Goal: Answer question/provide support: Share knowledge or assist other users

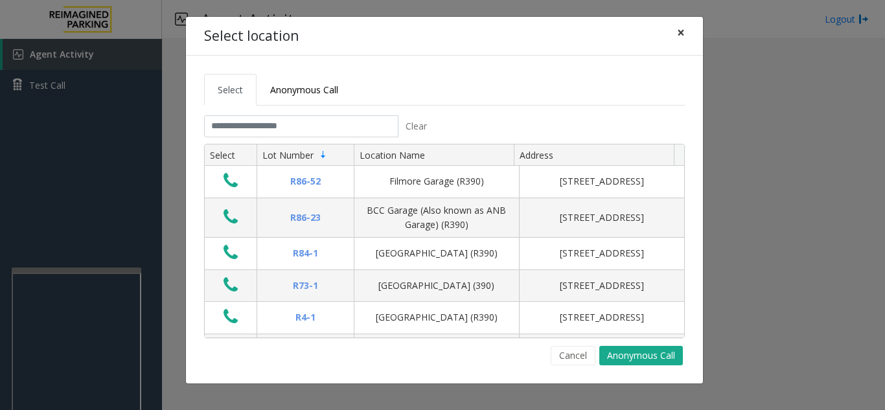
click at [681, 38] on span "×" at bounding box center [681, 32] width 8 height 18
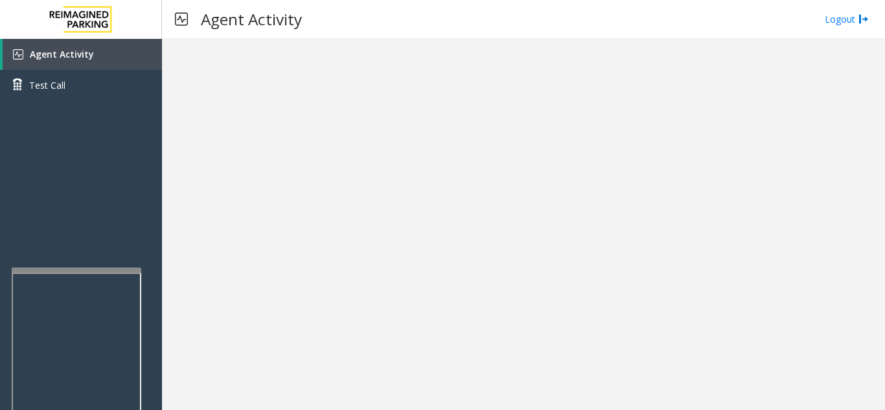
click at [72, 42] on link "Agent Activity" at bounding box center [82, 54] width 159 height 31
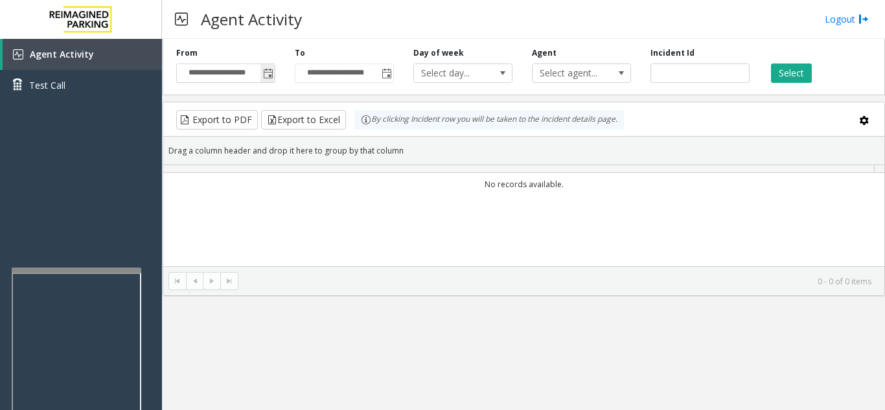
click at [271, 74] on span "Toggle popup" at bounding box center [268, 74] width 10 height 10
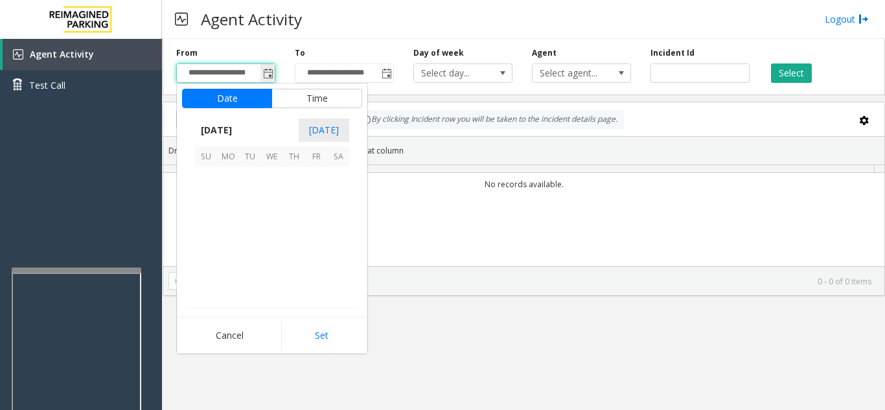
scroll to position [232496, 0]
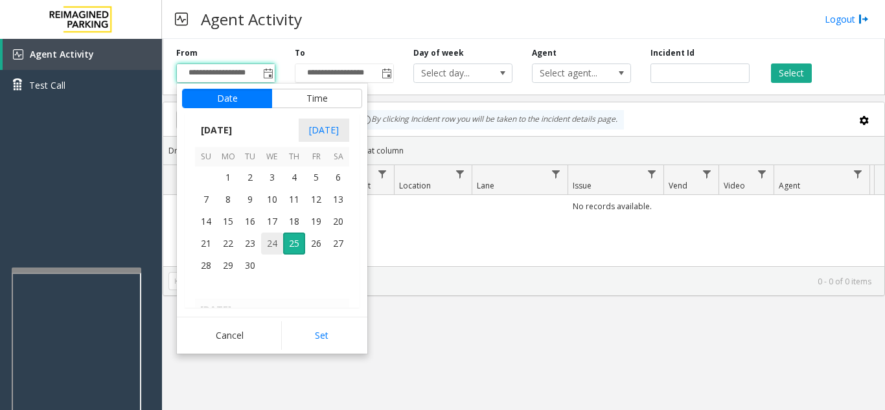
click at [272, 240] on span "24" at bounding box center [272, 244] width 22 height 22
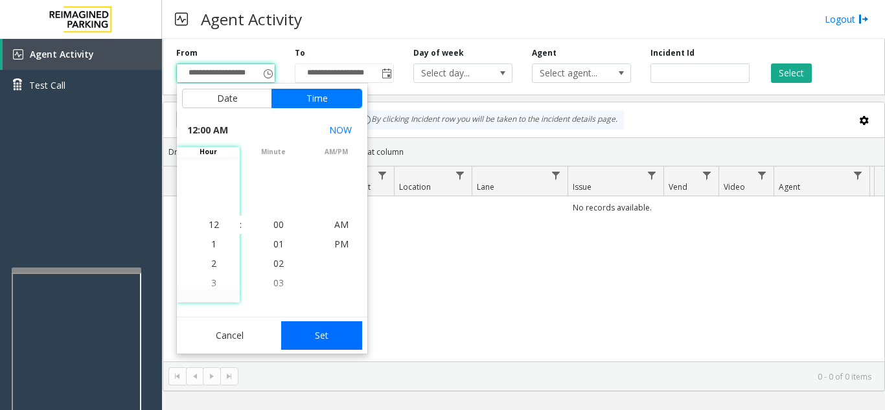
click at [329, 330] on button "Set" at bounding box center [322, 335] width 82 height 29
type input "**********"
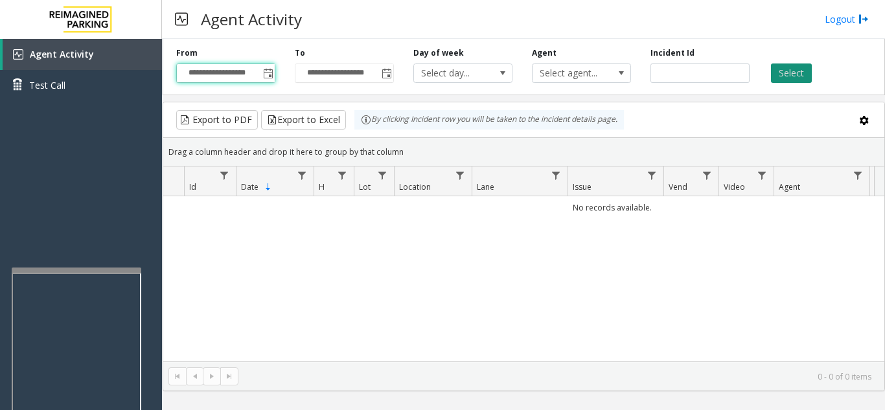
click at [792, 75] on button "Select" at bounding box center [791, 72] width 41 height 19
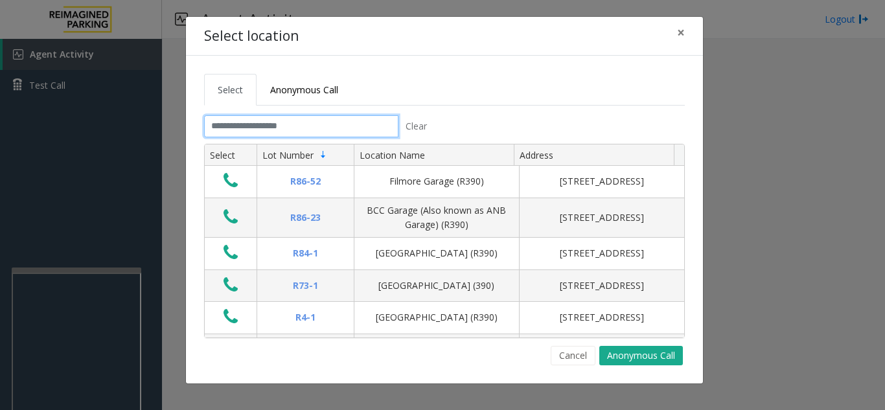
click at [264, 119] on input "text" at bounding box center [301, 126] width 194 height 22
click at [683, 32] on span "×" at bounding box center [681, 32] width 8 height 18
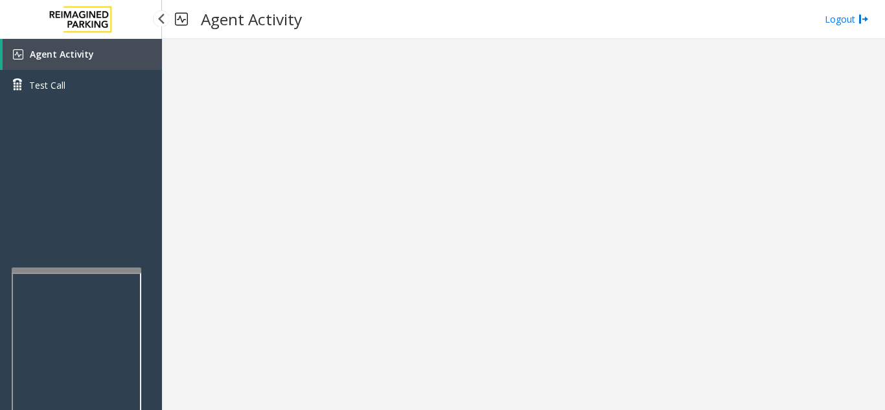
click at [67, 55] on span "Agent Activity" at bounding box center [62, 54] width 64 height 12
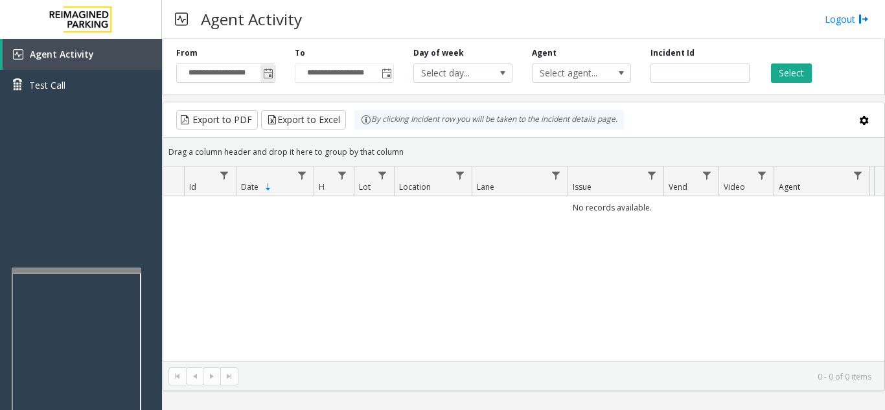
click at [268, 78] on span "Toggle popup" at bounding box center [268, 74] width 10 height 10
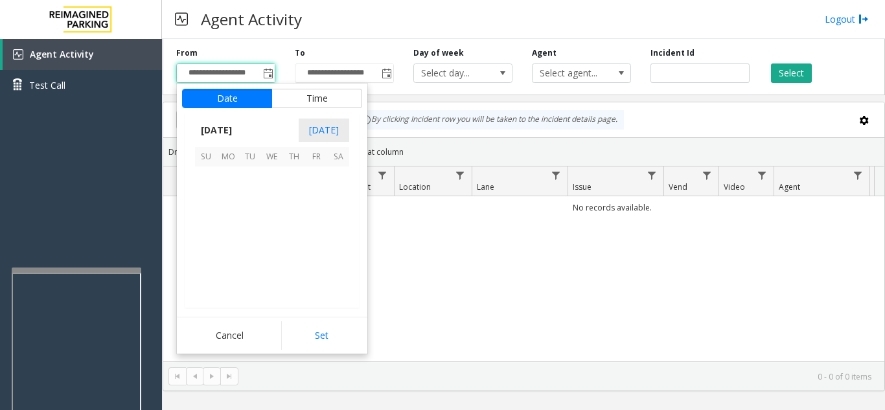
scroll to position [232496, 0]
click at [271, 246] on span "24" at bounding box center [272, 244] width 22 height 22
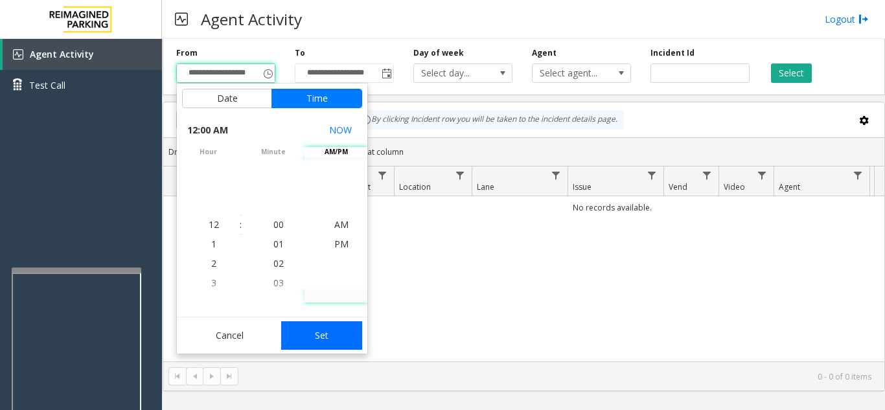
click at [320, 332] on button "Set" at bounding box center [322, 335] width 82 height 29
type input "**********"
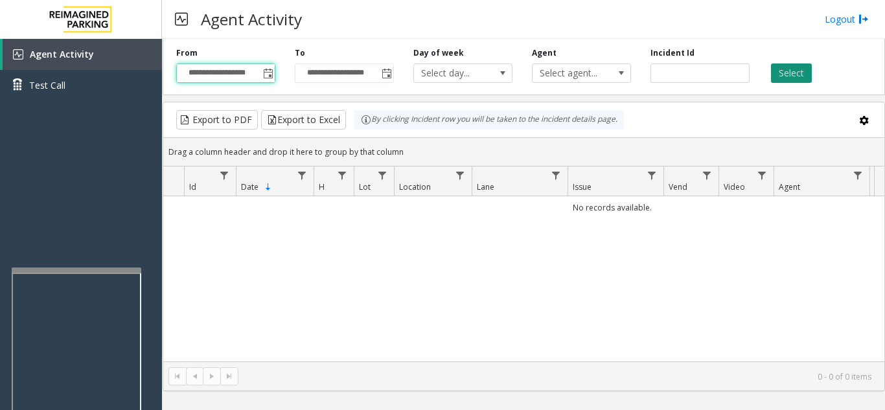
click at [795, 68] on button "Select" at bounding box center [791, 72] width 41 height 19
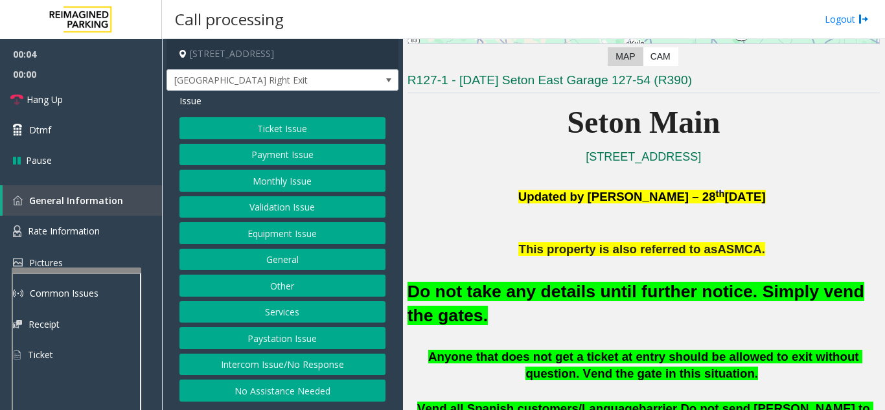
scroll to position [259, 0]
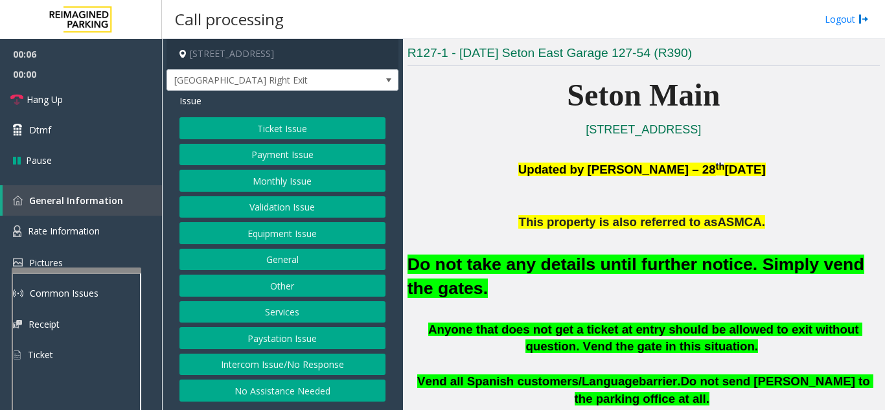
click at [319, 237] on button "Equipment Issue" at bounding box center [282, 233] width 206 height 22
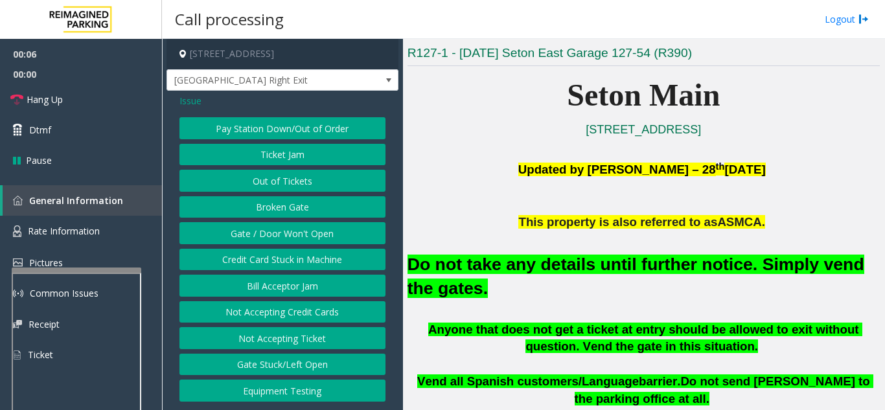
click at [319, 237] on button "Gate / Door Won't Open" at bounding box center [282, 233] width 206 height 22
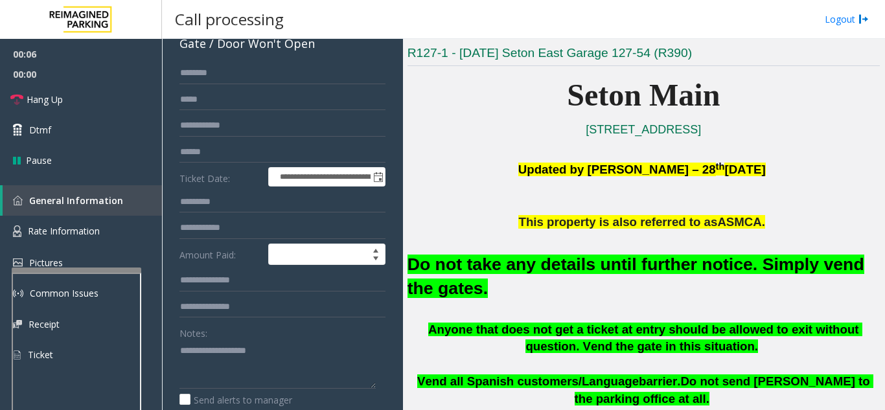
scroll to position [130, 0]
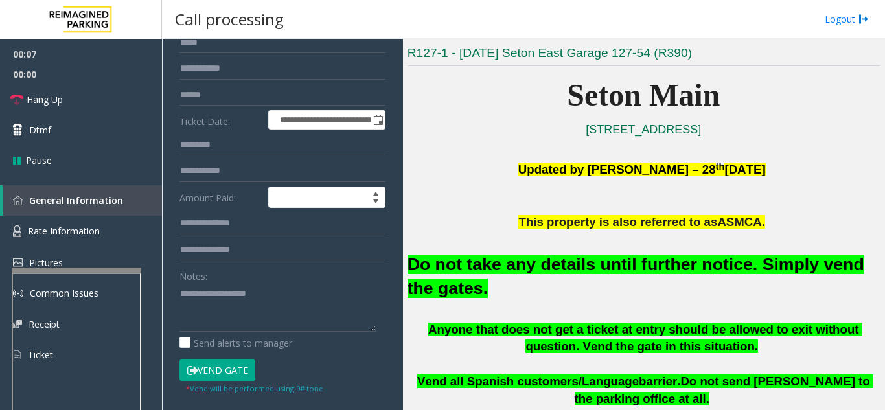
click at [221, 367] on button "Vend Gate" at bounding box center [217, 371] width 76 height 22
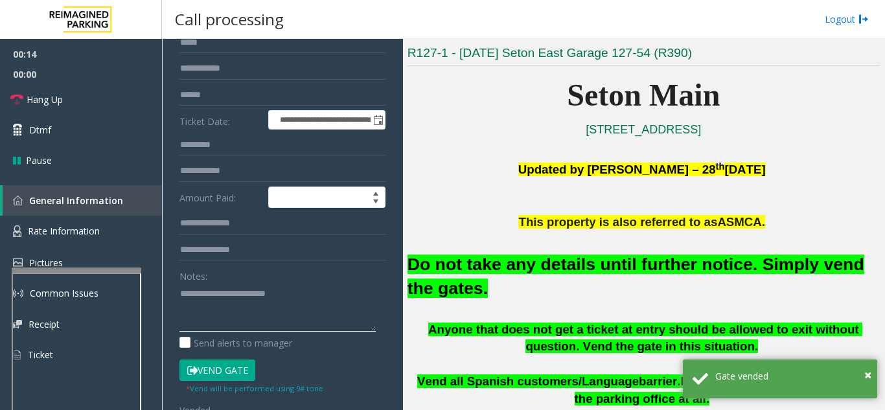
type textarea "**********"
click at [286, 282] on div "Notes:" at bounding box center [282, 298] width 206 height 67
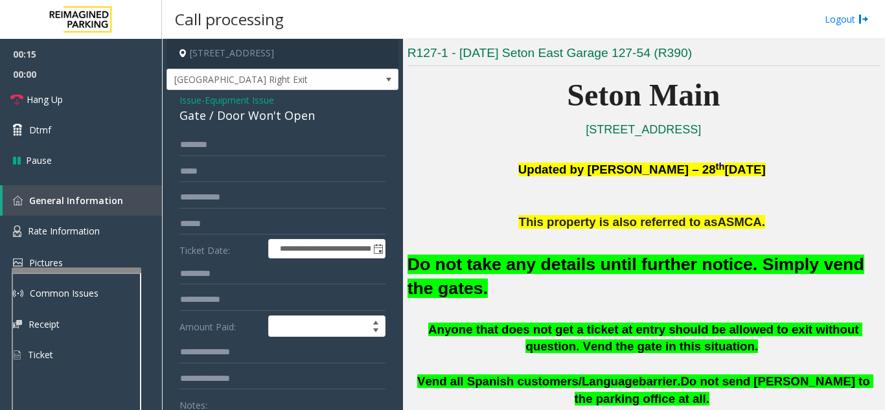
scroll to position [0, 0]
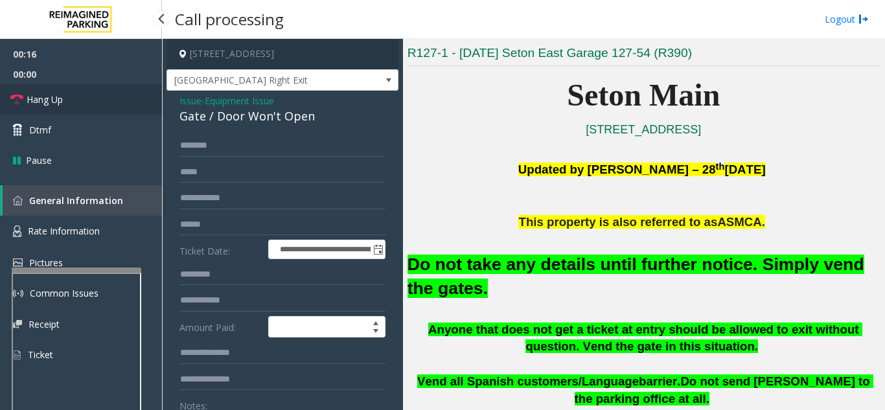
click at [89, 92] on link "Hang Up" at bounding box center [81, 99] width 162 height 30
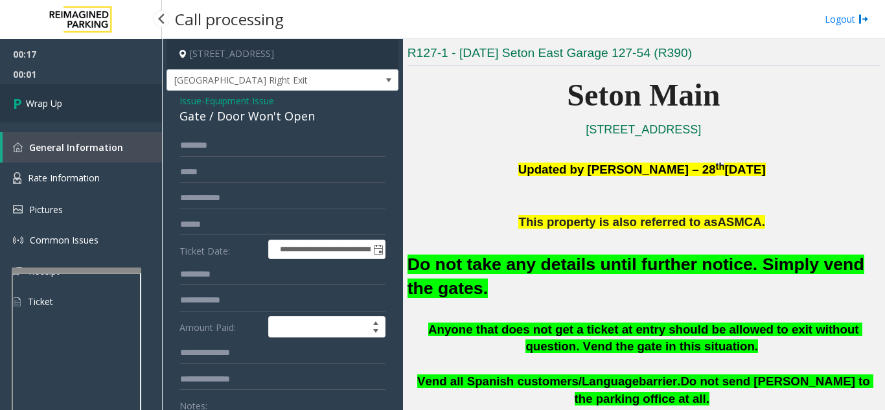
click at [45, 107] on span "Wrap Up" at bounding box center [44, 104] width 36 height 14
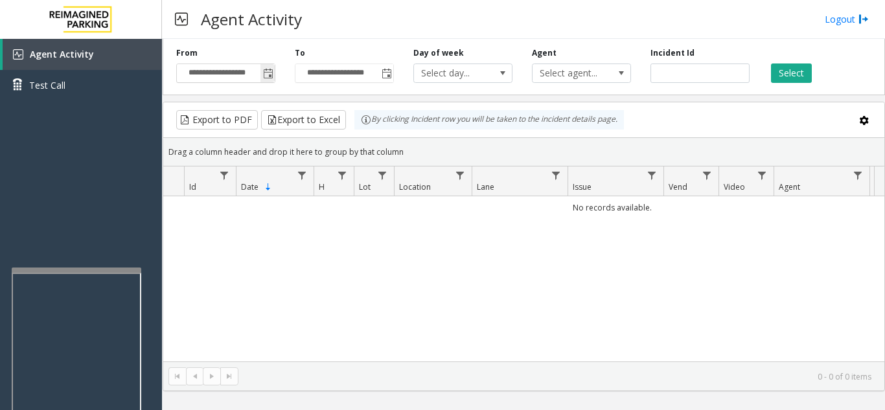
click at [271, 76] on span "Toggle popup" at bounding box center [268, 74] width 10 height 10
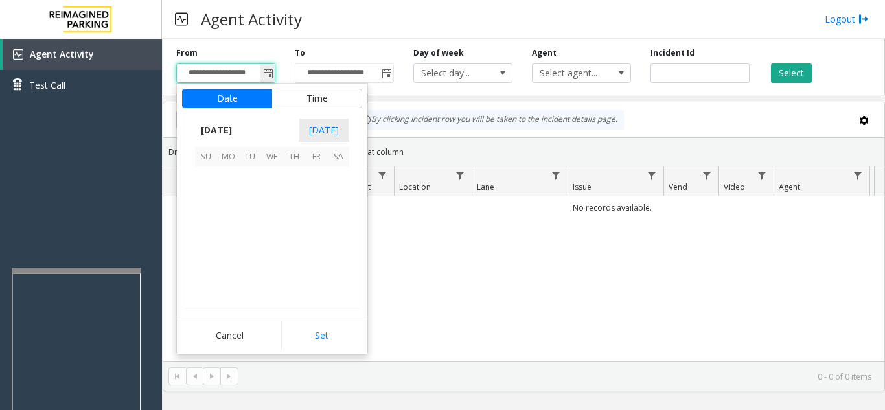
scroll to position [232496, 0]
click at [275, 244] on span "24" at bounding box center [272, 244] width 22 height 22
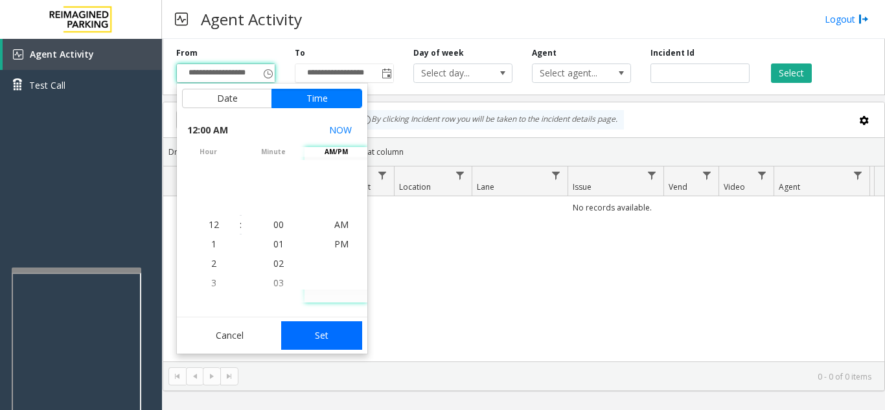
click at [347, 339] on button "Set" at bounding box center [322, 335] width 82 height 29
type input "**********"
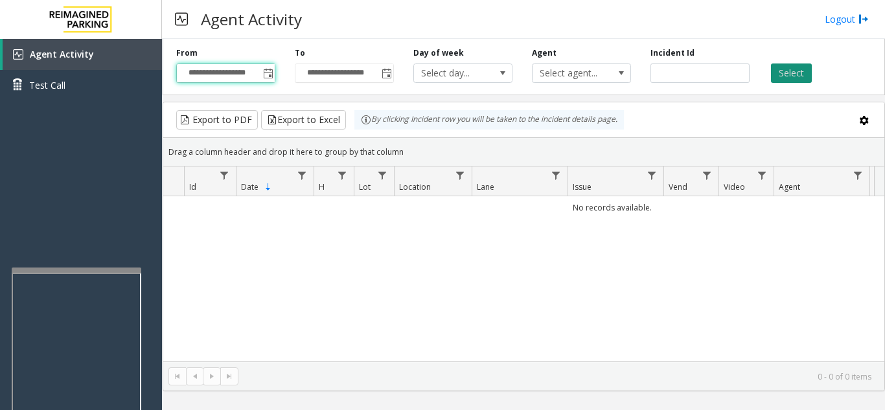
click at [799, 69] on button "Select" at bounding box center [791, 72] width 41 height 19
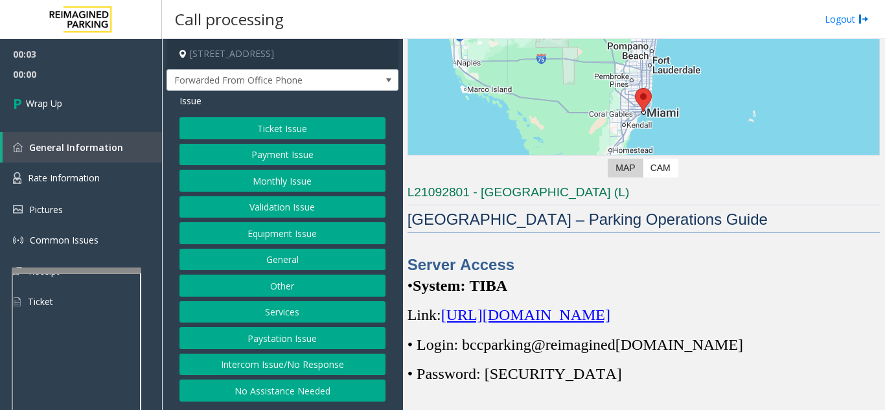
scroll to position [194, 0]
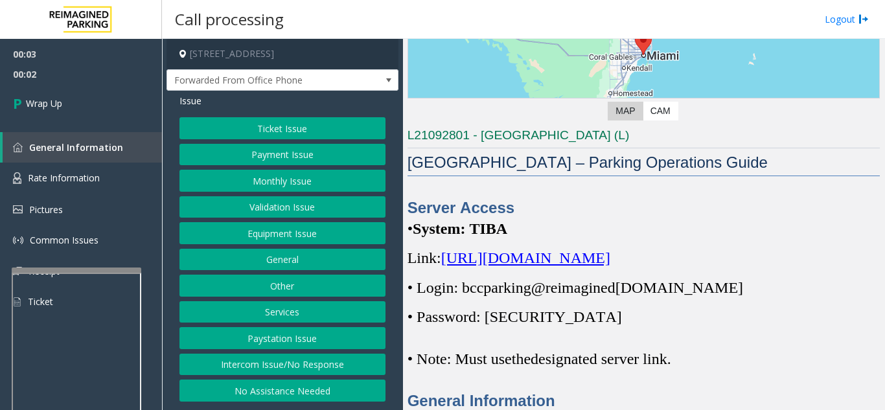
click at [295, 367] on button "Intercom Issue/No Response" at bounding box center [282, 365] width 206 height 22
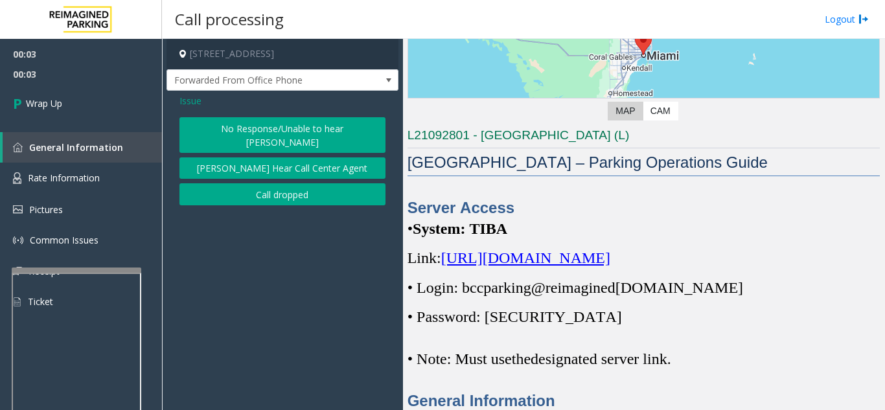
click at [246, 183] on button "Call dropped" at bounding box center [282, 194] width 206 height 22
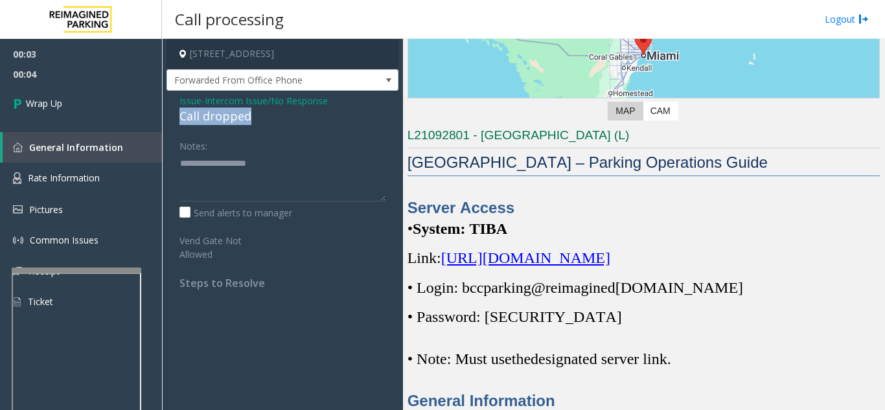
drag, startPoint x: 171, startPoint y: 110, endPoint x: 275, endPoint y: 117, distance: 104.5
click at [275, 117] on div "Issue - Intercom Issue/No Response Call dropped Notes: Send alerts to manager V…" at bounding box center [282, 197] width 232 height 212
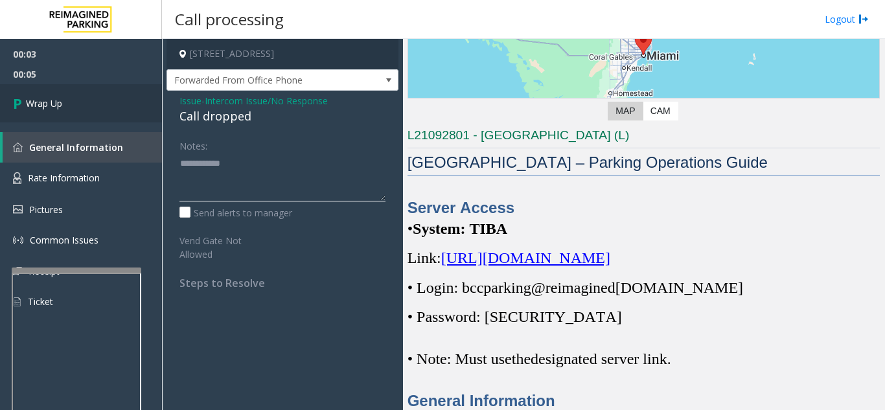
type textarea "**********"
click at [90, 111] on link "Wrap Up" at bounding box center [81, 103] width 162 height 38
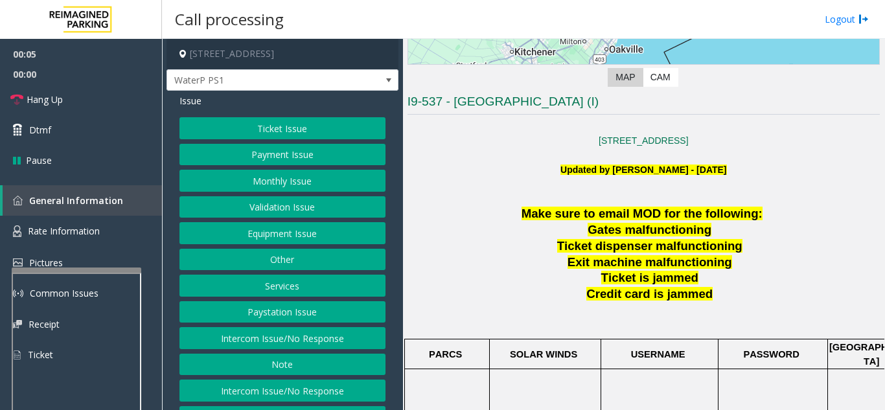
scroll to position [259, 0]
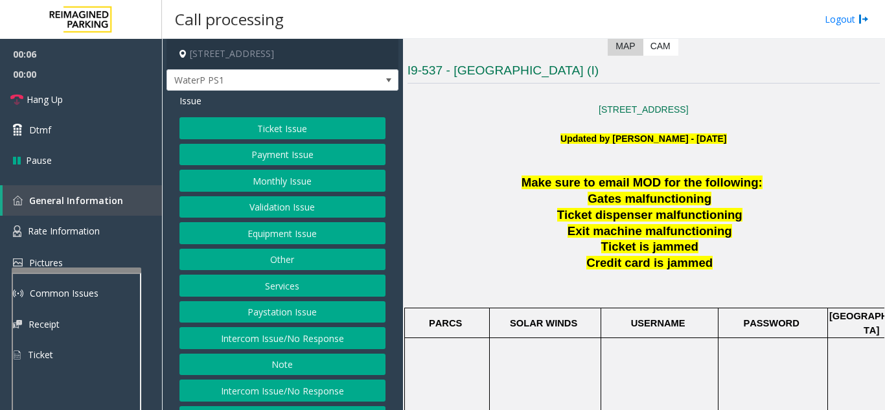
click at [305, 137] on button "Ticket Issue" at bounding box center [282, 128] width 206 height 22
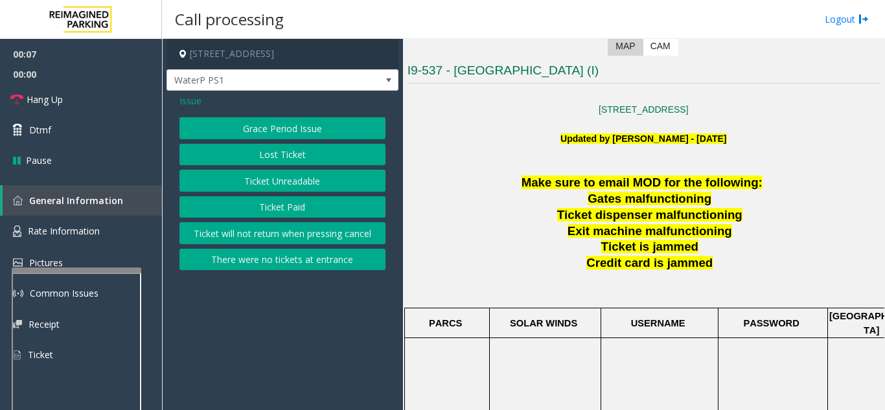
click at [296, 177] on button "Ticket Unreadable" at bounding box center [282, 181] width 206 height 22
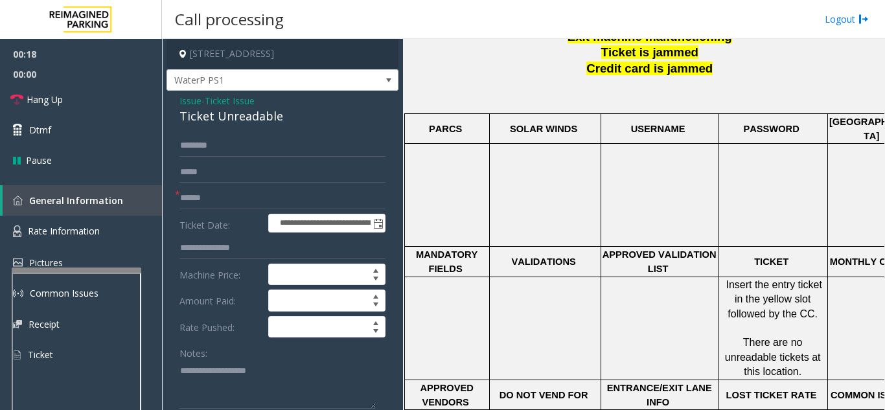
scroll to position [45, 0]
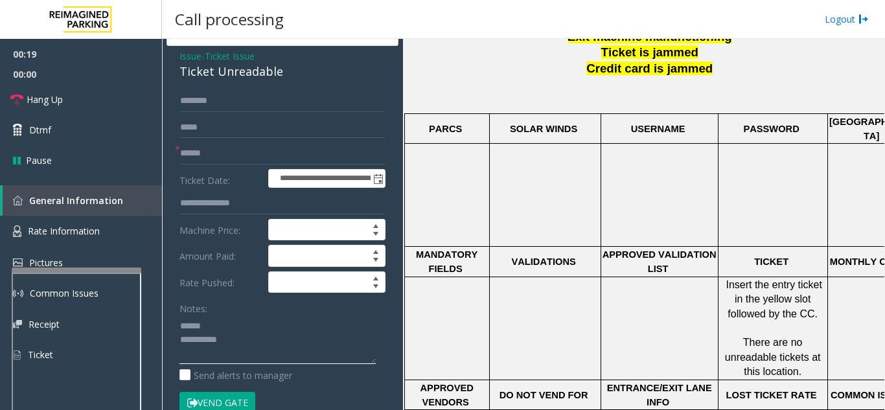
click at [229, 321] on textarea at bounding box center [277, 339] width 196 height 49
drag, startPoint x: 174, startPoint y: 73, endPoint x: 290, endPoint y: 71, distance: 116.0
click at [290, 71] on div "**********" at bounding box center [282, 388] width 232 height 685
click at [291, 343] on textarea at bounding box center [277, 339] width 196 height 49
type textarea "**********"
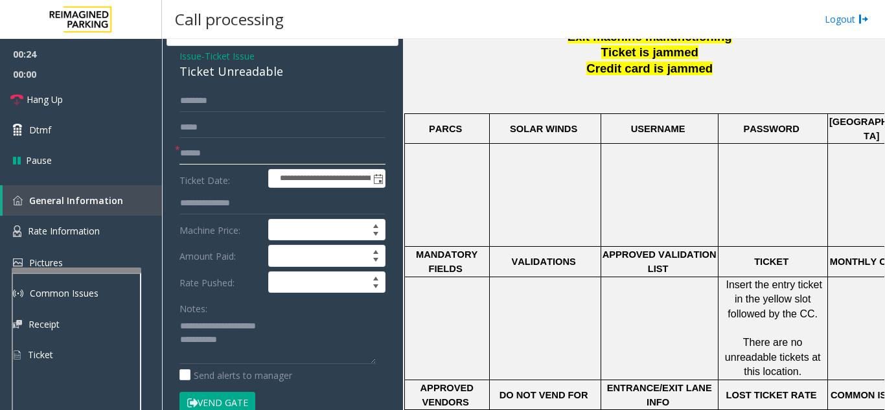
click at [245, 156] on input "text" at bounding box center [282, 154] width 206 height 22
type input "**"
click at [263, 342] on textarea at bounding box center [277, 339] width 196 height 49
click at [89, 108] on link "Hang Up" at bounding box center [81, 99] width 162 height 30
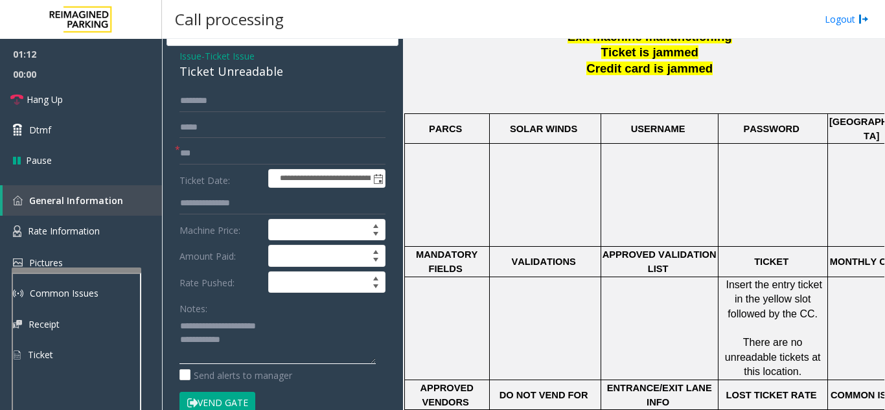
click at [295, 345] on textarea at bounding box center [277, 339] width 196 height 49
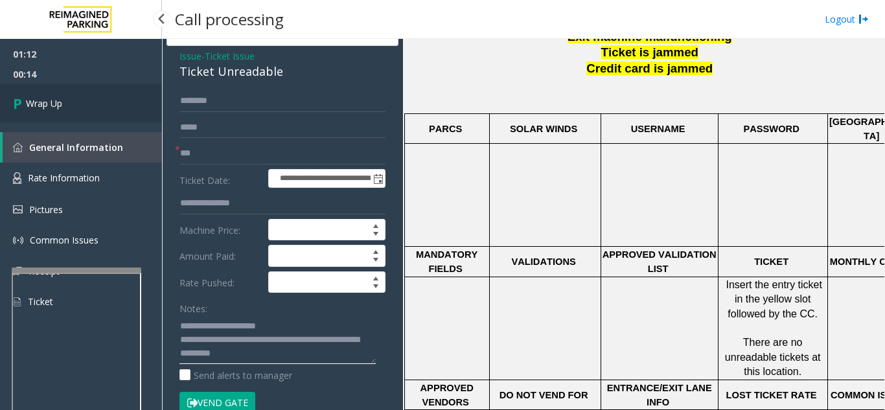
type textarea "**********"
click at [62, 102] on span "Wrap Up" at bounding box center [44, 104] width 36 height 14
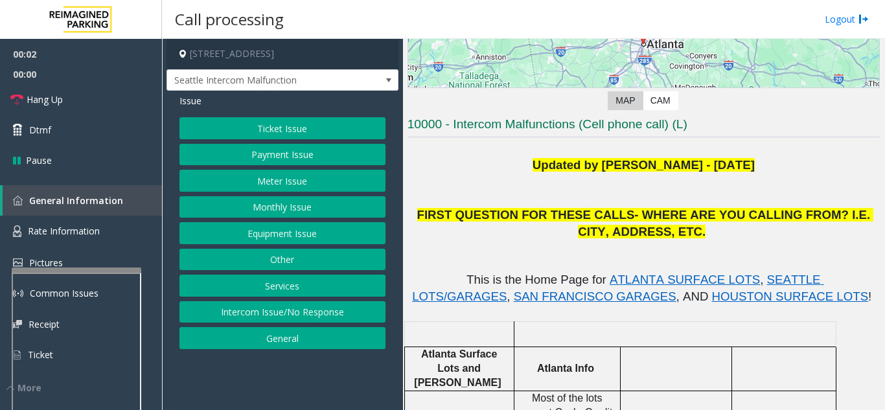
scroll to position [194, 0]
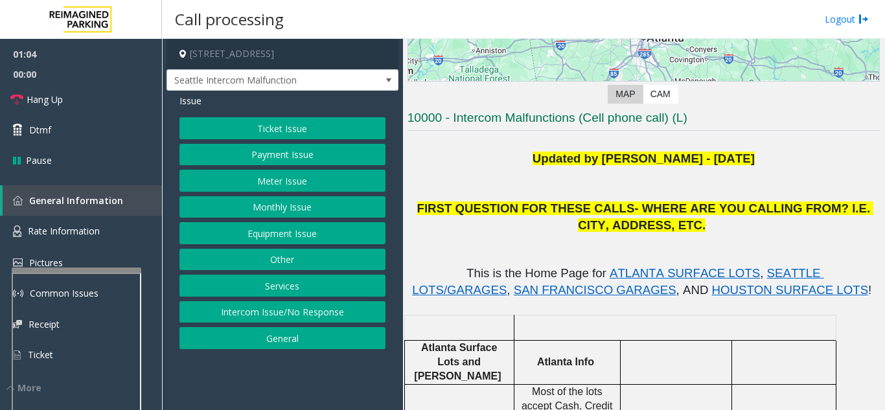
click at [295, 233] on button "Equipment Issue" at bounding box center [282, 233] width 206 height 22
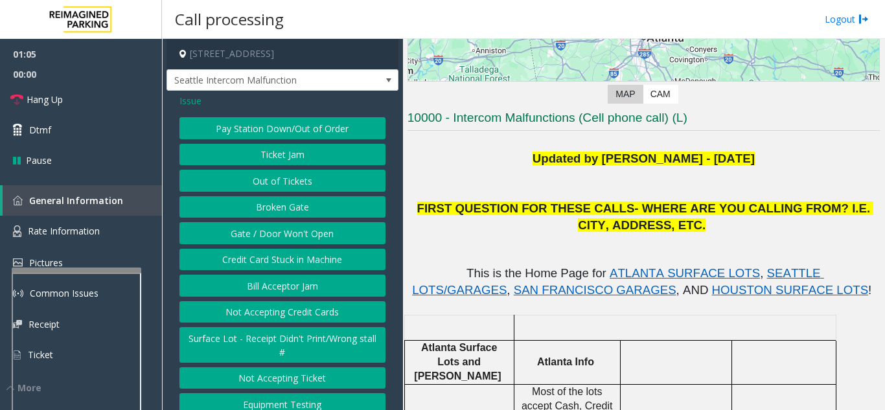
click at [293, 240] on button "Gate / Door Won't Open" at bounding box center [282, 233] width 206 height 22
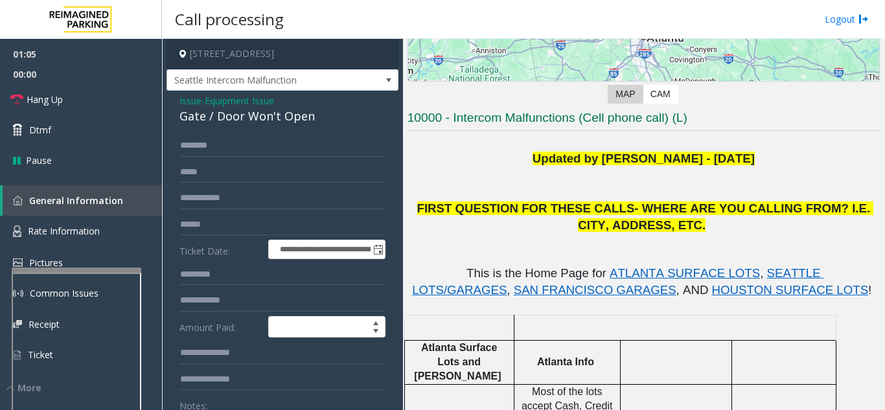
scroll to position [65, 0]
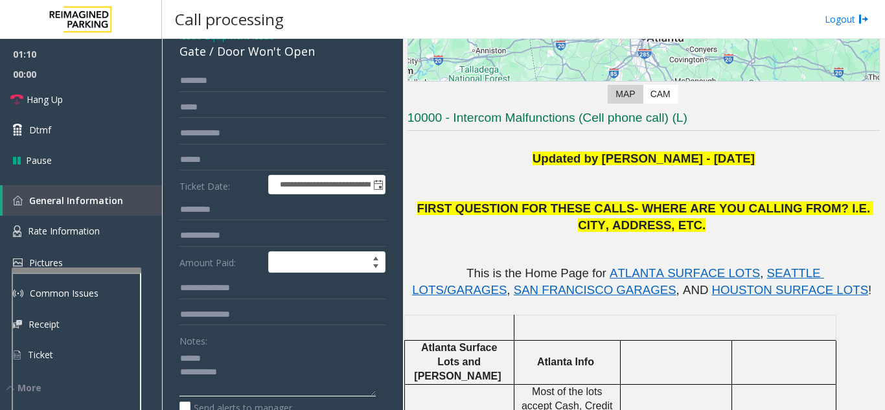
click at [270, 374] on textarea at bounding box center [277, 372] width 196 height 49
drag, startPoint x: 215, startPoint y: 63, endPoint x: 316, endPoint y: 63, distance: 101.1
click at [316, 60] on div "Gate / Door Won't Open" at bounding box center [282, 51] width 206 height 17
click at [263, 385] on textarea at bounding box center [277, 372] width 196 height 49
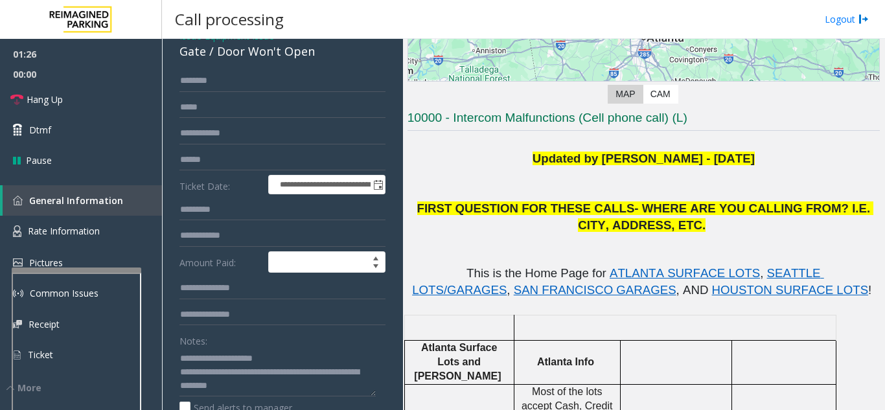
click at [319, 350] on div "Notes:" at bounding box center [282, 363] width 206 height 67
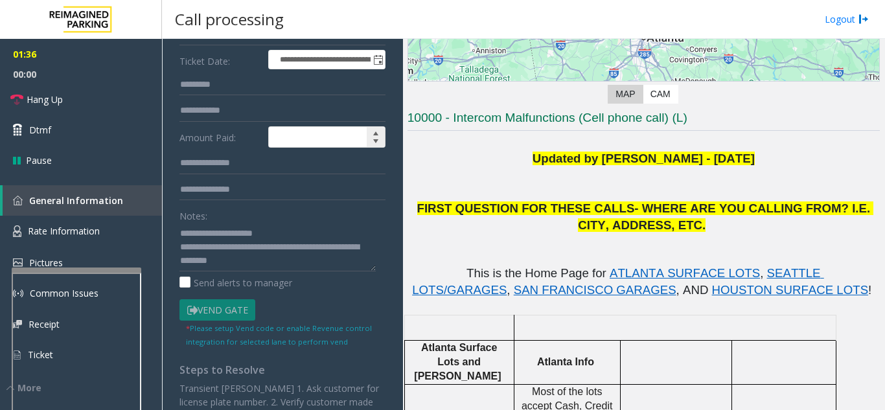
scroll to position [194, 0]
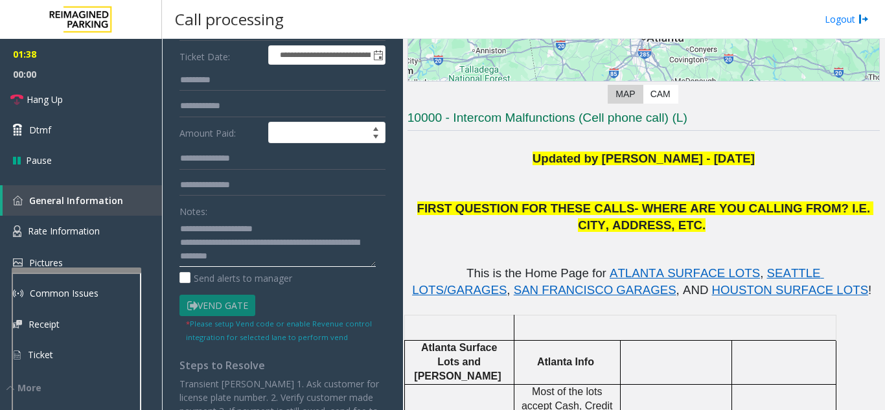
click at [304, 267] on textarea at bounding box center [277, 242] width 196 height 49
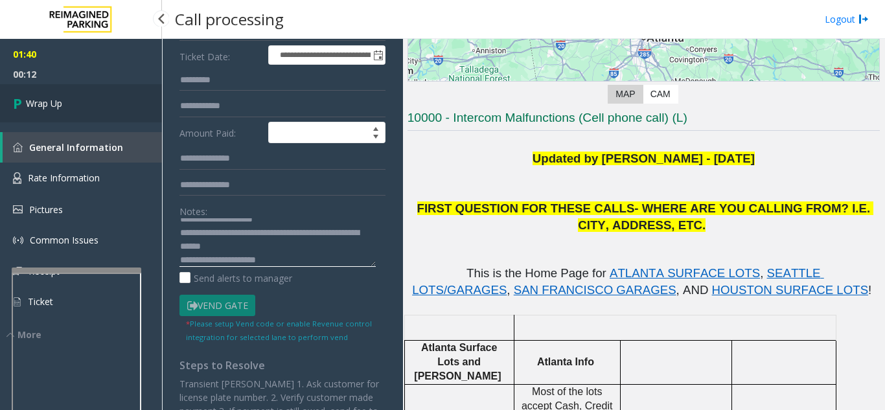
type textarea "**********"
click at [86, 102] on link "Wrap Up" at bounding box center [81, 103] width 162 height 38
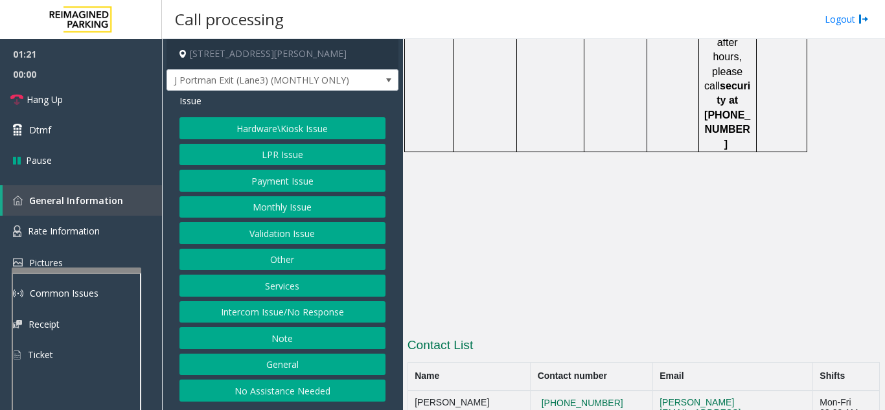
scroll to position [2264, 0]
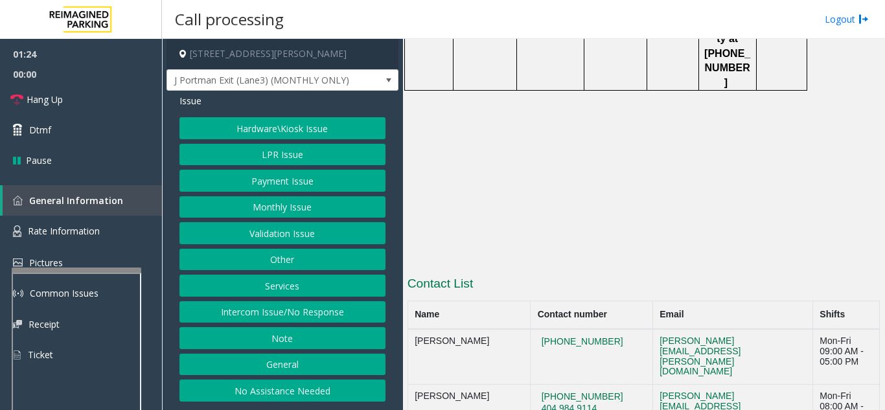
click at [287, 155] on button "LPR Issue" at bounding box center [282, 155] width 206 height 22
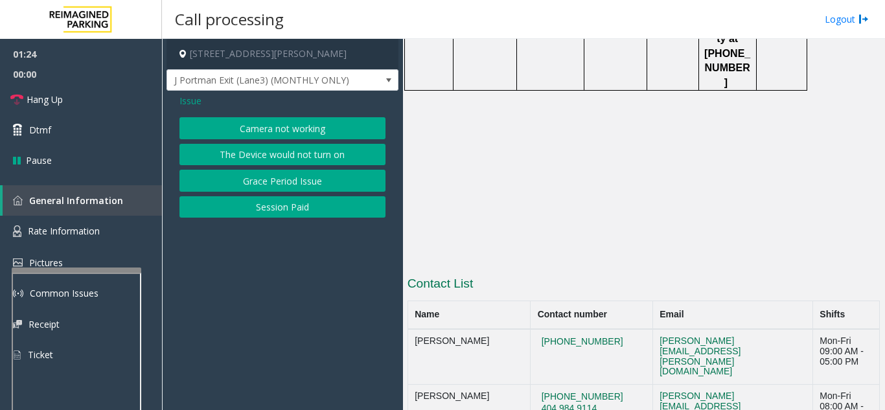
click at [282, 131] on button "Camera not working" at bounding box center [282, 128] width 206 height 22
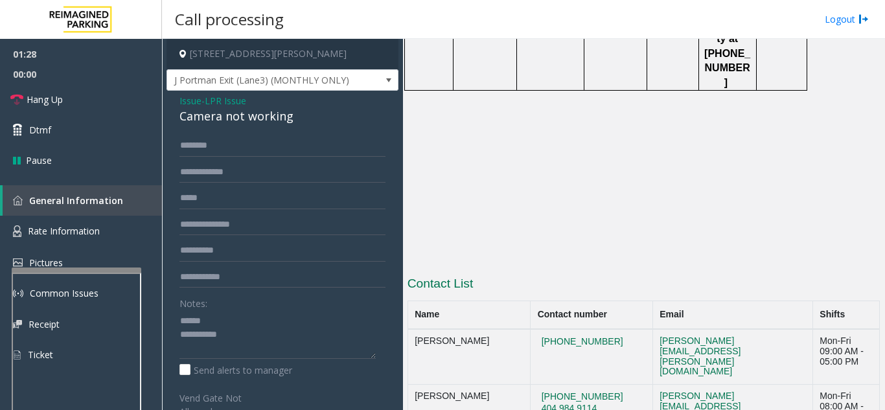
click at [236, 308] on div "Notes:" at bounding box center [282, 325] width 206 height 67
click at [222, 322] on textarea at bounding box center [277, 334] width 196 height 49
drag, startPoint x: 174, startPoint y: 120, endPoint x: 297, endPoint y: 120, distance: 122.4
click at [297, 120] on div "Issue - LPR Issue Camera not working Notes: Send alerts to manager Vend Gate No…" at bounding box center [282, 352] width 232 height 523
click at [255, 353] on textarea at bounding box center [277, 334] width 196 height 49
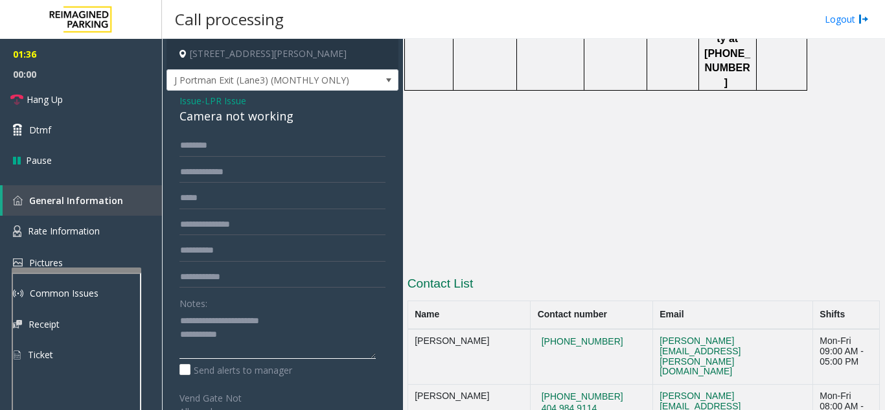
drag, startPoint x: 302, startPoint y: 323, endPoint x: 207, endPoint y: 320, distance: 95.3
click at [207, 320] on textarea at bounding box center [277, 334] width 196 height 49
click at [51, 103] on span "Hang Up" at bounding box center [45, 100] width 36 height 14
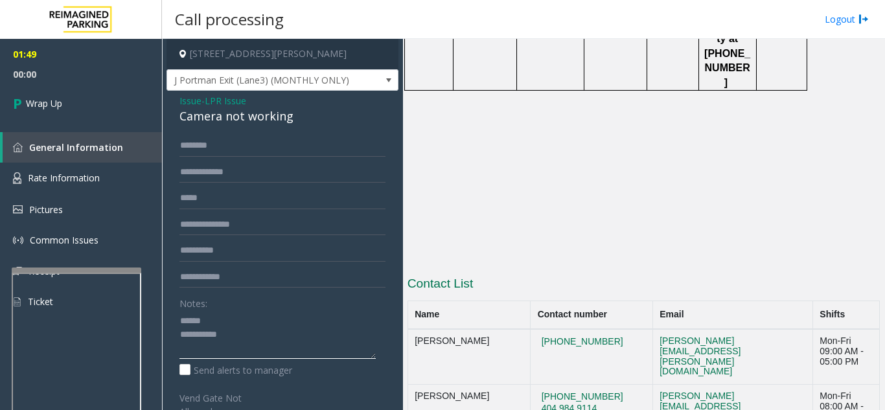
click at [236, 319] on textarea at bounding box center [277, 334] width 196 height 49
click at [243, 343] on textarea at bounding box center [277, 334] width 196 height 49
type textarea "**********"
click at [194, 97] on span "Issue" at bounding box center [190, 101] width 22 height 14
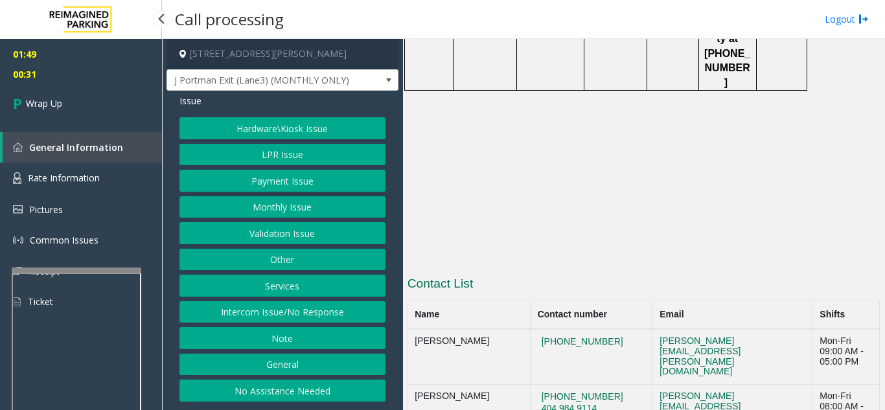
click at [286, 150] on button "LPR Issue" at bounding box center [282, 155] width 206 height 22
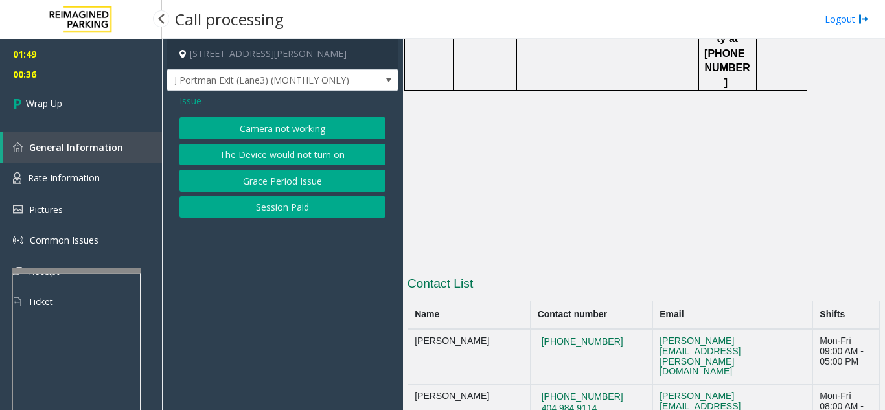
click at [185, 100] on span "Issue" at bounding box center [190, 101] width 22 height 14
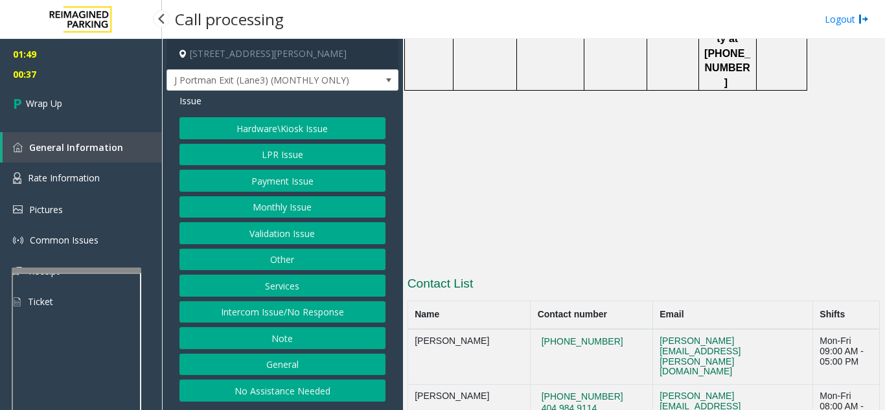
click at [243, 177] on button "Payment Issue" at bounding box center [282, 181] width 206 height 22
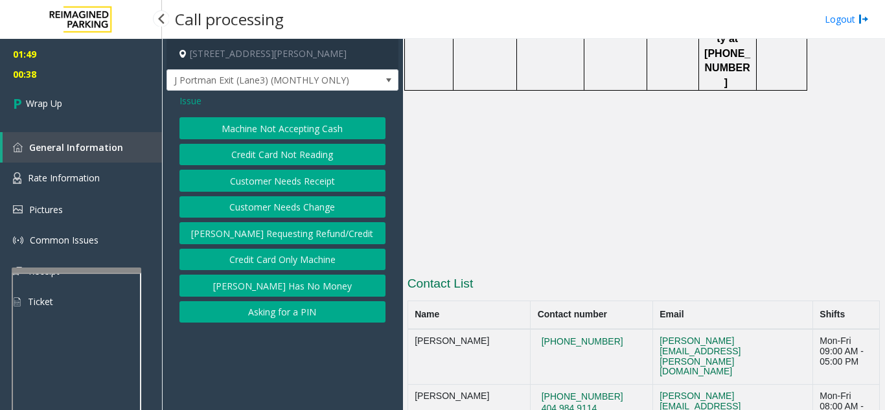
click at [273, 163] on button "Credit Card Not Reading" at bounding box center [282, 155] width 206 height 22
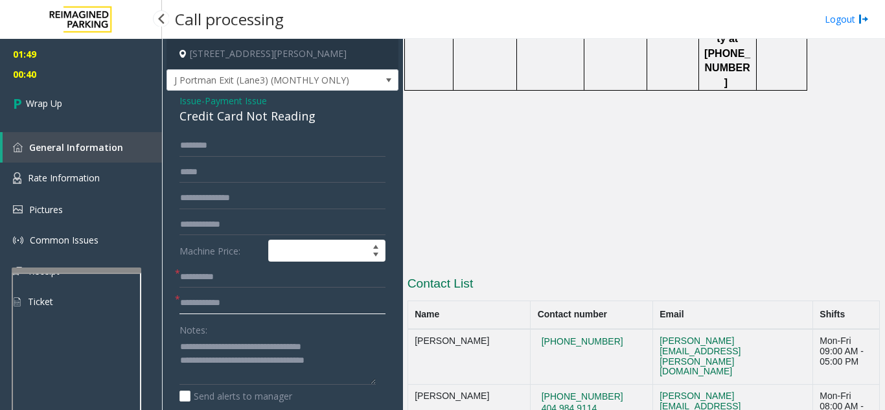
click at [251, 296] on input "text" at bounding box center [282, 303] width 206 height 22
type input "***"
click at [249, 278] on input "text" at bounding box center [282, 277] width 206 height 22
type input "**"
click at [89, 130] on div "01:49 00:45 Wrap Up General Information Rate Information Pictures Common Issues…" at bounding box center [81, 183] width 162 height 289
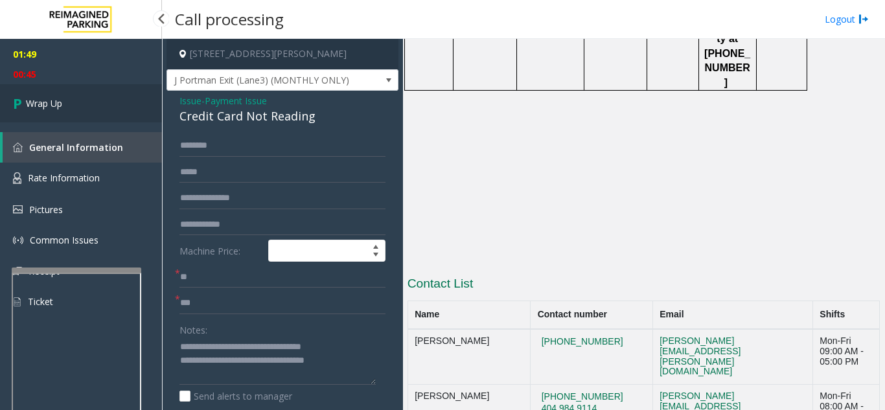
click at [94, 109] on link "Wrap Up" at bounding box center [81, 103] width 162 height 38
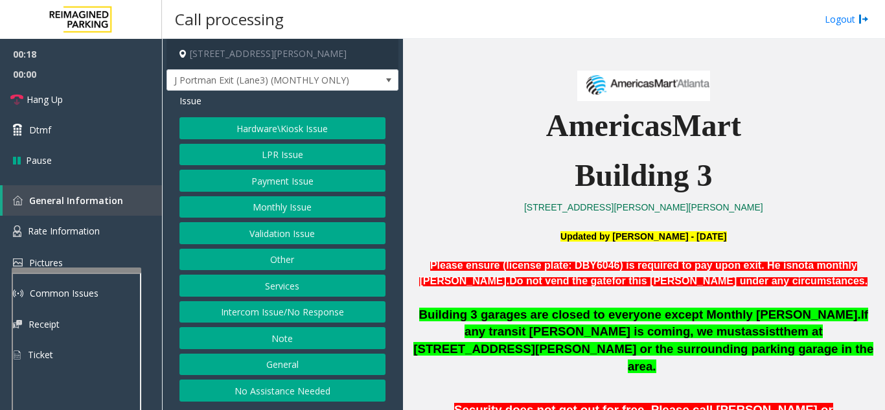
scroll to position [389, 0]
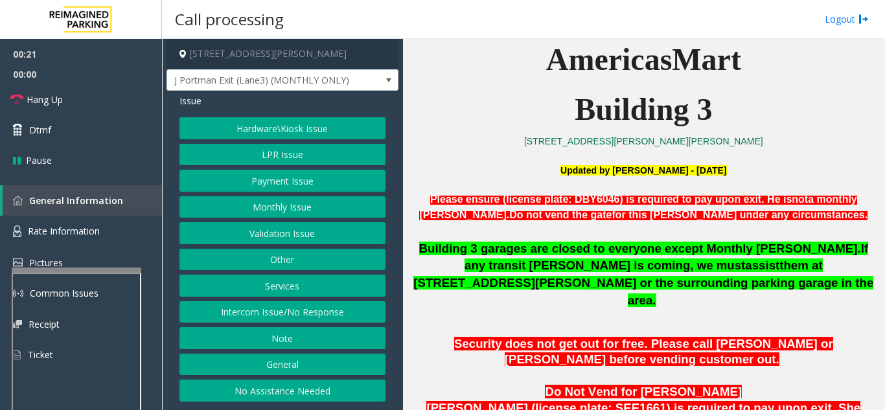
click at [285, 186] on button "Payment Issue" at bounding box center [282, 181] width 206 height 22
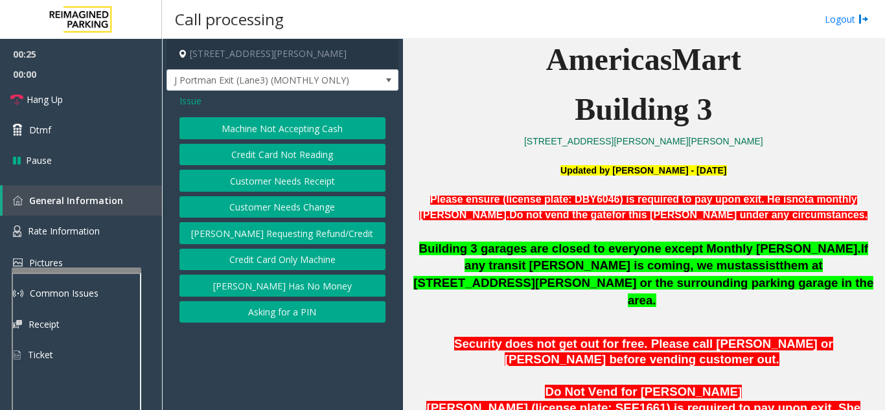
click at [189, 104] on span "Issue" at bounding box center [190, 101] width 22 height 14
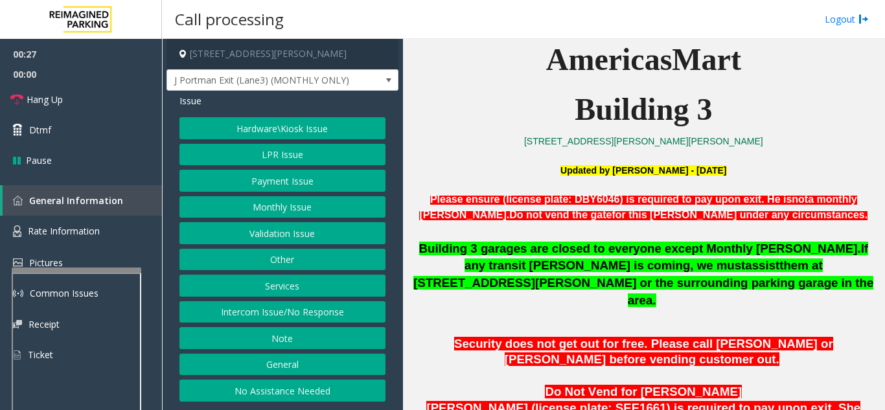
click at [308, 159] on button "LPR Issue" at bounding box center [282, 155] width 206 height 22
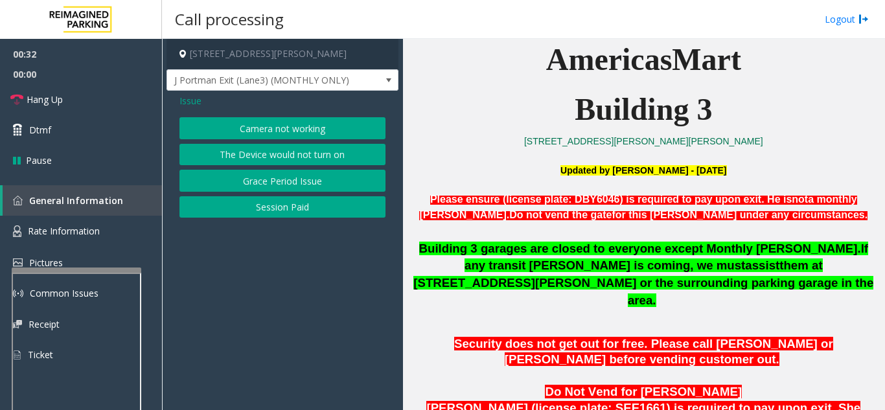
click at [249, 128] on button "Camera not working" at bounding box center [282, 128] width 206 height 22
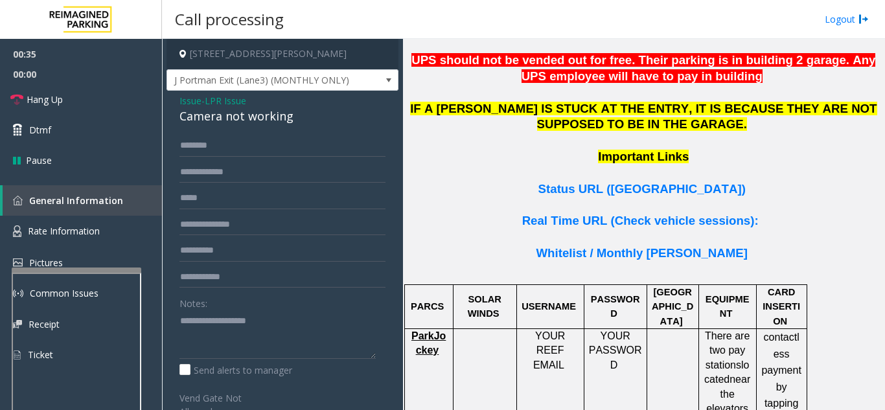
scroll to position [972, 0]
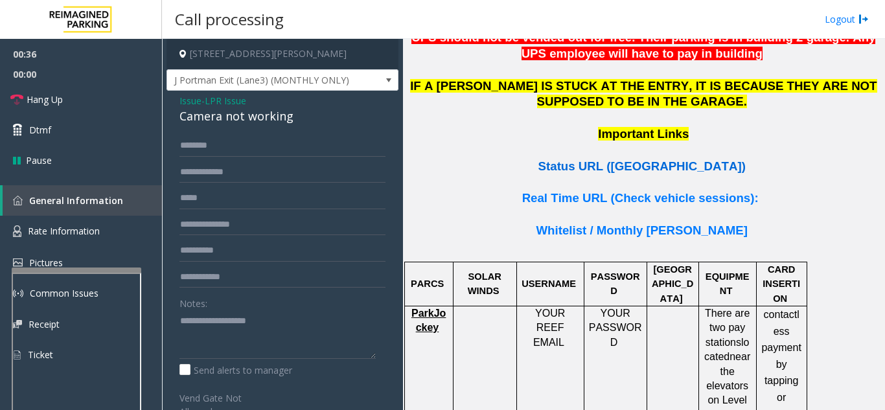
click at [670, 159] on span "Status URL (Vend Gate)" at bounding box center [641, 166] width 207 height 14
click at [235, 176] on input "text" at bounding box center [282, 172] width 206 height 22
click at [225, 317] on textarea at bounding box center [277, 334] width 196 height 49
type textarea "**********"
click at [241, 181] on input "text" at bounding box center [282, 172] width 206 height 22
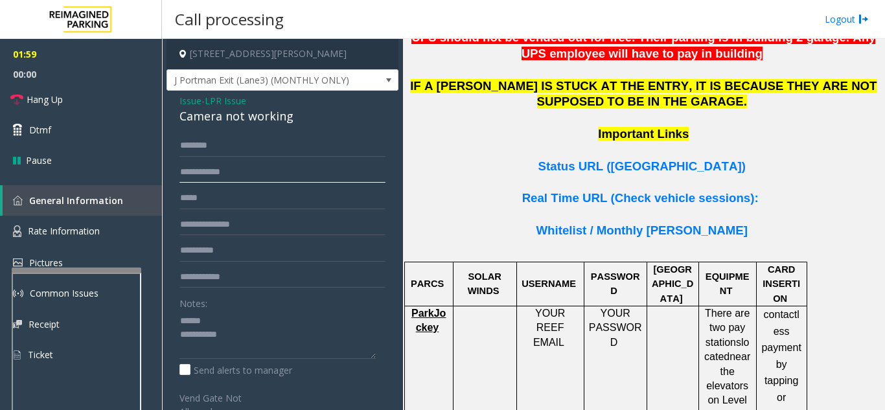
drag, startPoint x: 200, startPoint y: 173, endPoint x: 171, endPoint y: 172, distance: 29.2
click at [171, 172] on div "**********" at bounding box center [282, 368] width 225 height 466
type input "******"
click at [240, 313] on textarea at bounding box center [277, 334] width 196 height 49
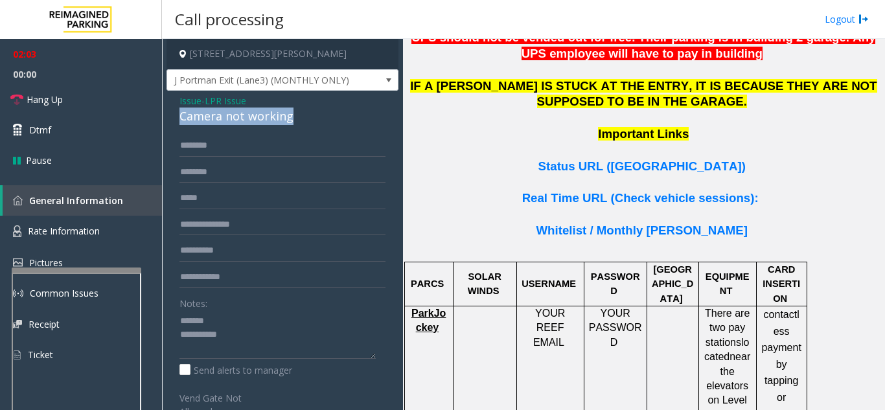
drag, startPoint x: 170, startPoint y: 122, endPoint x: 306, endPoint y: 114, distance: 136.3
click at [306, 114] on div "Issue - LPR Issue Camera not working ****** Notes: Send alerts to manager Vend …" at bounding box center [282, 352] width 232 height 523
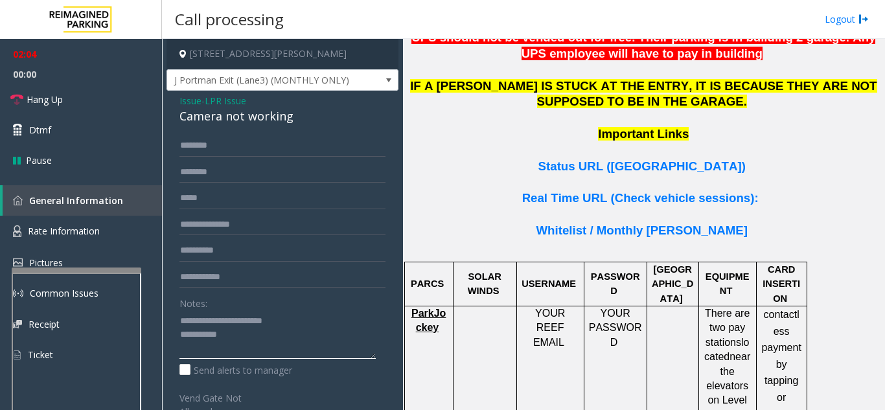
click at [284, 332] on textarea at bounding box center [277, 334] width 196 height 49
type textarea "**********"
click at [271, 299] on div "Notes:" at bounding box center [282, 325] width 206 height 67
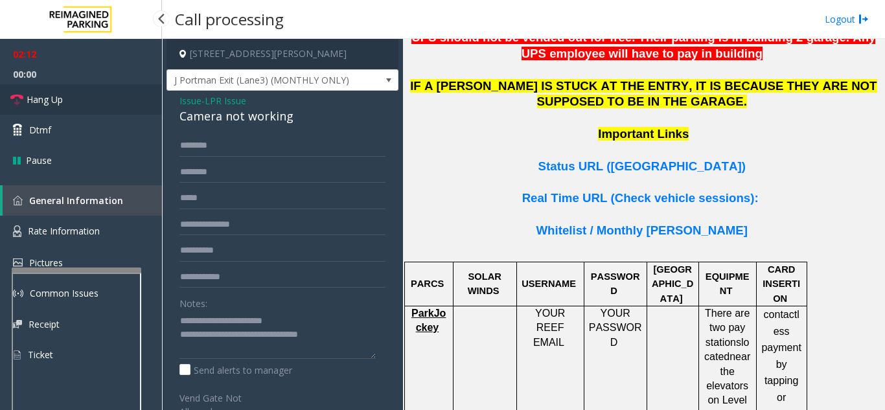
click at [74, 95] on link "Hang Up" at bounding box center [81, 99] width 162 height 30
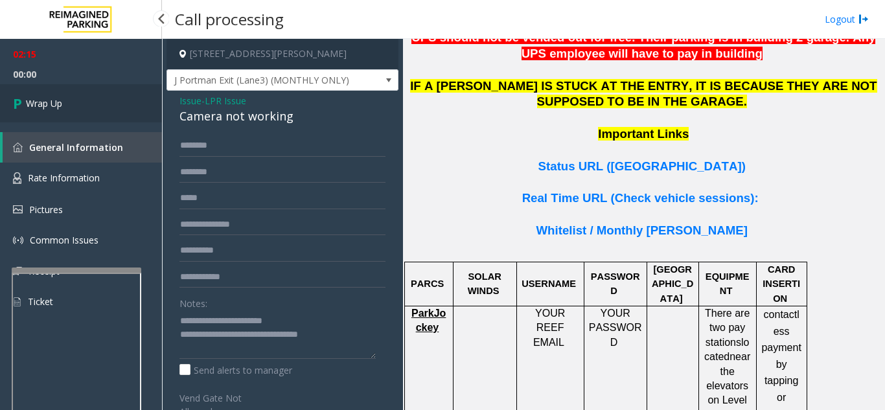
click at [75, 105] on link "Wrap Up" at bounding box center [81, 103] width 162 height 38
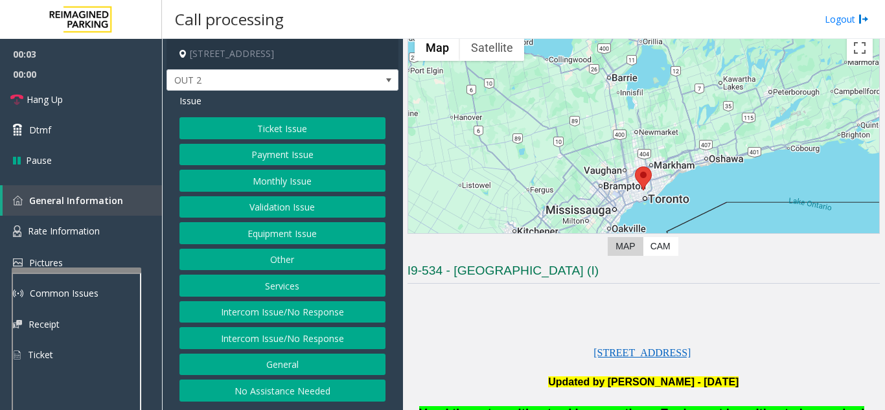
scroll to position [130, 0]
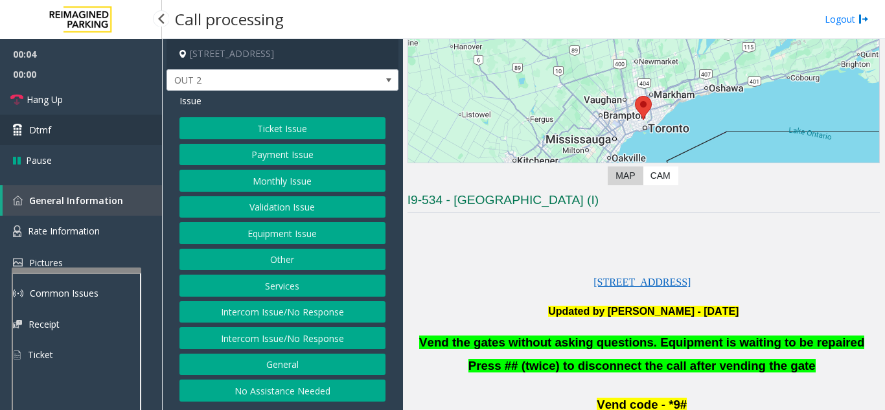
click at [57, 132] on link "Dtmf" at bounding box center [81, 130] width 162 height 30
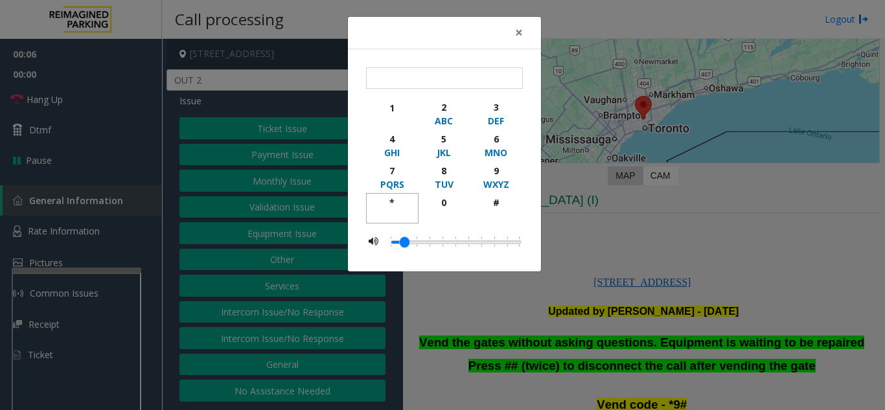
click at [397, 198] on div "*" at bounding box center [392, 203] width 36 height 14
click at [487, 174] on div "9" at bounding box center [496, 171] width 36 height 14
click at [489, 199] on div "#" at bounding box center [496, 203] width 36 height 14
type input "***"
click at [517, 32] on span "×" at bounding box center [519, 32] width 8 height 18
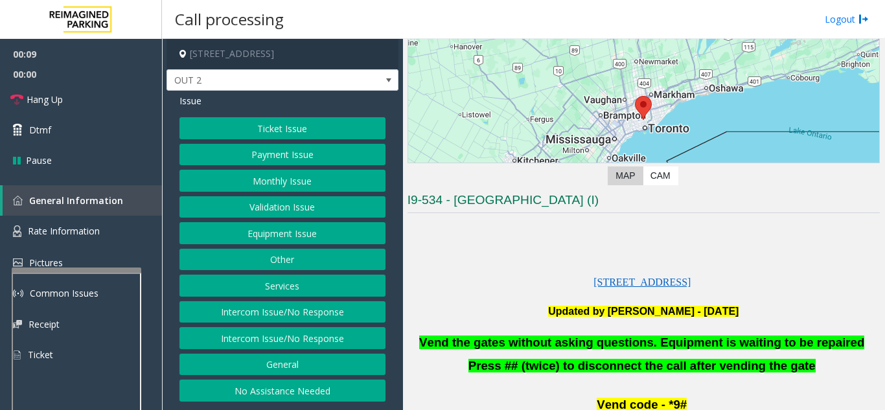
click at [310, 233] on button "Equipment Issue" at bounding box center [282, 233] width 206 height 22
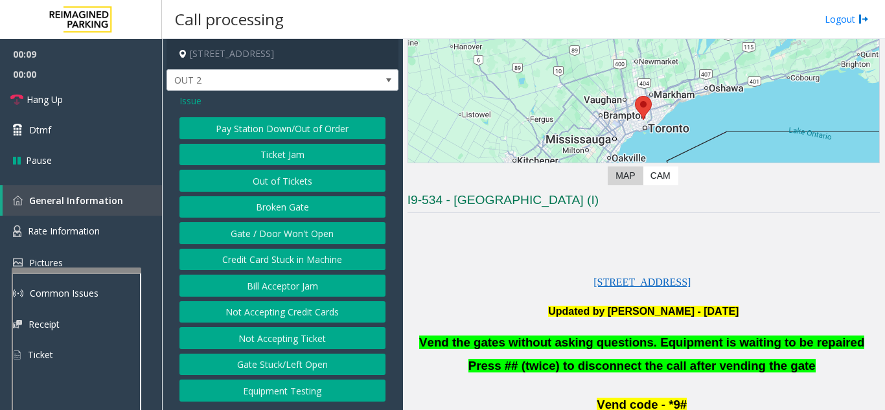
click at [310, 233] on button "Gate / Door Won't Open" at bounding box center [282, 233] width 206 height 22
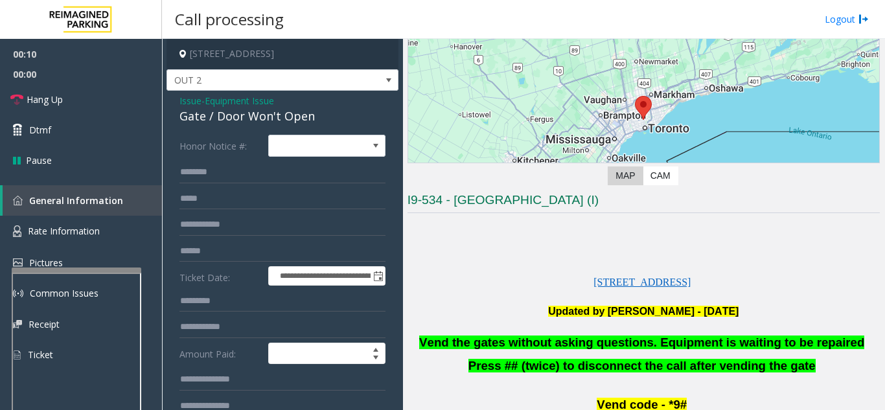
scroll to position [65, 0]
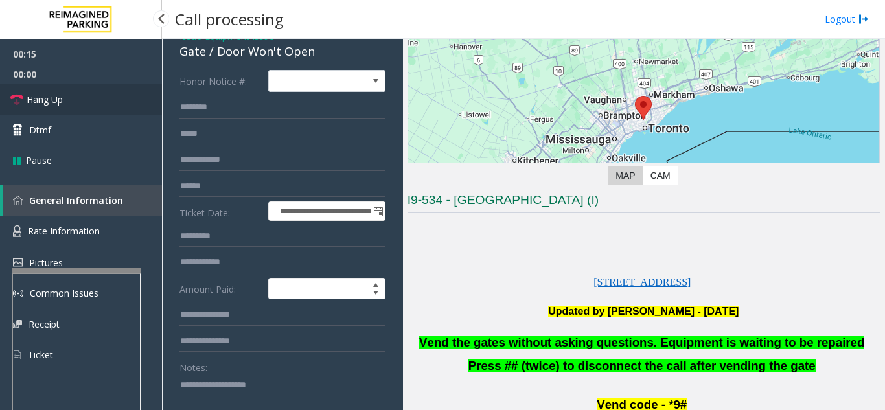
click at [89, 102] on link "Hang Up" at bounding box center [81, 99] width 162 height 30
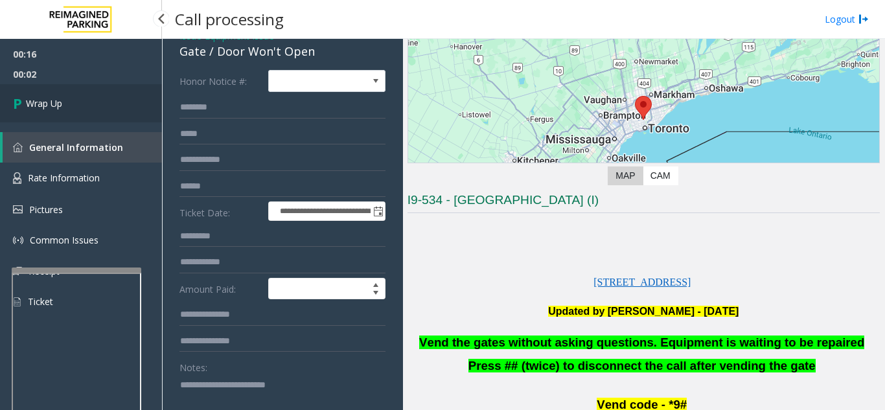
type textarea "**********"
click at [41, 115] on link "Wrap Up" at bounding box center [81, 103] width 162 height 38
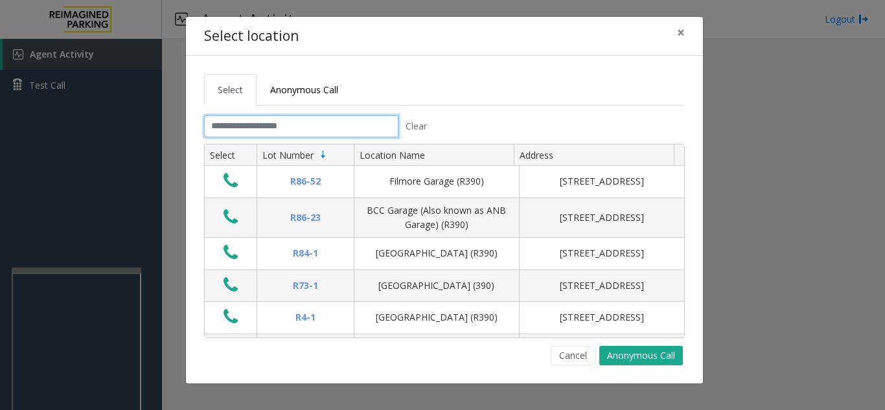
click at [280, 129] on input "text" at bounding box center [301, 126] width 194 height 22
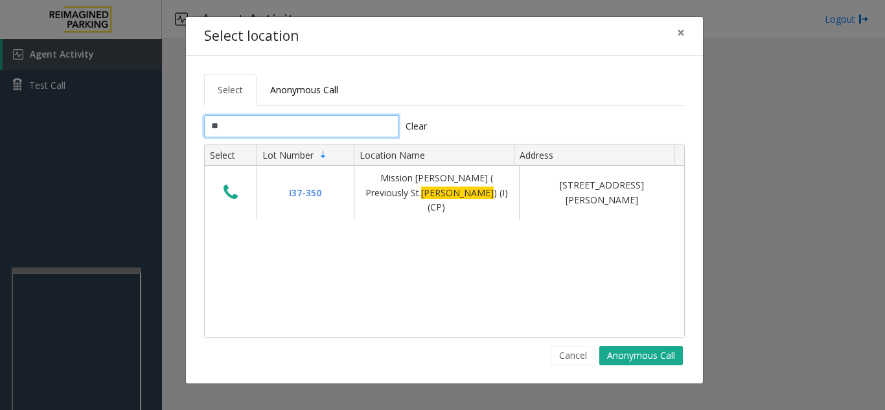
type input "*"
type input "****"
click at [684, 34] on span "×" at bounding box center [681, 32] width 8 height 18
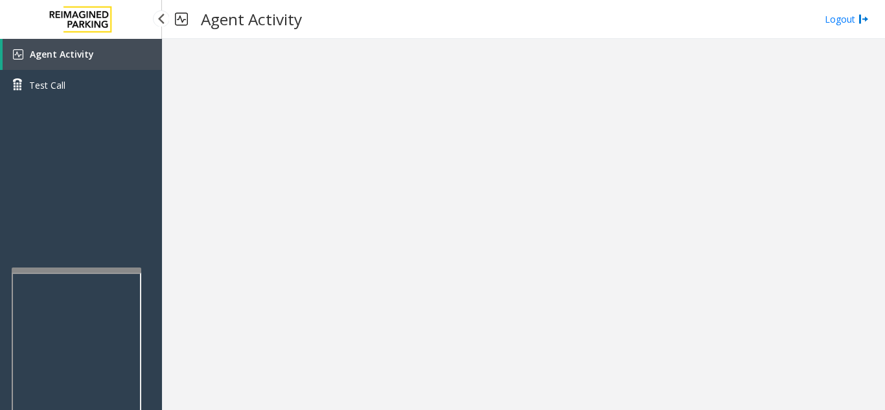
click at [129, 49] on link "Agent Activity" at bounding box center [82, 54] width 159 height 31
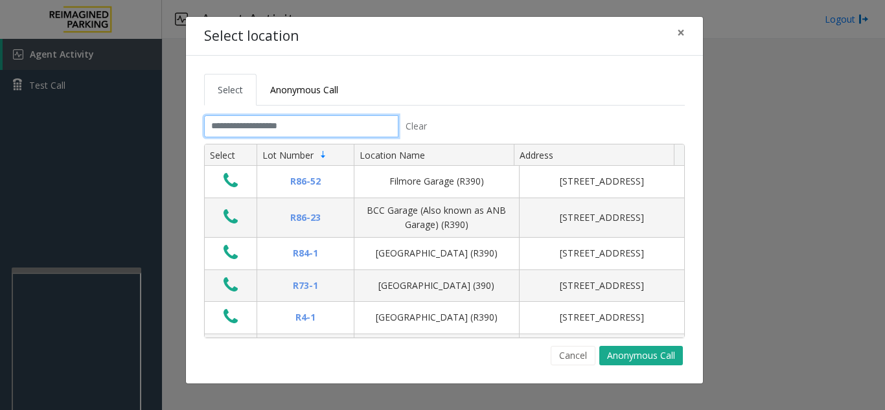
click at [277, 130] on input "text" at bounding box center [301, 126] width 194 height 22
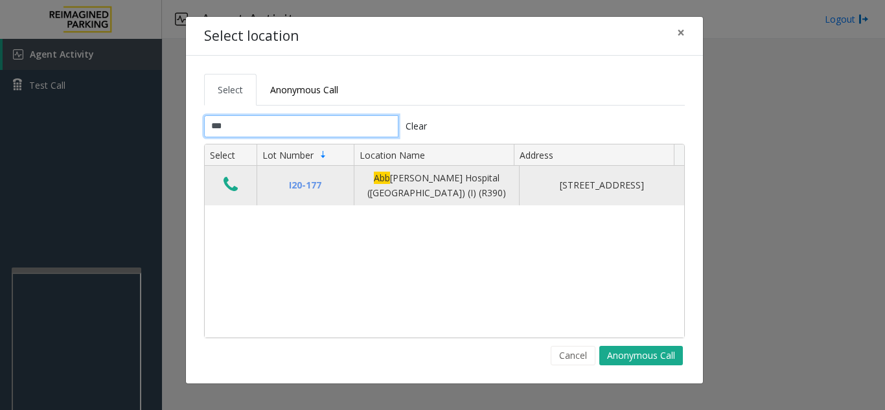
type input "***"
click at [235, 189] on icon "Data table" at bounding box center [230, 185] width 14 height 18
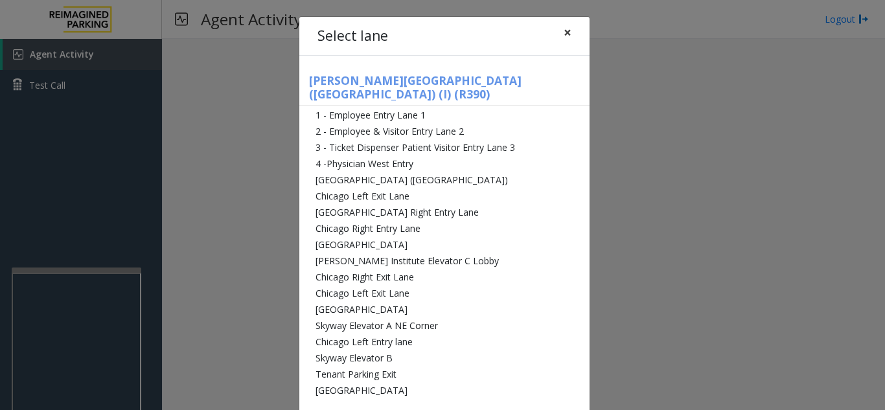
click at [564, 34] on span "×" at bounding box center [568, 32] width 8 height 18
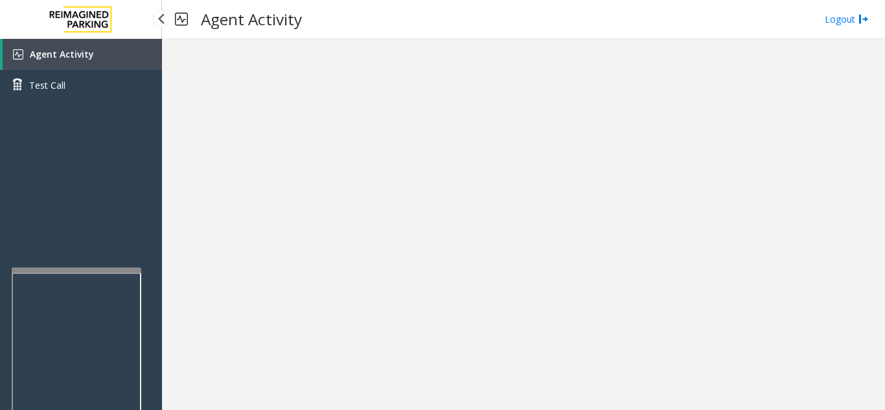
click at [74, 54] on span "Agent Activity" at bounding box center [62, 54] width 64 height 12
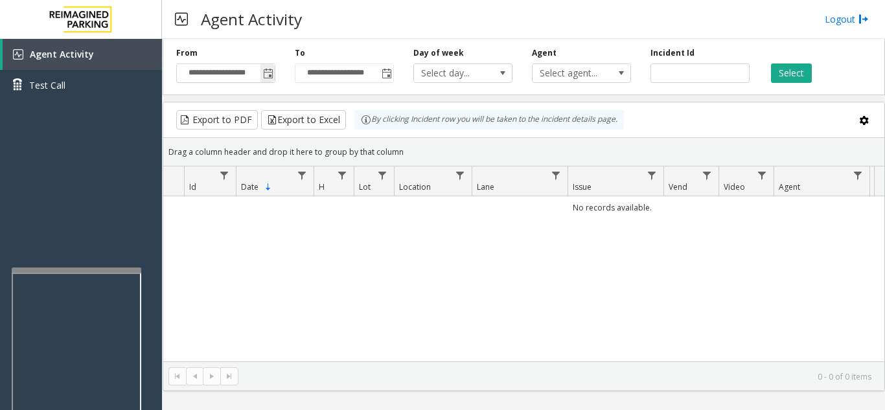
click at [268, 73] on span "Toggle popup" at bounding box center [268, 74] width 10 height 10
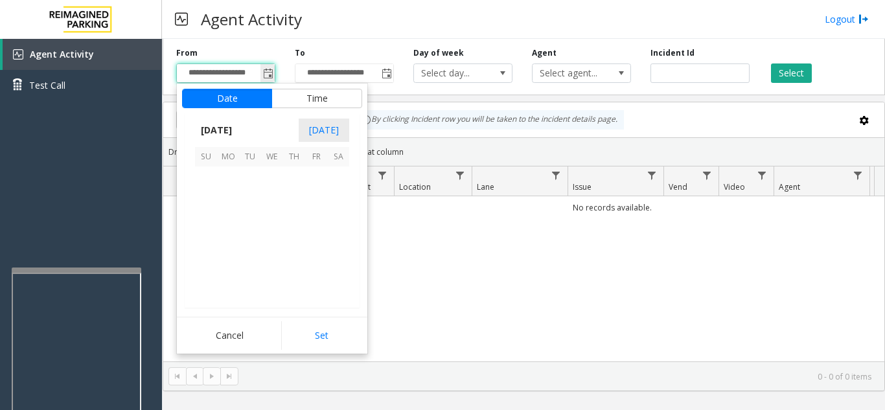
scroll to position [232496, 0]
click at [272, 234] on span "24" at bounding box center [272, 244] width 22 height 22
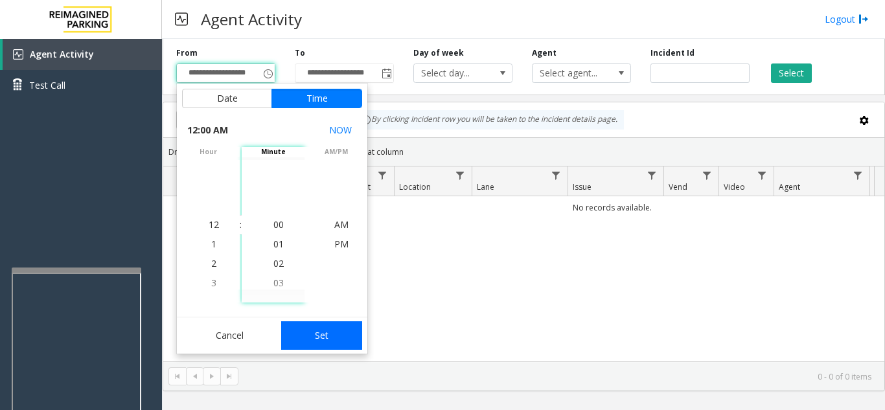
click at [308, 330] on button "Set" at bounding box center [322, 335] width 82 height 29
type input "**********"
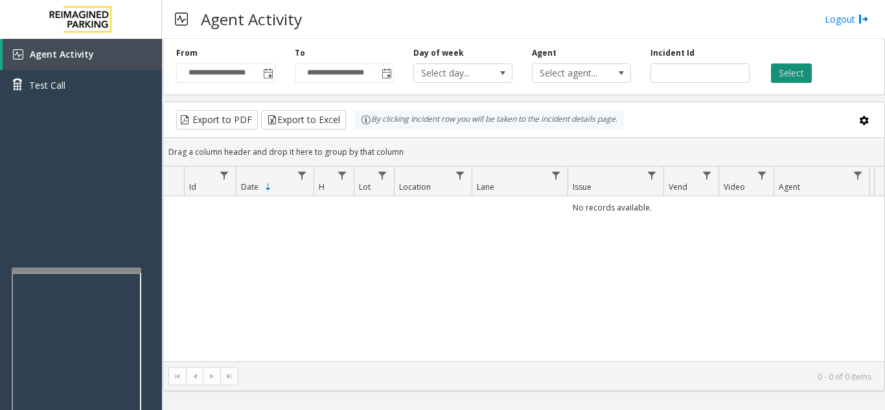
click at [783, 73] on button "Select" at bounding box center [791, 72] width 41 height 19
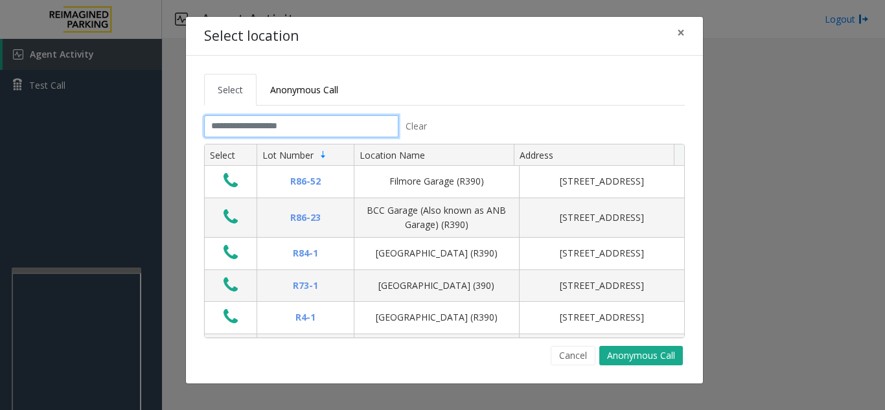
click at [224, 116] on input "text" at bounding box center [301, 126] width 194 height 22
click at [678, 34] on span "×" at bounding box center [681, 32] width 8 height 18
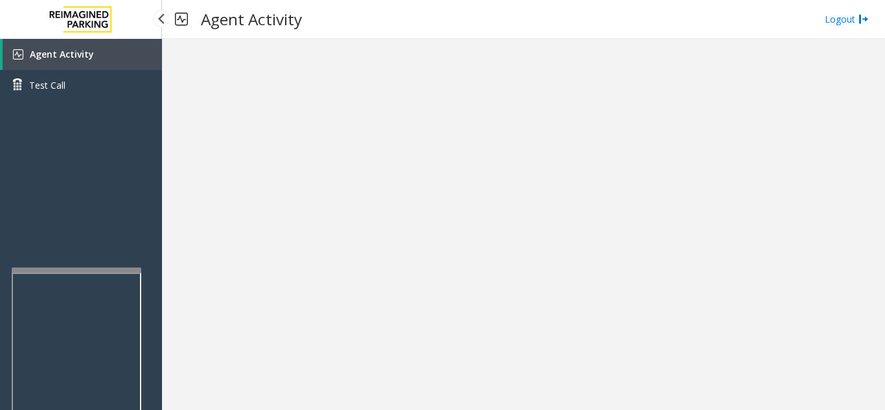
click at [116, 62] on link "Agent Activity" at bounding box center [82, 54] width 159 height 31
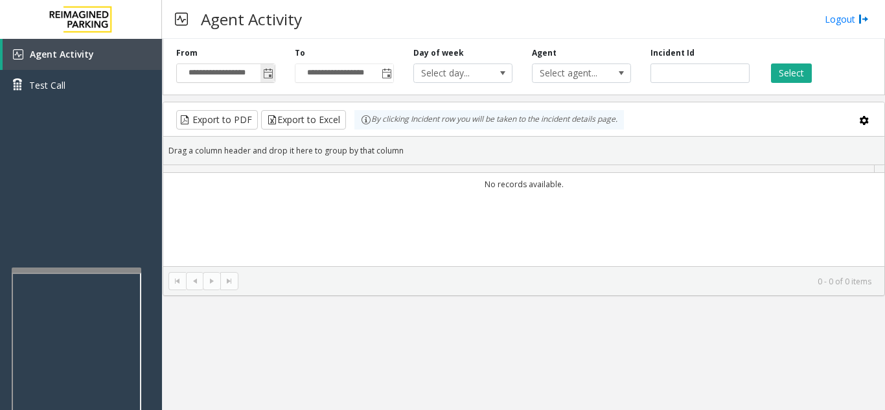
click at [266, 77] on span "Toggle popup" at bounding box center [268, 74] width 10 height 10
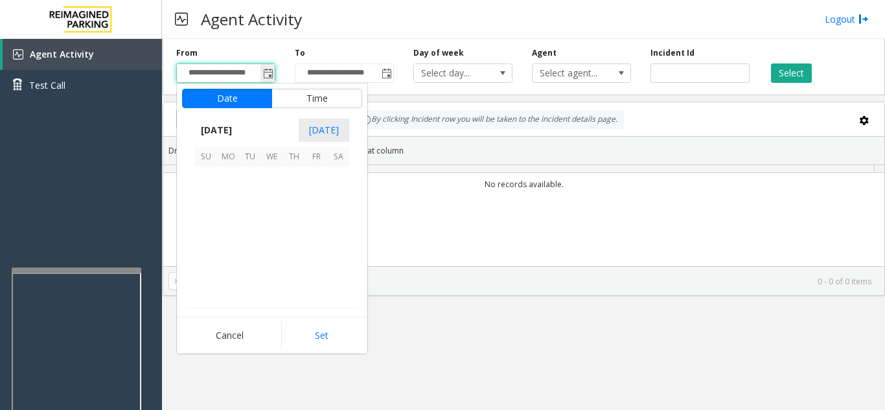
scroll to position [232496, 0]
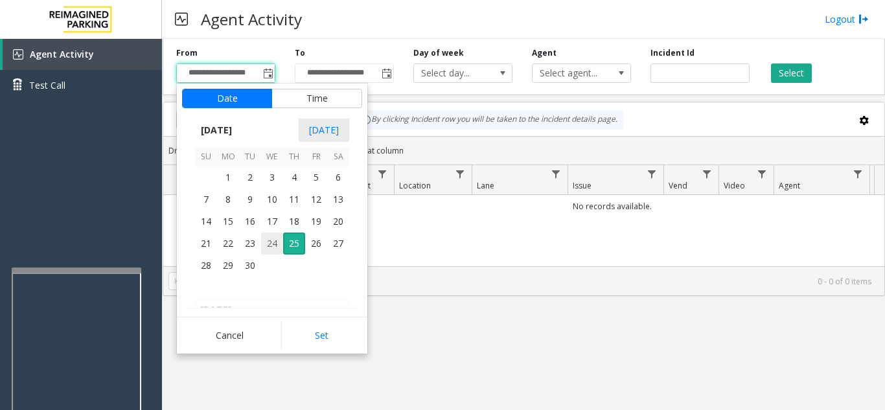
click at [271, 243] on span "24" at bounding box center [272, 244] width 22 height 22
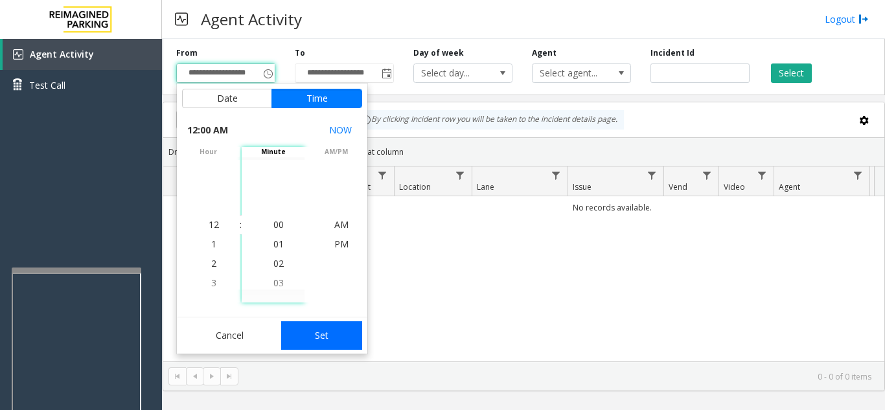
click at [313, 339] on button "Set" at bounding box center [322, 335] width 82 height 29
type input "**********"
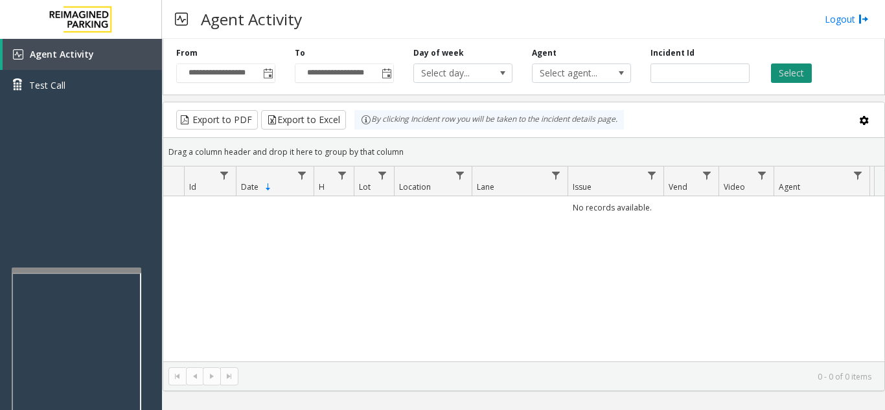
click at [790, 78] on button "Select" at bounding box center [791, 72] width 41 height 19
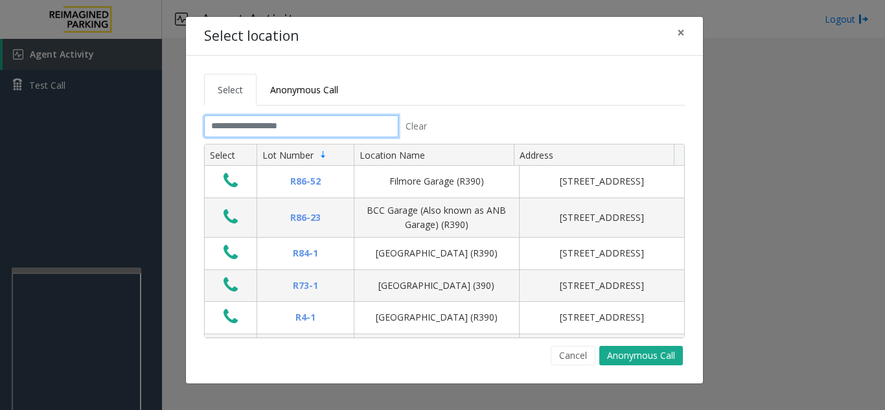
click at [287, 122] on input "text" at bounding box center [301, 126] width 194 height 22
click at [683, 34] on span "×" at bounding box center [681, 32] width 8 height 18
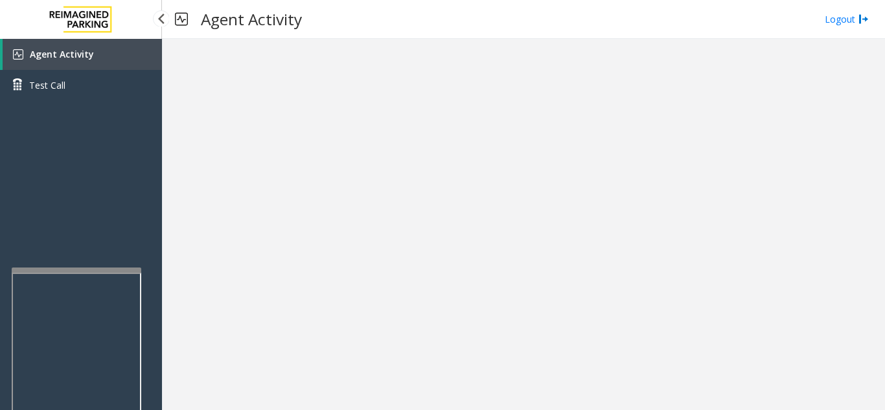
click at [139, 59] on link "Agent Activity" at bounding box center [82, 54] width 159 height 31
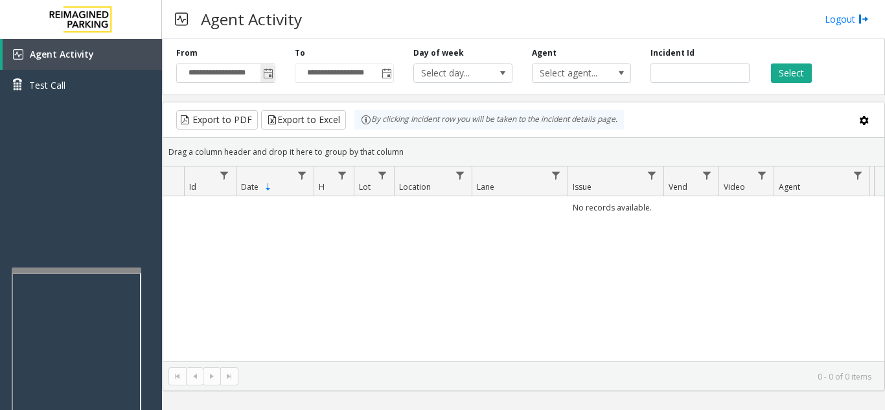
click at [268, 76] on span "Toggle popup" at bounding box center [268, 74] width 10 height 10
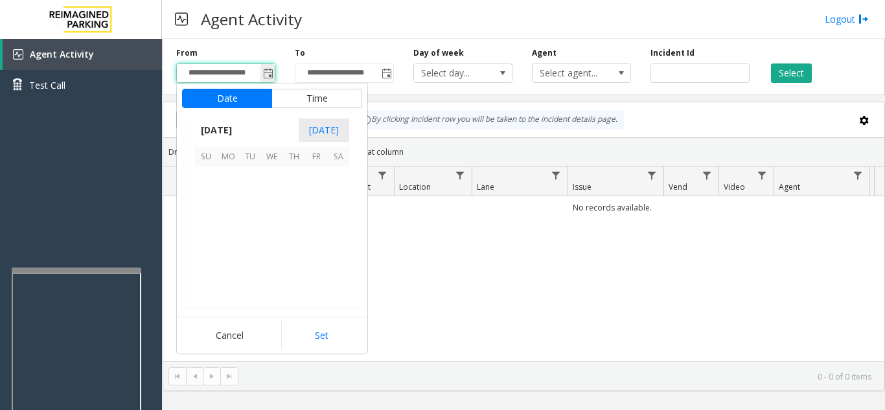
scroll to position [232496, 0]
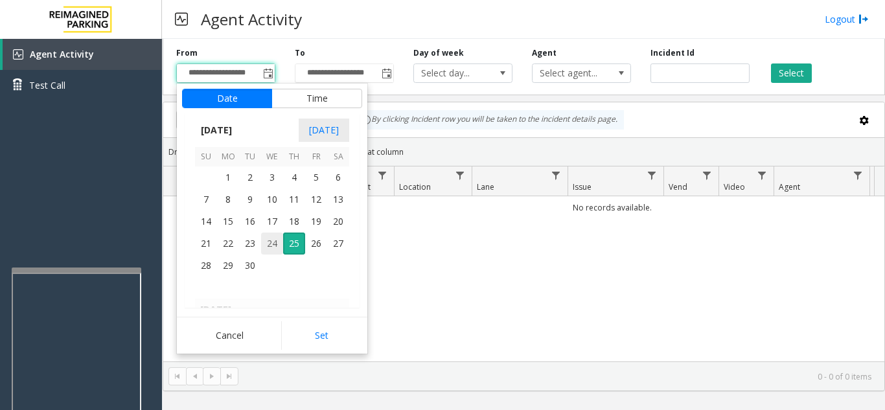
click at [273, 238] on span "24" at bounding box center [272, 244] width 22 height 22
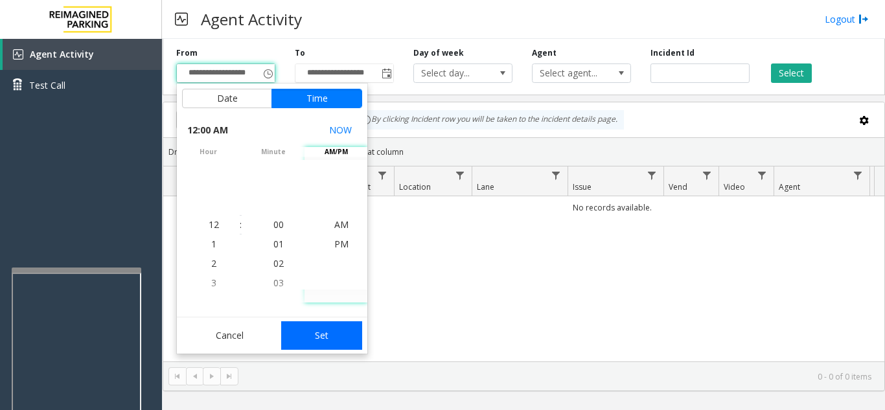
click at [338, 332] on button "Set" at bounding box center [322, 335] width 82 height 29
type input "**********"
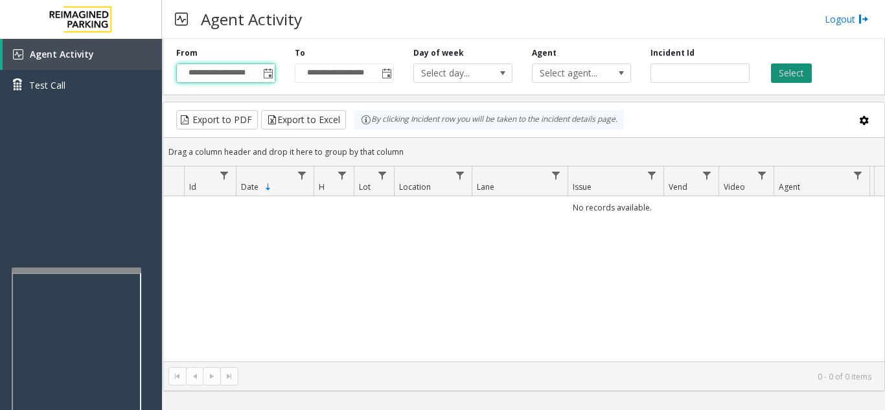
click at [792, 71] on button "Select" at bounding box center [791, 72] width 41 height 19
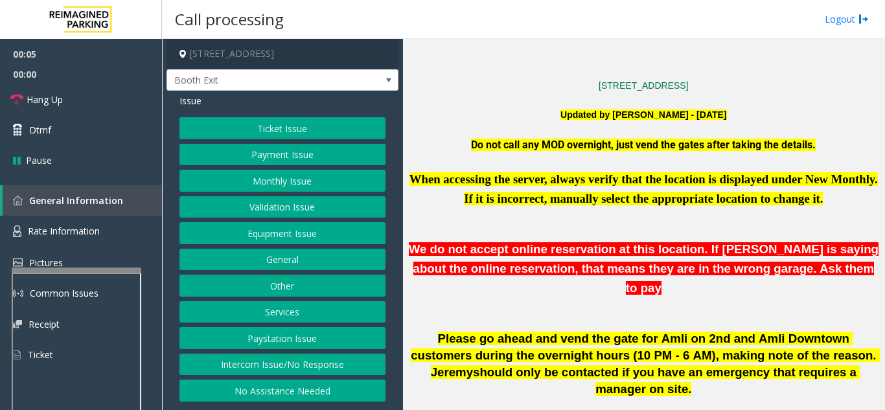
scroll to position [324, 0]
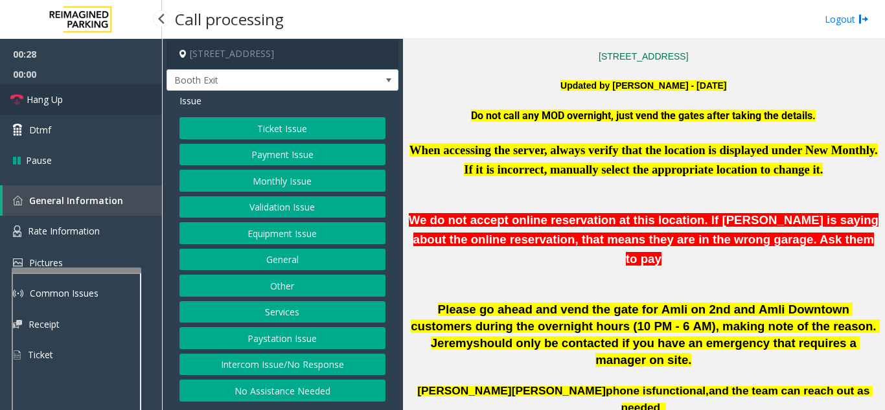
click at [47, 87] on link "Hang Up" at bounding box center [81, 99] width 162 height 30
click at [317, 231] on button "Equipment Issue" at bounding box center [282, 233] width 206 height 22
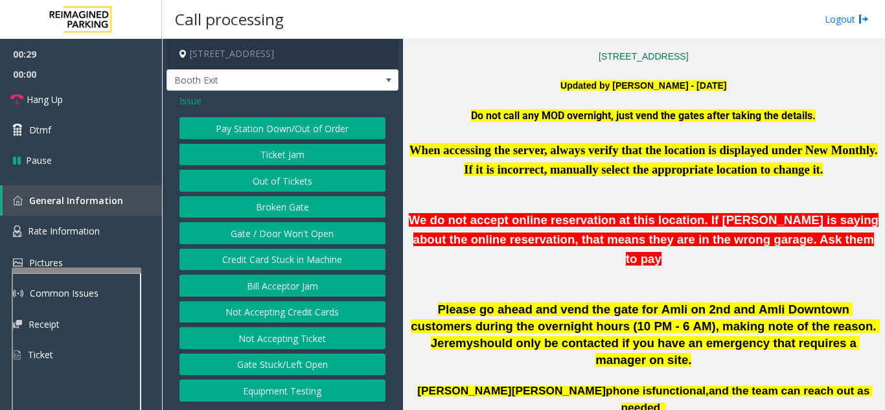
click at [317, 231] on button "Gate / Door Won't Open" at bounding box center [282, 233] width 206 height 22
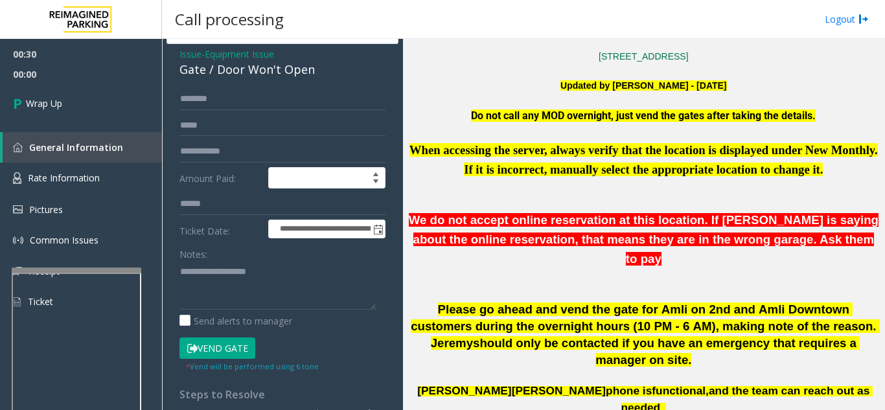
scroll to position [65, 0]
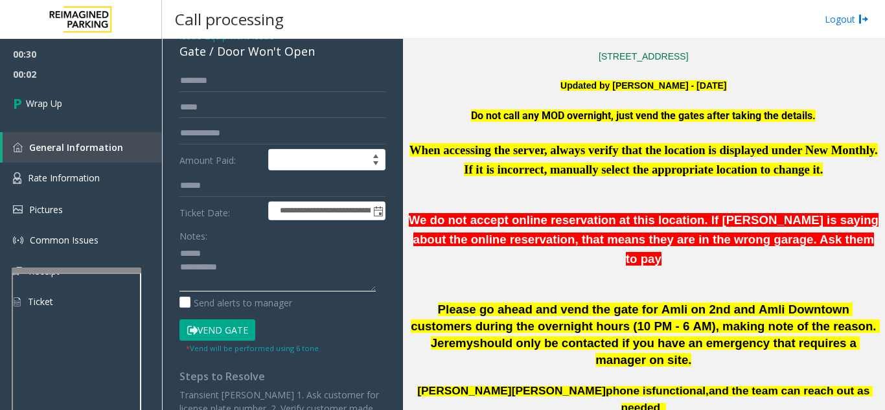
click at [243, 257] on textarea at bounding box center [277, 267] width 196 height 49
drag, startPoint x: 211, startPoint y: 55, endPoint x: 321, endPoint y: 64, distance: 110.5
click at [321, 64] on div "**********" at bounding box center [282, 281] width 232 height 510
click at [249, 275] on textarea at bounding box center [277, 267] width 196 height 49
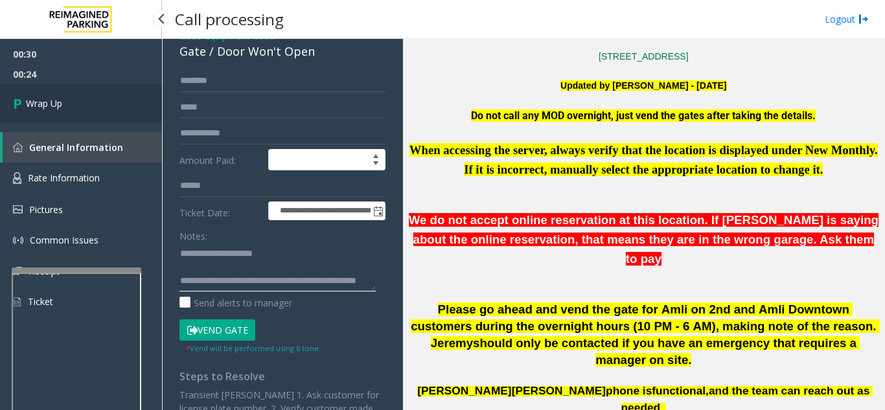
type textarea "**********"
click at [81, 97] on link "Wrap Up" at bounding box center [81, 103] width 162 height 38
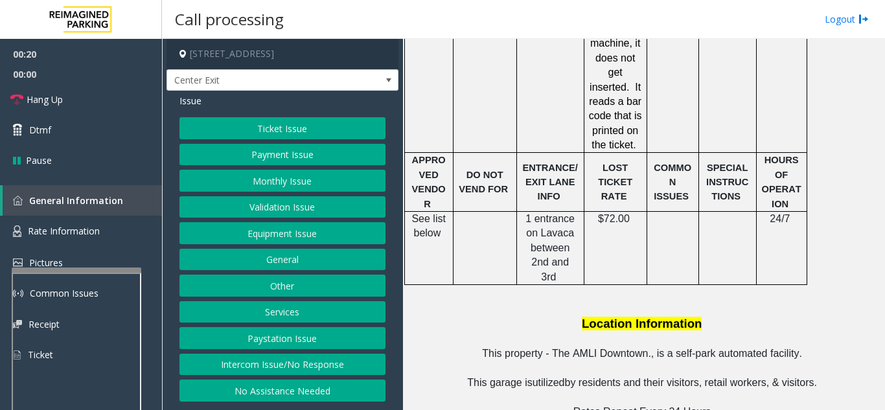
scroll to position [1360, 0]
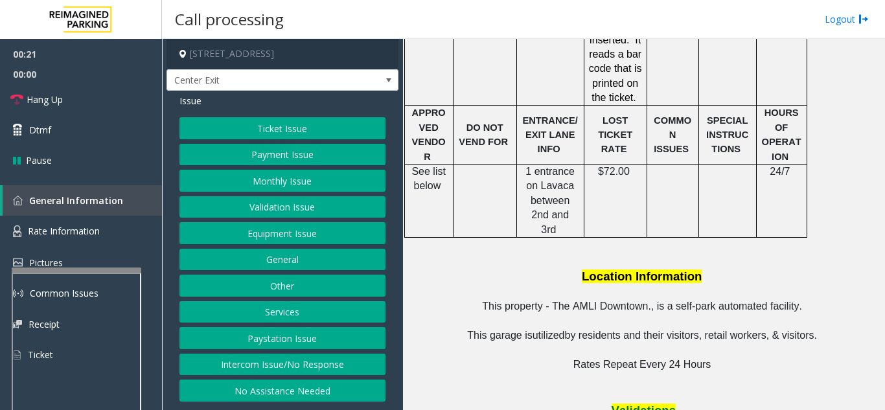
click at [301, 207] on button "Validation Issue" at bounding box center [282, 207] width 206 height 22
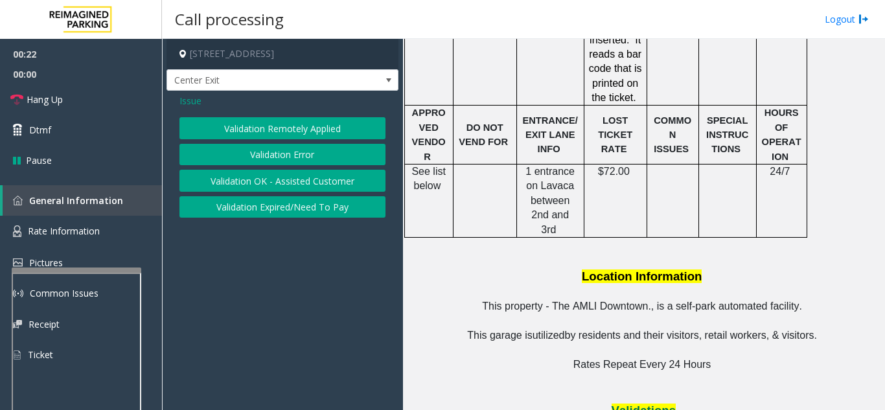
click at [297, 153] on button "Validation Error" at bounding box center [282, 155] width 206 height 22
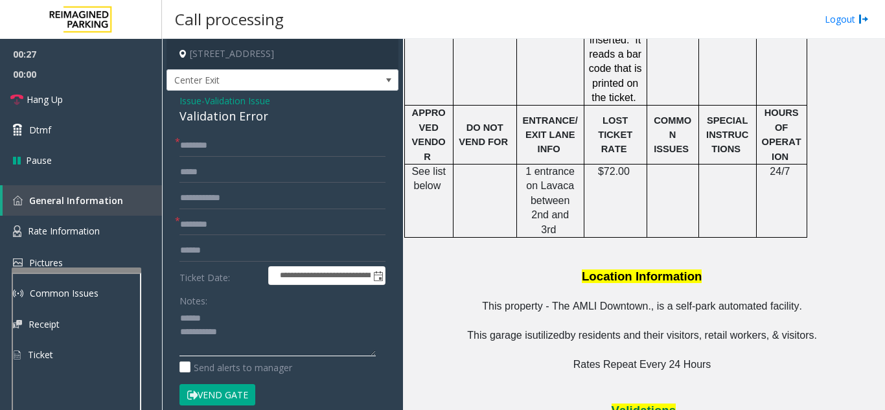
click at [252, 321] on textarea at bounding box center [277, 332] width 196 height 49
drag, startPoint x: 172, startPoint y: 111, endPoint x: 282, endPoint y: 113, distance: 110.8
click at [282, 113] on div "**********" at bounding box center [282, 366] width 232 height 551
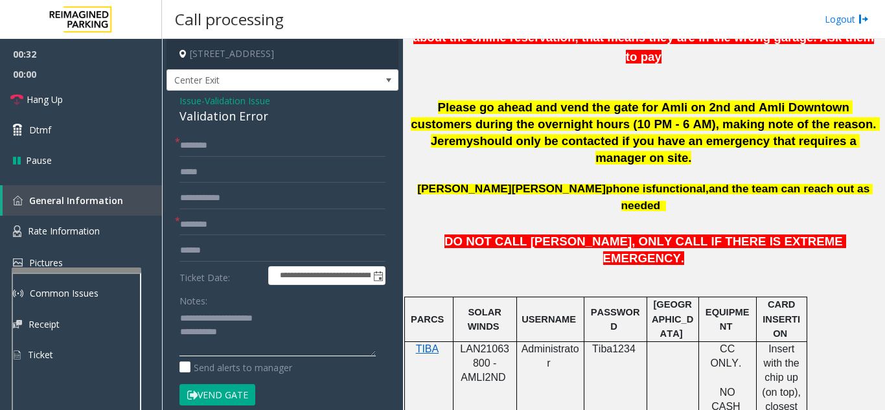
scroll to position [518, 0]
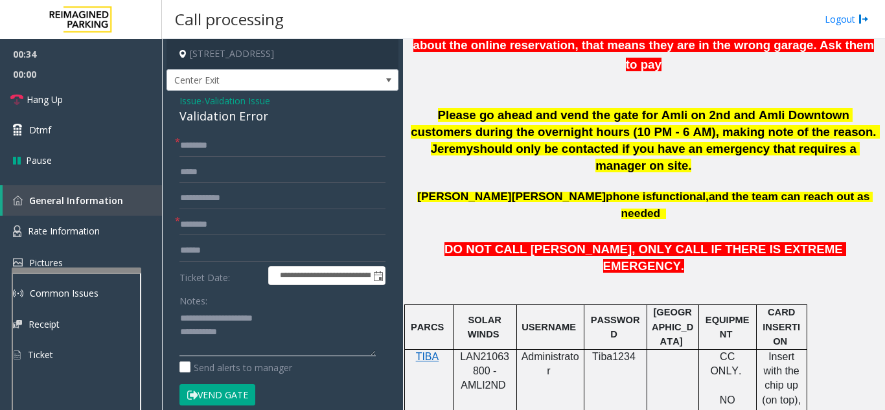
type textarea "**********"
drag, startPoint x: 485, startPoint y: 303, endPoint x: 461, endPoint y: 292, distance: 27.0
click at [461, 351] on span "LAN21063800 - AMLI2ND" at bounding box center [484, 371] width 49 height 40
click at [97, 100] on link "Hang Up" at bounding box center [81, 99] width 162 height 30
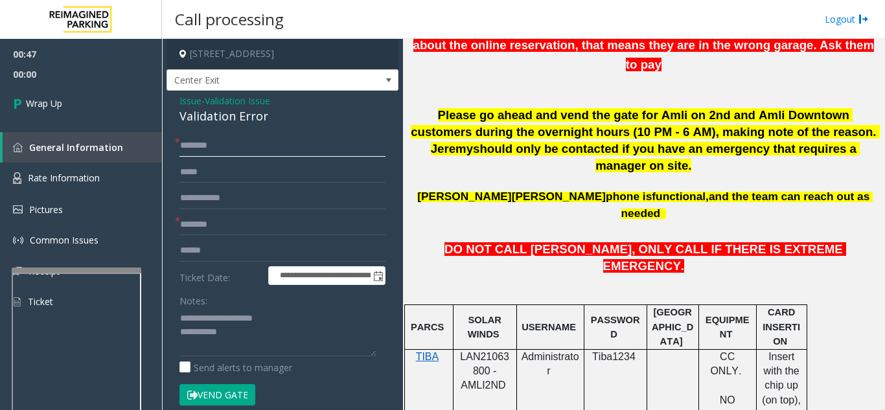
click at [330, 152] on input "text" at bounding box center [282, 146] width 206 height 22
type input "**"
click at [265, 225] on input "text" at bounding box center [282, 225] width 206 height 22
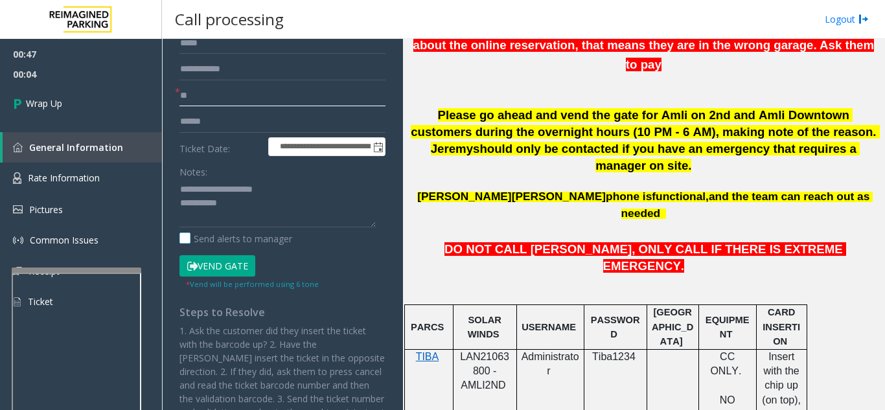
scroll to position [130, 0]
type input "**"
click at [286, 211] on textarea at bounding box center [277, 202] width 196 height 49
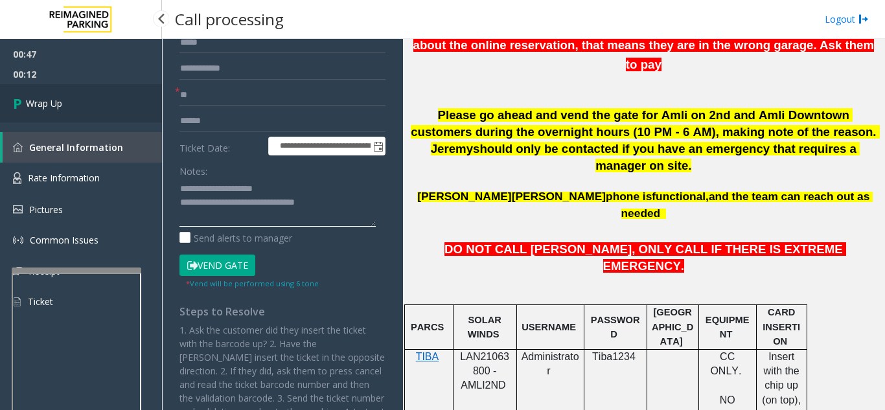
type textarea "**********"
click at [69, 120] on link "Wrap Up" at bounding box center [81, 103] width 162 height 38
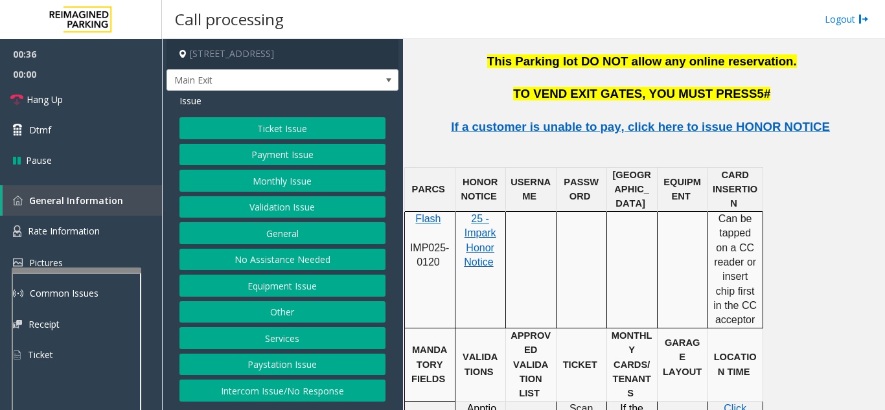
scroll to position [1684, 0]
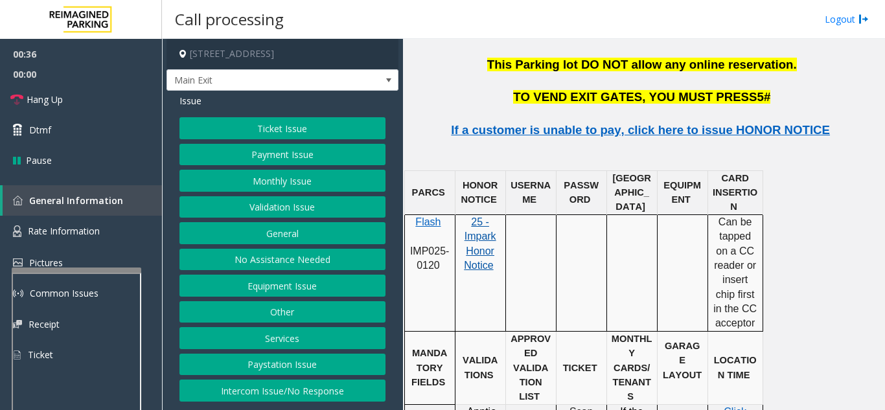
click at [481, 216] on span "25 - Impark Honor Notice" at bounding box center [480, 243] width 32 height 54
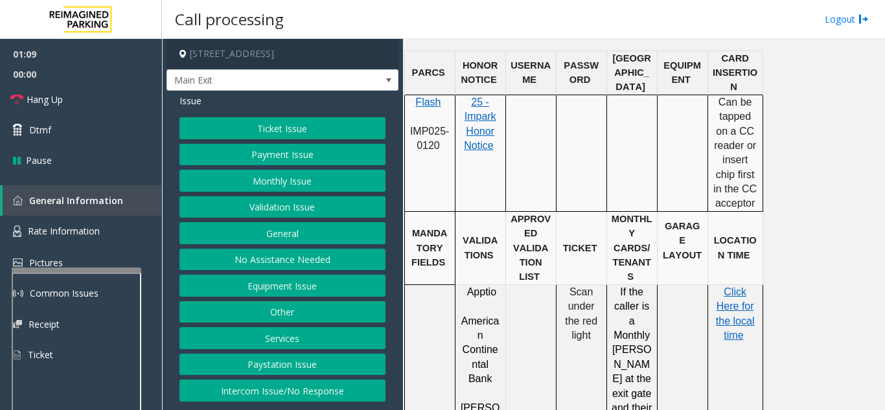
scroll to position [1879, 0]
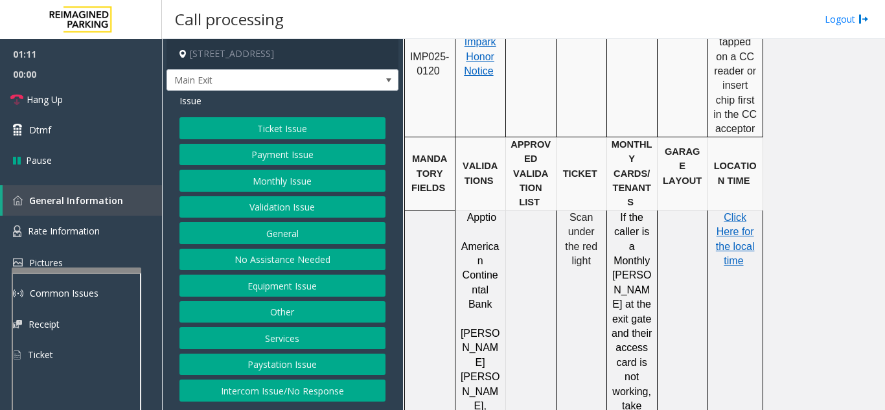
click at [277, 213] on button "Validation Issue" at bounding box center [282, 207] width 206 height 22
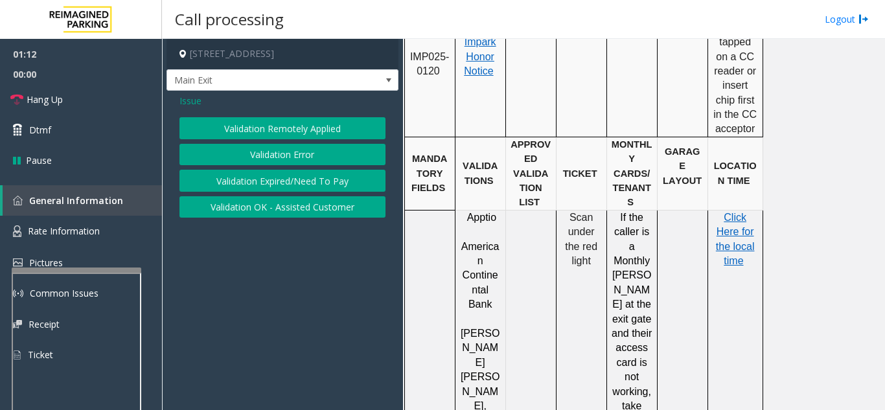
click at [286, 148] on button "Validation Error" at bounding box center [282, 155] width 206 height 22
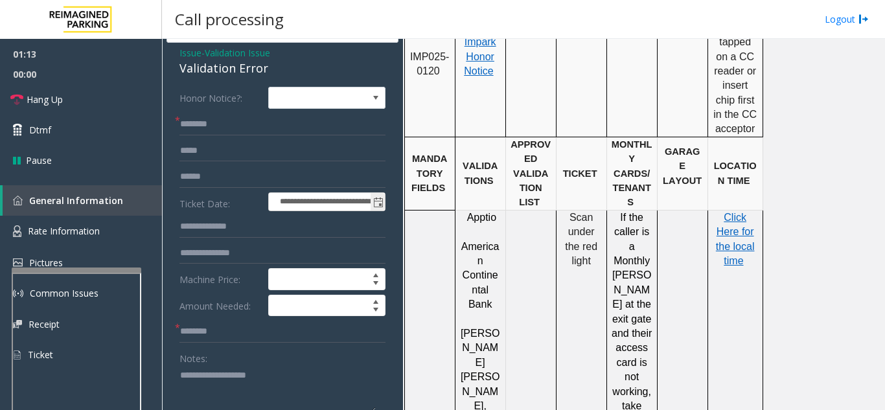
scroll to position [65, 0]
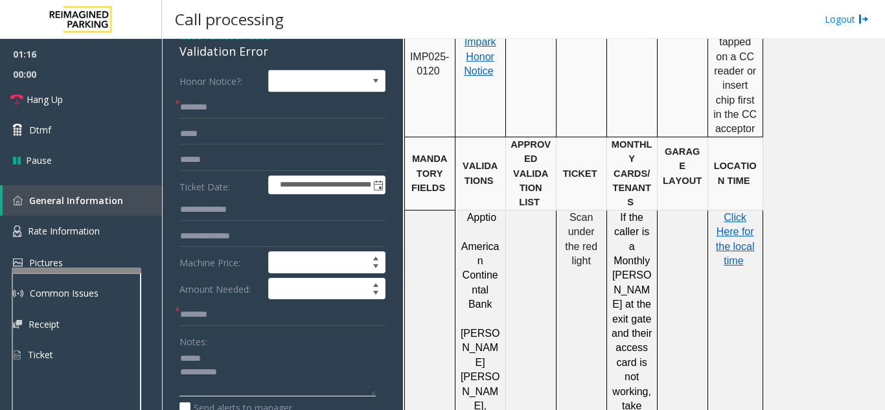
click at [229, 356] on textarea at bounding box center [277, 373] width 196 height 49
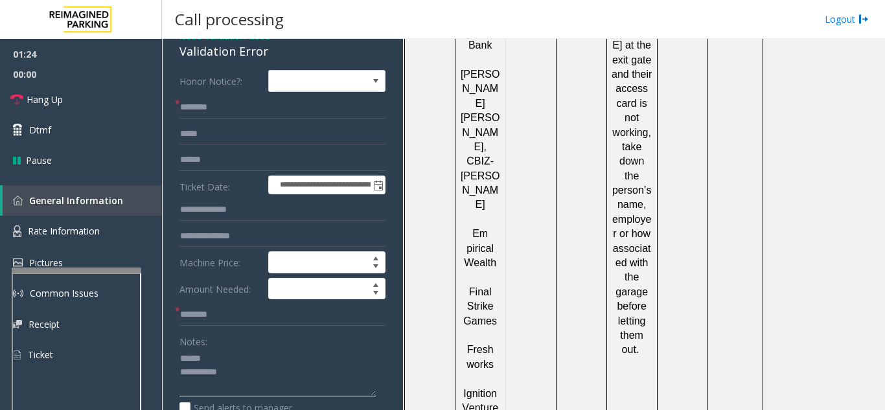
scroll to position [2008, 0]
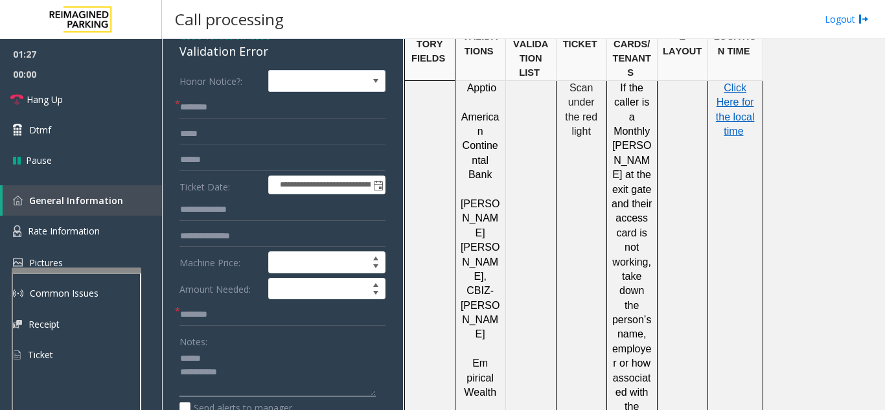
type textarea "**********"
click at [233, 322] on input "text" at bounding box center [282, 315] width 206 height 22
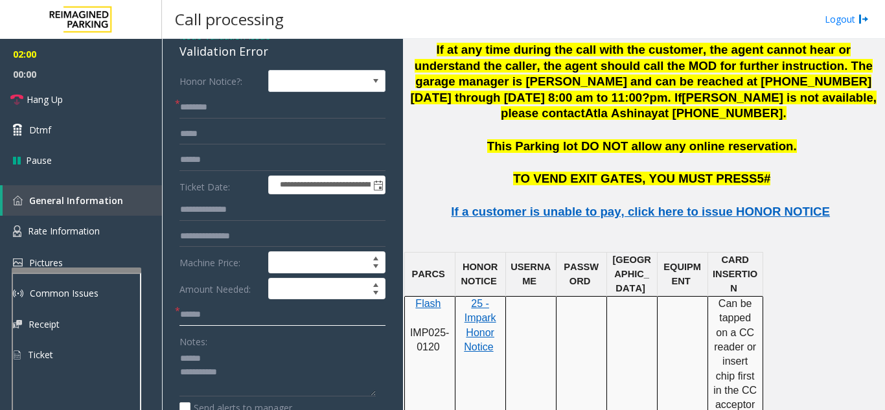
scroll to position [1555, 0]
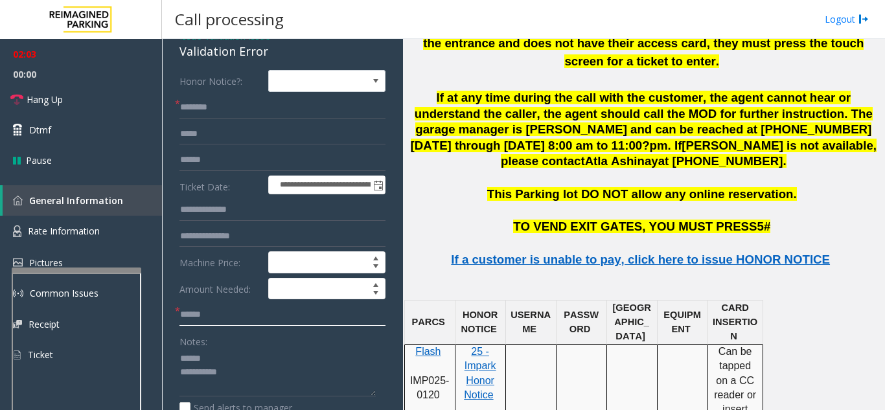
type input "*****"
click at [267, 164] on input "text" at bounding box center [282, 160] width 206 height 22
type input "********"
click at [211, 112] on input "text" at bounding box center [282, 108] width 206 height 22
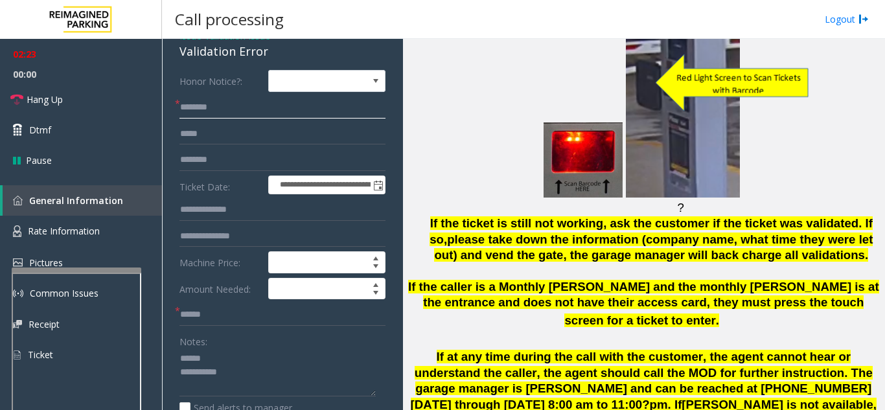
scroll to position [1231, 0]
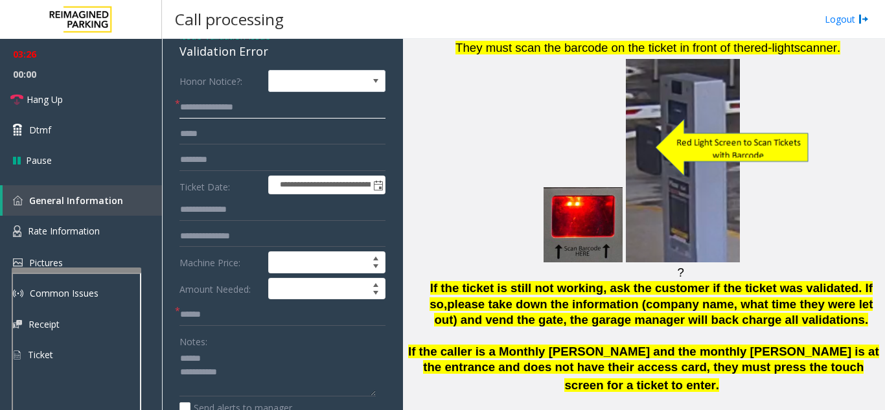
click at [225, 106] on input "**********" at bounding box center [282, 108] width 206 height 22
drag, startPoint x: 203, startPoint y: 110, endPoint x: 177, endPoint y: 117, distance: 26.7
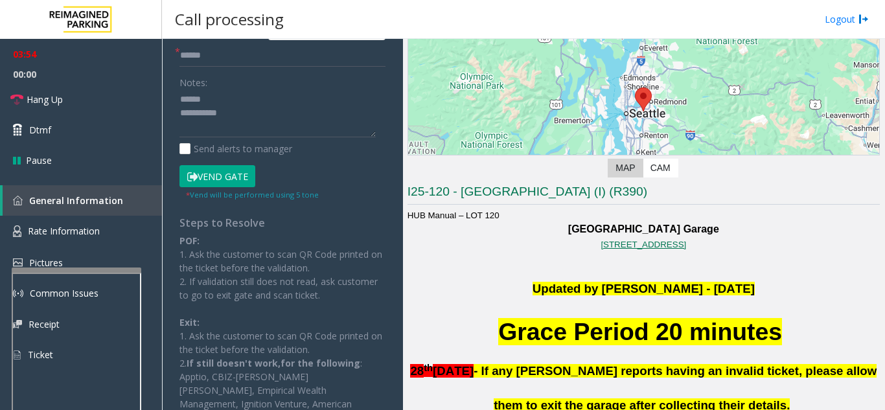
scroll to position [130, 0]
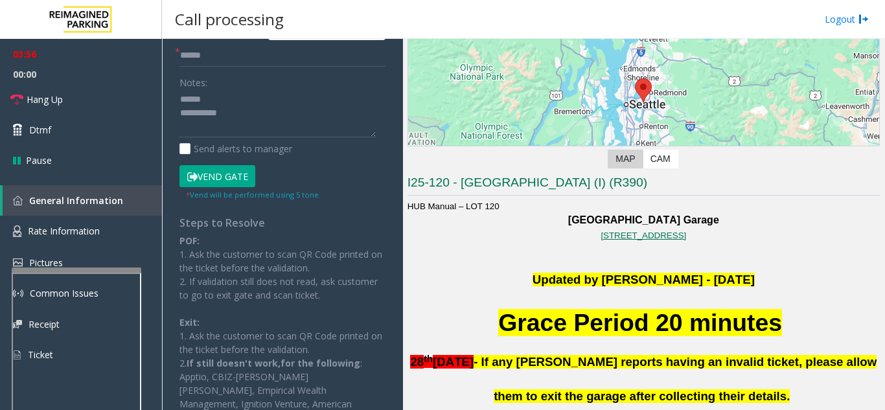
type input "*********"
click at [231, 177] on button "Vend Gate" at bounding box center [217, 176] width 76 height 22
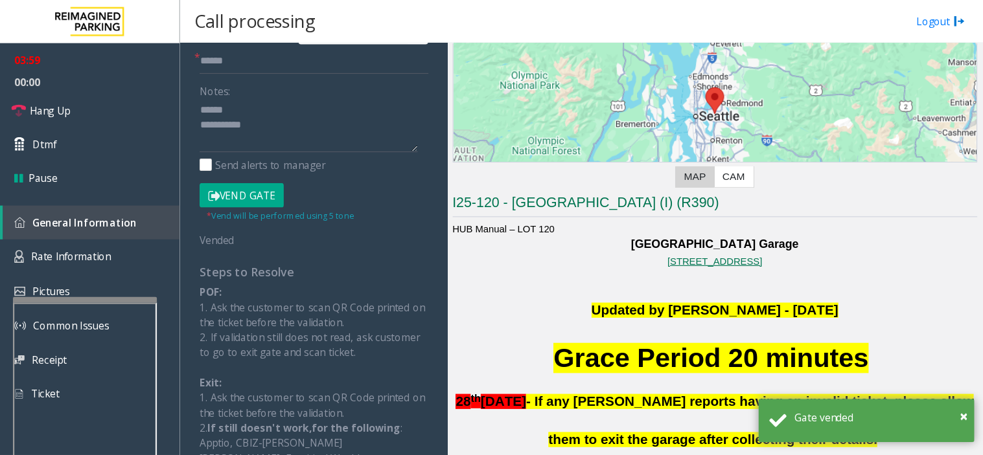
scroll to position [389, 0]
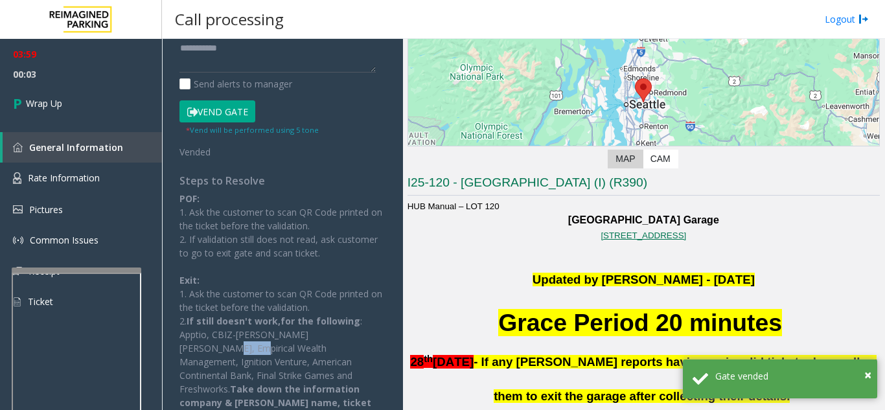
drag, startPoint x: 211, startPoint y: 352, endPoint x: 178, endPoint y: 354, distance: 33.1
click at [178, 354] on div "**********" at bounding box center [282, 118] width 225 height 745
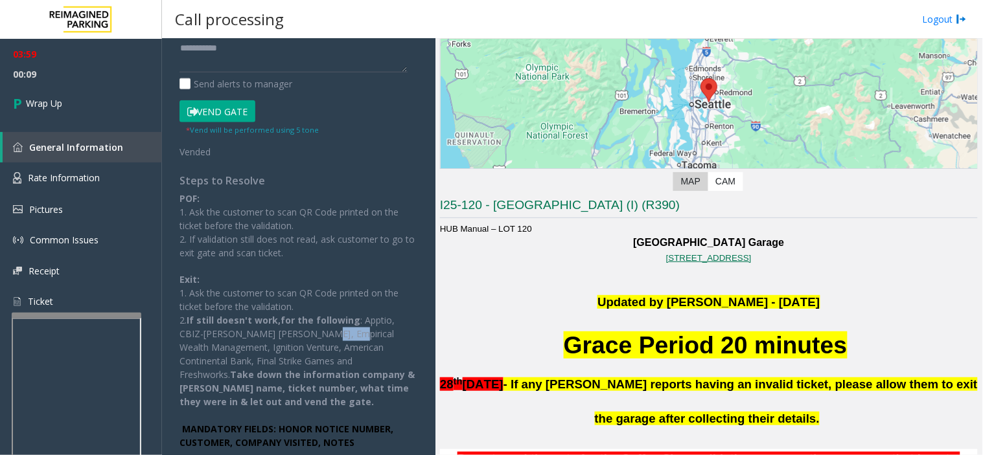
scroll to position [130, 0]
copy p "Schwab"
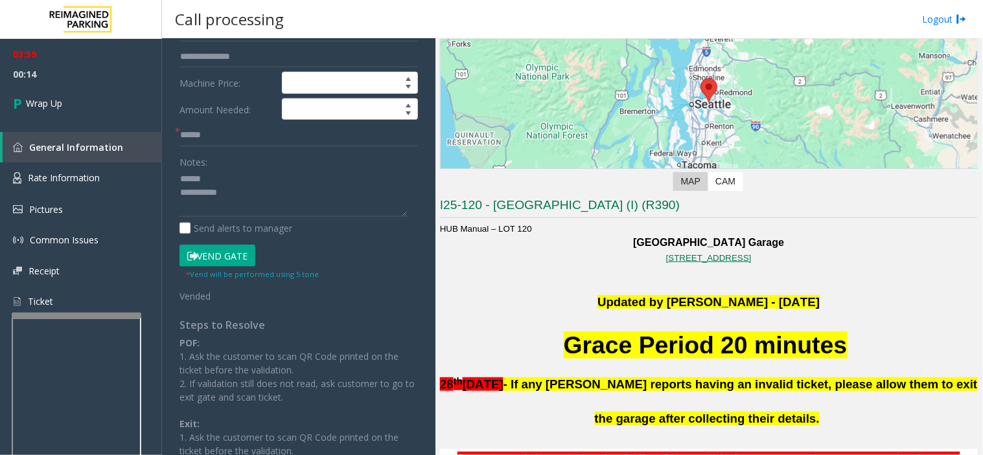
scroll to position [172, 0]
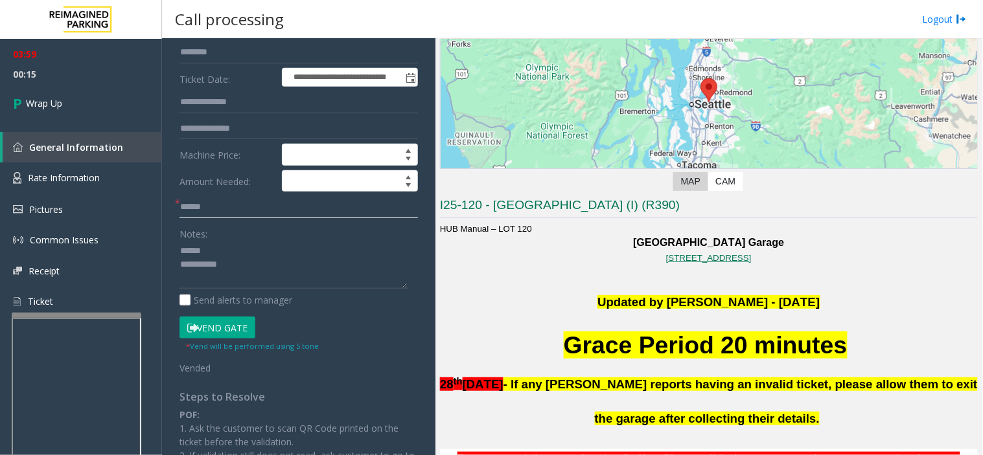
click at [240, 209] on input "*****" at bounding box center [298, 207] width 238 height 22
paste input "*******"
drag, startPoint x: 208, startPoint y: 212, endPoint x: 177, endPoint y: 219, distance: 31.1
click at [177, 219] on div "**********" at bounding box center [299, 314] width 258 height 704
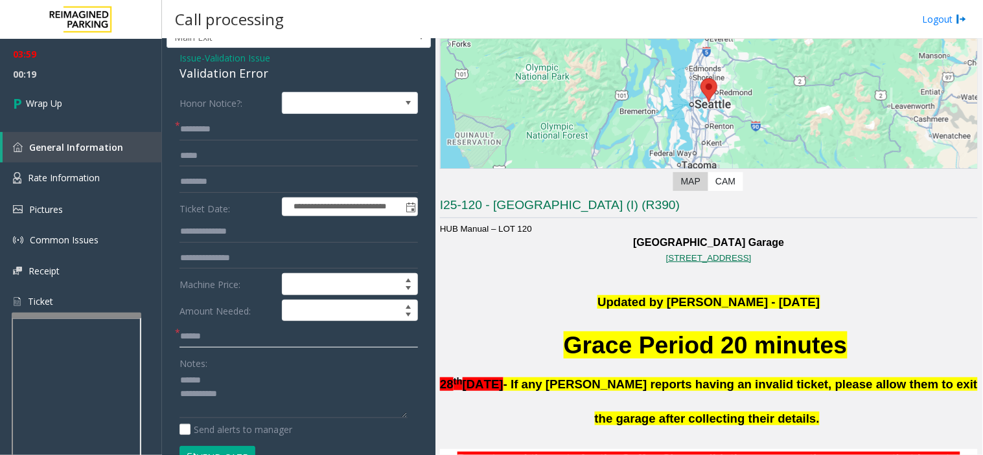
scroll to position [29, 0]
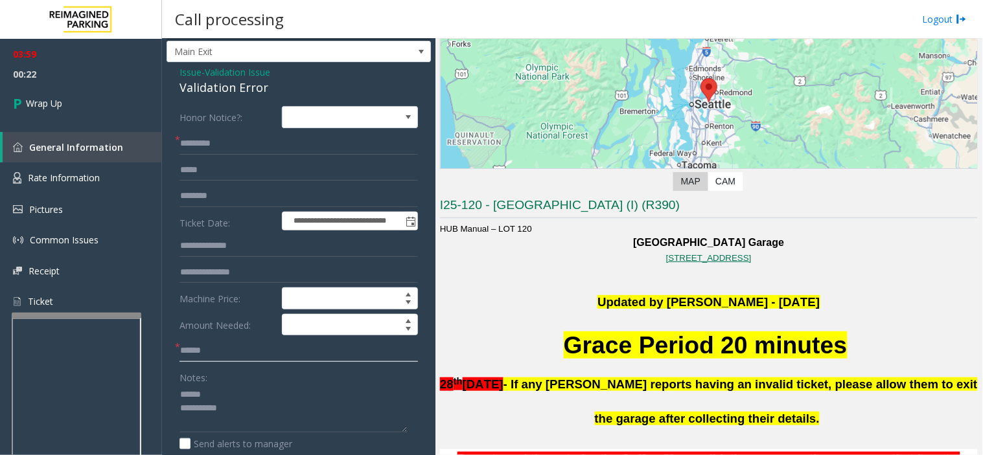
type input "******"
click at [201, 144] on input "*********" at bounding box center [298, 144] width 238 height 22
click at [214, 137] on input "**********" at bounding box center [298, 144] width 238 height 22
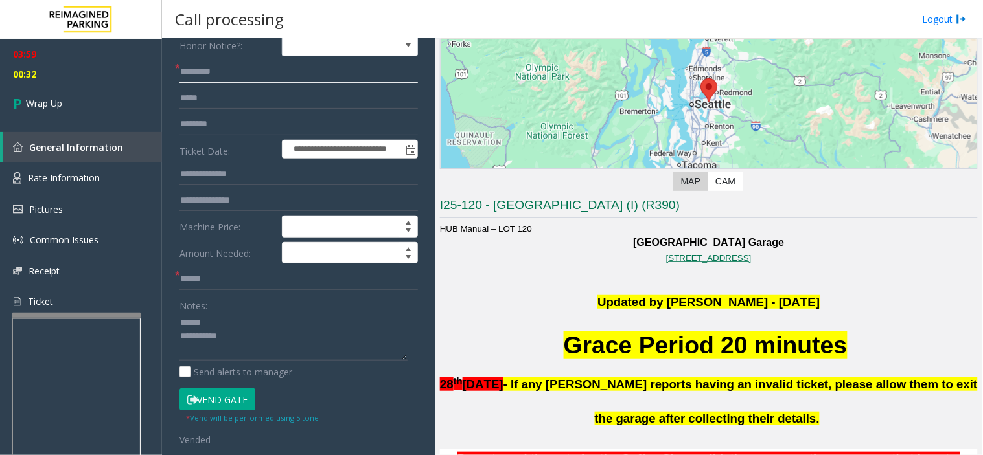
type input "*********"
click at [251, 322] on textarea at bounding box center [293, 337] width 228 height 49
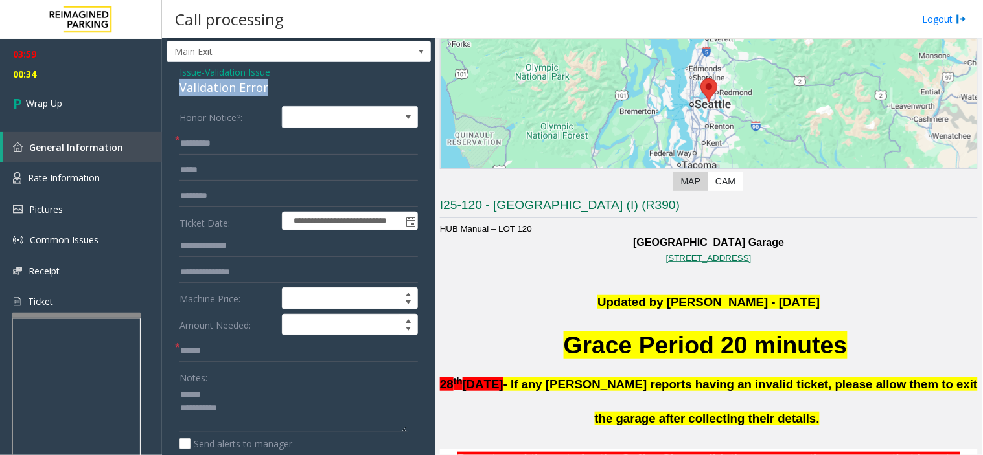
drag, startPoint x: 175, startPoint y: 91, endPoint x: 273, endPoint y: 95, distance: 97.9
click at [273, 95] on div "**********" at bounding box center [298, 442] width 264 height 761
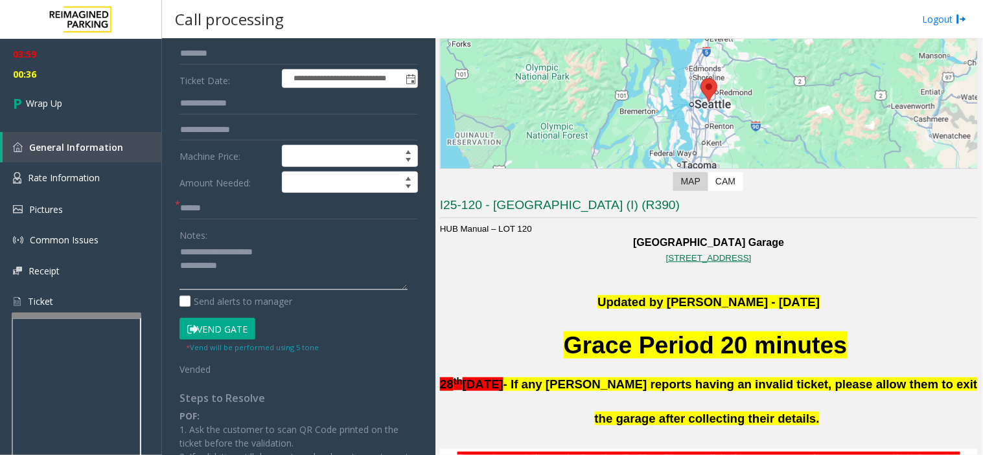
scroll to position [172, 0]
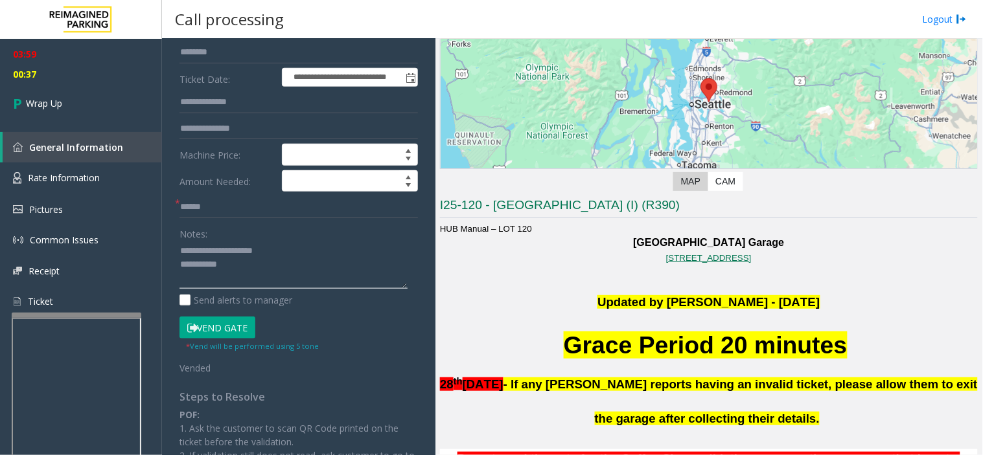
click at [277, 264] on textarea at bounding box center [293, 265] width 228 height 49
type textarea "**********"
click at [71, 108] on link "Wrap Up" at bounding box center [81, 103] width 162 height 38
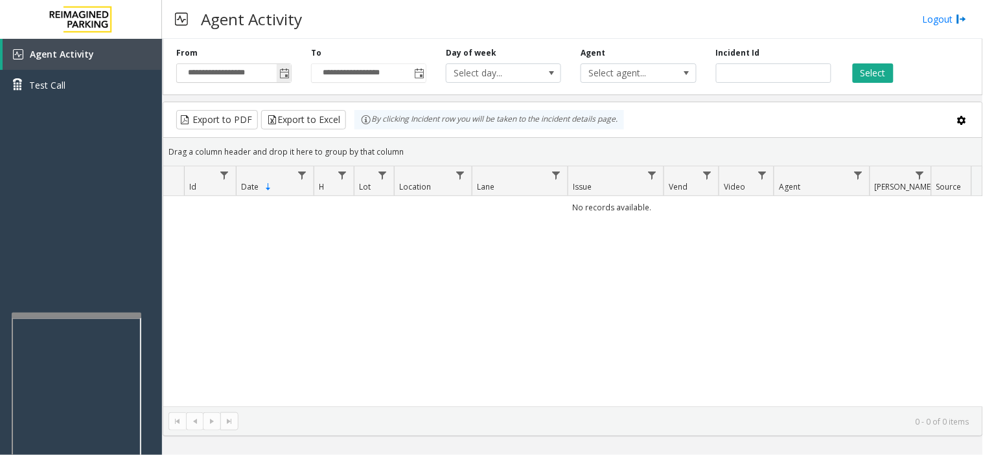
click at [284, 76] on span "Toggle popup" at bounding box center [284, 74] width 10 height 10
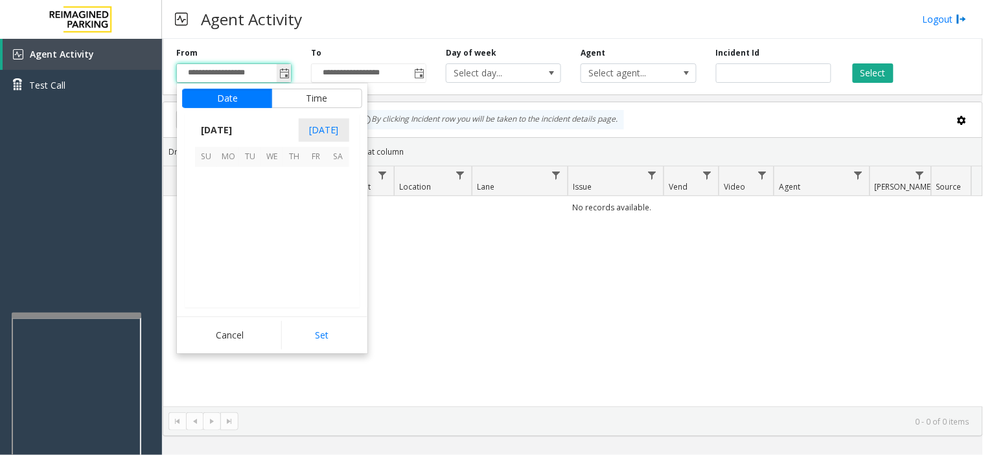
scroll to position [232448, 0]
click at [272, 247] on span "24" at bounding box center [272, 244] width 22 height 22
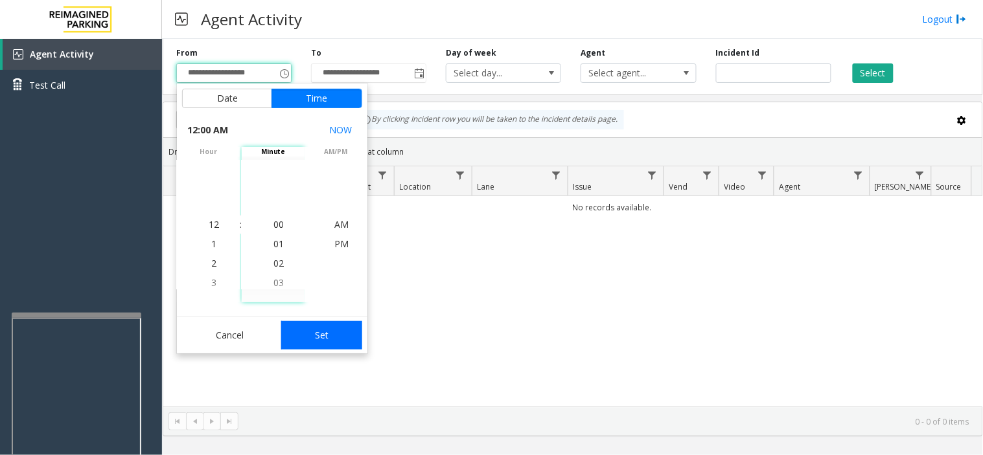
click at [346, 345] on button "Set" at bounding box center [322, 335] width 82 height 29
type input "**********"
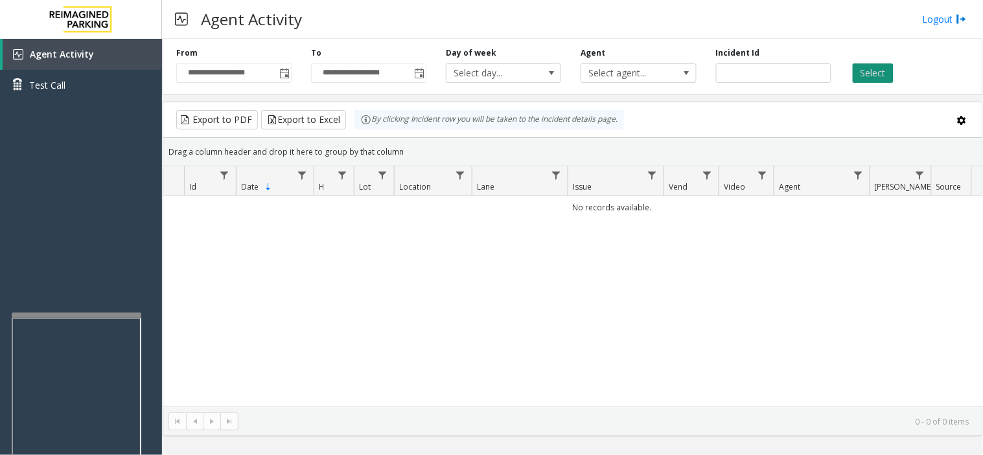
click at [878, 76] on button "Select" at bounding box center [872, 72] width 41 height 19
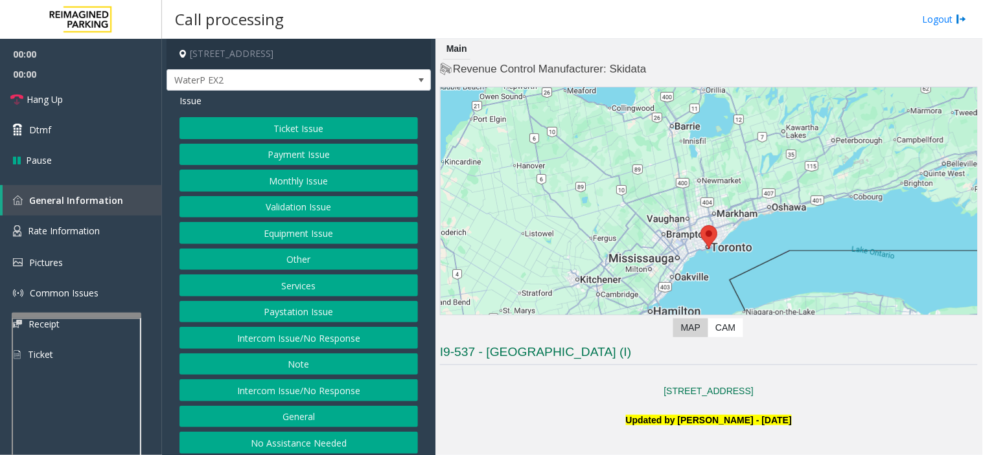
scroll to position [288, 0]
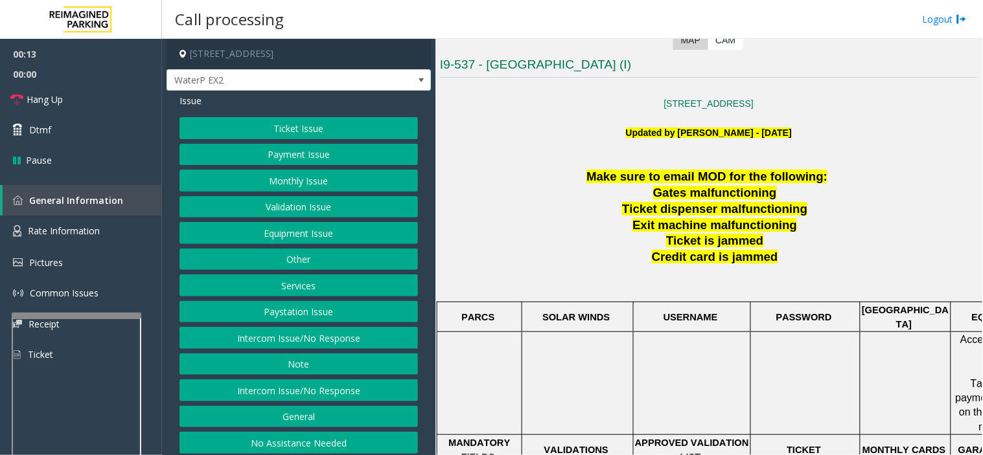
click at [321, 393] on button "Intercom Issue/No Response" at bounding box center [298, 391] width 238 height 22
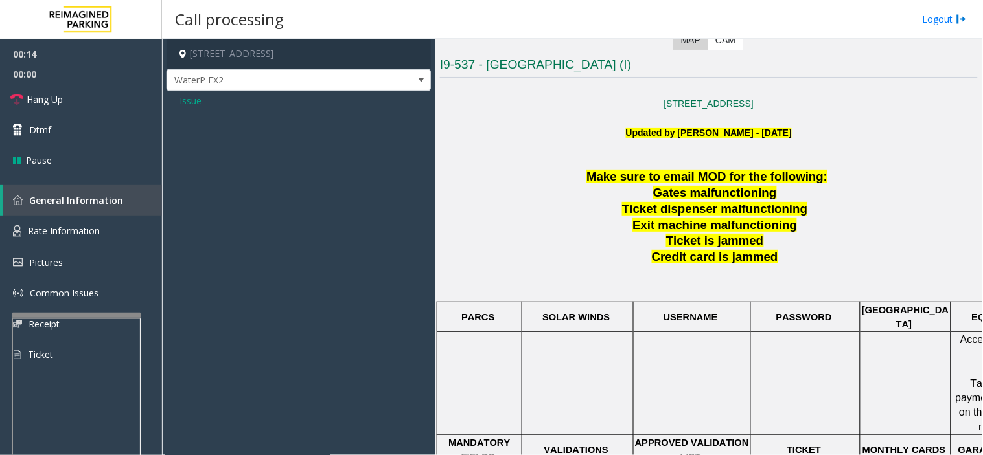
click at [197, 94] on span "Issue" at bounding box center [190, 101] width 22 height 14
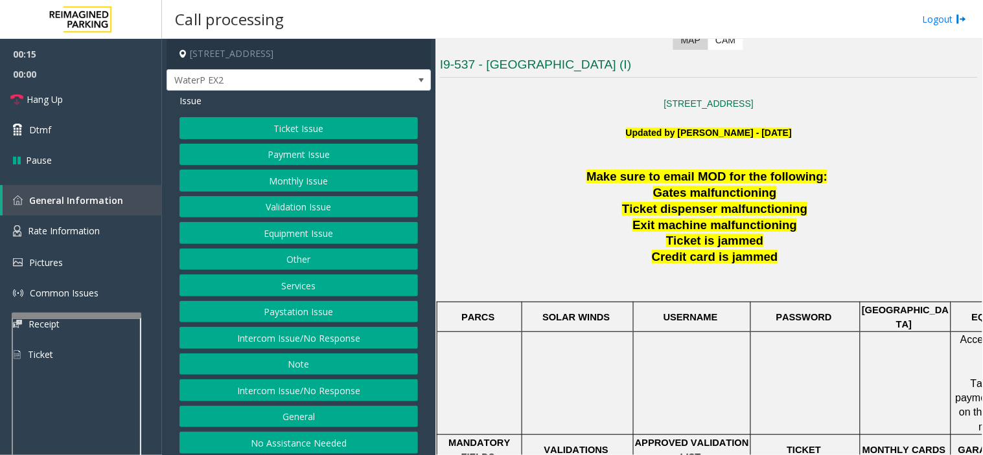
click at [321, 338] on button "Intercom Issue/No Response" at bounding box center [298, 338] width 238 height 22
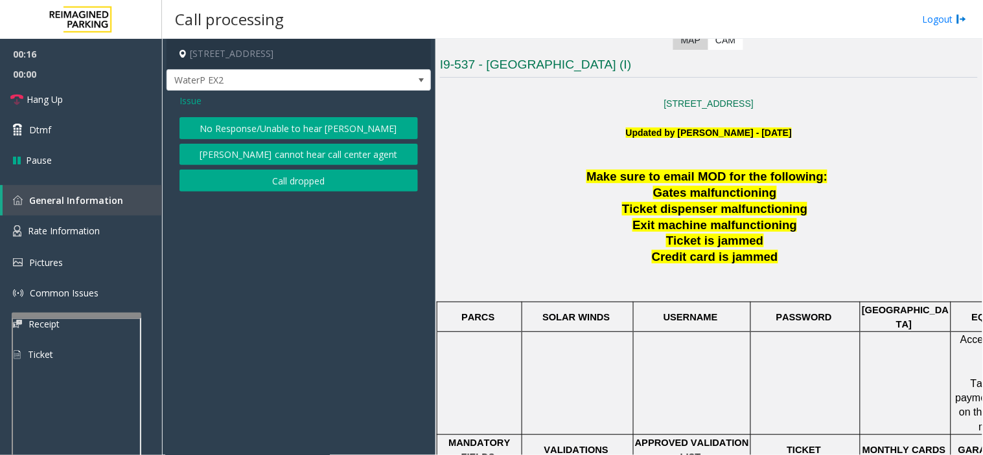
click at [262, 115] on div "Issue No Response/Unable to hear parker Parker cannot hear call center agent Ca…" at bounding box center [298, 145] width 264 height 108
click at [257, 128] on button "No Response/Unable to hear [PERSON_NAME]" at bounding box center [298, 128] width 238 height 22
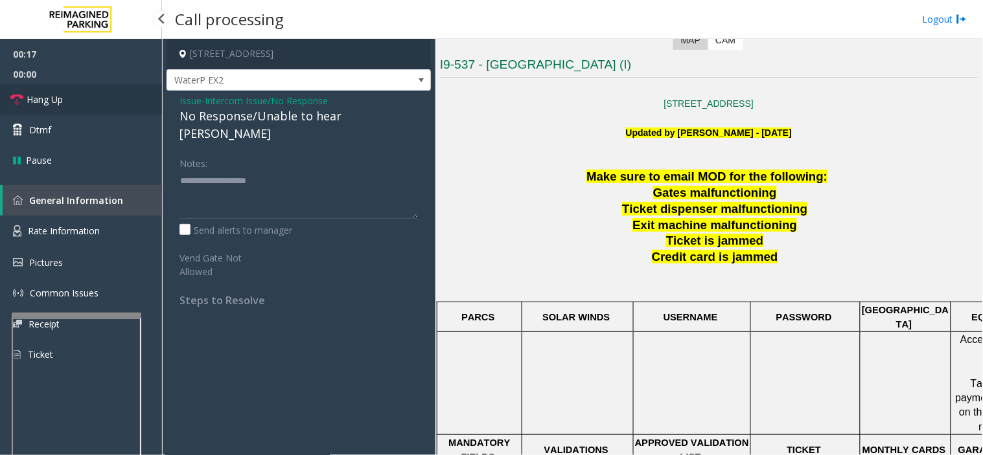
click at [87, 96] on link "Hang Up" at bounding box center [81, 99] width 162 height 30
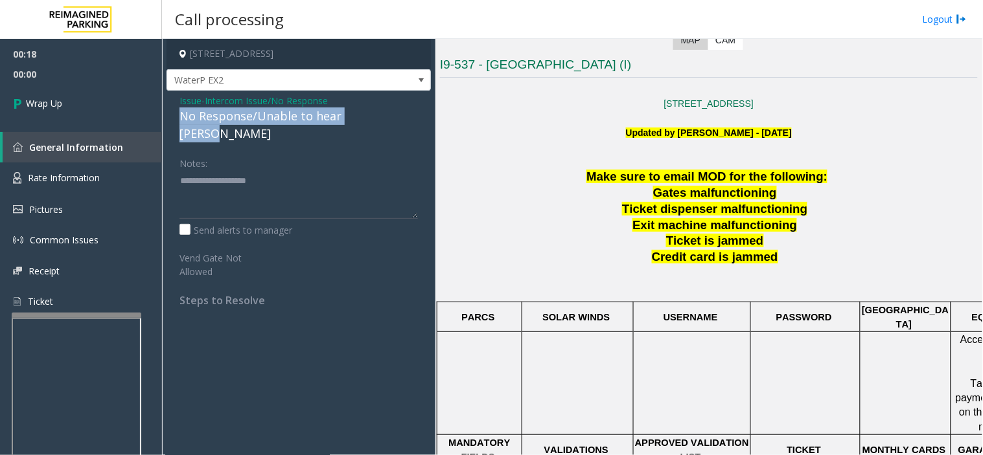
drag, startPoint x: 174, startPoint y: 115, endPoint x: 379, endPoint y: 120, distance: 205.4
click at [379, 120] on div "Issue - Intercom Issue/No Response No Response/Unable to hear parker Notes: Sen…" at bounding box center [298, 205] width 264 height 229
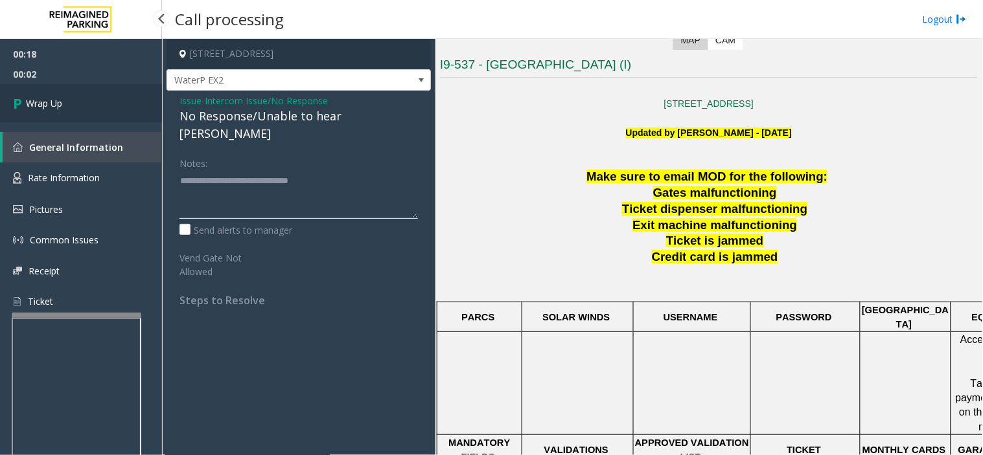
type textarea "**********"
click at [141, 100] on link "Wrap Up" at bounding box center [81, 103] width 162 height 38
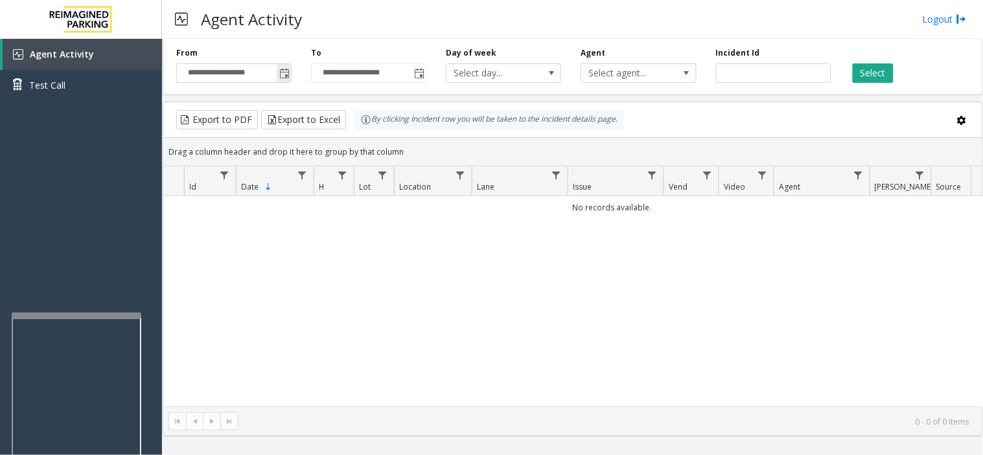
click at [279, 74] on span "Toggle popup" at bounding box center [284, 74] width 10 height 10
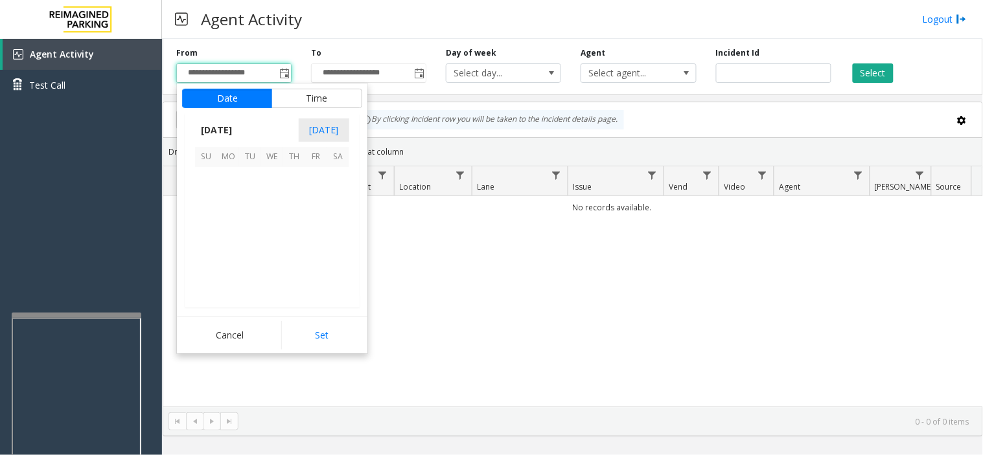
scroll to position [232448, 0]
click at [273, 244] on span "24" at bounding box center [272, 244] width 22 height 22
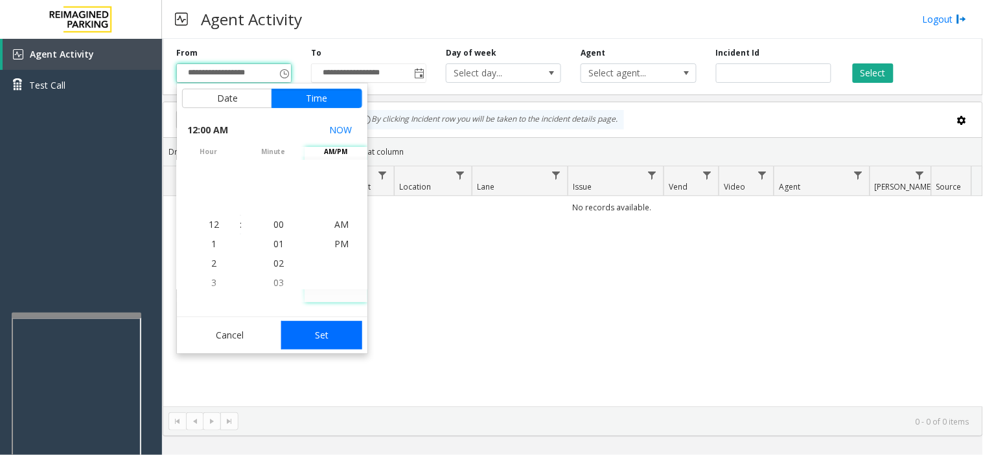
click at [316, 325] on button "Set" at bounding box center [322, 335] width 82 height 29
type input "**********"
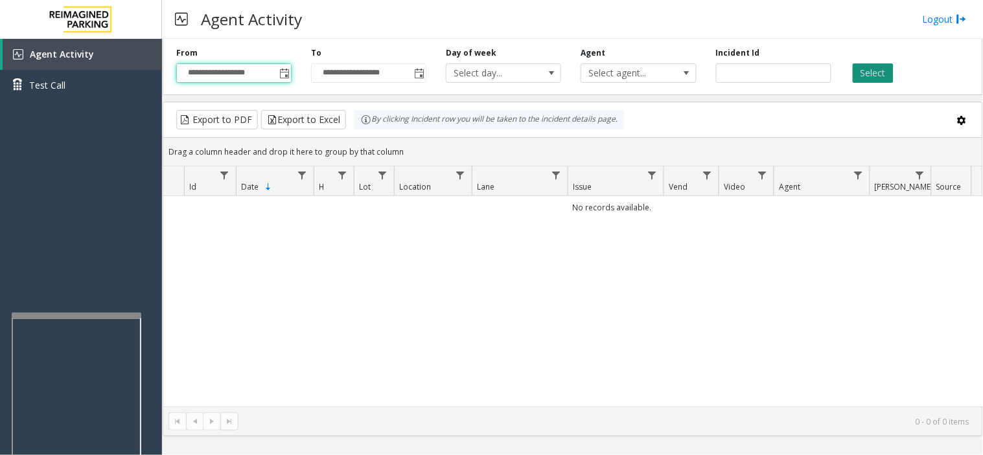
click at [869, 72] on button "Select" at bounding box center [872, 72] width 41 height 19
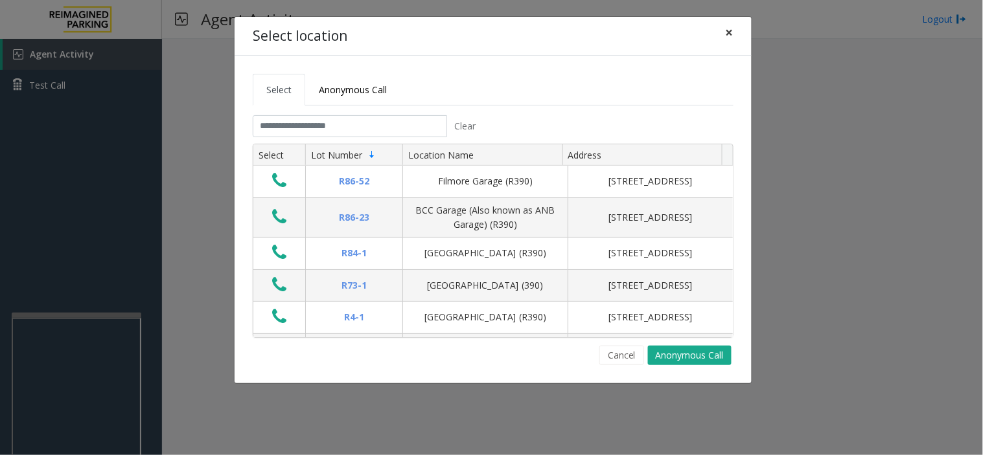
click at [733, 34] on span "×" at bounding box center [730, 32] width 8 height 18
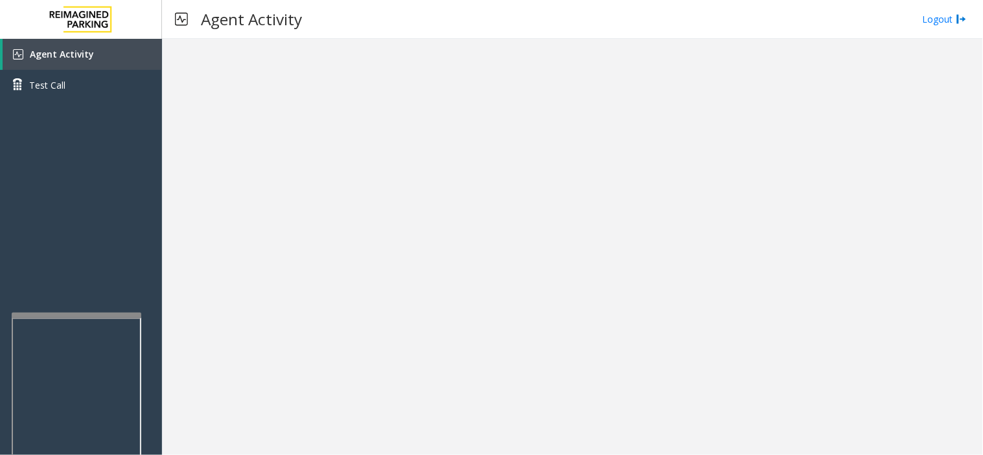
click at [30, 53] on span "Agent Activity" at bounding box center [62, 54] width 64 height 12
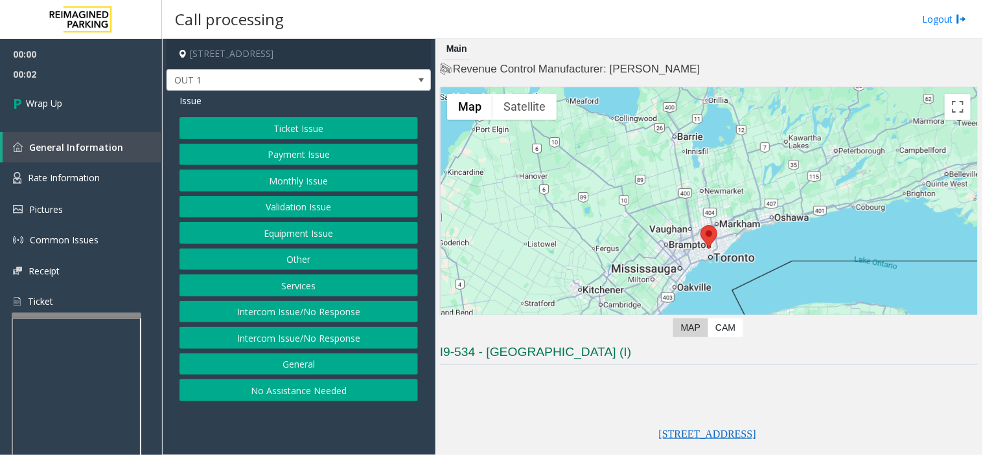
click at [333, 339] on button "Intercom Issue/No Response" at bounding box center [298, 338] width 238 height 22
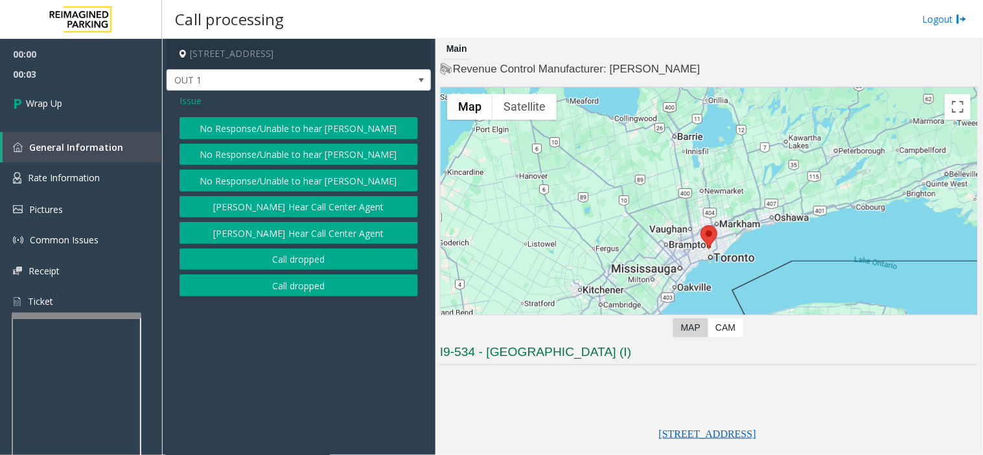
click at [288, 283] on button "Call dropped" at bounding box center [298, 286] width 238 height 22
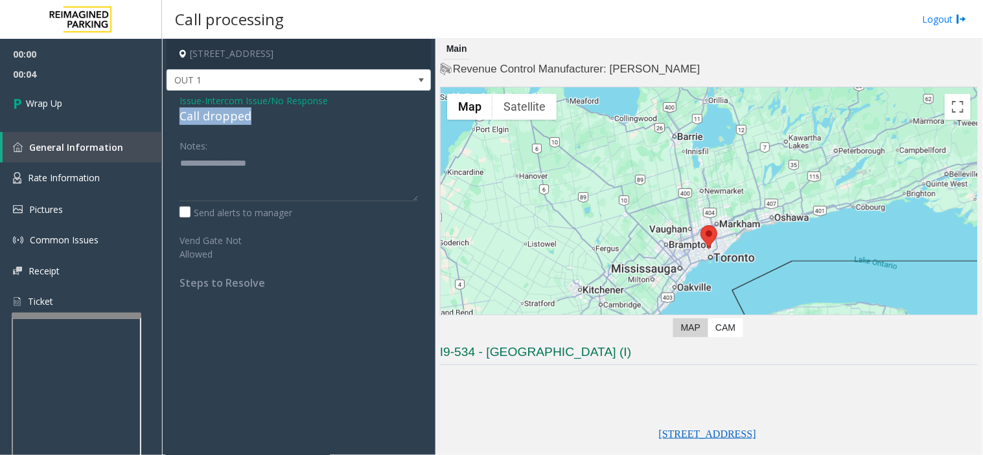
drag, startPoint x: 172, startPoint y: 111, endPoint x: 270, endPoint y: 113, distance: 97.8
click at [270, 113] on div "Issue - Intercom Issue/No Response Call dropped Notes: Send alerts to manager V…" at bounding box center [298, 197] width 264 height 212
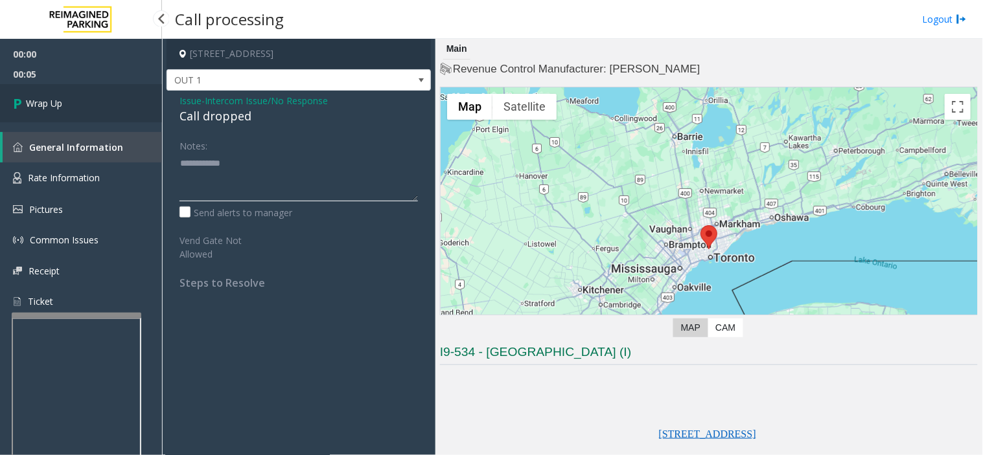
type textarea "**********"
click at [82, 104] on link "Wrap Up" at bounding box center [81, 103] width 162 height 38
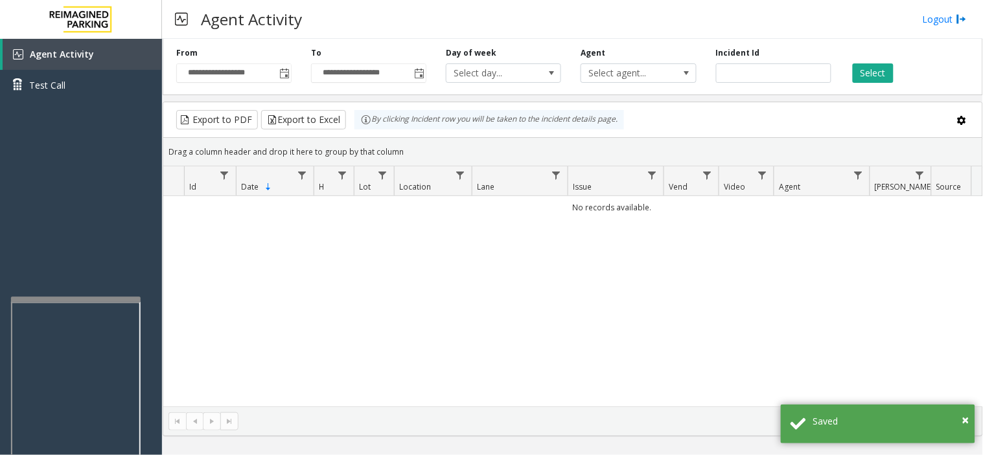
click at [78, 297] on div at bounding box center [76, 299] width 130 height 5
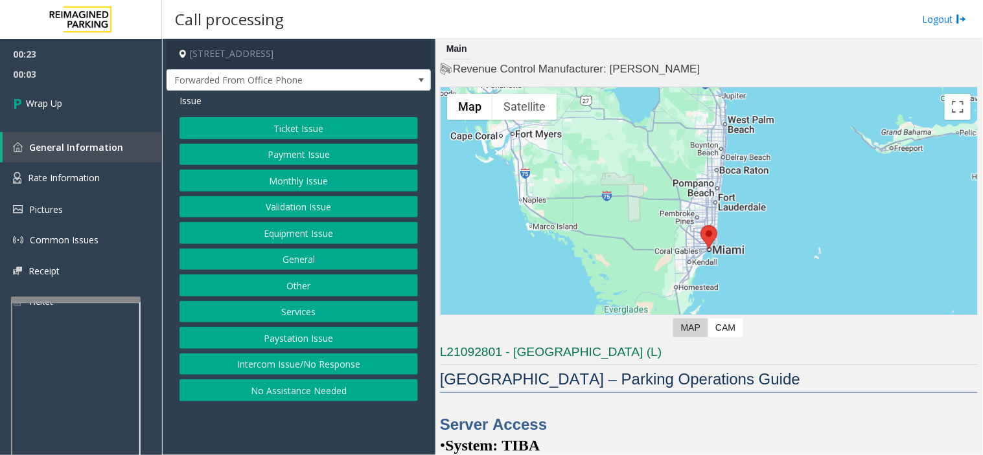
click at [322, 370] on button "Intercom Issue/No Response" at bounding box center [298, 365] width 238 height 22
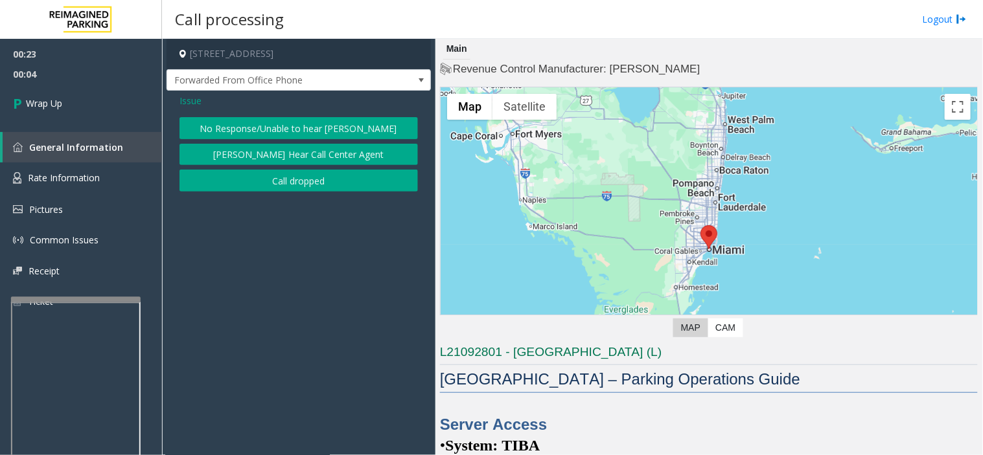
click at [273, 179] on button "Call dropped" at bounding box center [298, 181] width 238 height 22
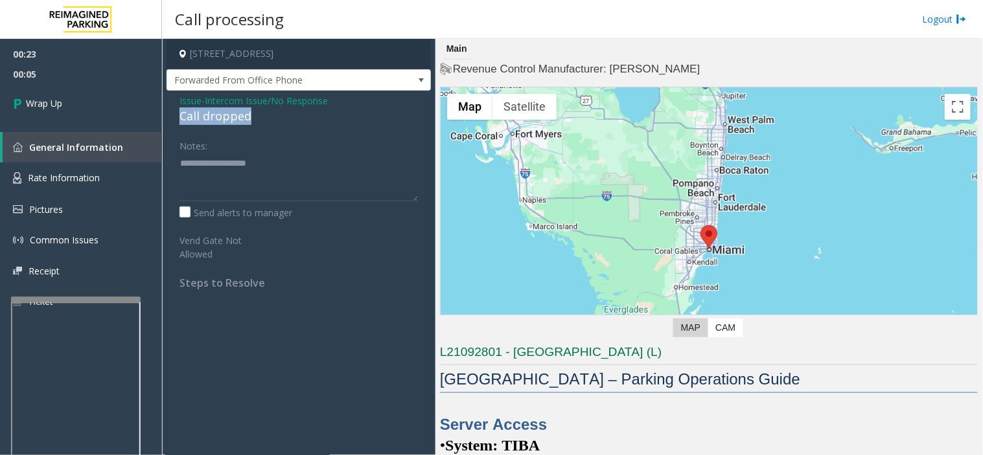
drag, startPoint x: 179, startPoint y: 118, endPoint x: 255, endPoint y: 120, distance: 75.8
click at [255, 120] on div "Call dropped" at bounding box center [298, 116] width 238 height 17
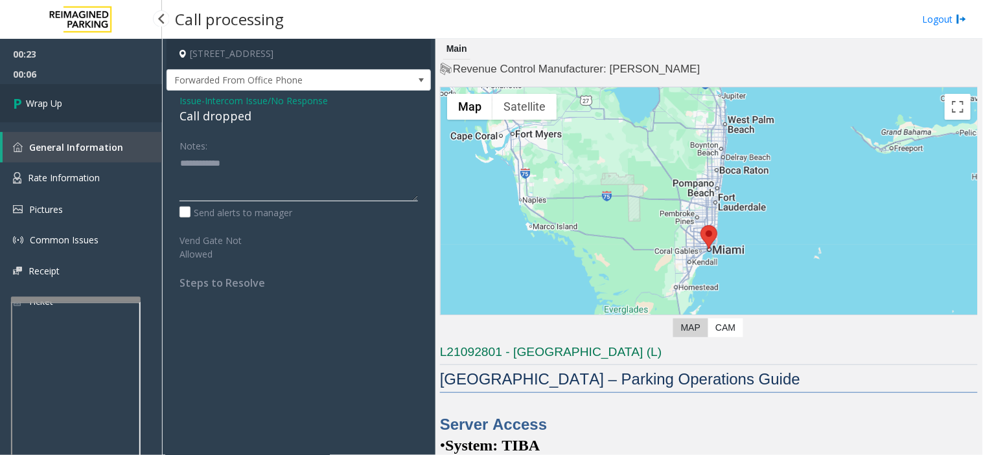
type textarea "**********"
click at [97, 111] on link "Wrap Up" at bounding box center [81, 103] width 162 height 38
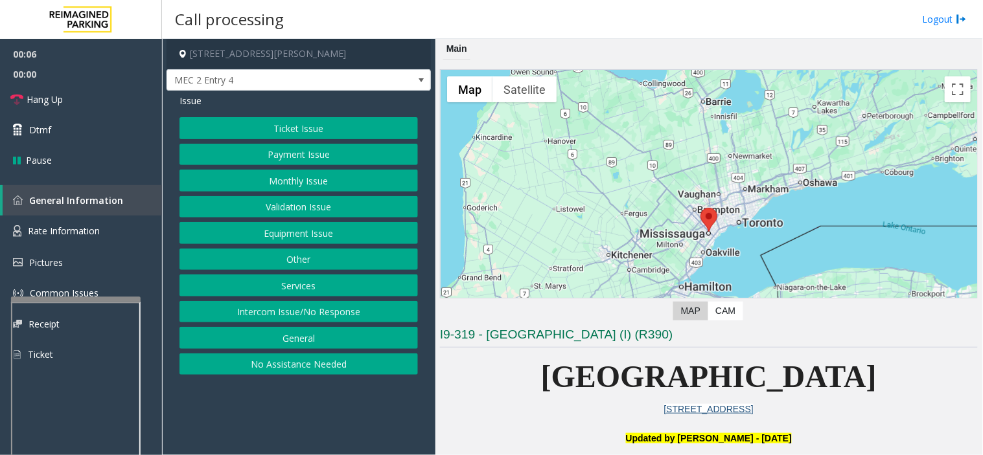
click at [474, 393] on p "[GEOGRAPHIC_DATA]" at bounding box center [709, 377] width 538 height 50
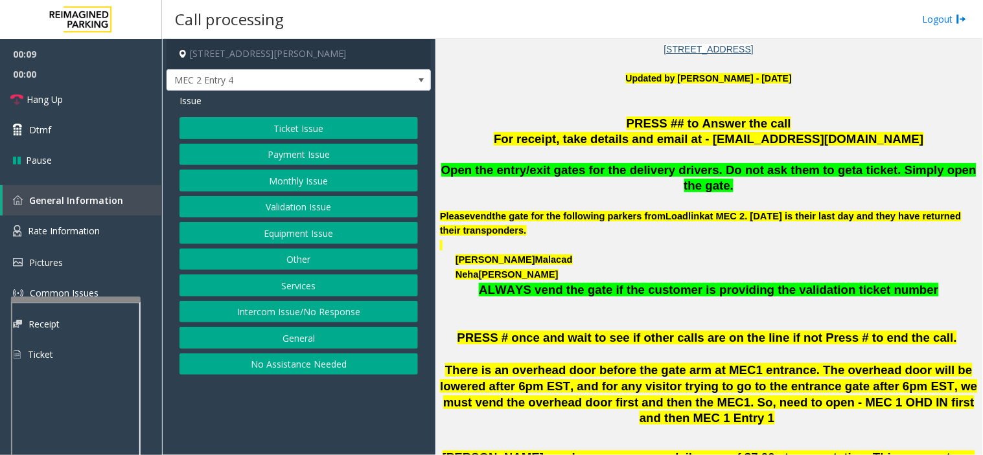
scroll to position [360, 0]
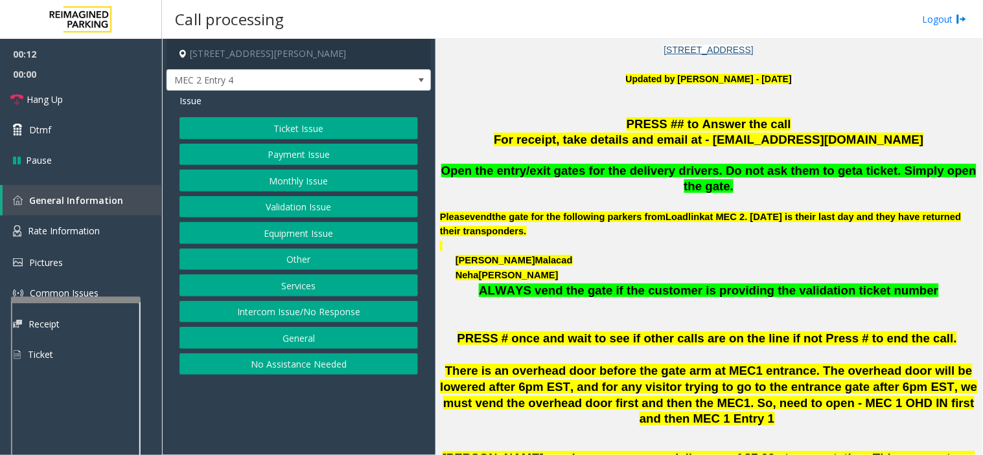
click at [282, 237] on button "Equipment Issue" at bounding box center [298, 233] width 238 height 22
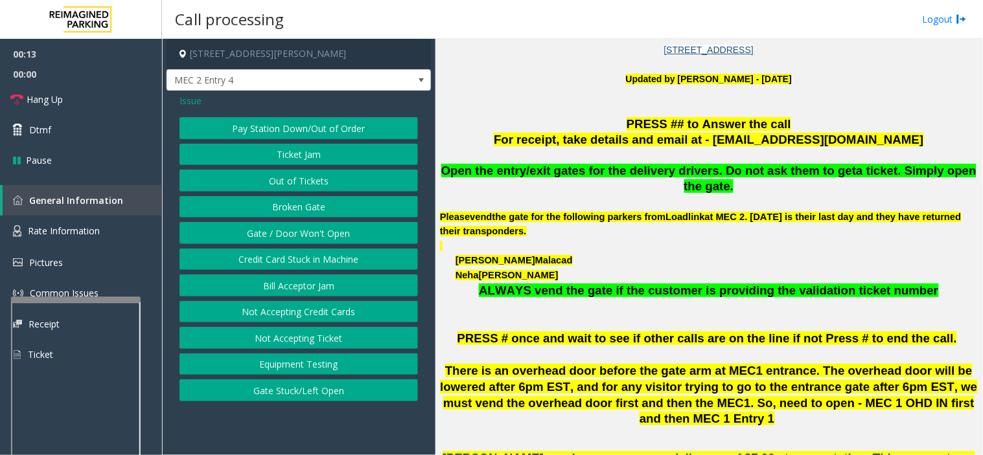
click at [315, 175] on button "Out of Tickets" at bounding box center [298, 181] width 238 height 22
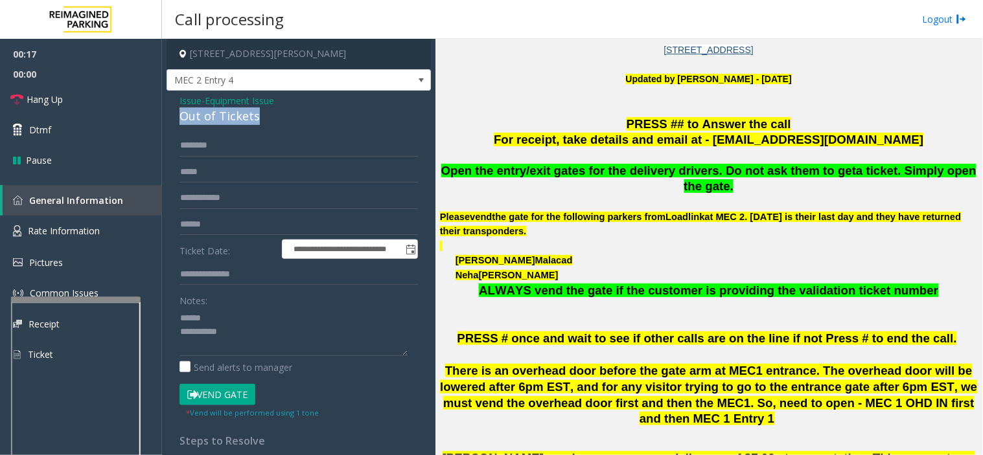
drag, startPoint x: 176, startPoint y: 120, endPoint x: 281, endPoint y: 122, distance: 105.6
click at [281, 122] on div "**********" at bounding box center [298, 332] width 264 height 483
type textarea "**********"
click at [264, 137] on input "text" at bounding box center [298, 146] width 238 height 22
type input "*******"
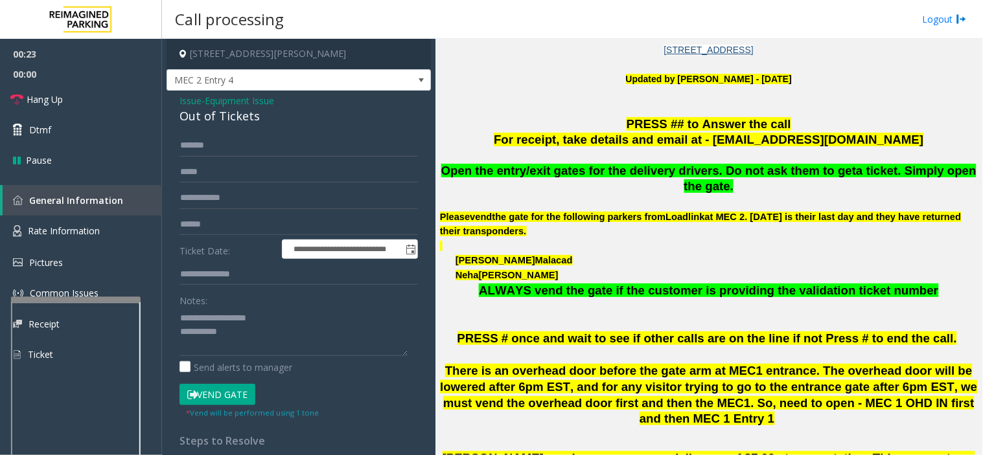
click at [210, 395] on button "Vend Gate" at bounding box center [217, 395] width 76 height 22
click at [246, 343] on textarea at bounding box center [293, 332] width 228 height 49
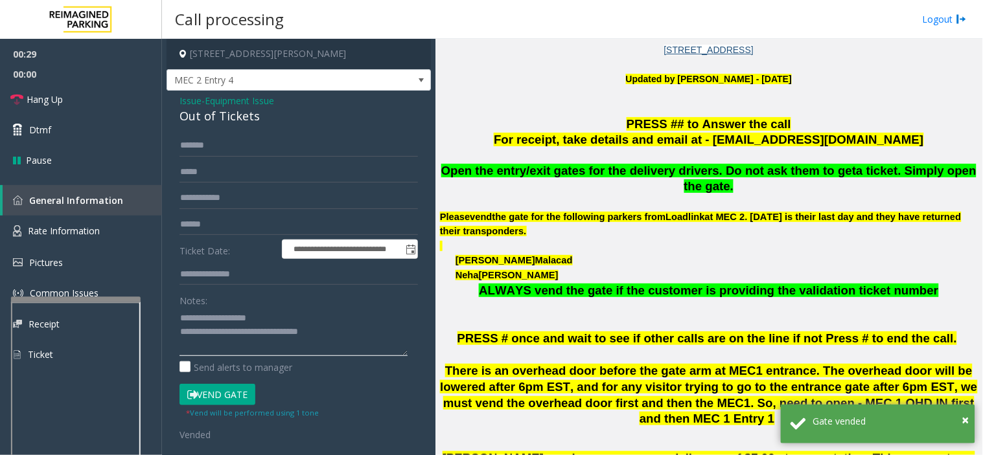
click at [290, 308] on textarea at bounding box center [293, 332] width 228 height 49
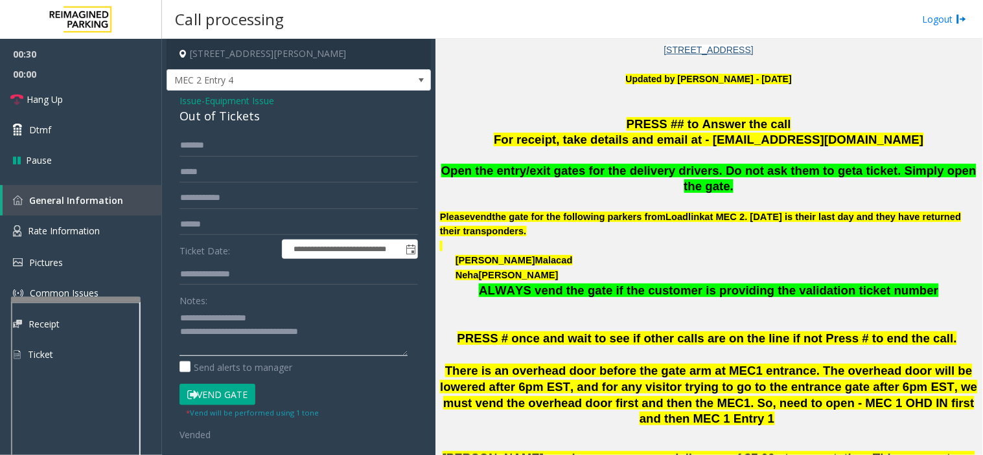
type textarea "**********"
click at [58, 95] on span "Hang Up" at bounding box center [45, 100] width 36 height 14
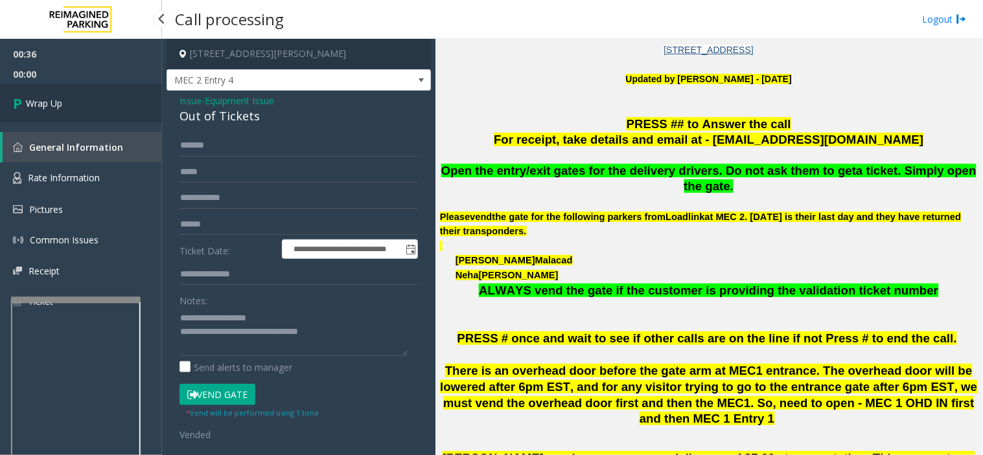
click at [58, 95] on link "Wrap Up" at bounding box center [81, 103] width 162 height 38
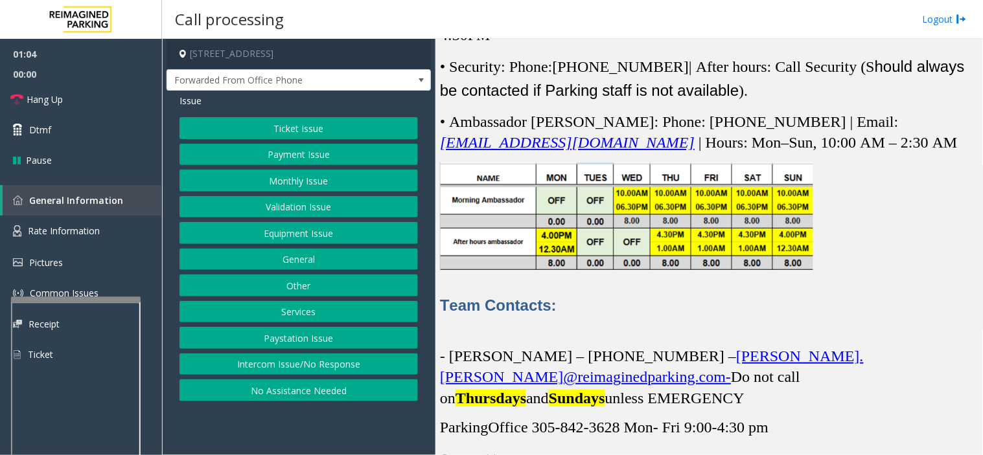
scroll to position [3670, 0]
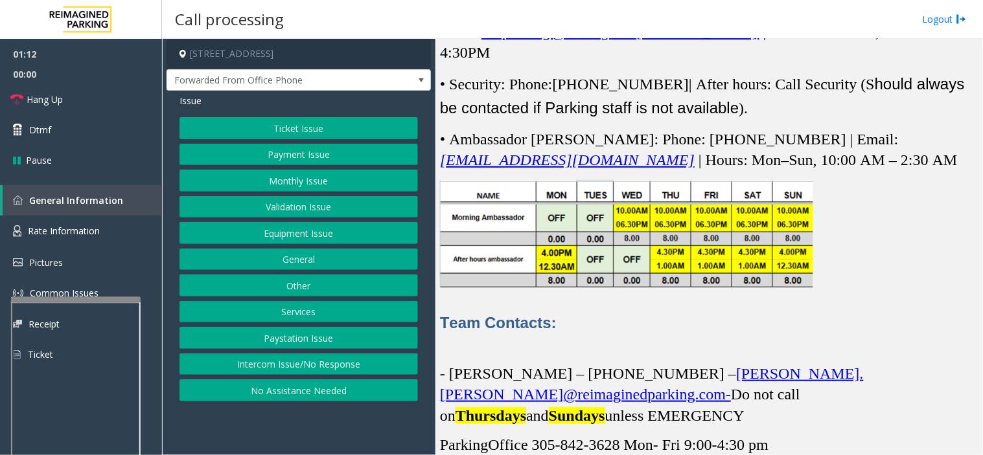
click at [289, 240] on button "Equipment Issue" at bounding box center [298, 233] width 238 height 22
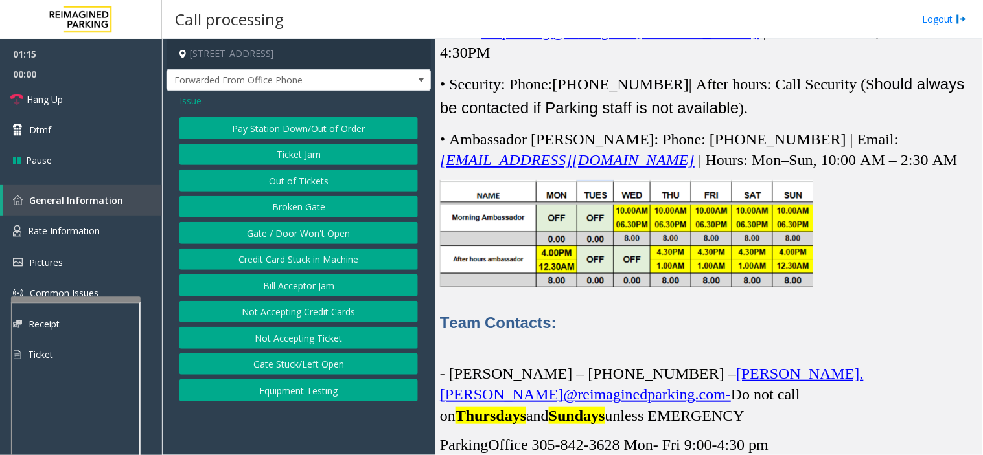
click at [185, 98] on span "Issue" at bounding box center [190, 101] width 22 height 14
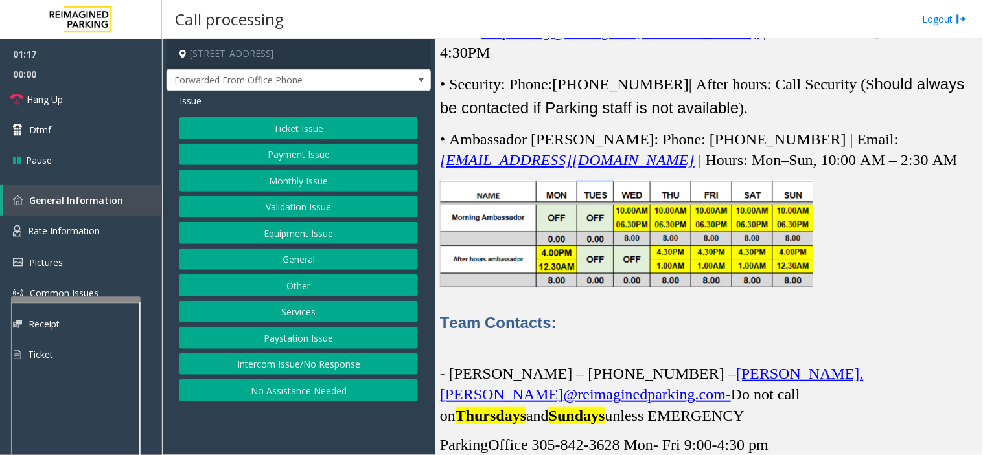
click at [308, 180] on button "Monthly Issue" at bounding box center [298, 181] width 238 height 22
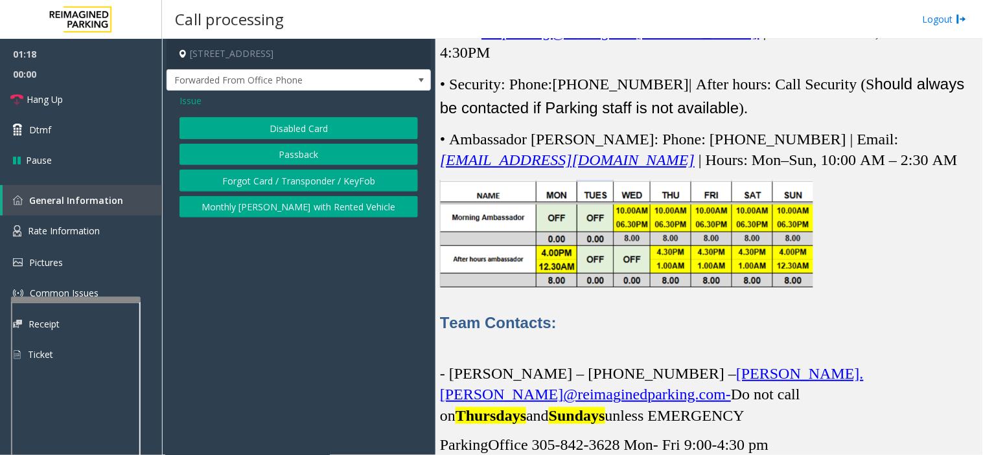
click at [303, 119] on button "Disabled Card" at bounding box center [298, 128] width 238 height 22
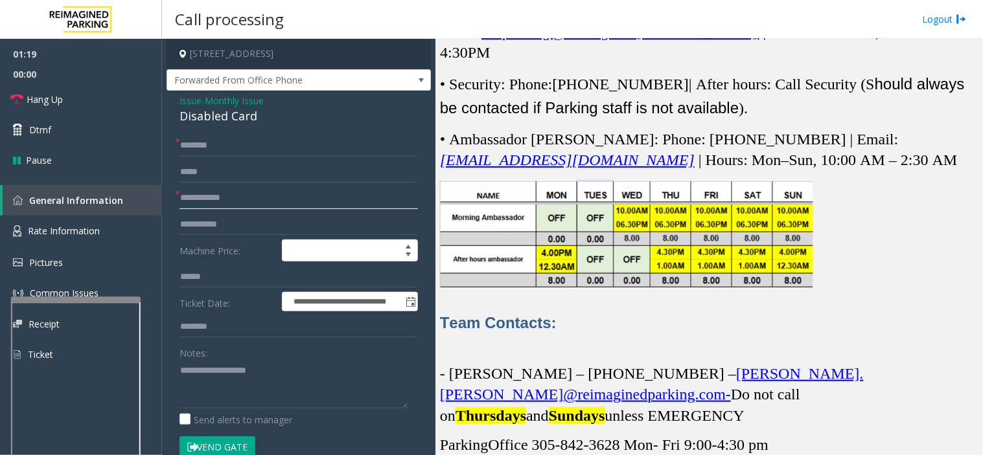
click at [282, 203] on input "text" at bounding box center [298, 198] width 238 height 22
click at [264, 143] on input "text" at bounding box center [298, 146] width 238 height 22
click at [289, 152] on input "text" at bounding box center [298, 146] width 238 height 22
click at [284, 196] on input "text" at bounding box center [298, 198] width 238 height 22
click at [218, 143] on input "text" at bounding box center [298, 146] width 238 height 22
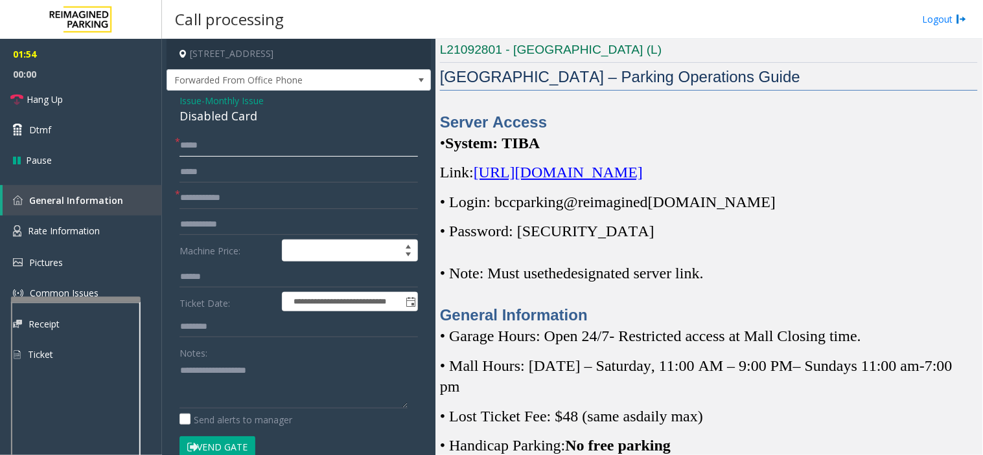
scroll to position [288, 0]
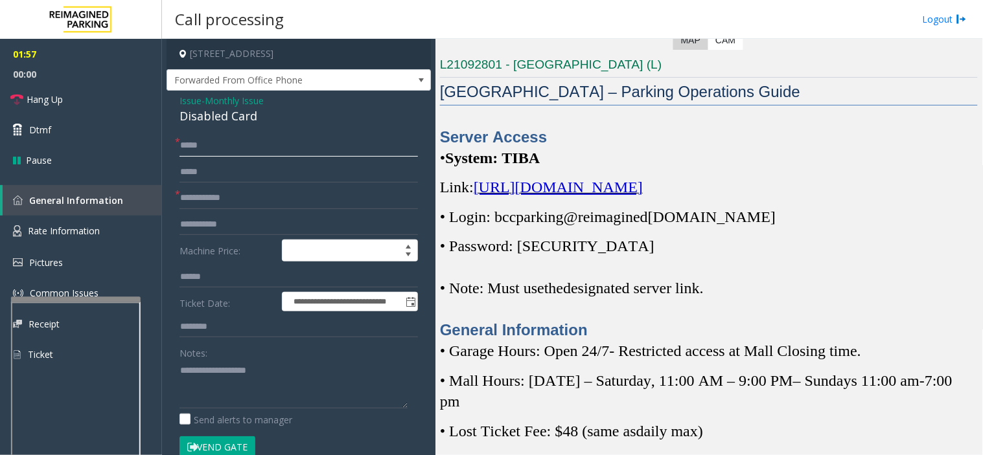
type input "*****"
click at [643, 189] on span "[URL][DOMAIN_NAME]" at bounding box center [558, 187] width 169 height 17
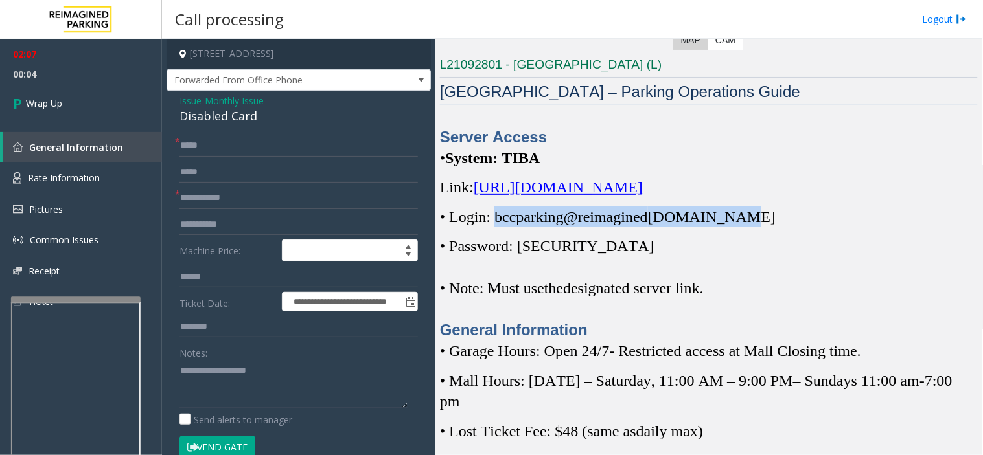
drag, startPoint x: 495, startPoint y: 218, endPoint x: 739, endPoint y: 225, distance: 244.3
click at [739, 225] on span "• Login: bccparking@re imagined parking.com" at bounding box center [608, 217] width 336 height 17
copy span "bccparking@re imagined parking.com"
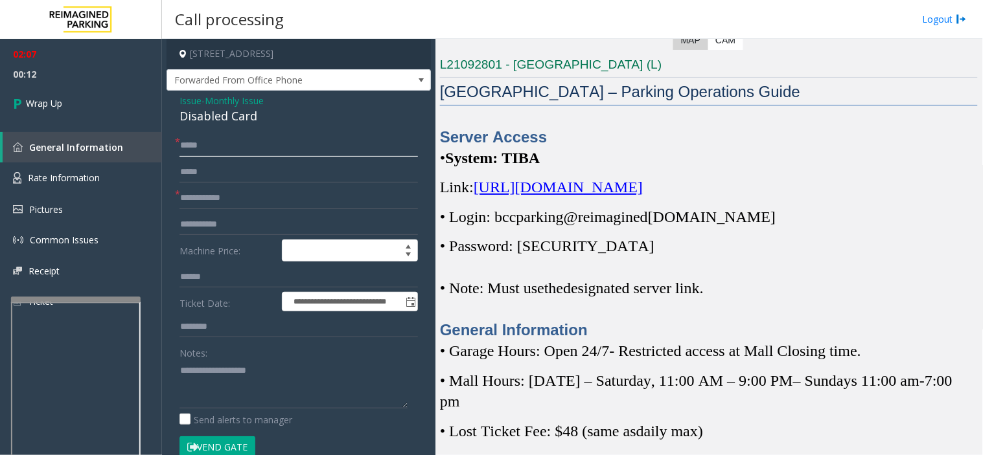
drag, startPoint x: 206, startPoint y: 150, endPoint x: 177, endPoint y: 157, distance: 30.0
click at [177, 157] on div "**********" at bounding box center [299, 456] width 258 height 642
type input "**"
click at [190, 194] on input "text" at bounding box center [298, 198] width 238 height 22
type input "**"
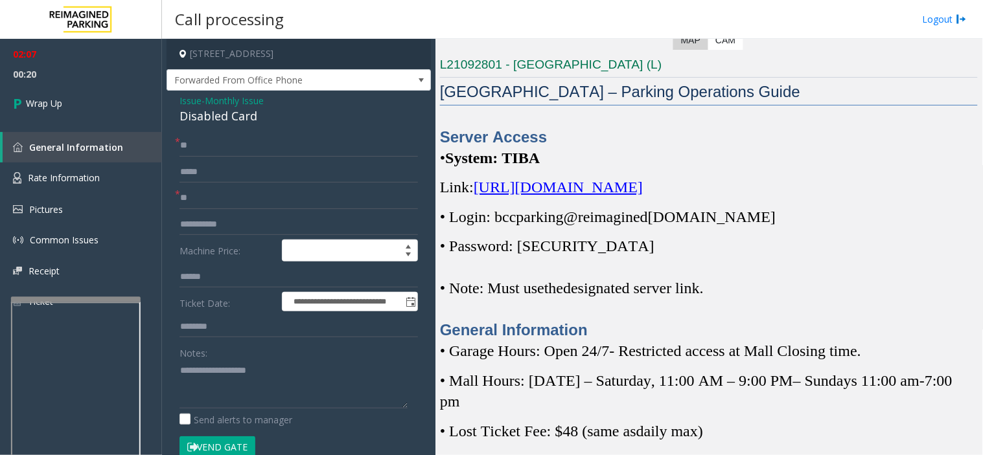
click at [187, 98] on span "Issue" at bounding box center [190, 101] width 22 height 14
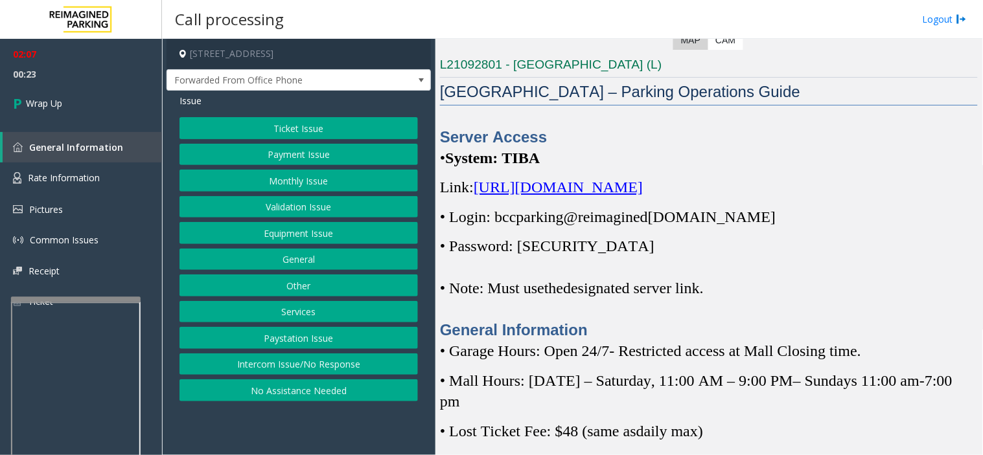
click at [288, 187] on button "Monthly Issue" at bounding box center [298, 181] width 238 height 22
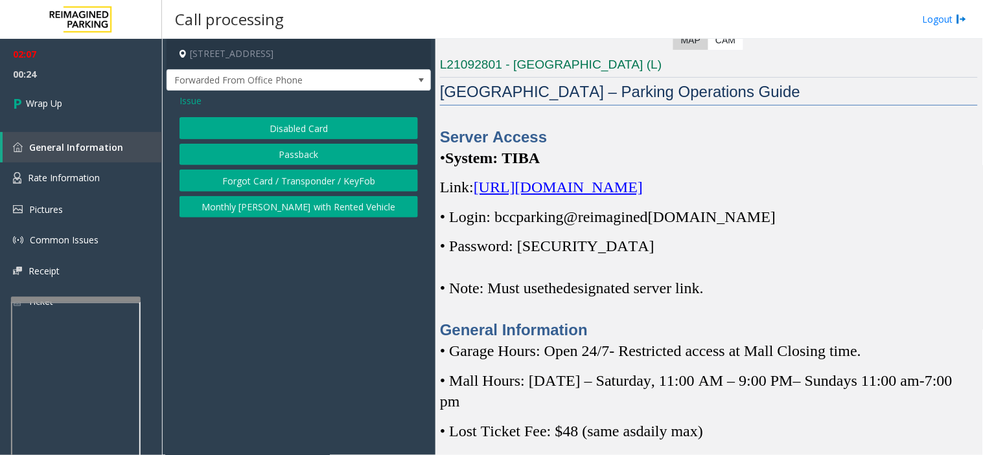
click at [260, 185] on button "Forgot Card / Transponder / KeyFob" at bounding box center [298, 181] width 238 height 22
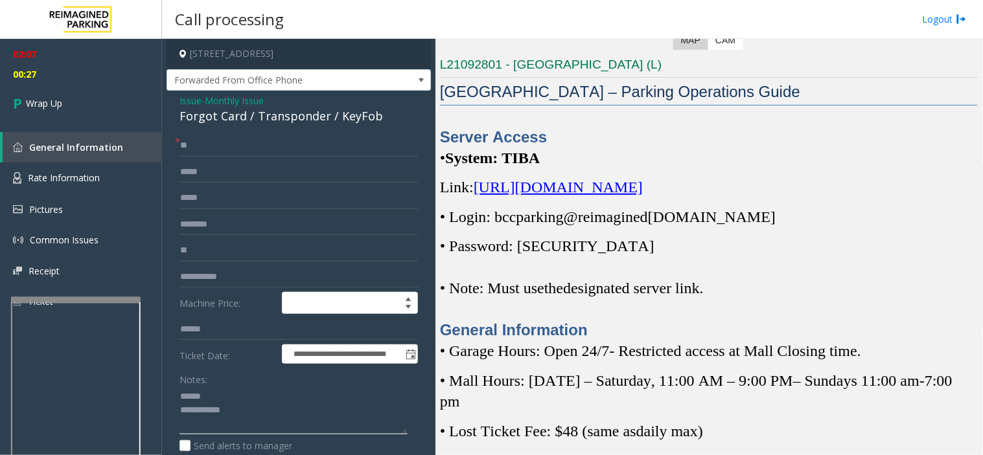
click at [253, 395] on textarea at bounding box center [293, 411] width 228 height 49
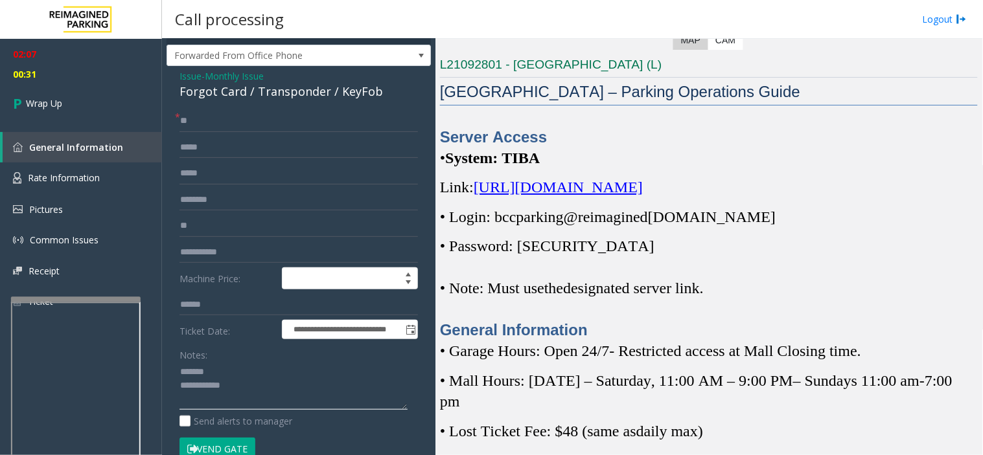
scroll to position [0, 0]
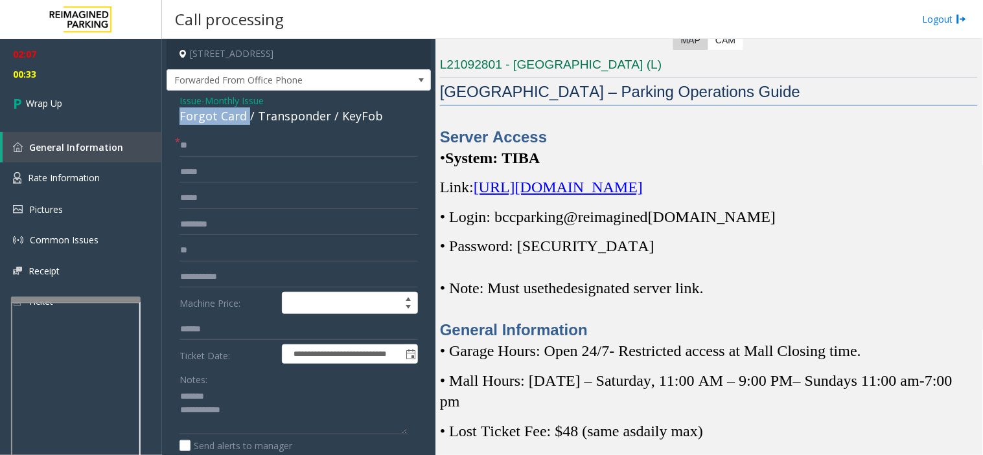
drag, startPoint x: 247, startPoint y: 117, endPoint x: 180, endPoint y: 114, distance: 67.4
click at [180, 114] on div "Forgot Card / Transponder / KeyFob" at bounding box center [298, 116] width 238 height 17
click at [260, 409] on textarea at bounding box center [293, 411] width 228 height 49
click at [268, 409] on textarea at bounding box center [293, 411] width 228 height 49
click at [282, 389] on textarea at bounding box center [293, 411] width 228 height 49
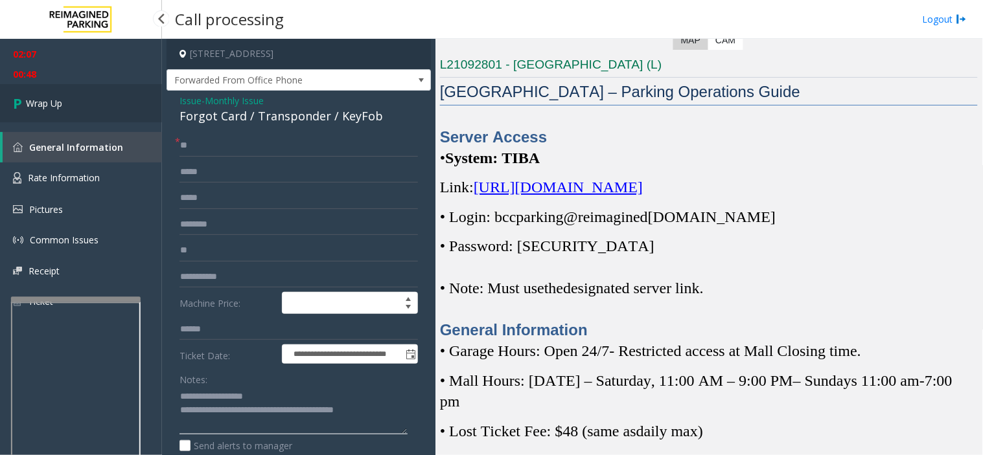
type textarea "**********"
click at [98, 113] on link "Wrap Up" at bounding box center [81, 103] width 162 height 38
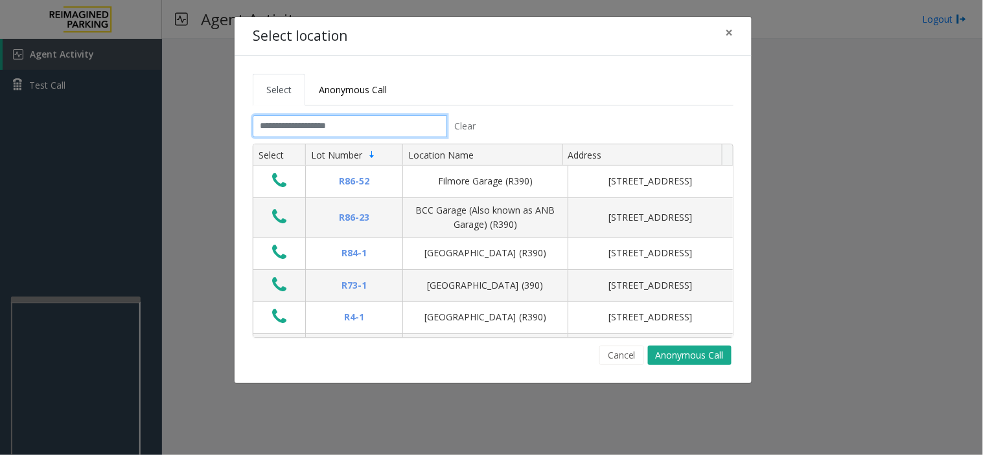
click at [304, 130] on input "text" at bounding box center [350, 126] width 194 height 22
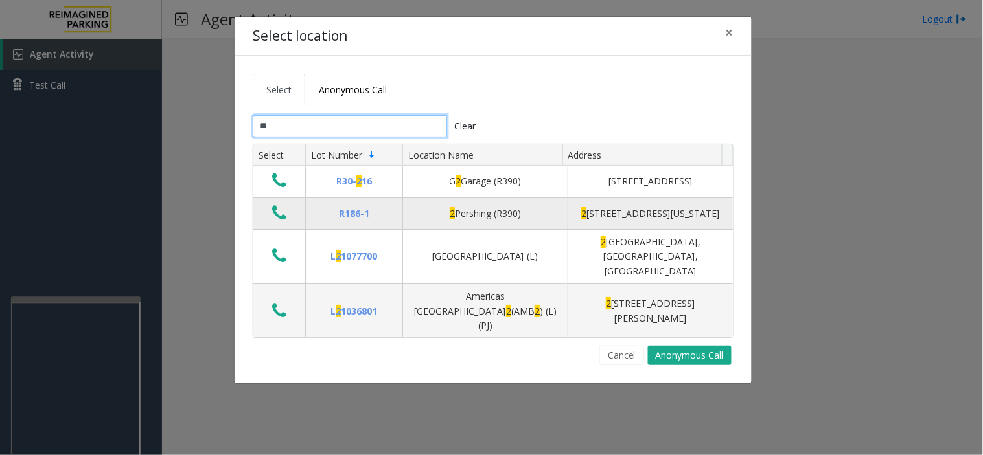
type input "*"
click at [280, 222] on icon "Data table" at bounding box center [279, 213] width 14 height 18
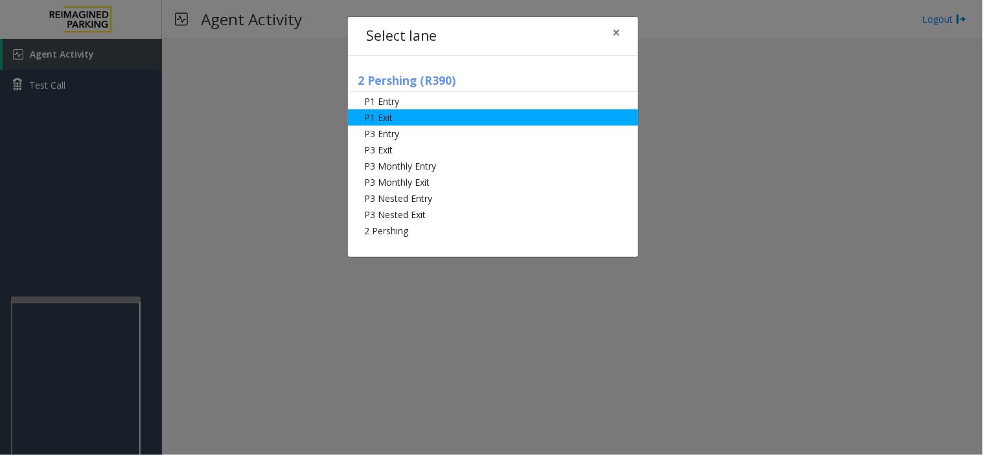
click at [371, 120] on li "P1 Exit" at bounding box center [493, 117] width 290 height 16
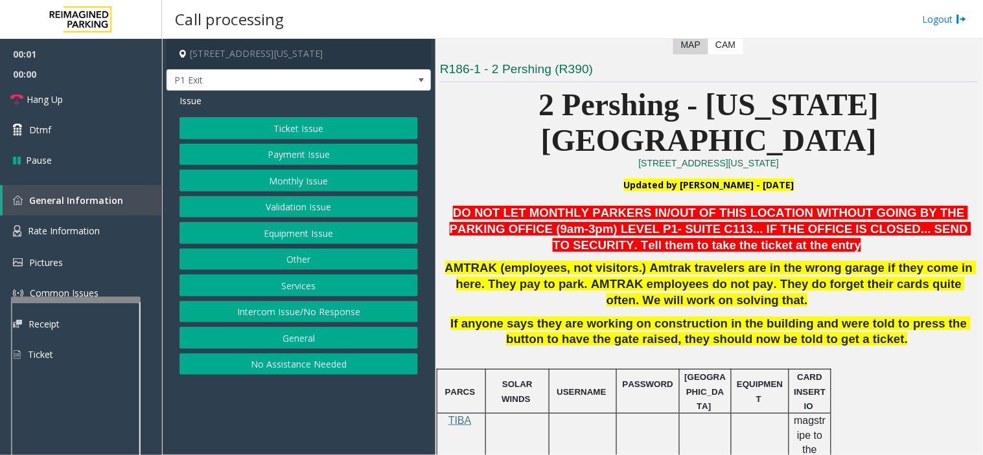
scroll to position [288, 0]
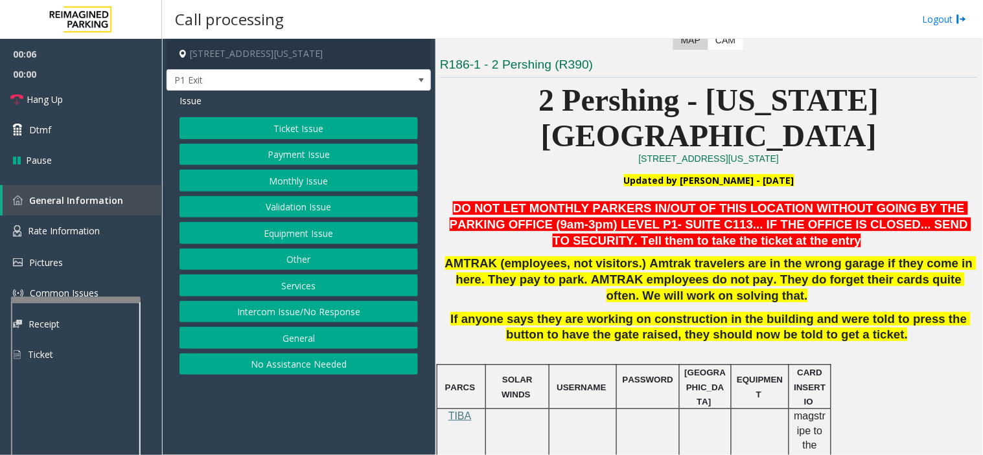
click at [273, 185] on button "Monthly Issue" at bounding box center [298, 181] width 238 height 22
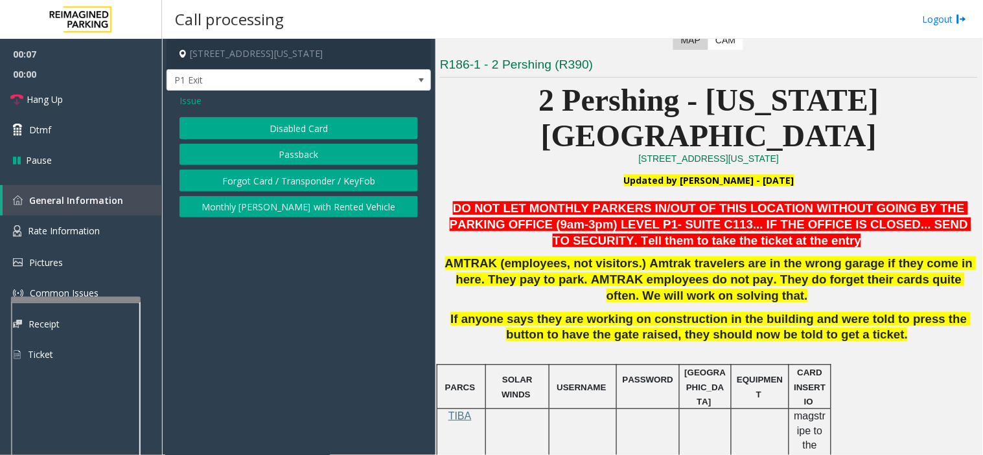
click at [280, 156] on button "Passback" at bounding box center [298, 155] width 238 height 22
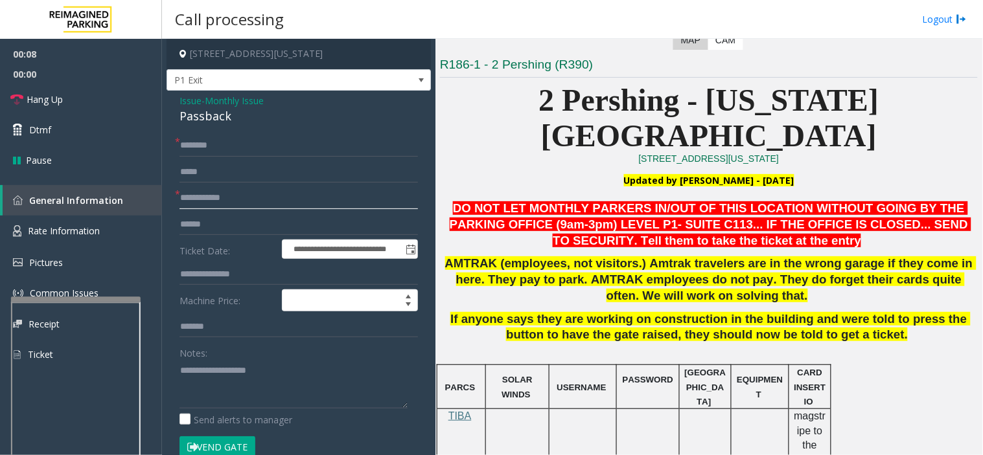
click at [238, 196] on input "text" at bounding box center [298, 198] width 238 height 22
click at [231, 376] on textarea at bounding box center [293, 384] width 228 height 49
type textarea "**********"
click at [244, 199] on input "text" at bounding box center [298, 198] width 238 height 22
type input "**"
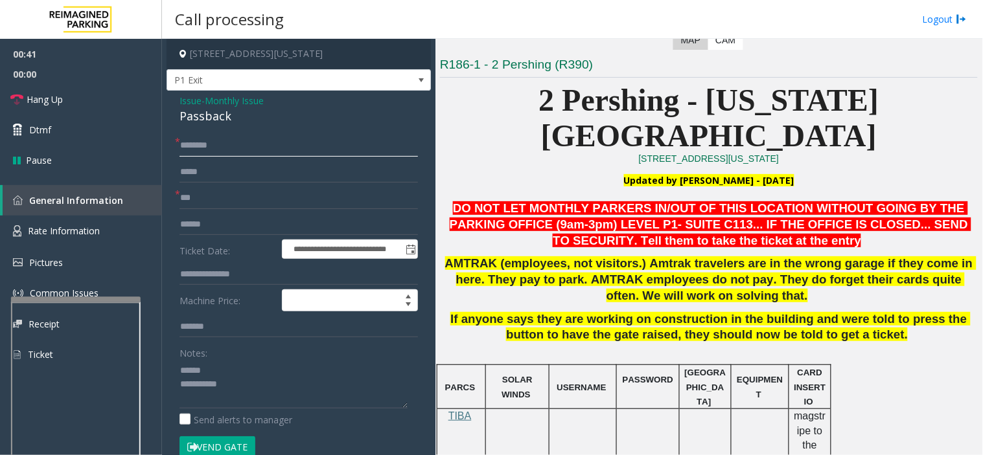
click at [230, 148] on input "text" at bounding box center [298, 146] width 238 height 22
type input "**"
click at [235, 371] on textarea at bounding box center [293, 384] width 228 height 49
click at [83, 87] on link "Hang Up" at bounding box center [81, 99] width 162 height 30
drag, startPoint x: 173, startPoint y: 112, endPoint x: 235, endPoint y: 115, distance: 62.3
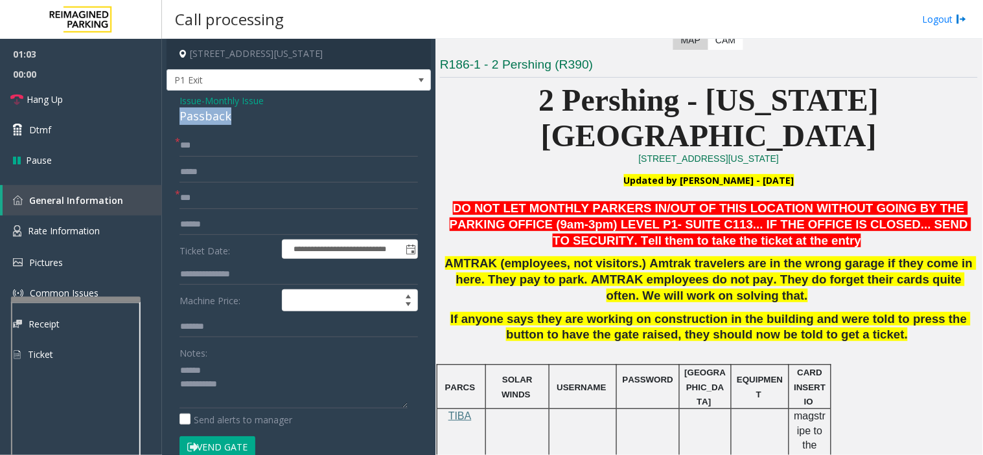
click at [235, 115] on div "**********" at bounding box center [298, 399] width 264 height 617
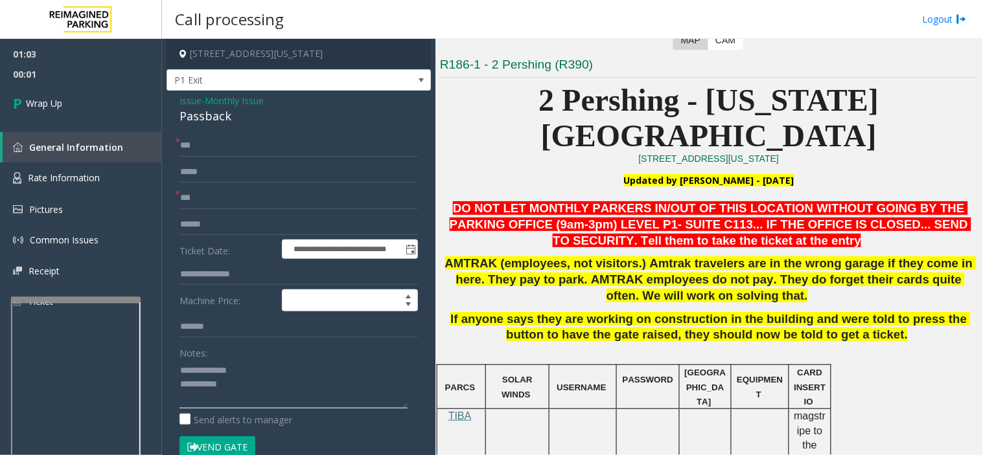
click at [262, 376] on textarea at bounding box center [293, 384] width 228 height 49
click at [262, 387] on textarea at bounding box center [293, 384] width 228 height 49
type textarea "**********"
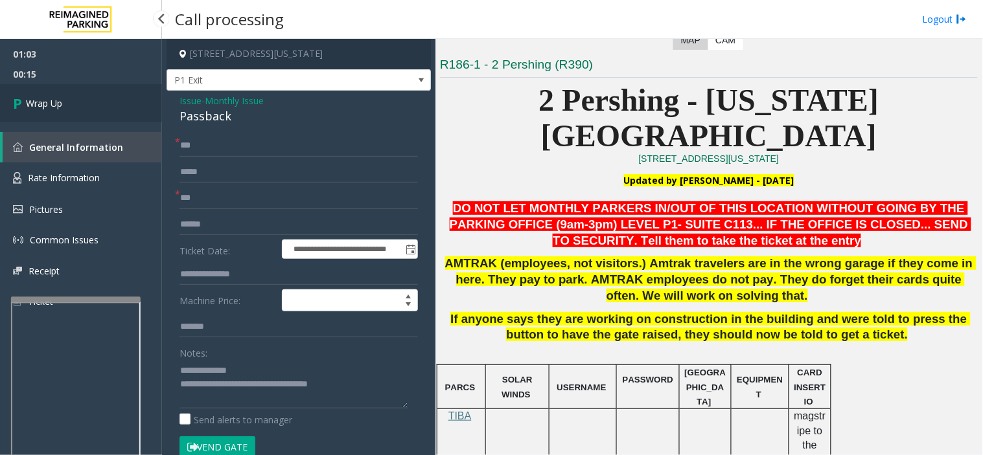
click at [73, 106] on link "Wrap Up" at bounding box center [81, 103] width 162 height 38
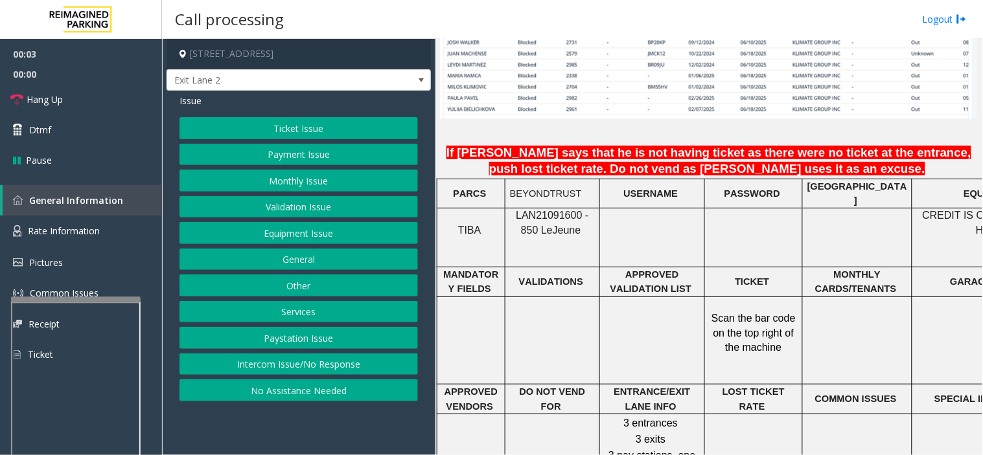
scroll to position [1007, 0]
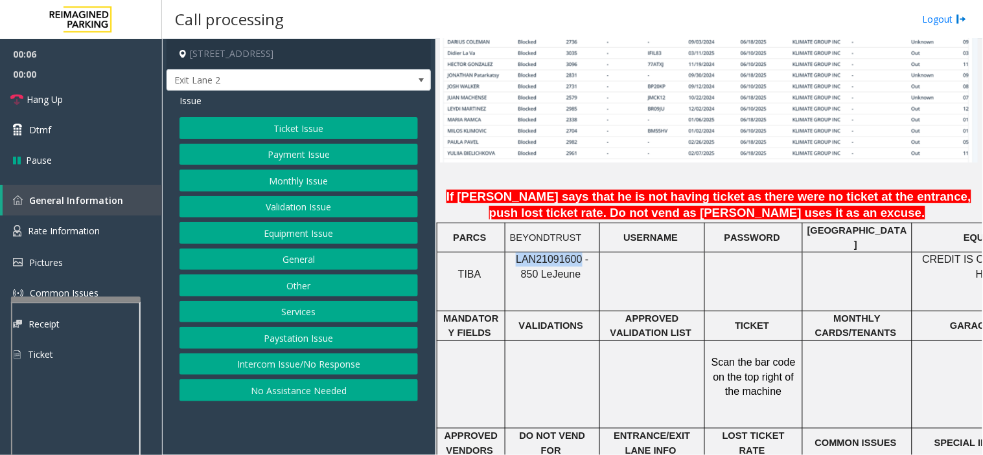
drag, startPoint x: 570, startPoint y: 215, endPoint x: 512, endPoint y: 219, distance: 57.8
click at [516, 254] on span "LAN21091600 - 850 Le" at bounding box center [552, 266] width 73 height 25
click at [295, 177] on button "Monthly Issue" at bounding box center [298, 181] width 238 height 22
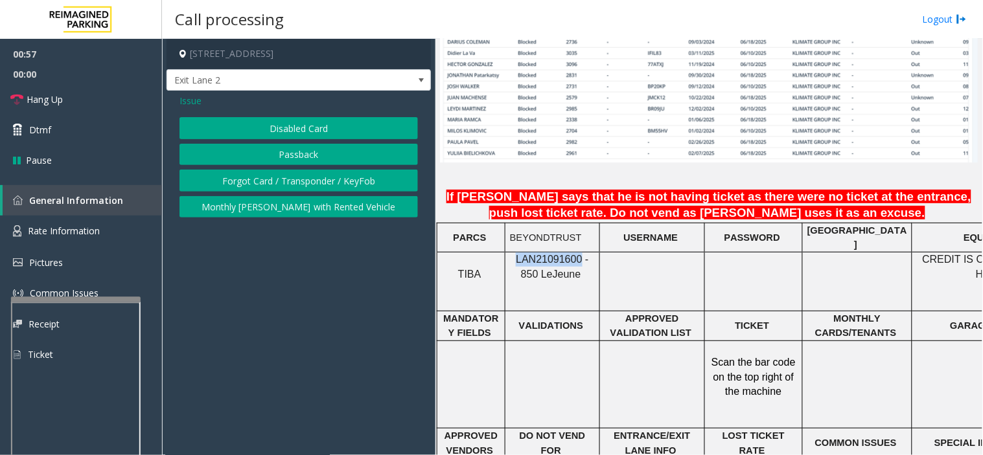
click at [298, 151] on button "Passback" at bounding box center [298, 155] width 238 height 22
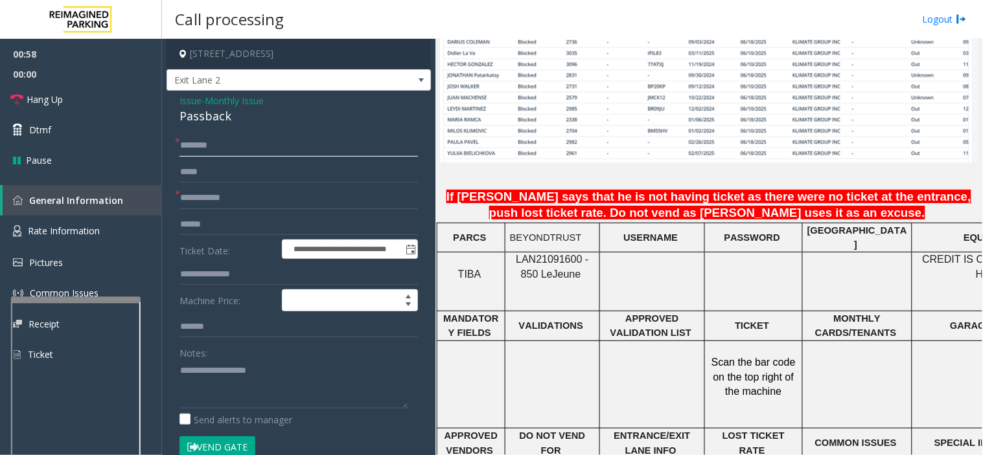
click at [266, 148] on input "text" at bounding box center [298, 146] width 238 height 22
type input "**********"
click at [256, 192] on input "text" at bounding box center [298, 198] width 238 height 22
type input "****"
click at [73, 100] on link "Hang Up" at bounding box center [81, 99] width 162 height 30
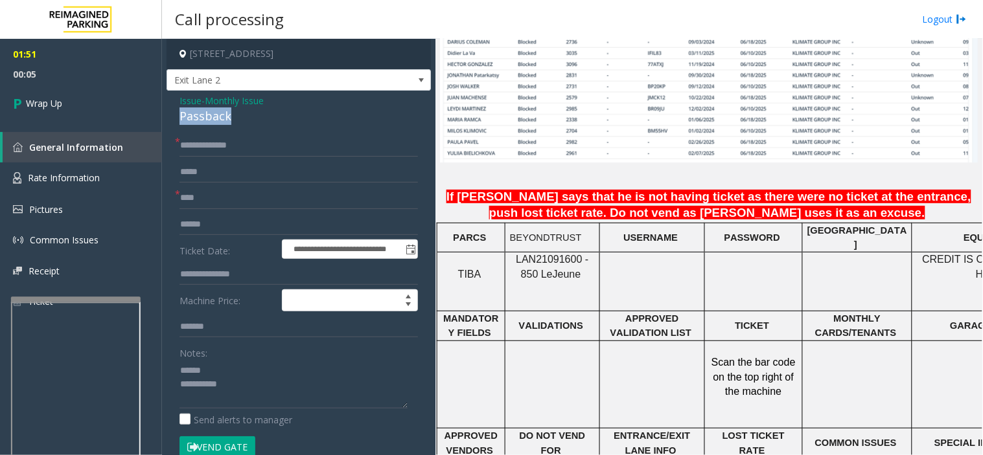
drag, startPoint x: 170, startPoint y: 115, endPoint x: 242, endPoint y: 115, distance: 71.3
click at [242, 115] on div "**********" at bounding box center [298, 399] width 264 height 617
click at [244, 387] on textarea at bounding box center [293, 384] width 228 height 49
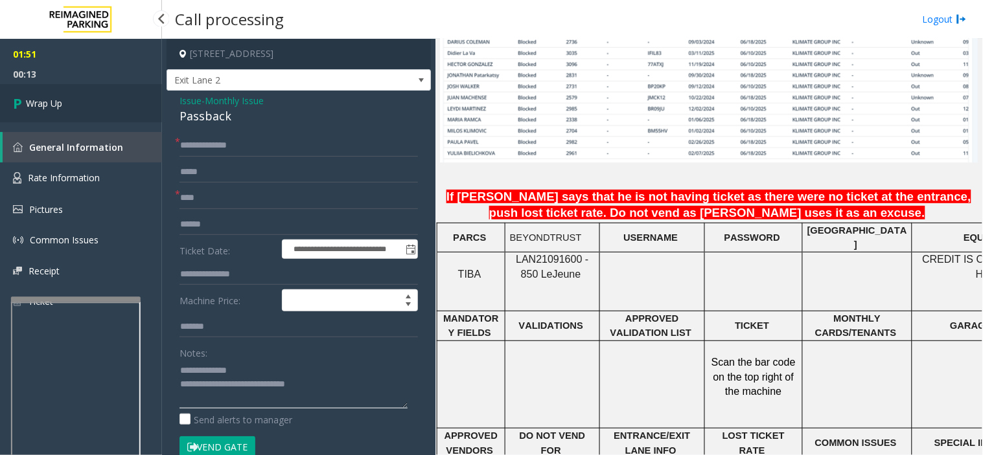
type textarea "**********"
click at [95, 106] on link "Wrap Up" at bounding box center [81, 103] width 162 height 38
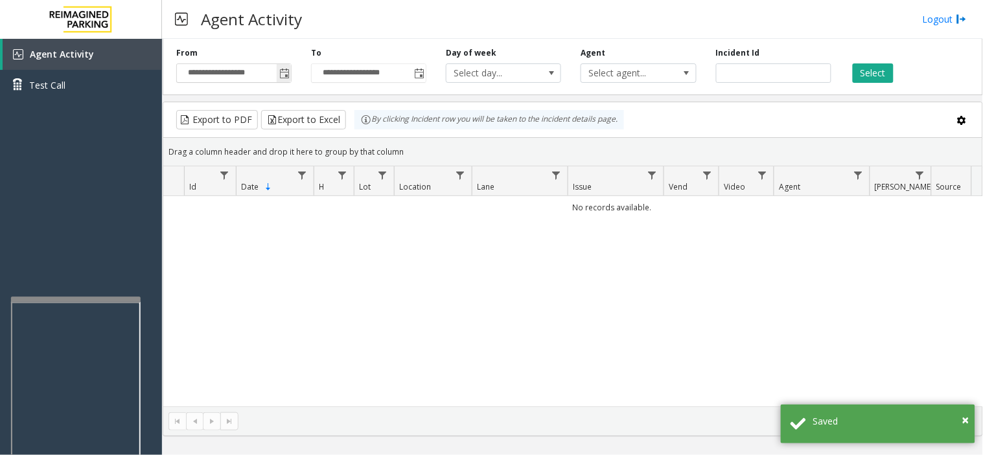
click at [285, 78] on span "Toggle popup" at bounding box center [284, 74] width 10 height 10
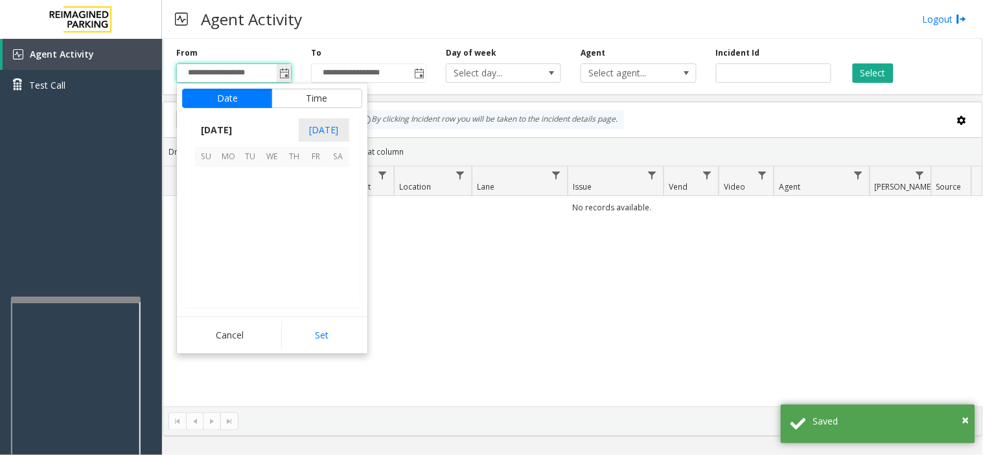
scroll to position [232448, 0]
click at [271, 240] on span "24" at bounding box center [272, 244] width 22 height 22
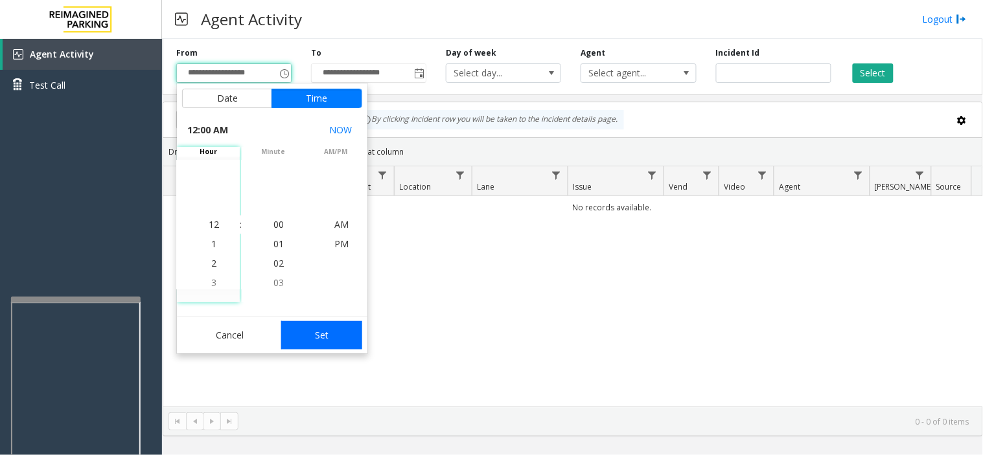
click at [325, 338] on button "Set" at bounding box center [322, 335] width 82 height 29
type input "**********"
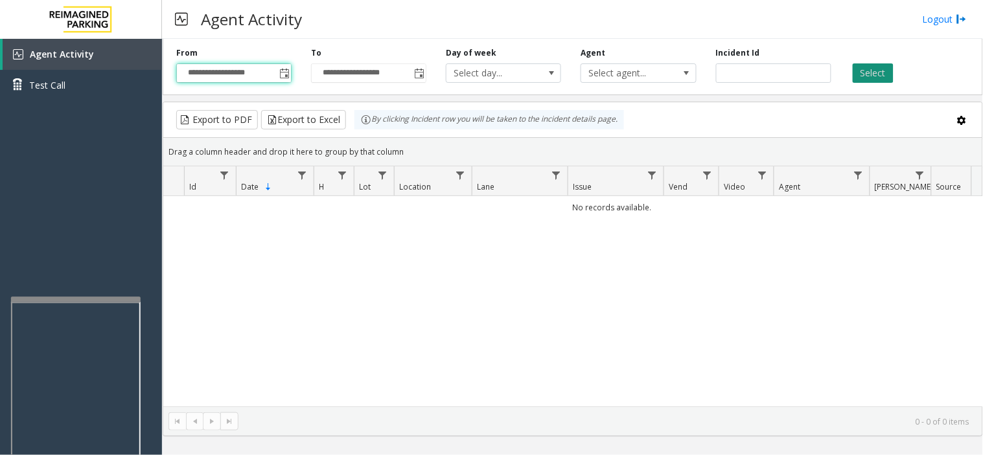
click at [884, 78] on button "Select" at bounding box center [872, 72] width 41 height 19
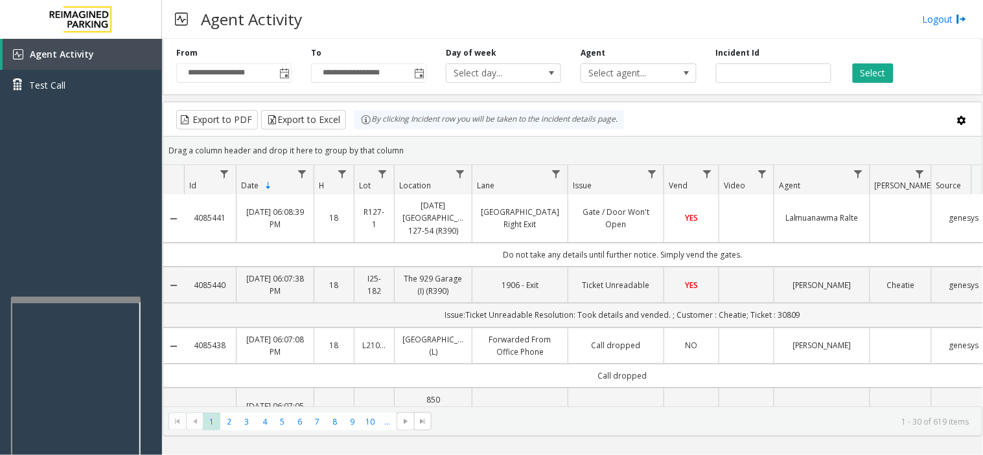
scroll to position [0, 0]
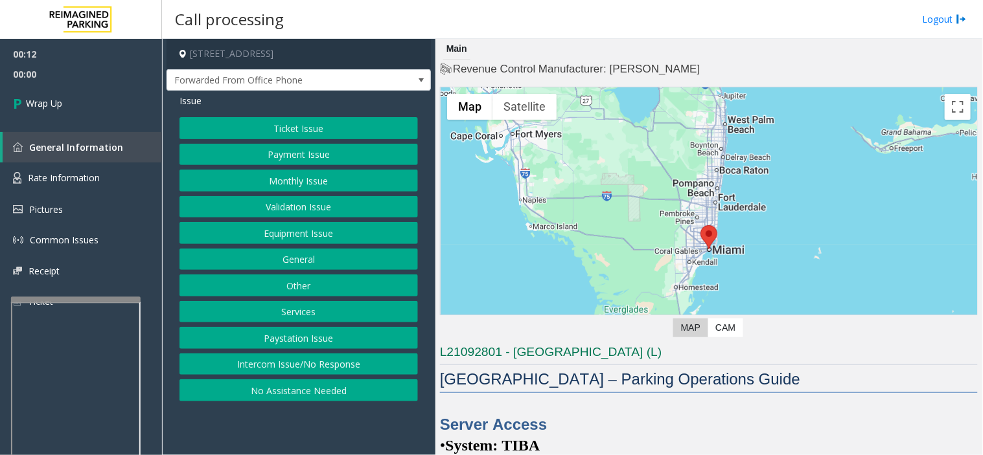
click at [333, 369] on button "Intercom Issue/No Response" at bounding box center [298, 365] width 238 height 22
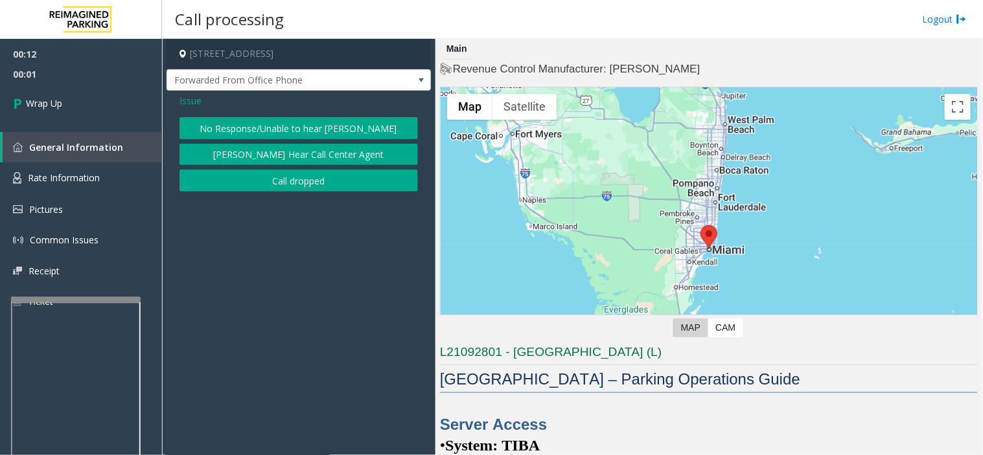
click at [311, 177] on button "Call dropped" at bounding box center [298, 181] width 238 height 22
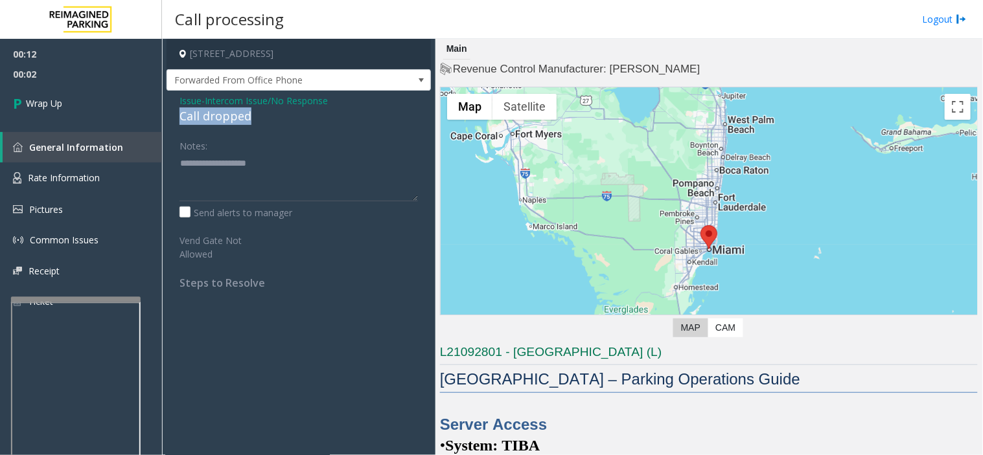
drag, startPoint x: 171, startPoint y: 120, endPoint x: 271, endPoint y: 121, distance: 99.8
click at [271, 121] on div "Issue - Intercom Issue/No Response Call dropped Notes: Send alerts to manager V…" at bounding box center [298, 197] width 264 height 212
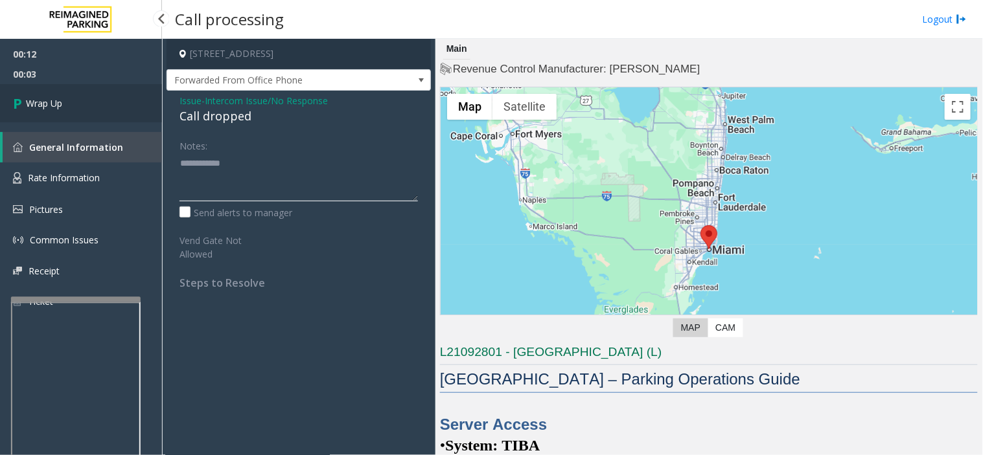
type textarea "**********"
click at [110, 110] on link "Wrap Up" at bounding box center [81, 103] width 162 height 38
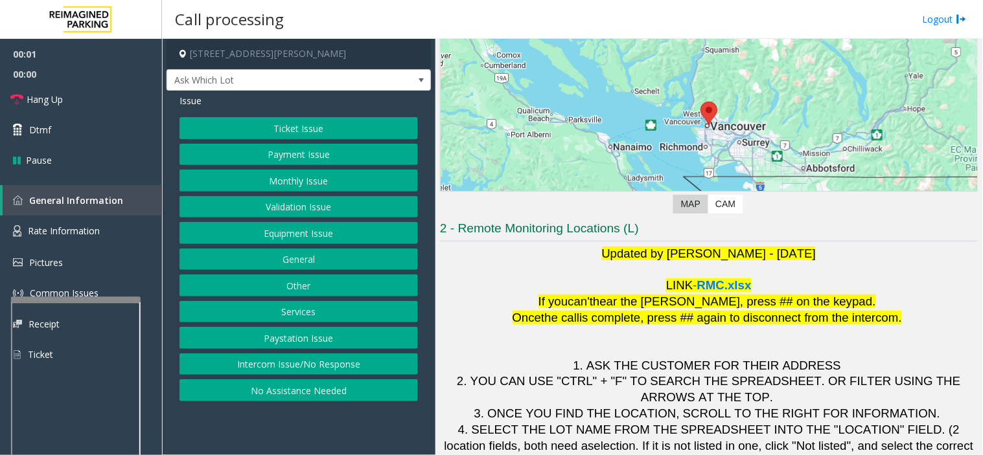
scroll to position [136, 0]
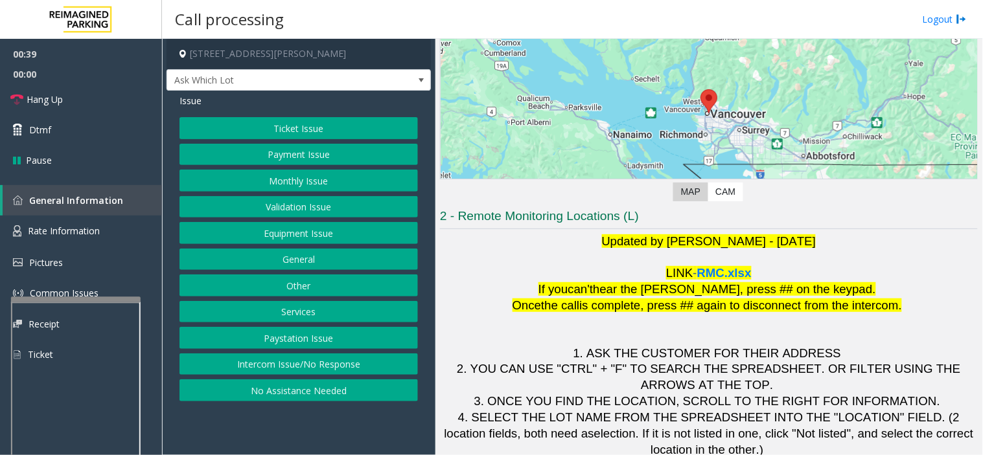
click at [297, 232] on button "Equipment Issue" at bounding box center [298, 233] width 238 height 22
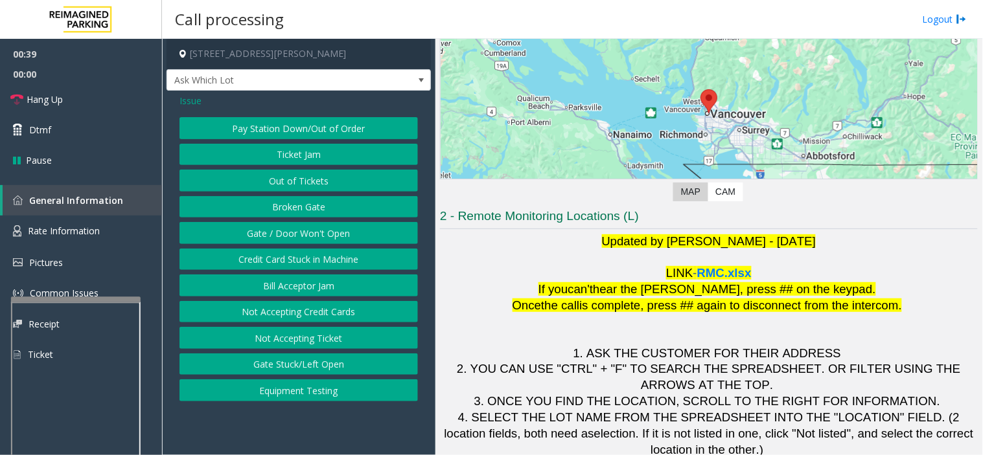
click at [297, 232] on button "Gate / Door Won't Open" at bounding box center [298, 233] width 238 height 22
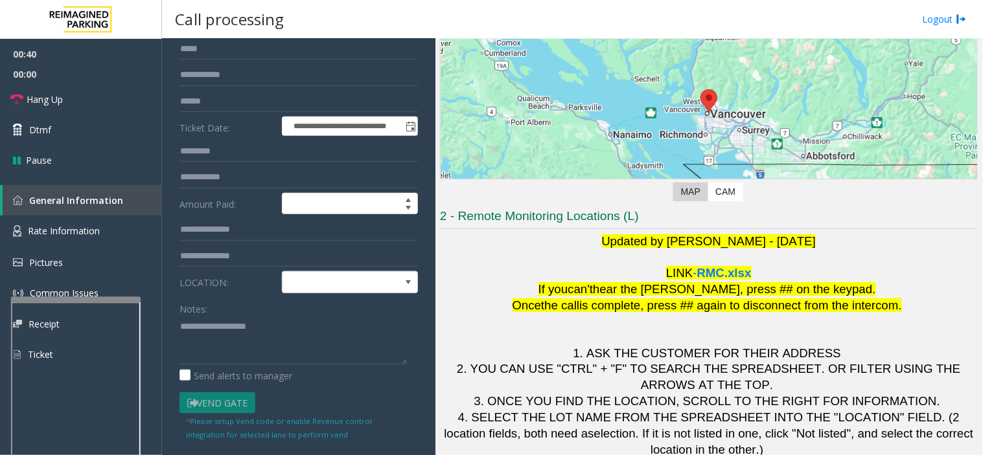
scroll to position [144, 0]
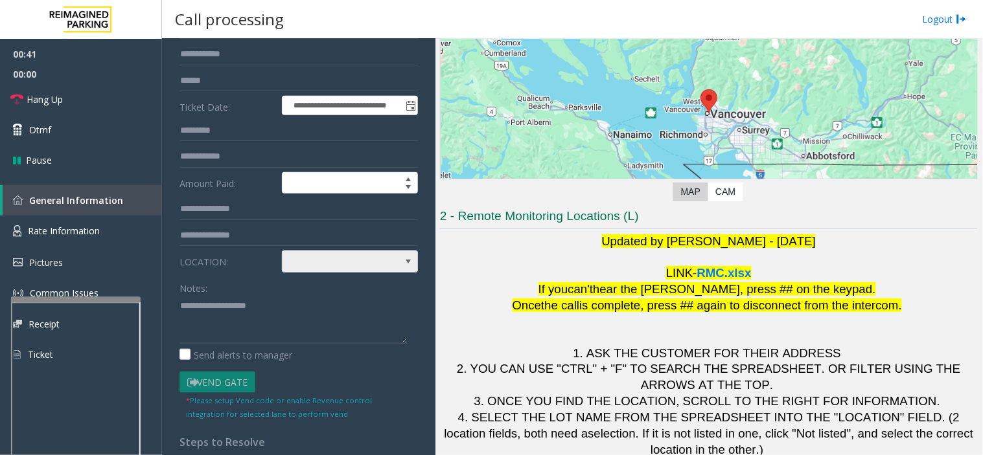
click at [319, 266] on span at bounding box center [336, 261] width 108 height 21
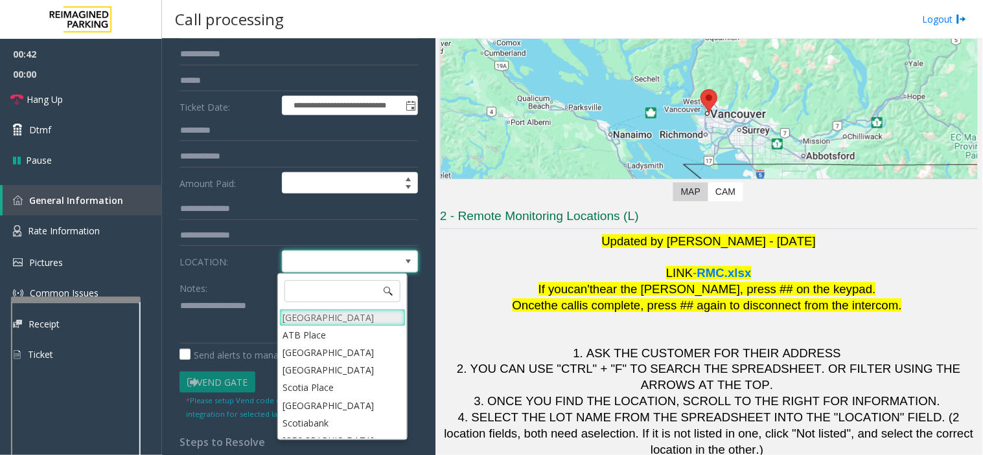
click at [308, 315] on Village "Mount Royal Village" at bounding box center [342, 317] width 126 height 17
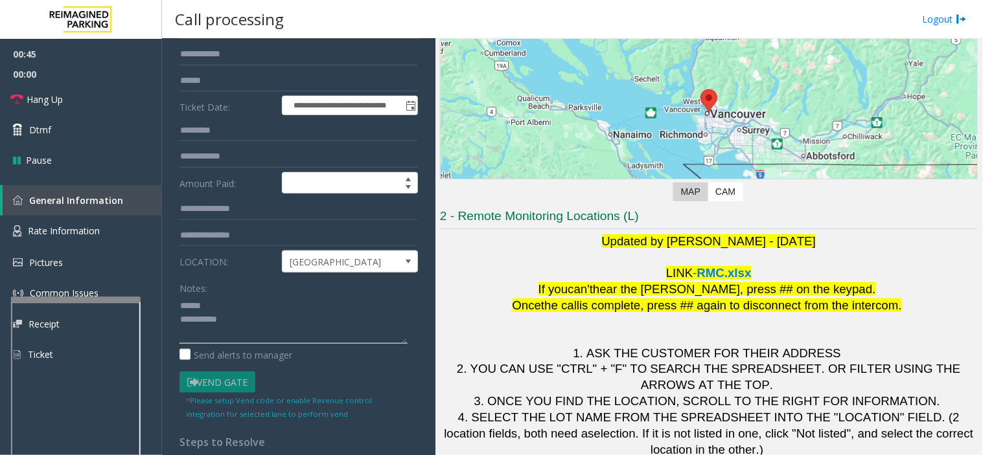
click at [240, 312] on textarea at bounding box center [293, 319] width 228 height 49
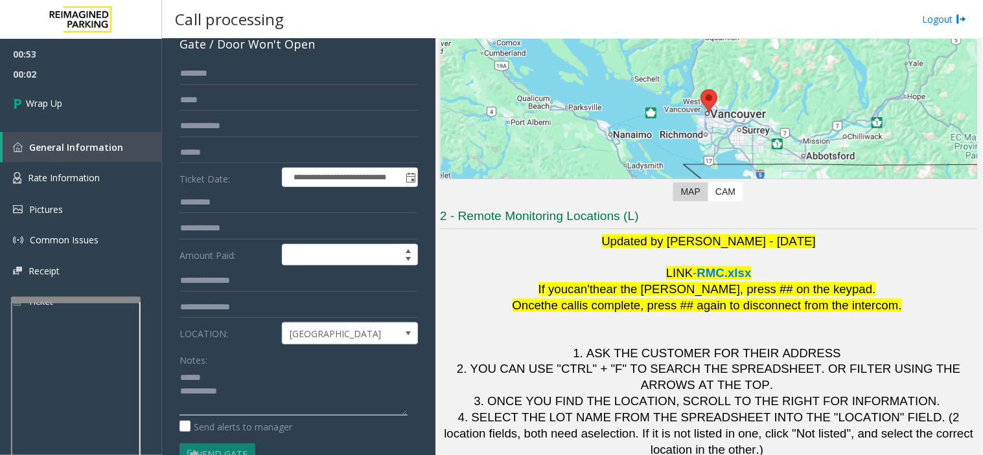
scroll to position [0, 0]
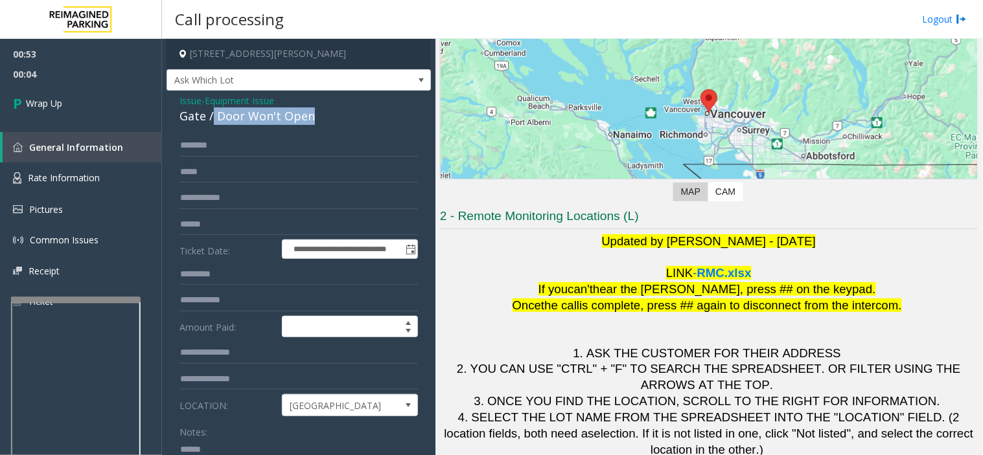
drag, startPoint x: 219, startPoint y: 119, endPoint x: 319, endPoint y: 125, distance: 100.6
click at [319, 125] on div "Gate / Door Won't Open" at bounding box center [298, 116] width 238 height 17
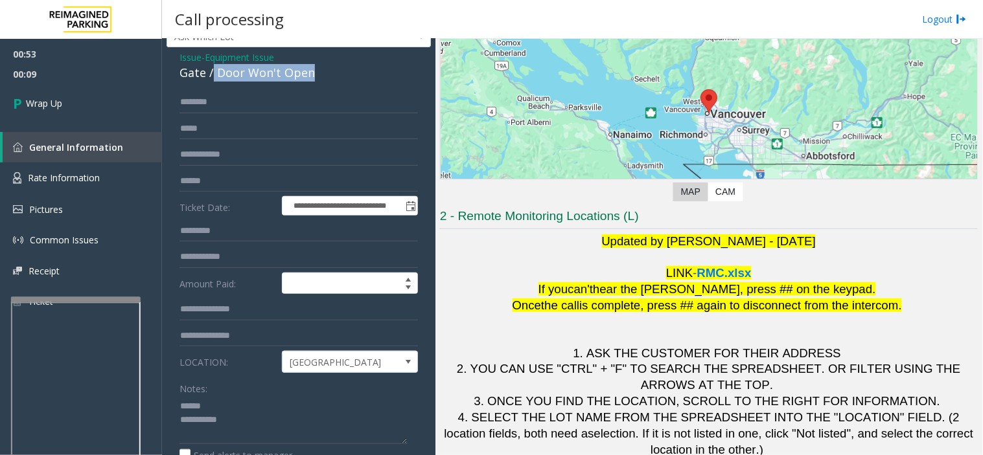
scroll to position [87, 0]
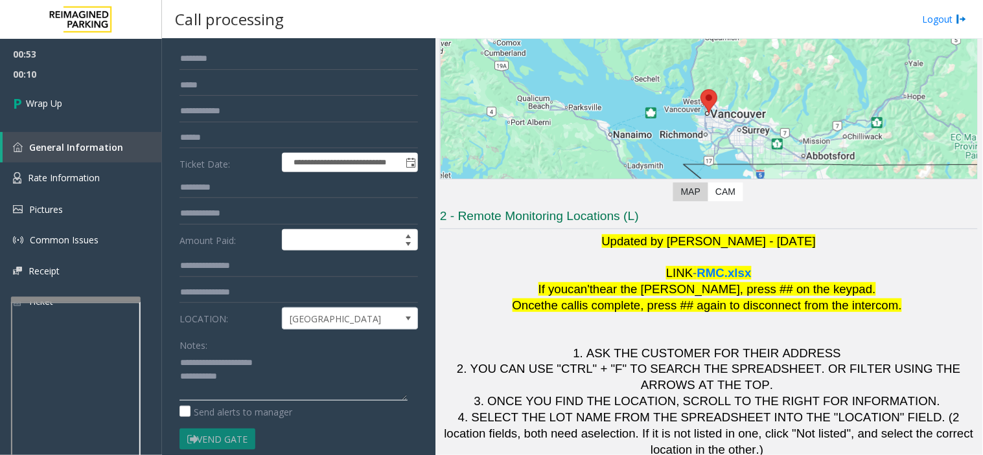
click at [251, 373] on textarea at bounding box center [293, 376] width 228 height 49
click at [298, 350] on div "Notes:" at bounding box center [298, 367] width 238 height 67
click at [269, 389] on textarea at bounding box center [293, 376] width 228 height 49
type textarea "**********"
click at [106, 106] on link "Wrap Up" at bounding box center [81, 103] width 162 height 38
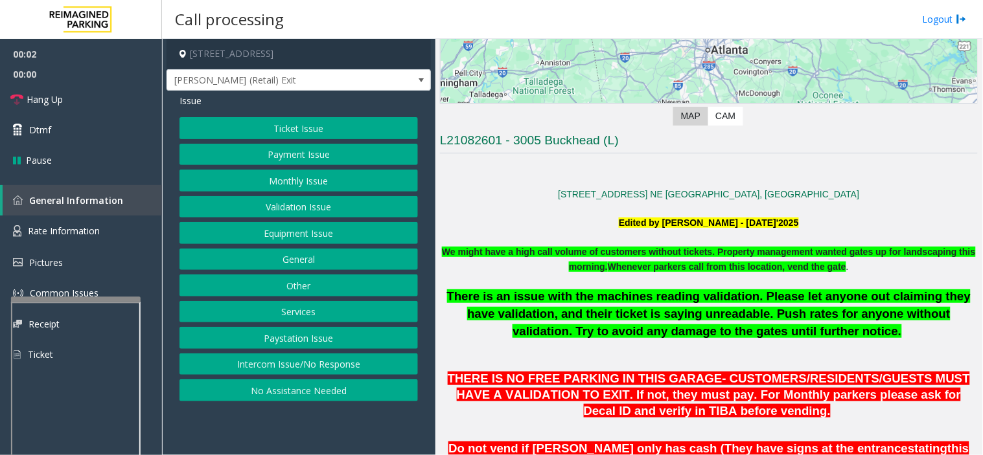
scroll to position [216, 0]
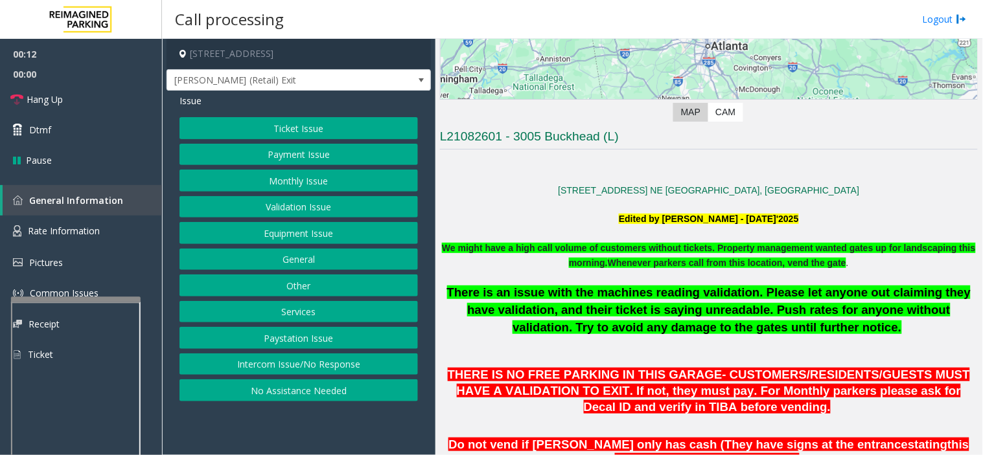
click at [300, 360] on button "Intercom Issue/No Response" at bounding box center [298, 365] width 238 height 22
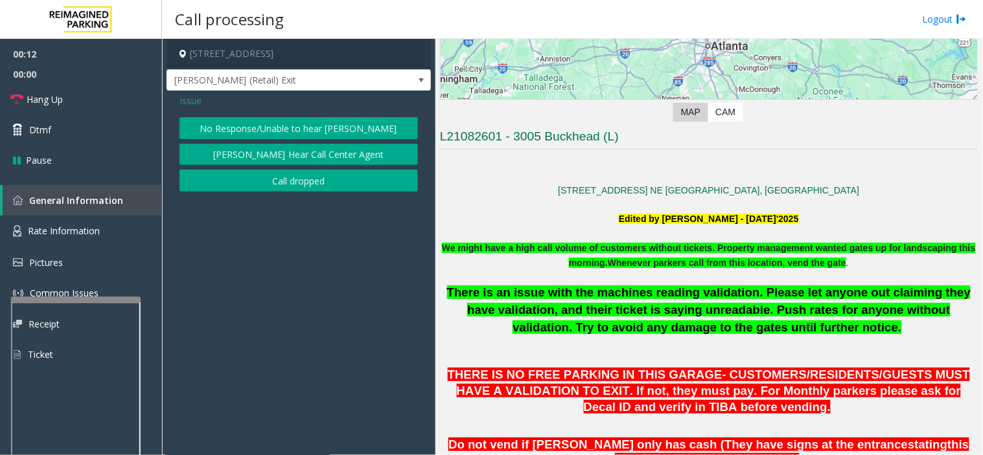
click at [326, 124] on button "No Response/Unable to hear [PERSON_NAME]" at bounding box center [298, 128] width 238 height 22
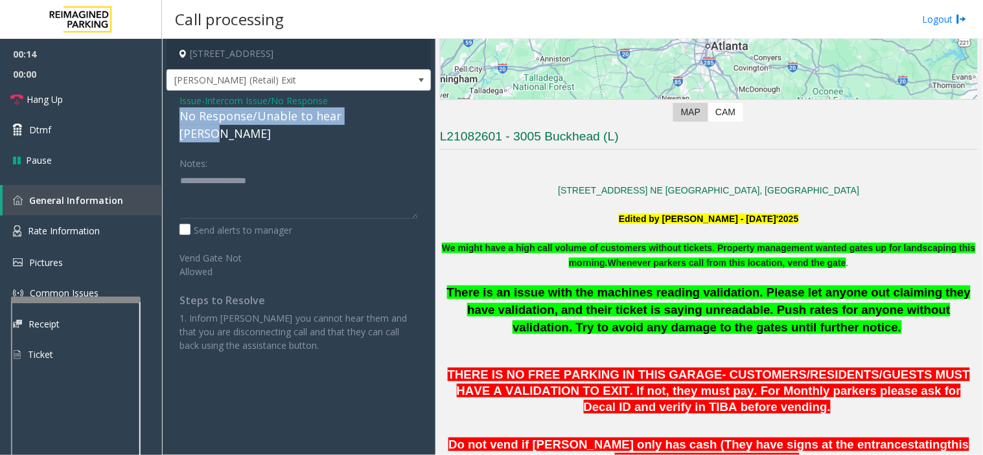
drag, startPoint x: 177, startPoint y: 117, endPoint x: 385, endPoint y: 121, distance: 208.0
click at [385, 121] on div "Issue - Intercom Issue/No Response No Response/Unable to hear [PERSON_NAME] Not…" at bounding box center [298, 228] width 264 height 275
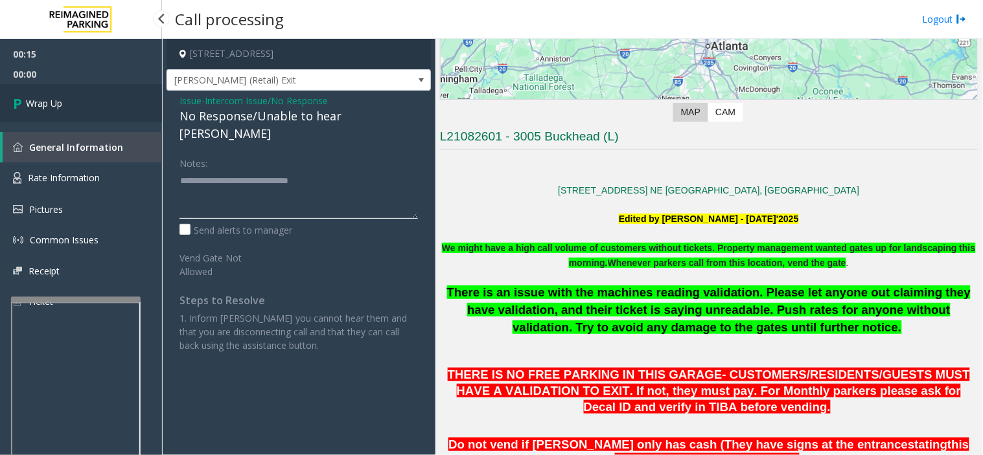
type textarea "**********"
click at [111, 100] on link "Wrap Up" at bounding box center [81, 103] width 162 height 38
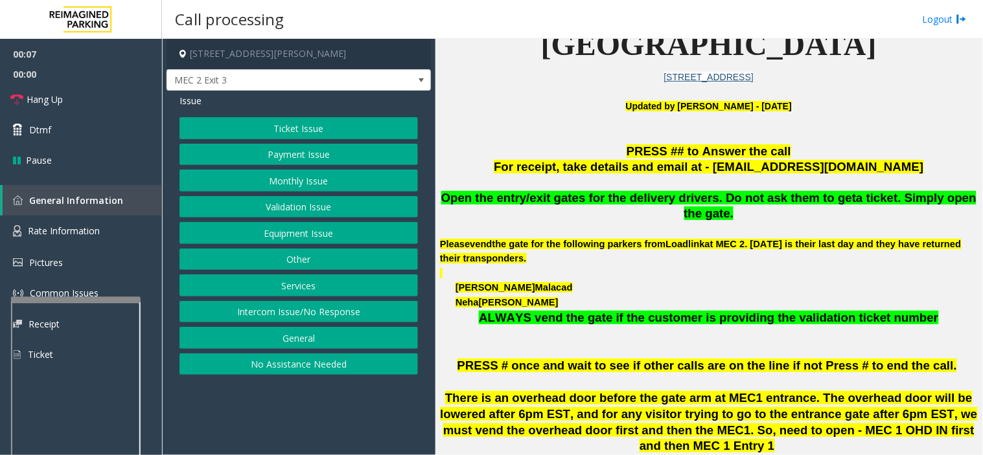
scroll to position [431, 0]
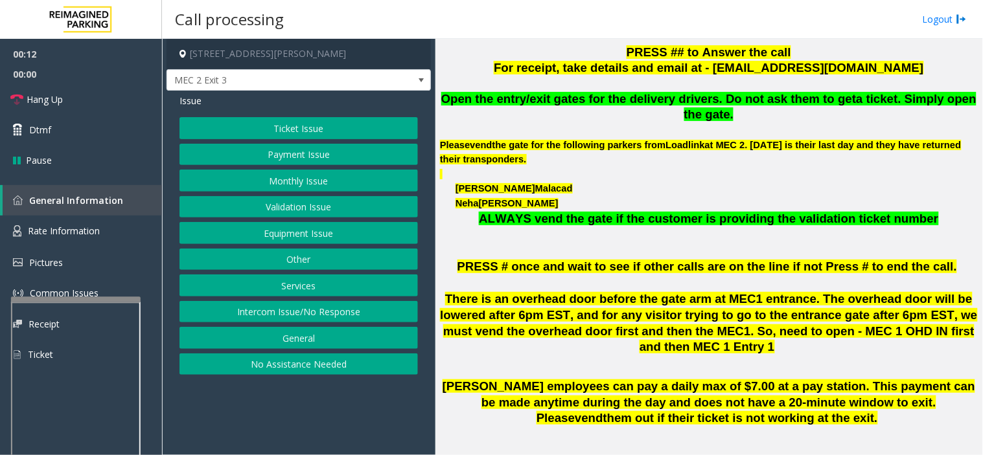
click at [341, 314] on button "Intercom Issue/No Response" at bounding box center [298, 312] width 238 height 22
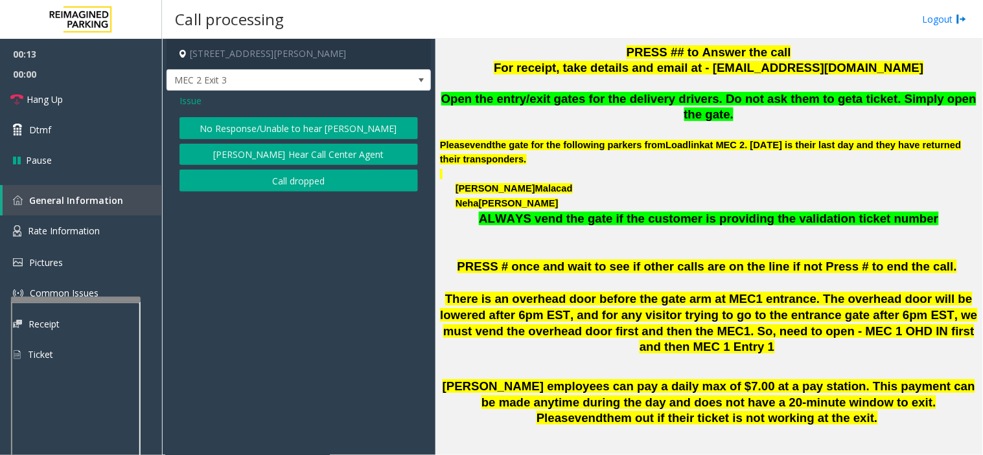
click at [327, 120] on button "No Response/Unable to hear [PERSON_NAME]" at bounding box center [298, 128] width 238 height 22
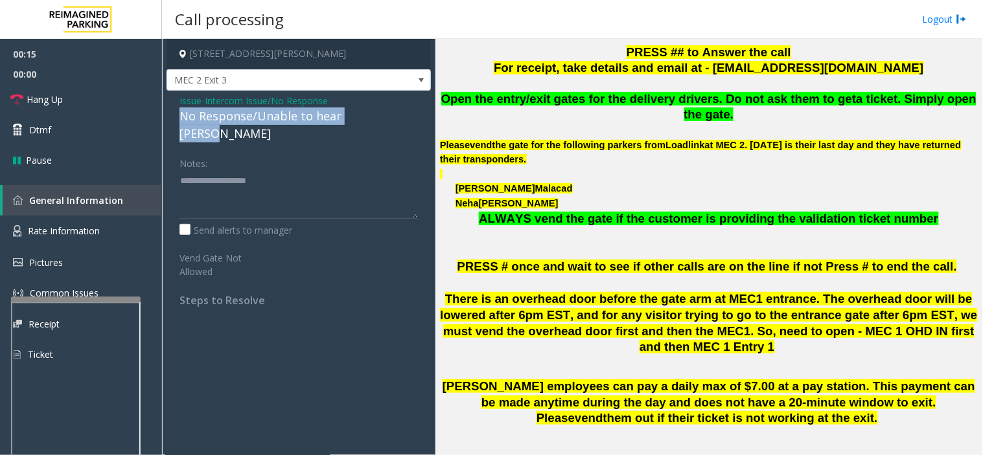
drag, startPoint x: 173, startPoint y: 114, endPoint x: 380, endPoint y: 121, distance: 207.4
click at [380, 121] on div "Issue - Intercom Issue/No Response No Response/Unable to hear parker Notes: Sen…" at bounding box center [298, 205] width 264 height 229
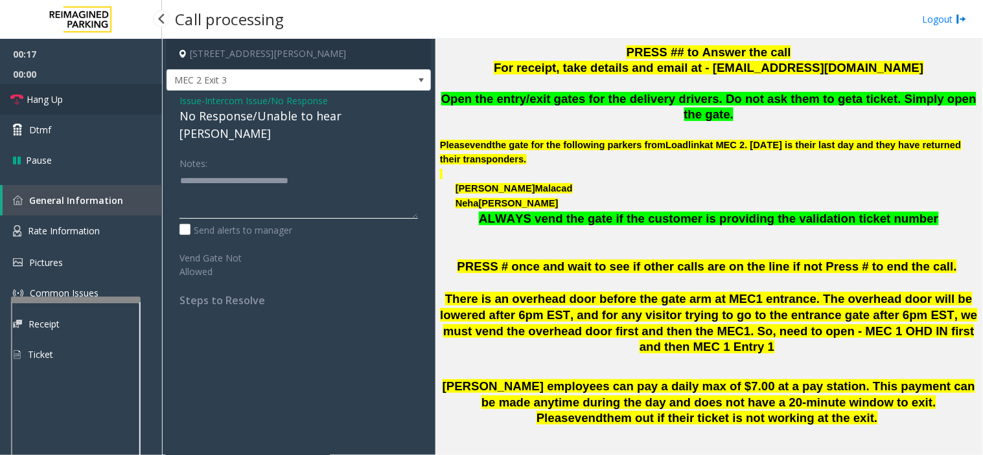
type textarea "**********"
click at [133, 101] on link "Hang Up" at bounding box center [81, 99] width 162 height 30
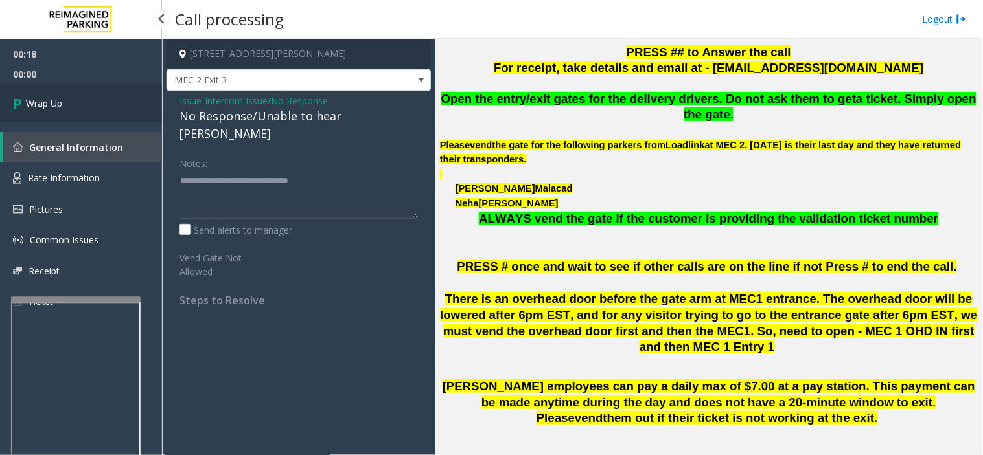
click at [104, 109] on link "Wrap Up" at bounding box center [81, 103] width 162 height 38
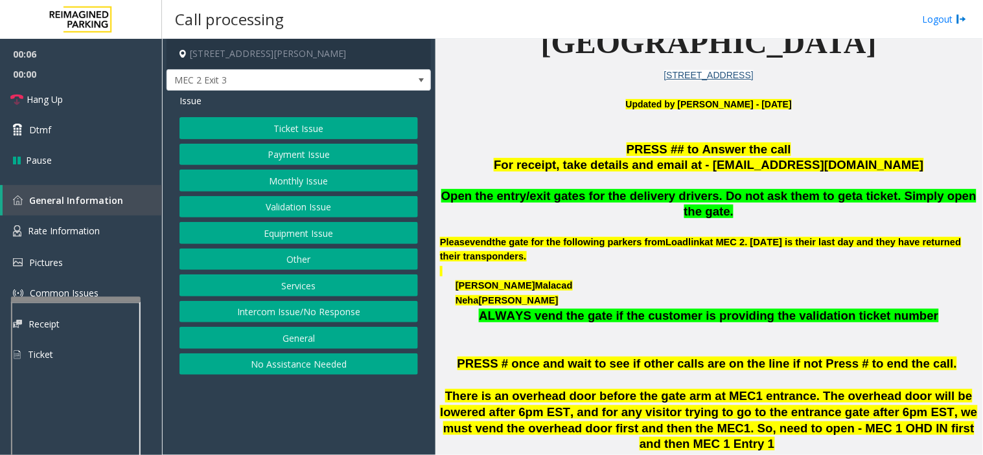
scroll to position [360, 0]
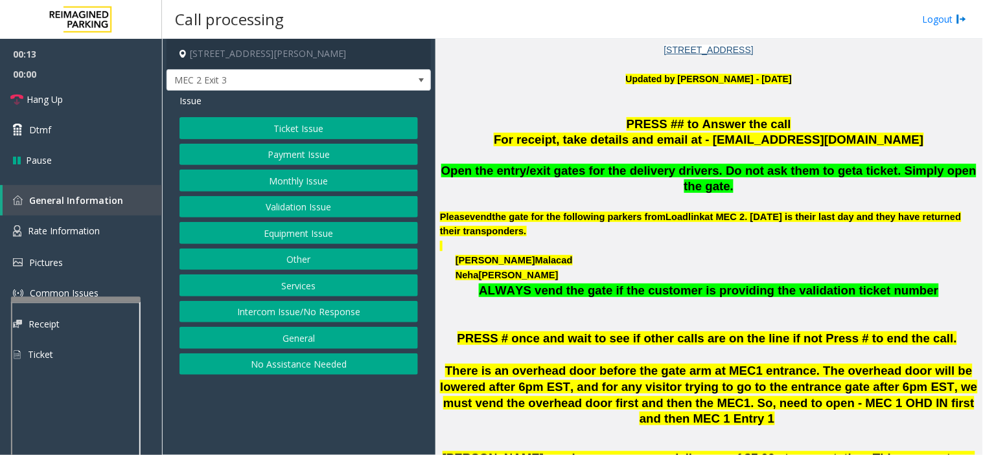
click at [241, 314] on button "Intercom Issue/No Response" at bounding box center [298, 312] width 238 height 22
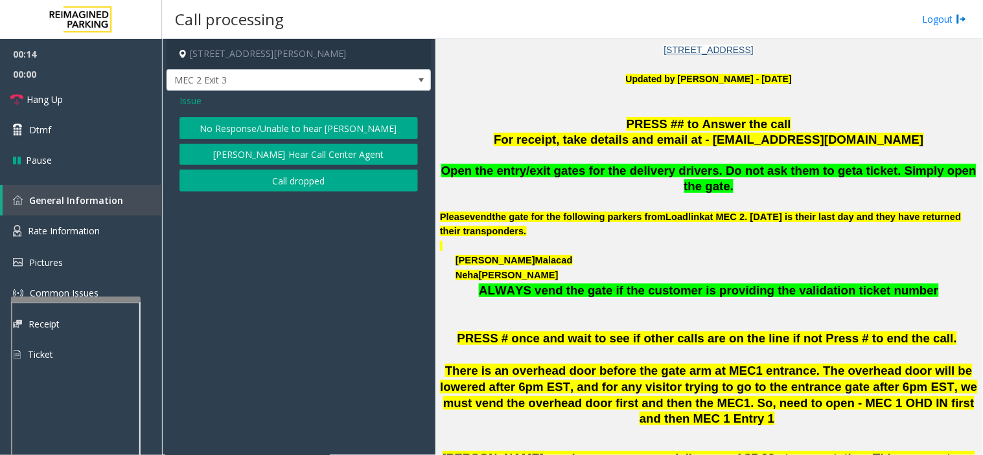
click at [224, 124] on button "No Response/Unable to hear [PERSON_NAME]" at bounding box center [298, 128] width 238 height 22
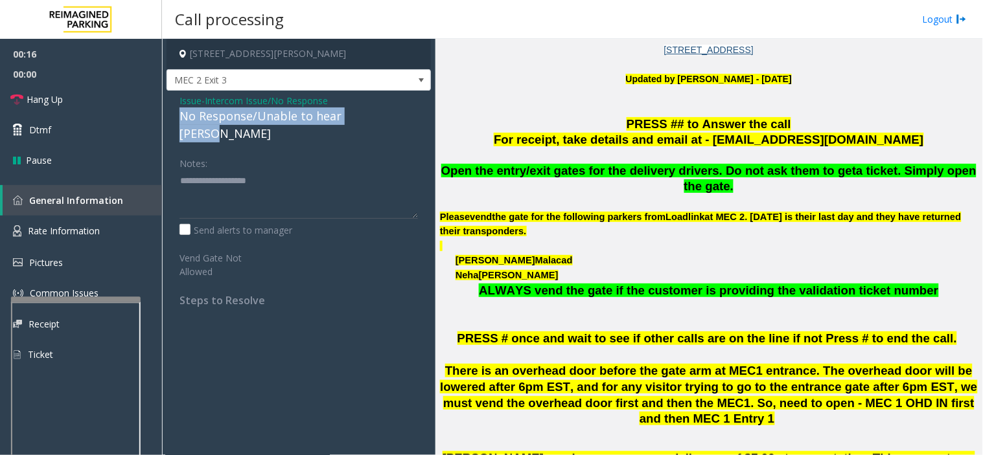
drag, startPoint x: 174, startPoint y: 117, endPoint x: 389, endPoint y: 121, distance: 215.1
click at [389, 121] on div "Issue - Intercom Issue/No Response No Response/Unable to hear parker Notes: Sen…" at bounding box center [298, 205] width 264 height 229
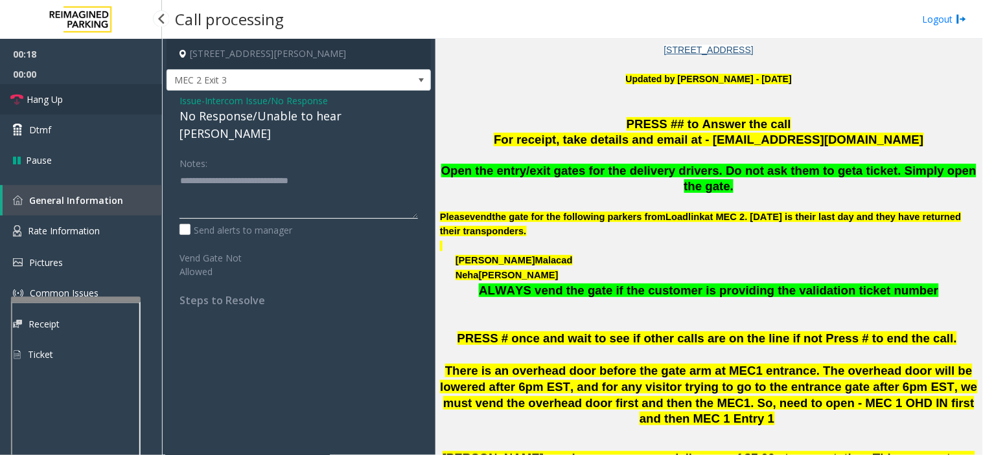
type textarea "**********"
click at [21, 92] on link "Hang Up" at bounding box center [81, 99] width 162 height 30
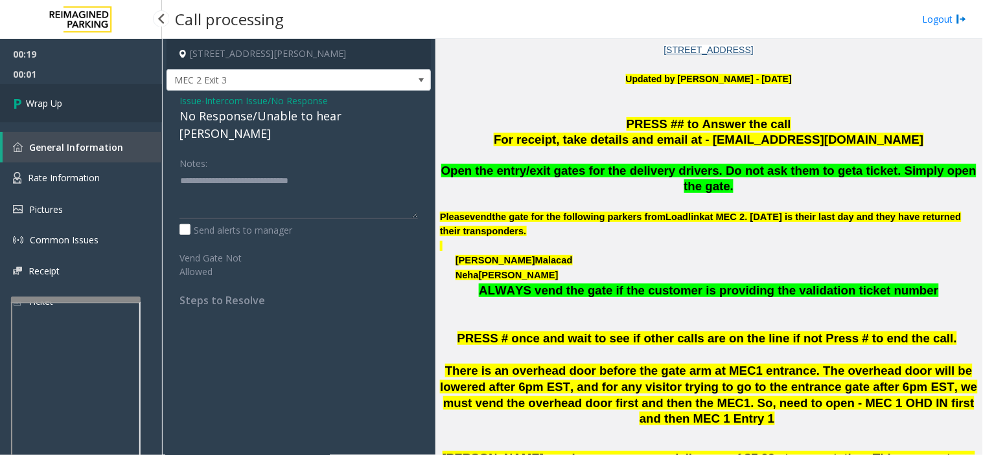
click at [21, 93] on icon at bounding box center [19, 103] width 13 height 21
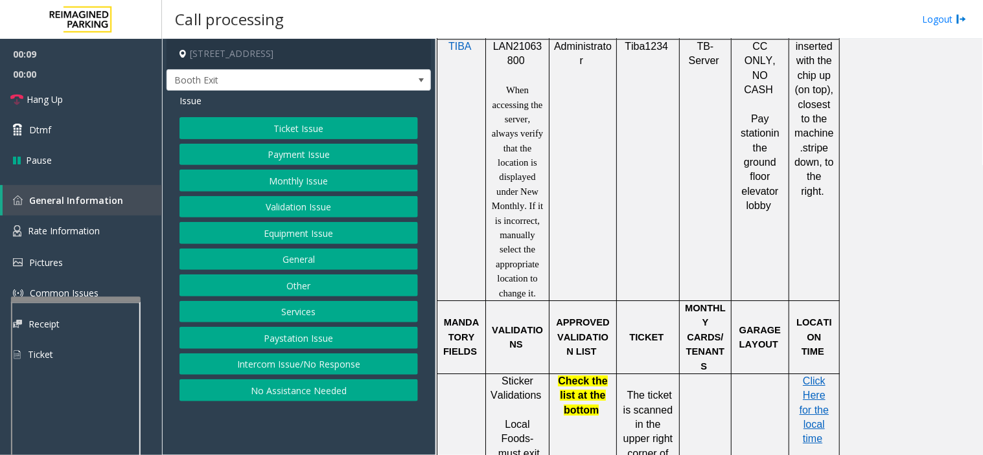
scroll to position [1007, 0]
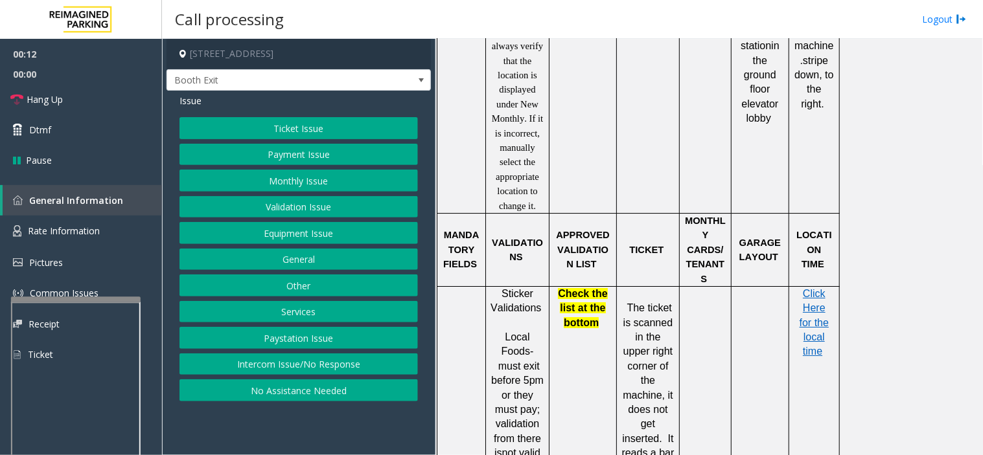
click at [315, 206] on button "Validation Issue" at bounding box center [298, 207] width 238 height 22
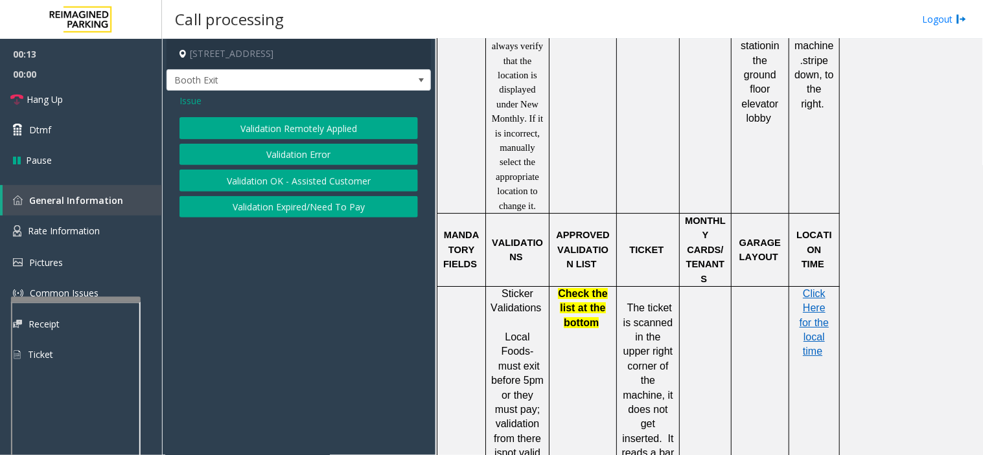
click at [314, 157] on button "Validation Error" at bounding box center [298, 155] width 238 height 22
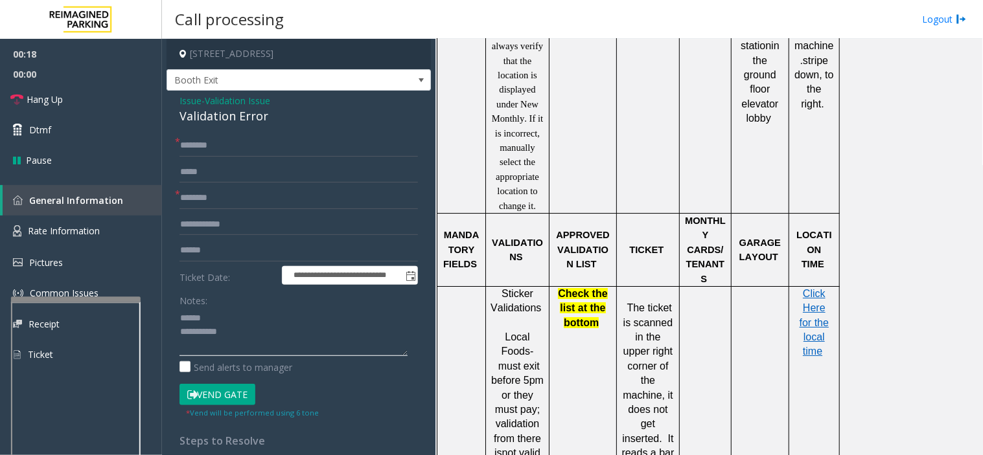
click at [227, 312] on textarea at bounding box center [293, 332] width 228 height 49
drag, startPoint x: 168, startPoint y: 115, endPoint x: 273, endPoint y: 111, distance: 104.4
click at [273, 111] on div "**********" at bounding box center [298, 353] width 264 height 524
type textarea "**********"
click at [203, 263] on form "**********" at bounding box center [298, 277] width 238 height 284
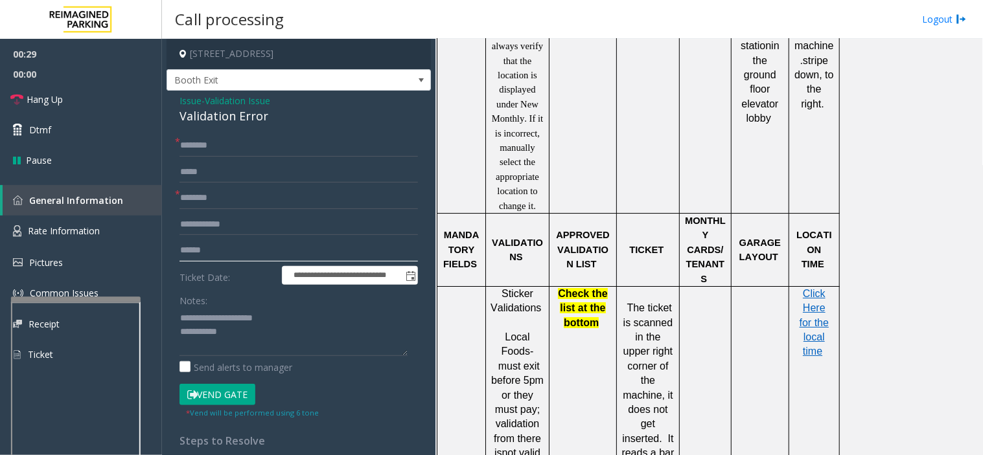
click at [216, 255] on input "text" at bounding box center [298, 251] width 238 height 22
type input "******"
click at [249, 339] on textarea at bounding box center [293, 332] width 228 height 49
click at [233, 206] on input "text" at bounding box center [298, 198] width 238 height 22
click at [223, 223] on input "text" at bounding box center [298, 225] width 238 height 22
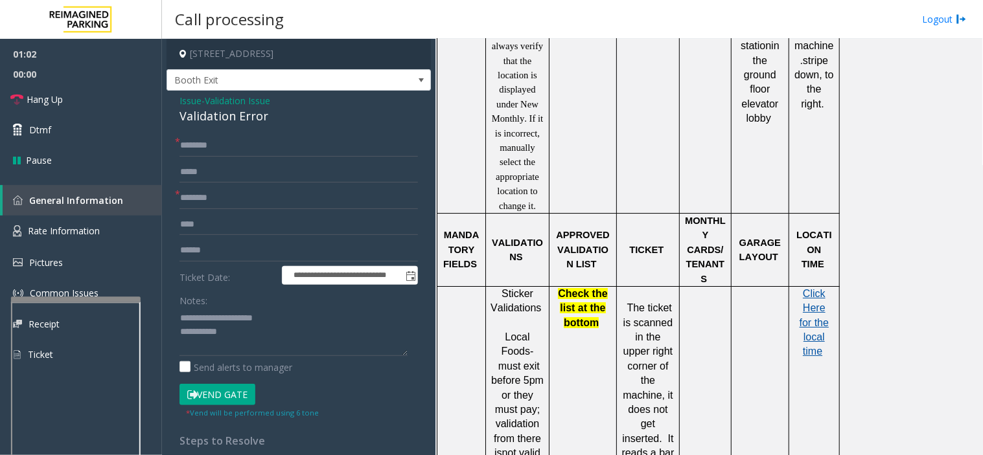
click at [823, 309] on span "Click Here for the local time" at bounding box center [813, 322] width 29 height 69
click at [255, 227] on input "***" at bounding box center [298, 225] width 238 height 22
type input "********"
click at [273, 328] on textarea at bounding box center [293, 332] width 228 height 49
click at [256, 190] on input "text" at bounding box center [298, 198] width 238 height 22
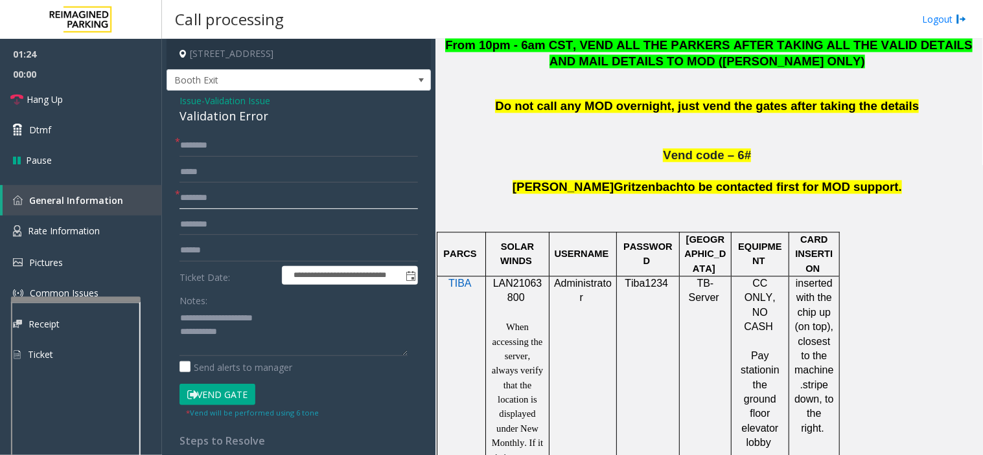
scroll to position [648, 0]
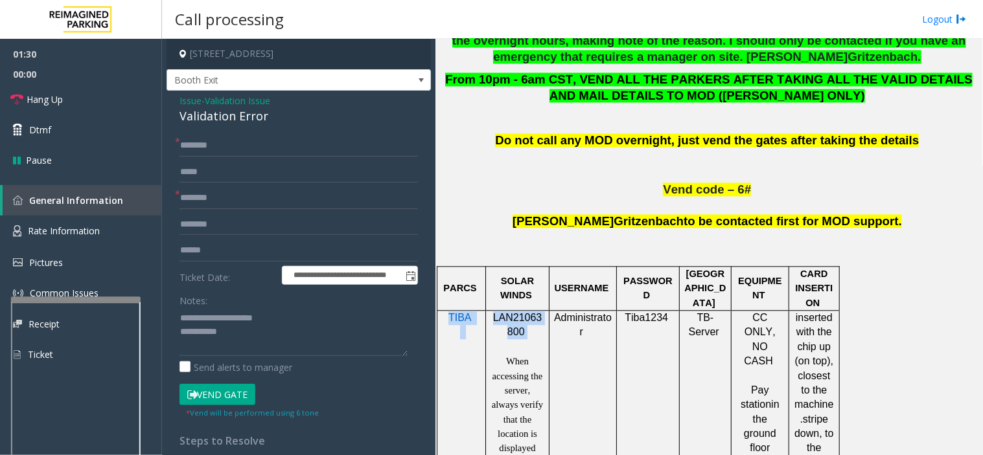
drag, startPoint x: 527, startPoint y: 337, endPoint x: 487, endPoint y: 326, distance: 41.6
click at [487, 326] on tr "TIBA LAN21063800 When accessing the server, always verify that the location is …" at bounding box center [638, 442] width 402 height 262
copy tr "TIBA LAN21063800"
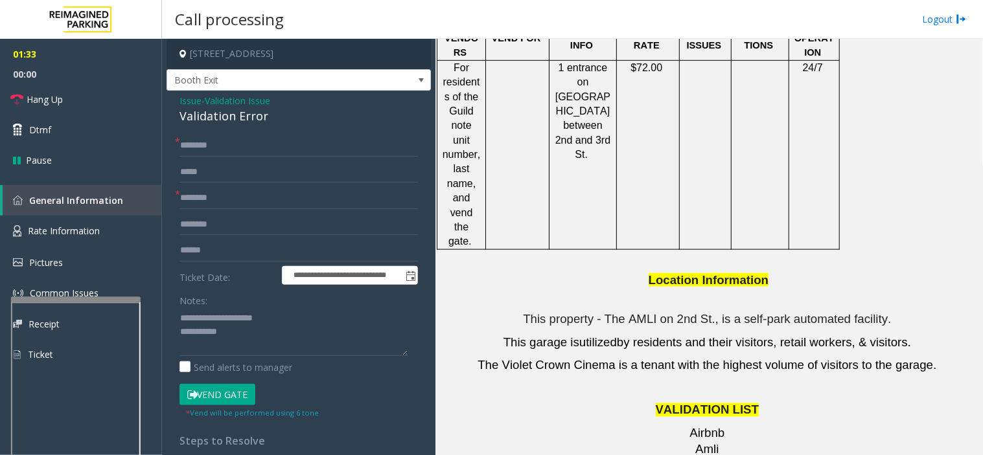
scroll to position [1583, 0]
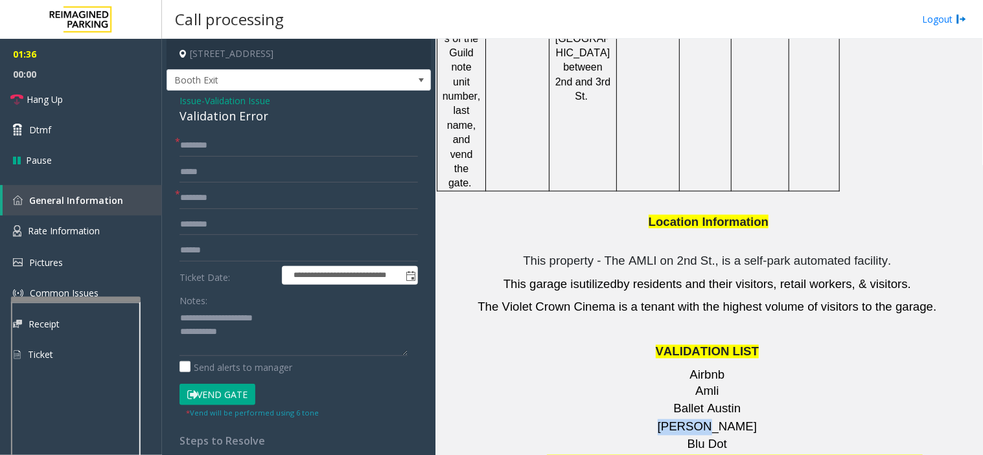
drag, startPoint x: 716, startPoint y: 352, endPoint x: 680, endPoint y: 352, distance: 36.3
click at [680, 409] on p "[PERSON_NAME]" at bounding box center [709, 428] width 538 height 16
type input "*******"
click at [222, 392] on button "Vend Gate" at bounding box center [217, 395] width 76 height 22
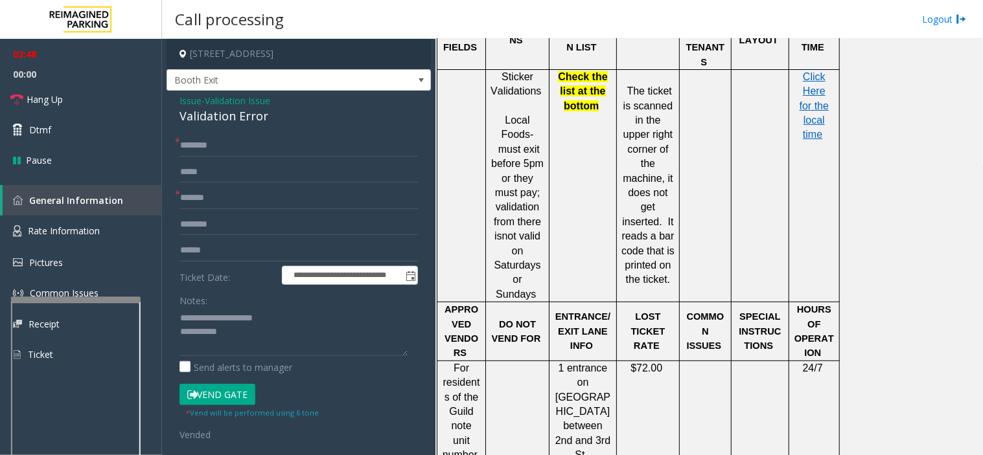
scroll to position [1223, 0]
click at [190, 146] on input "text" at bounding box center [298, 146] width 238 height 22
type input "*"
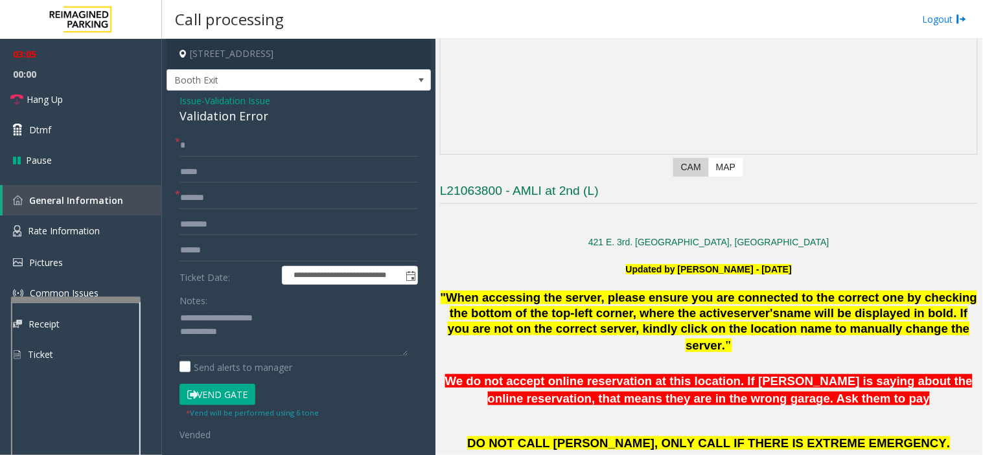
scroll to position [72, 0]
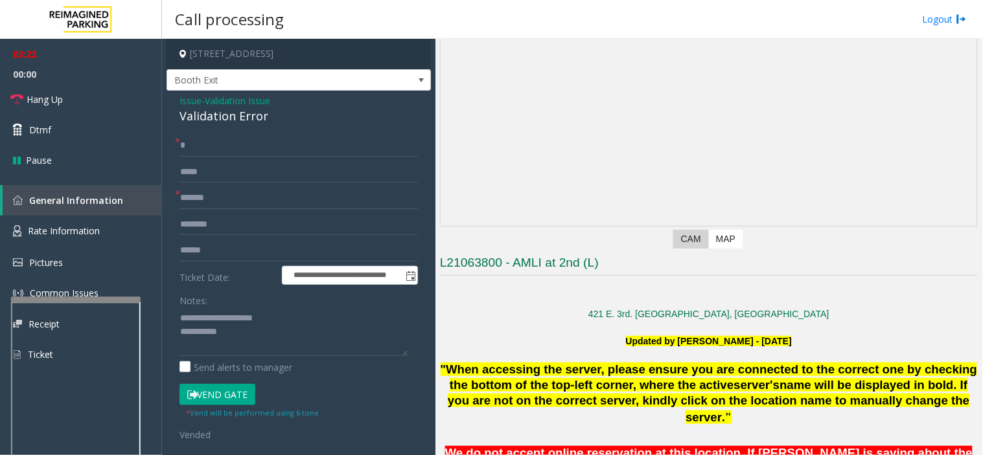
click at [229, 404] on button "Vend Gate" at bounding box center [217, 395] width 76 height 22
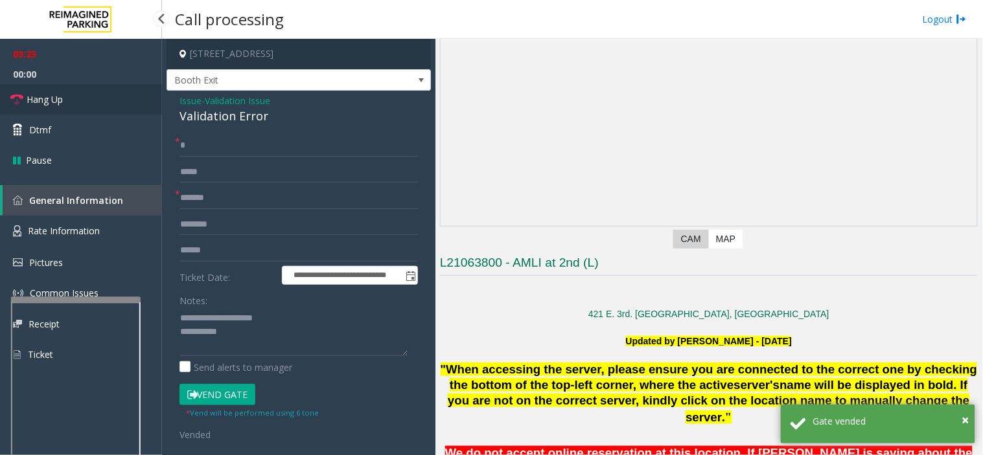
click at [92, 109] on link "Hang Up" at bounding box center [81, 99] width 162 height 30
click at [262, 340] on textarea at bounding box center [293, 332] width 228 height 49
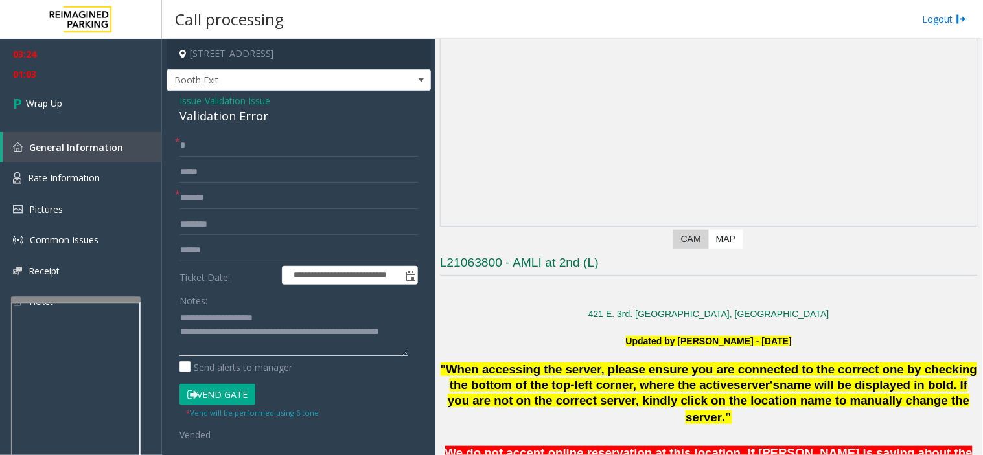
type textarea "**********"
click at [255, 157] on form "**********" at bounding box center [298, 288] width 238 height 307
click at [80, 100] on link "Wrap Up" at bounding box center [81, 103] width 162 height 38
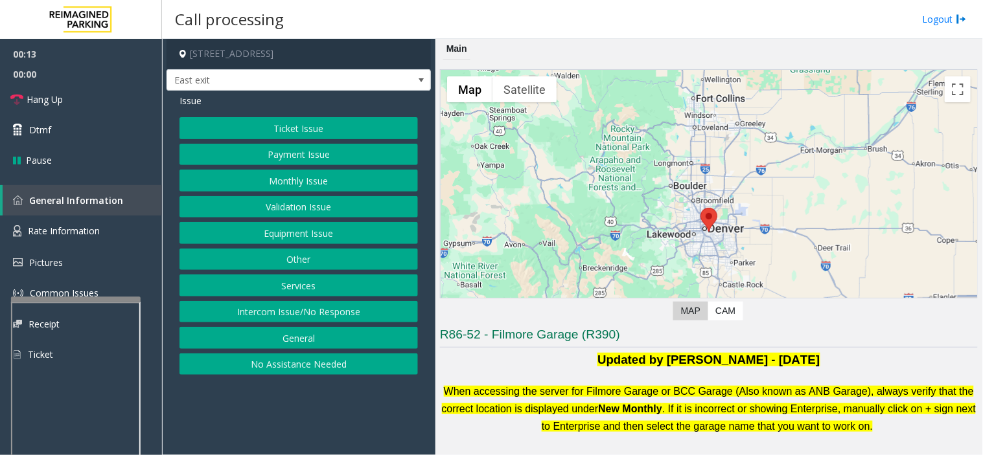
click at [298, 371] on button "No Assistance Needed" at bounding box center [298, 365] width 238 height 22
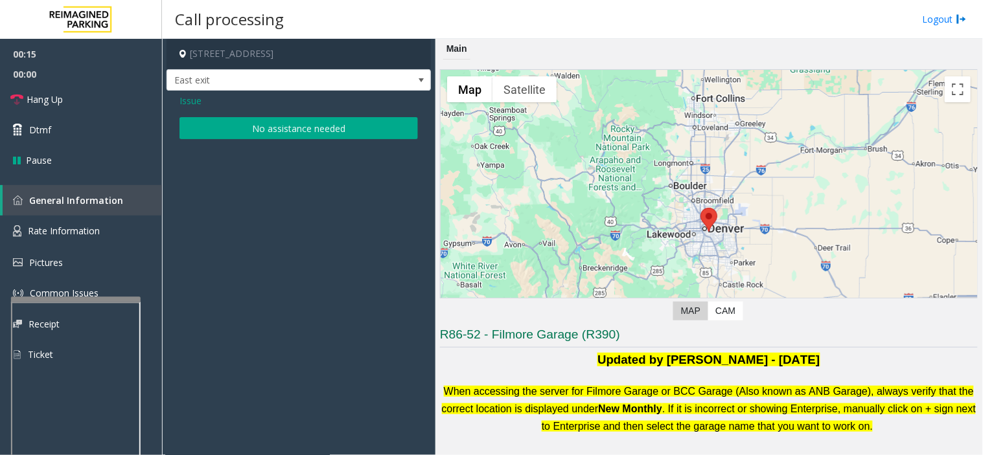
click at [240, 134] on button "No assistance needed" at bounding box center [298, 128] width 238 height 22
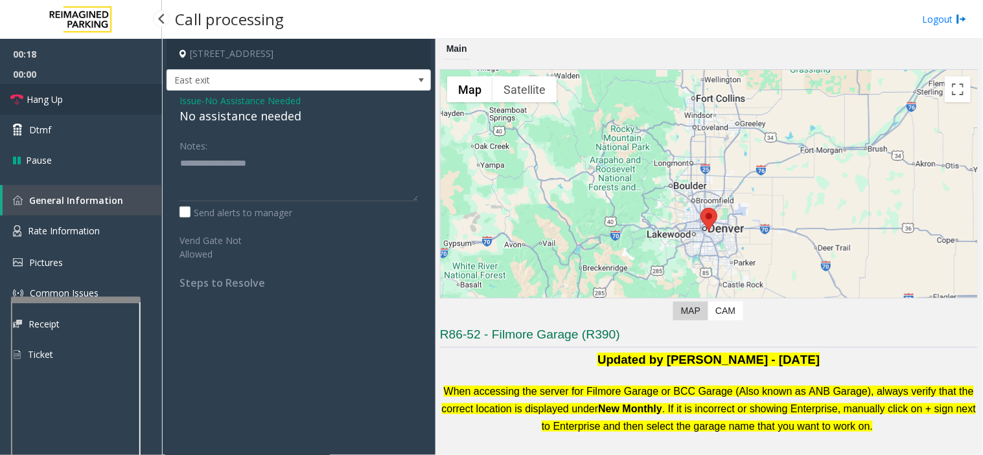
click at [139, 106] on link "Hang Up" at bounding box center [81, 99] width 162 height 30
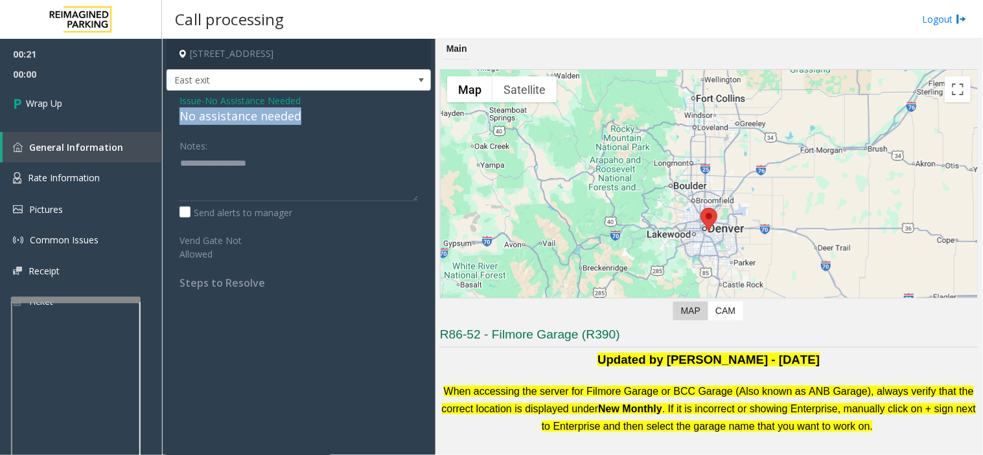
drag, startPoint x: 172, startPoint y: 114, endPoint x: 333, endPoint y: 115, distance: 160.7
click at [333, 115] on div "Issue - No Assistance Needed No assistance needed Notes: Send alerts to manager…" at bounding box center [298, 197] width 264 height 212
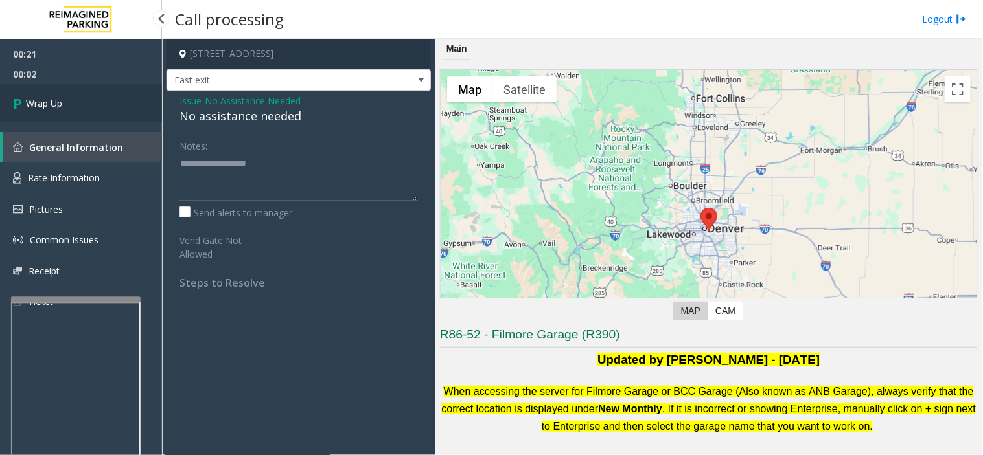
type textarea "**********"
click at [73, 98] on link "Wrap Up" at bounding box center [81, 103] width 162 height 38
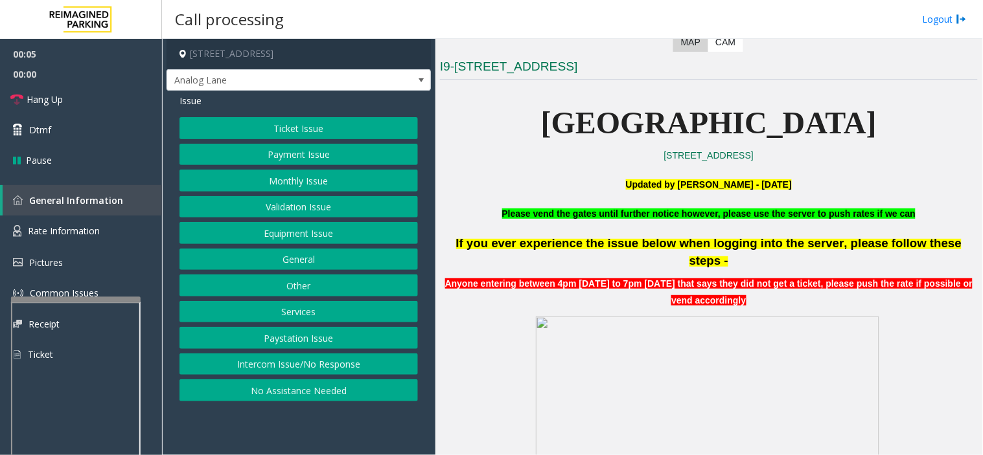
scroll to position [288, 0]
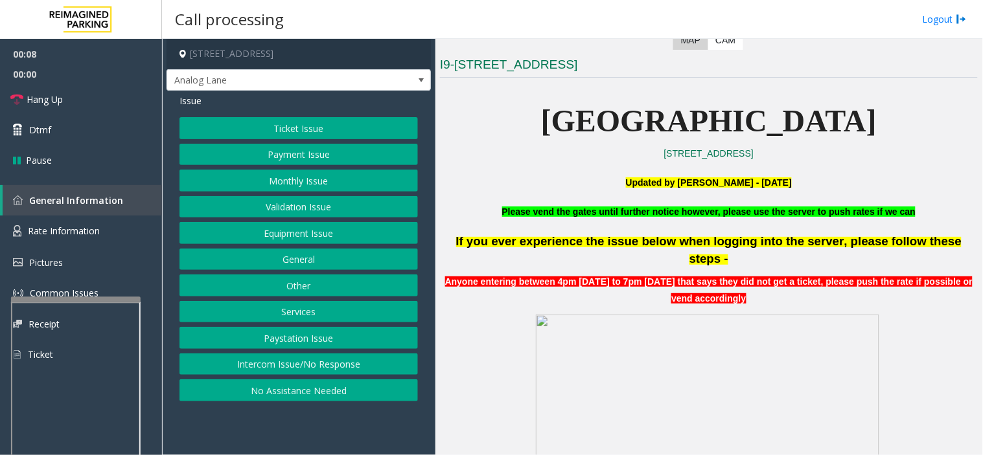
click at [334, 320] on button "Services" at bounding box center [298, 312] width 238 height 22
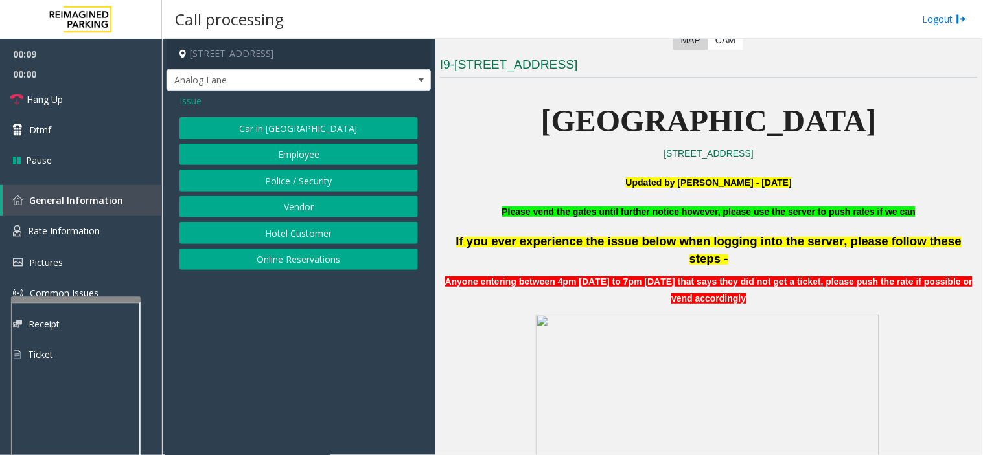
click at [334, 261] on button "Online Reservations" at bounding box center [298, 260] width 238 height 22
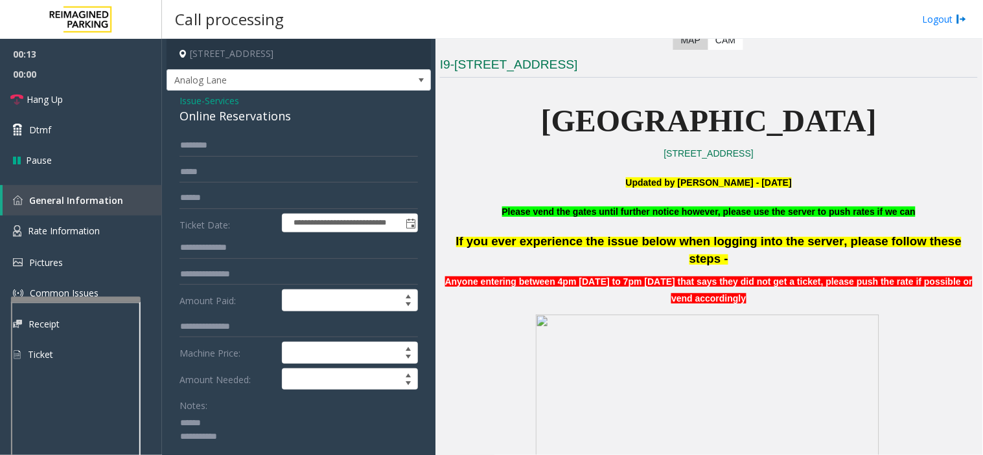
click at [236, 409] on textarea at bounding box center [293, 437] width 228 height 49
drag, startPoint x: 176, startPoint y: 119, endPoint x: 294, endPoint y: 121, distance: 118.6
click at [304, 409] on textarea at bounding box center [293, 437] width 228 height 49
click at [338, 409] on textarea at bounding box center [293, 437] width 228 height 49
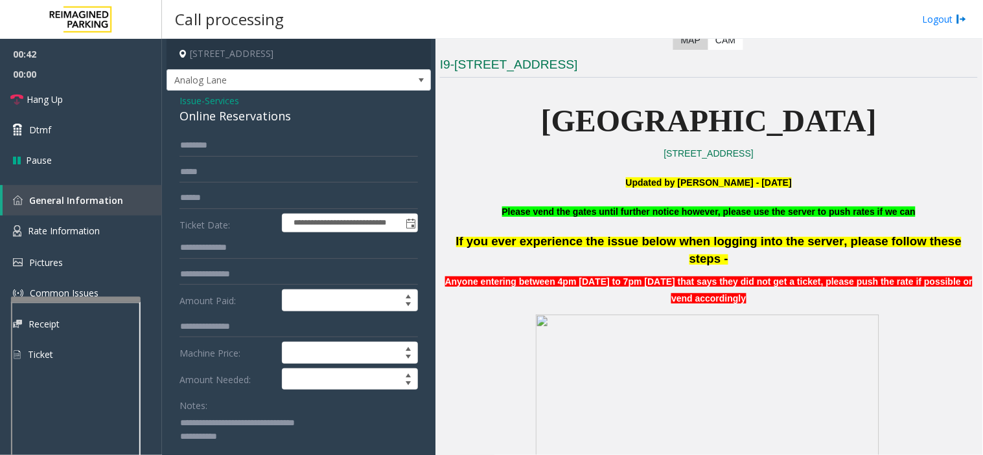
type textarea "**********"
click at [259, 197] on input "text" at bounding box center [298, 198] width 238 height 22
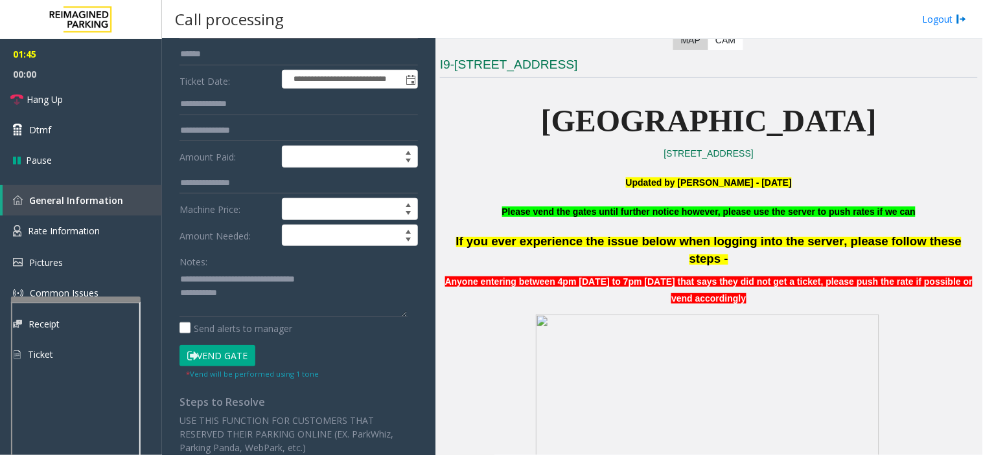
drag, startPoint x: 235, startPoint y: 357, endPoint x: 235, endPoint y: 364, distance: 7.1
click at [235, 364] on button "Vend Gate" at bounding box center [217, 356] width 76 height 22
click at [279, 294] on textarea at bounding box center [293, 293] width 228 height 49
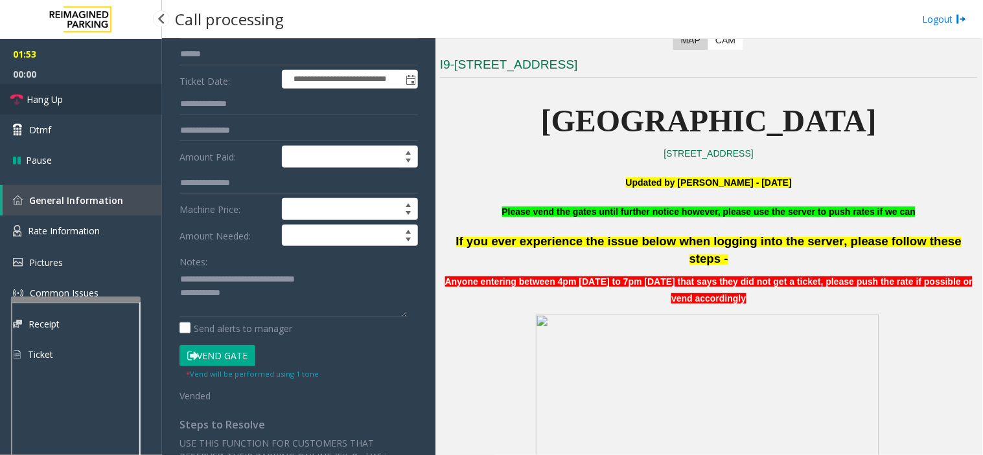
click at [120, 100] on link "Hang Up" at bounding box center [81, 99] width 162 height 30
click at [261, 286] on textarea at bounding box center [293, 293] width 228 height 49
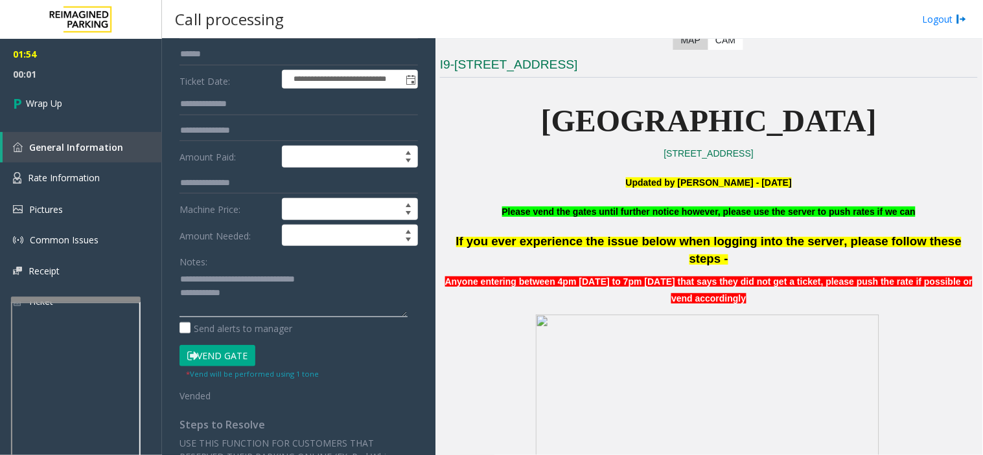
click at [257, 295] on textarea at bounding box center [293, 293] width 228 height 49
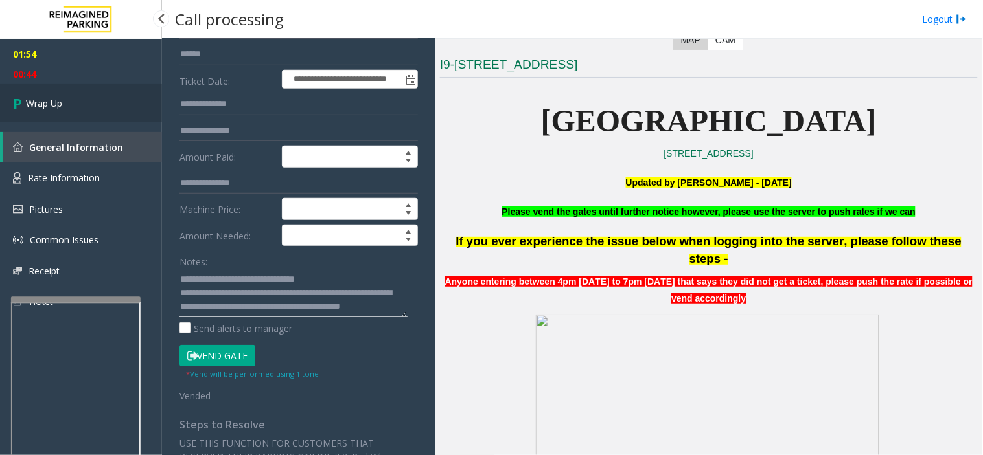
type textarea "**********"
click at [29, 95] on link "Wrap Up" at bounding box center [81, 103] width 162 height 38
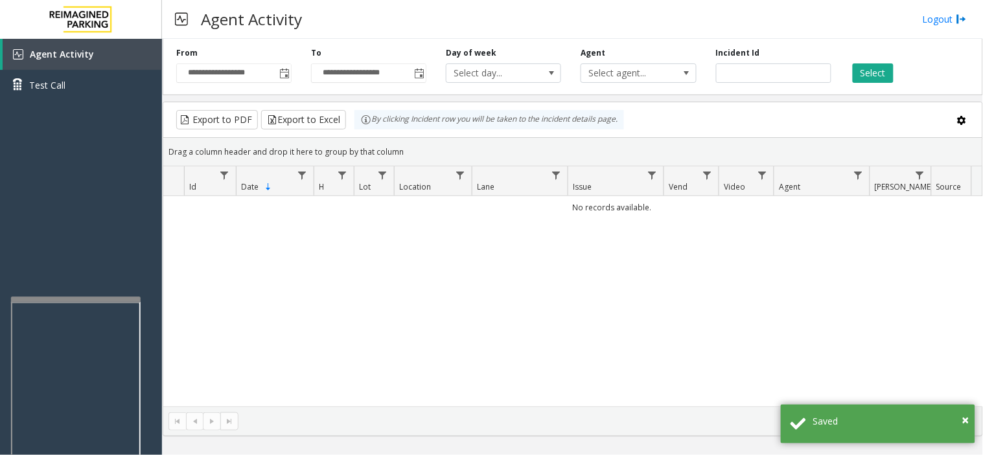
click at [73, 303] on iframe at bounding box center [76, 450] width 130 height 295
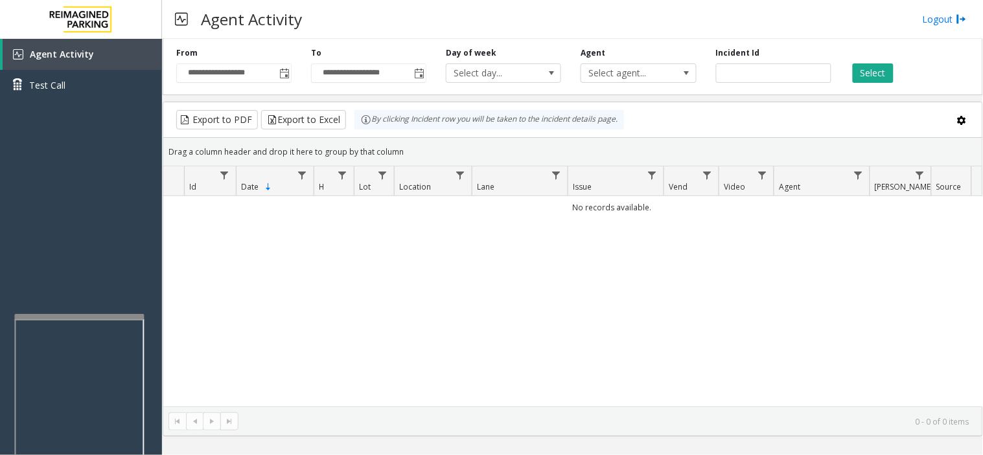
click at [79, 315] on div at bounding box center [79, 316] width 130 height 5
click at [284, 76] on span "Toggle popup" at bounding box center [284, 74] width 10 height 10
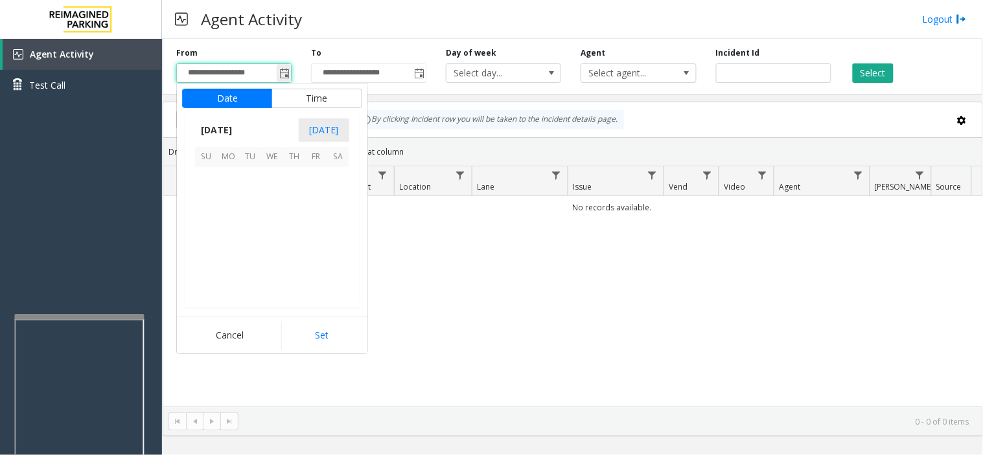
scroll to position [232448, 0]
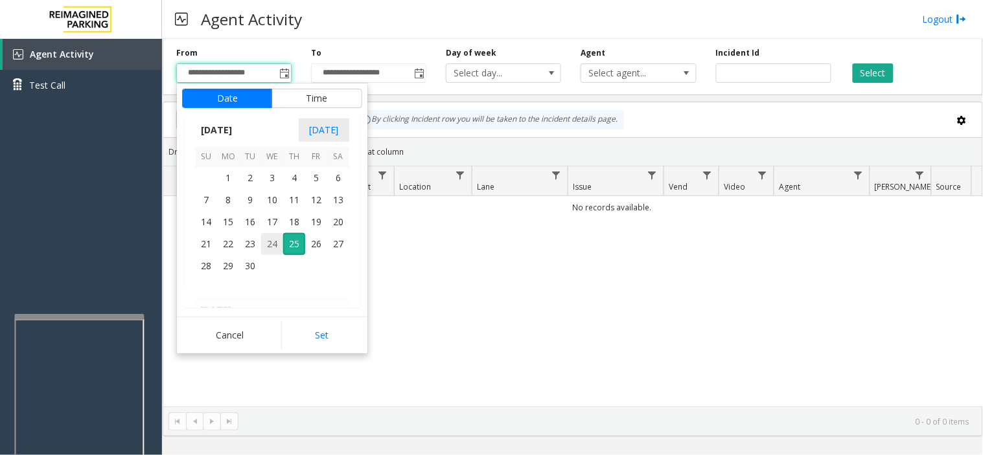
click at [268, 242] on span "24" at bounding box center [272, 244] width 22 height 22
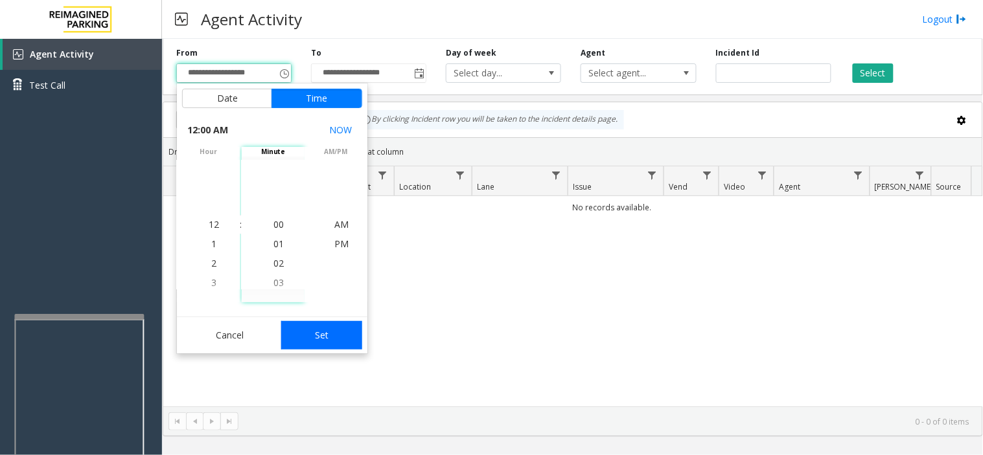
click at [311, 339] on button "Set" at bounding box center [322, 335] width 82 height 29
type input "**********"
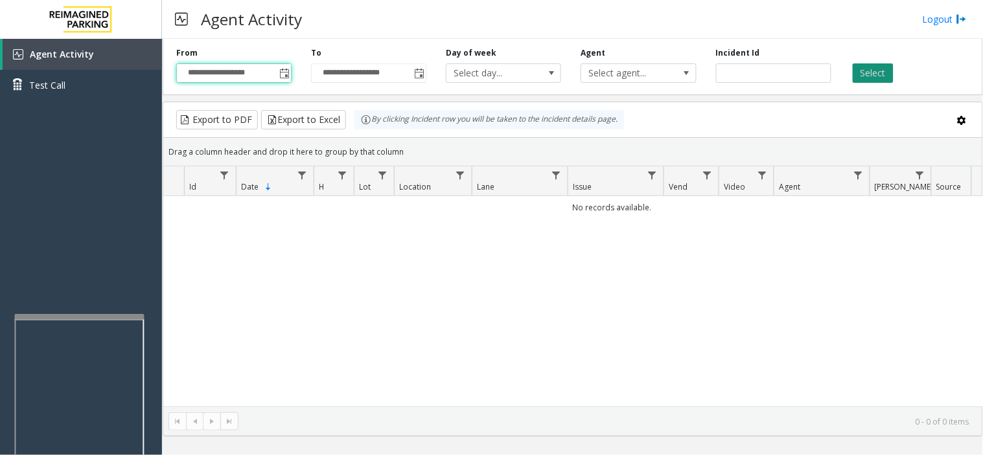
click at [869, 73] on button "Select" at bounding box center [872, 72] width 41 height 19
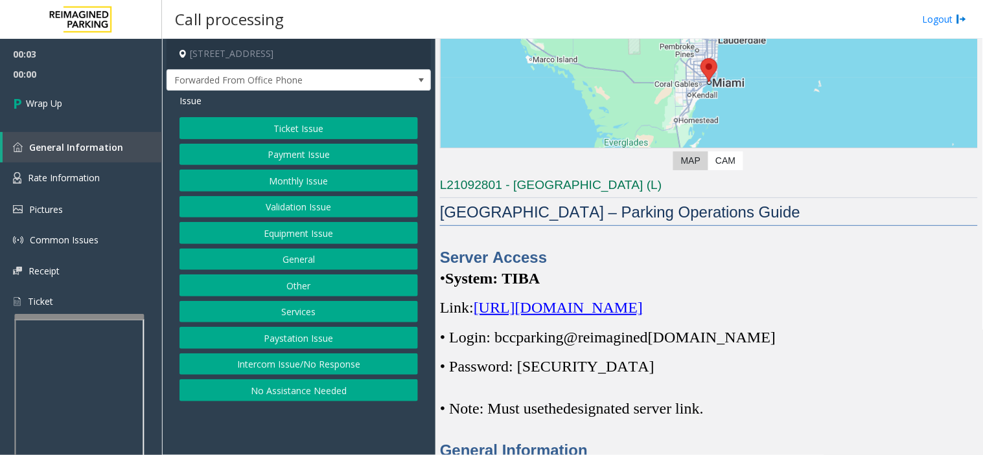
scroll to position [288, 0]
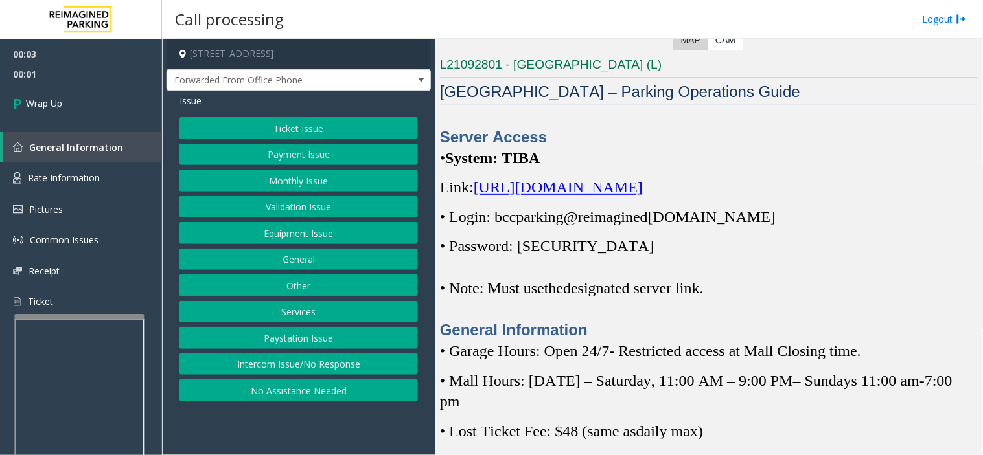
click at [334, 368] on button "Intercom Issue/No Response" at bounding box center [298, 365] width 238 height 22
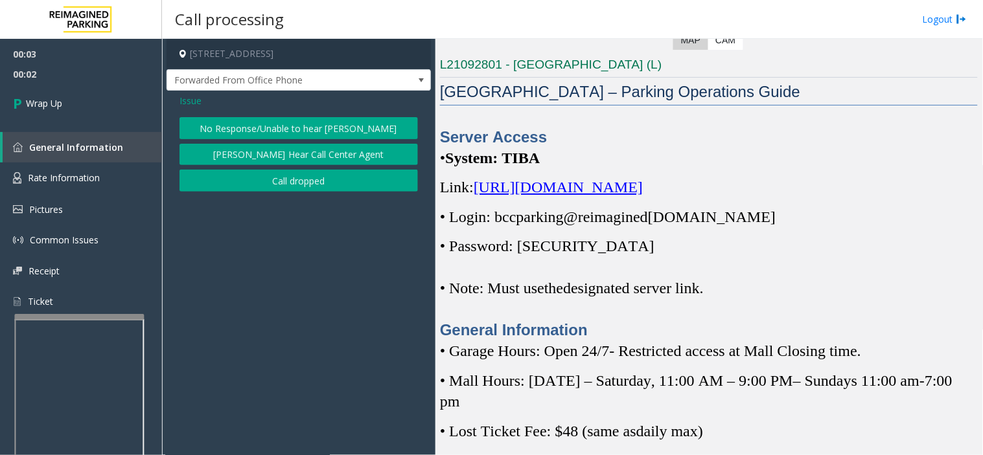
click at [339, 189] on button "Call dropped" at bounding box center [298, 181] width 238 height 22
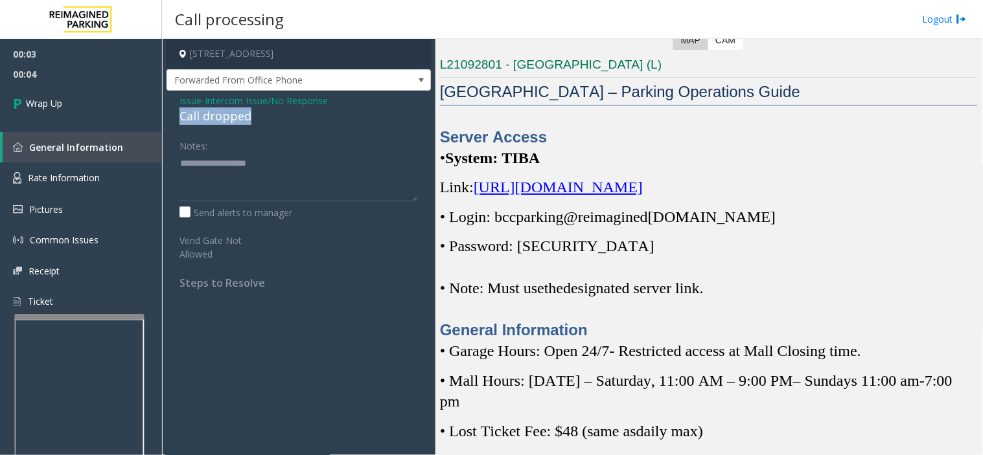
drag, startPoint x: 170, startPoint y: 121, endPoint x: 264, endPoint y: 117, distance: 93.4
click at [264, 117] on div "Issue - Intercom Issue/No Response Call dropped Notes: Send alerts to manager V…" at bounding box center [298, 197] width 264 height 212
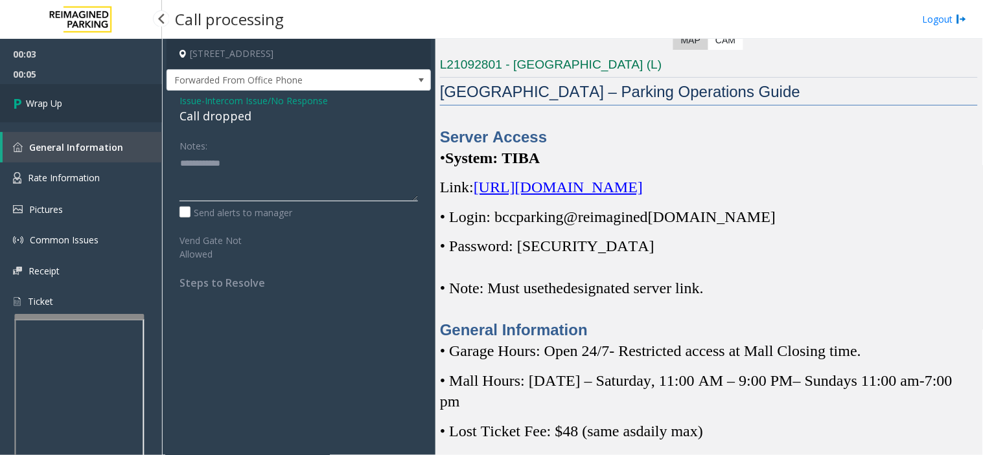
type textarea "**********"
click at [137, 106] on link "Wrap Up" at bounding box center [81, 103] width 162 height 38
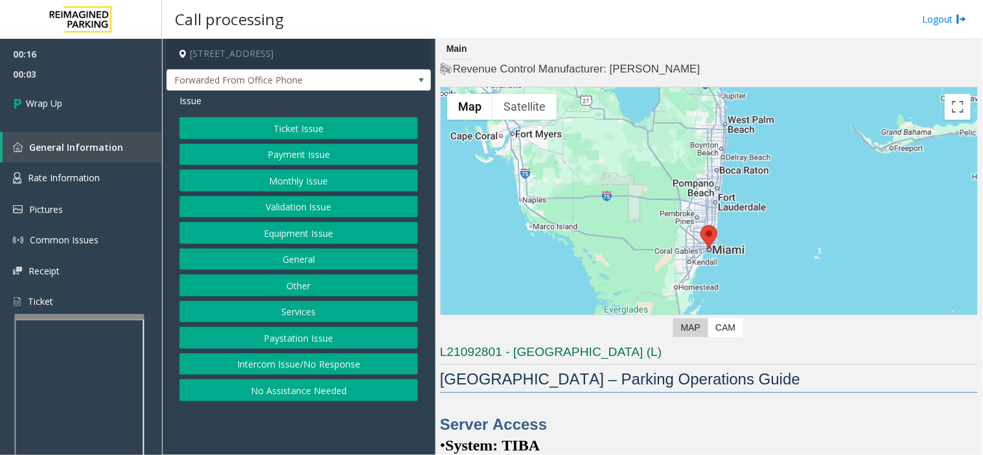
click at [337, 359] on button "Intercom Issue/No Response" at bounding box center [298, 365] width 238 height 22
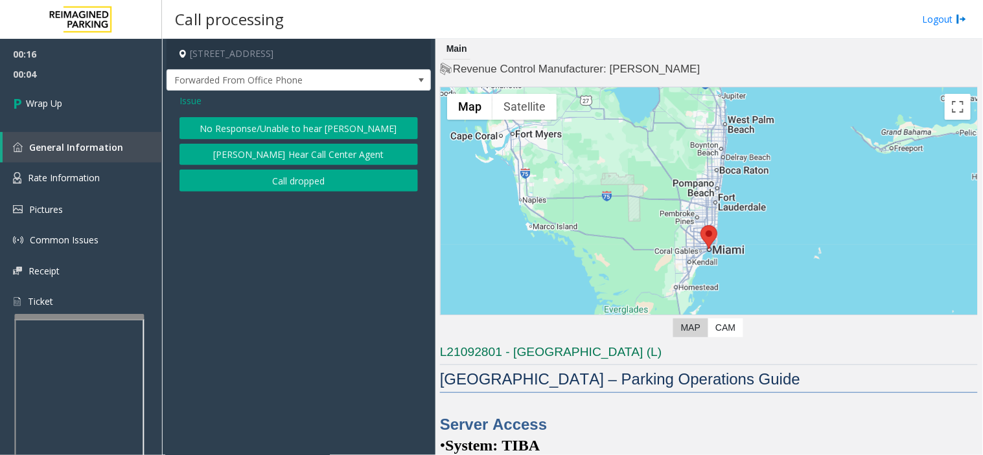
click at [298, 173] on button "Call dropped" at bounding box center [298, 181] width 238 height 22
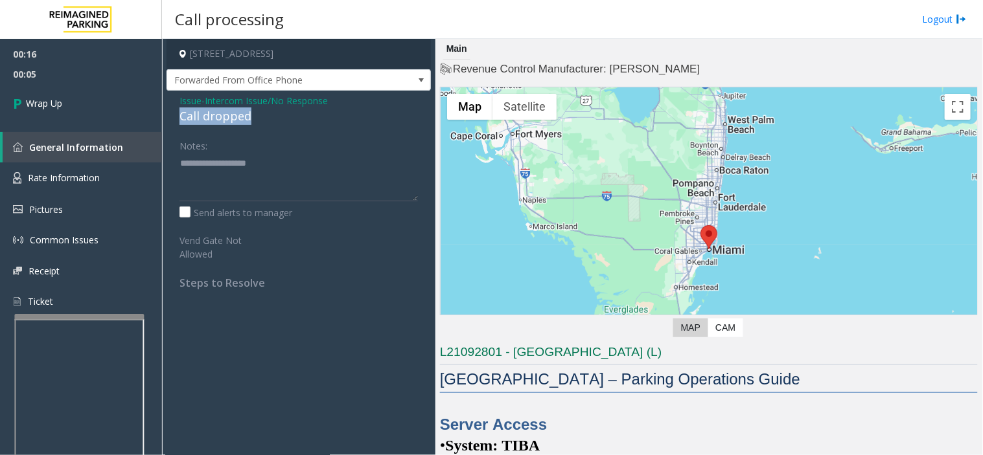
drag, startPoint x: 177, startPoint y: 115, endPoint x: 249, endPoint y: 118, distance: 71.3
click at [249, 118] on div "Issue - Intercom Issue/No Response Call dropped Notes: Send alerts to manager V…" at bounding box center [298, 197] width 264 height 212
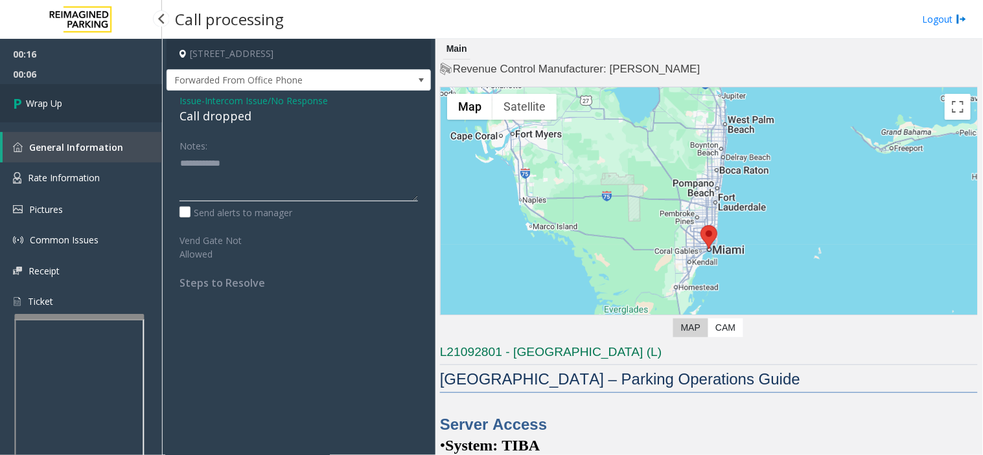
type textarea "**********"
click at [93, 113] on link "Wrap Up" at bounding box center [81, 103] width 162 height 38
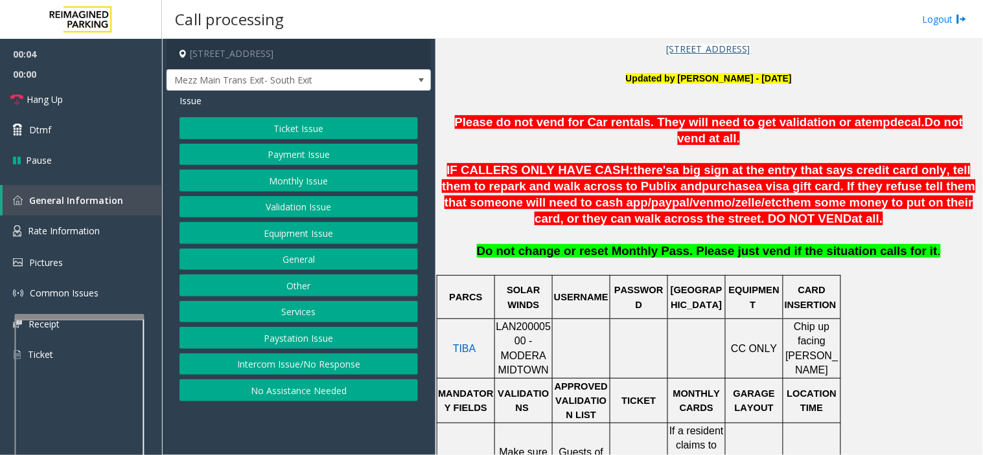
scroll to position [360, 0]
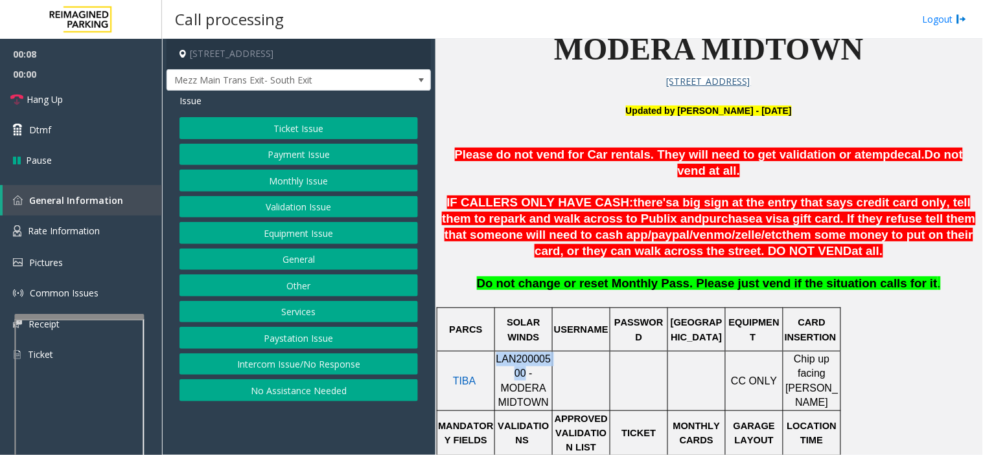
drag, startPoint x: 502, startPoint y: 360, endPoint x: 499, endPoint y: 348, distance: 12.1
click at [499, 354] on span "LAN20000500 - MODERA MIDTOWN" at bounding box center [523, 381] width 55 height 54
copy span "LAN20000500"
click at [276, 209] on button "Validation Issue" at bounding box center [298, 207] width 238 height 22
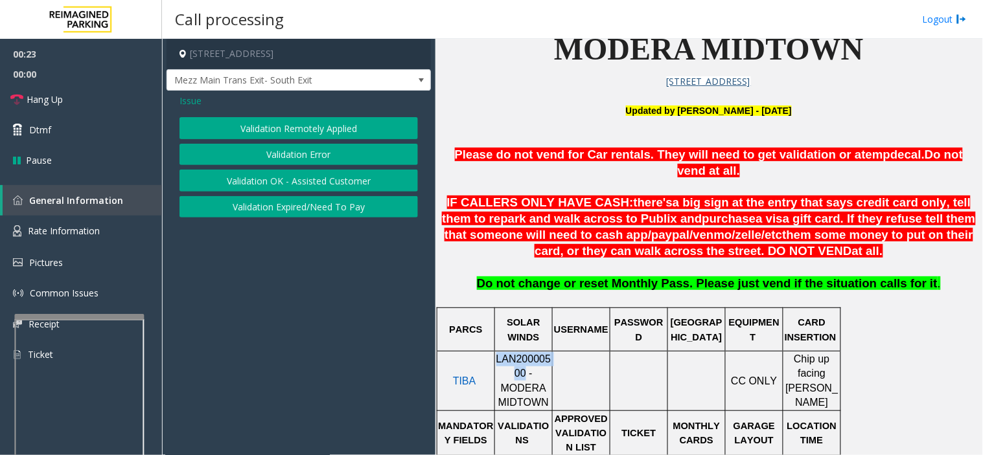
click at [297, 156] on button "Validation Error" at bounding box center [298, 155] width 238 height 22
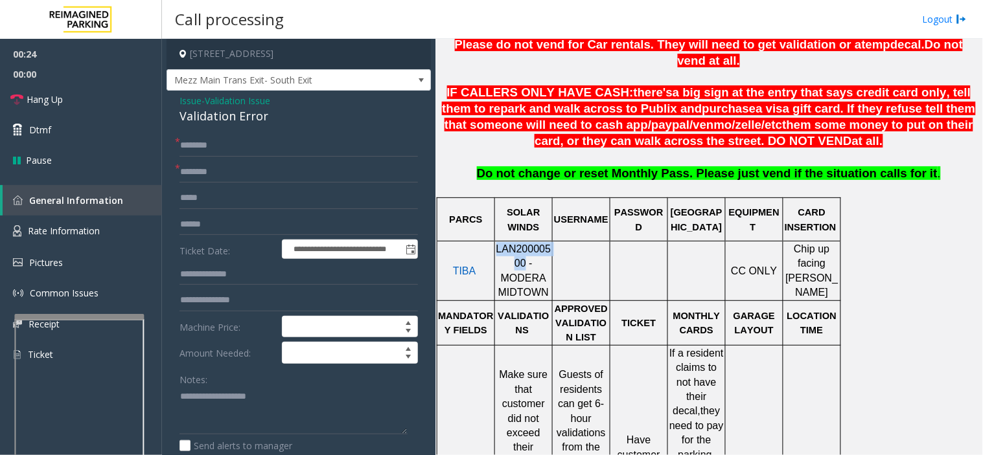
scroll to position [503, 0]
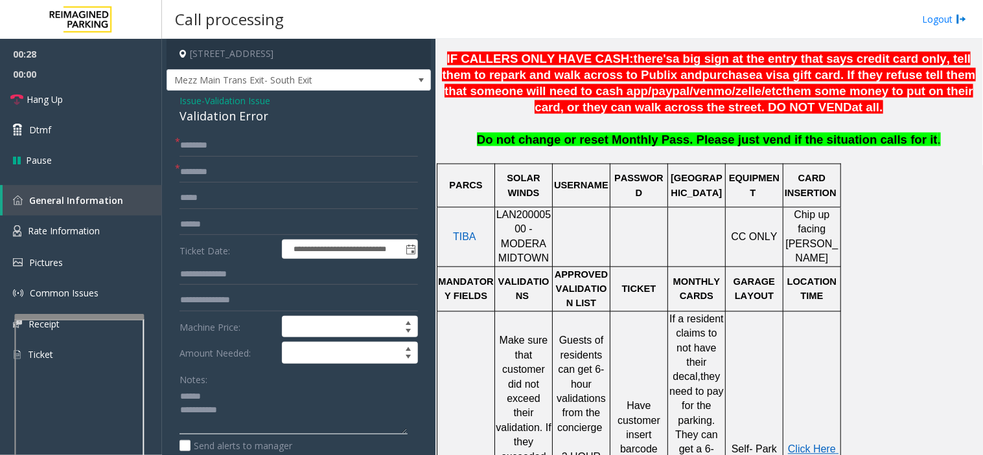
click at [225, 392] on textarea at bounding box center [293, 411] width 228 height 49
drag, startPoint x: 171, startPoint y: 119, endPoint x: 273, endPoint y: 120, distance: 102.4
click at [273, 120] on div "**********" at bounding box center [298, 447] width 264 height 712
click at [277, 404] on textarea at bounding box center [293, 411] width 228 height 49
type textarea "**********"
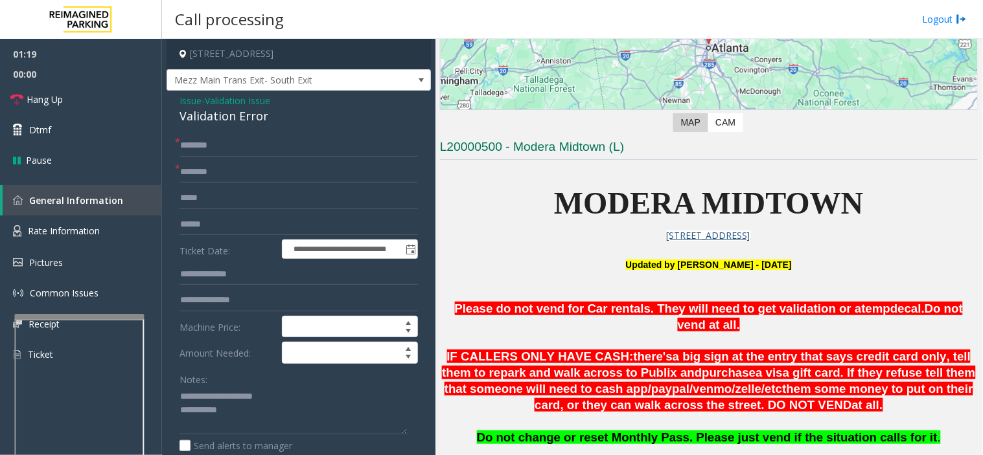
scroll to position [144, 0]
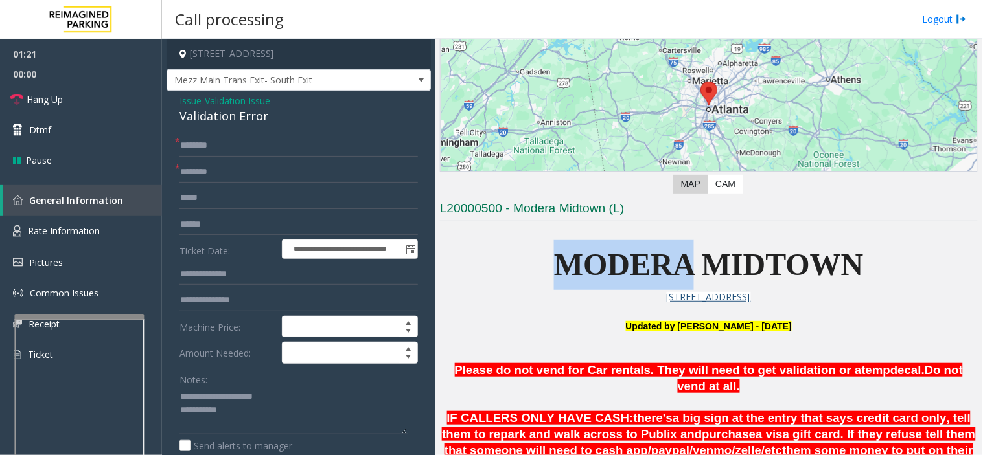
drag, startPoint x: 689, startPoint y: 266, endPoint x: 554, endPoint y: 275, distance: 135.1
click at [554, 275] on span "MODERA MIDTOWN" at bounding box center [709, 264] width 310 height 34
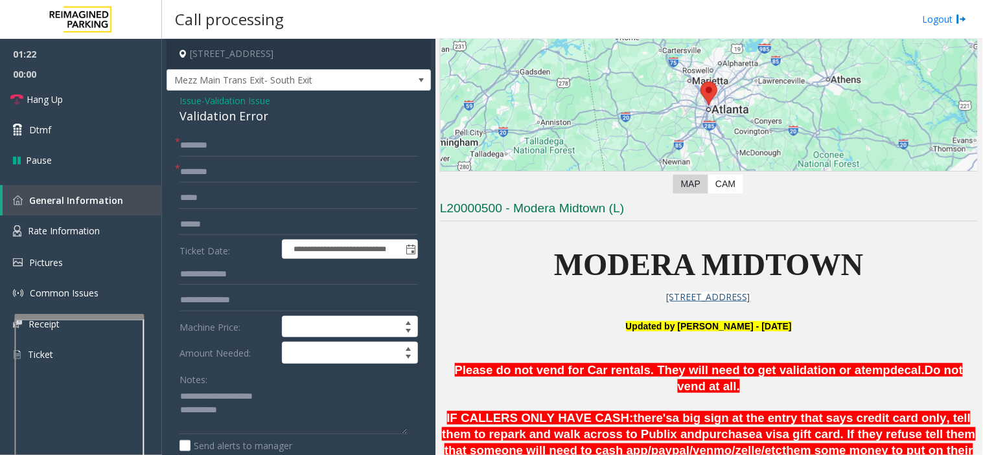
click at [888, 286] on p "MODERA MIDTOWN" at bounding box center [709, 265] width 538 height 50
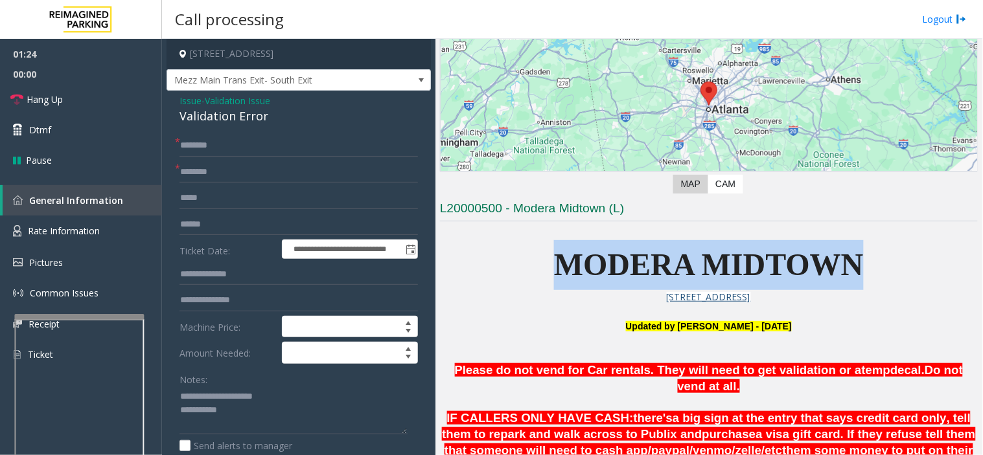
drag, startPoint x: 844, startPoint y: 260, endPoint x: 573, endPoint y: 259, distance: 271.4
click at [526, 243] on p "MODERA MIDTOWN" at bounding box center [709, 265] width 538 height 50
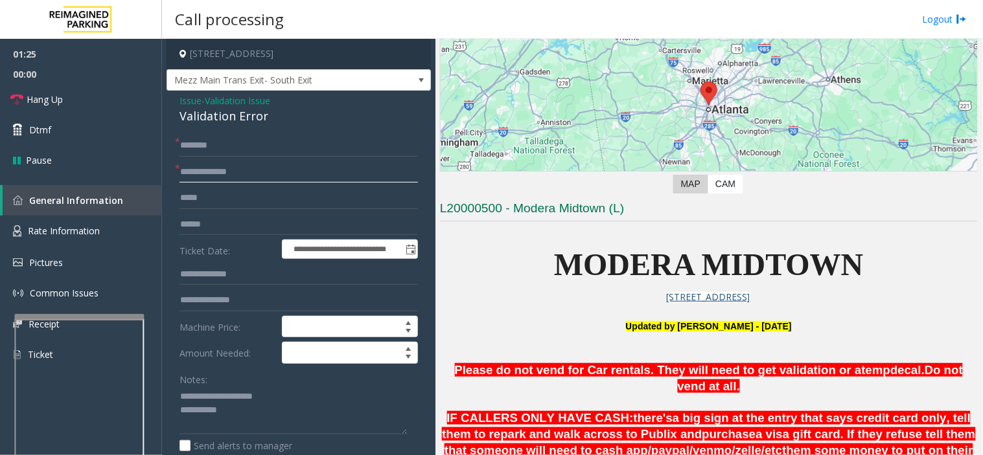
type input "**********"
click at [230, 222] on input "text" at bounding box center [298, 225] width 238 height 22
click at [238, 222] on input "text" at bounding box center [298, 225] width 238 height 22
click at [285, 218] on input "text" at bounding box center [298, 225] width 238 height 22
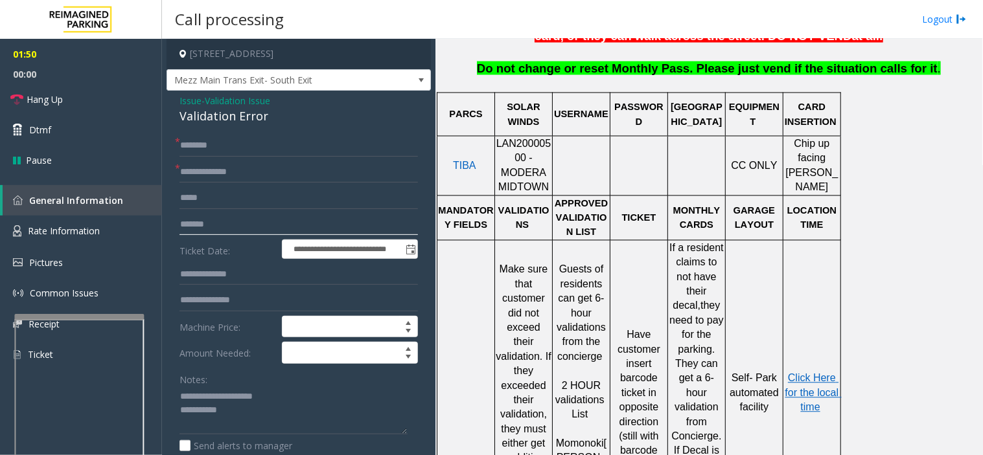
scroll to position [575, 0]
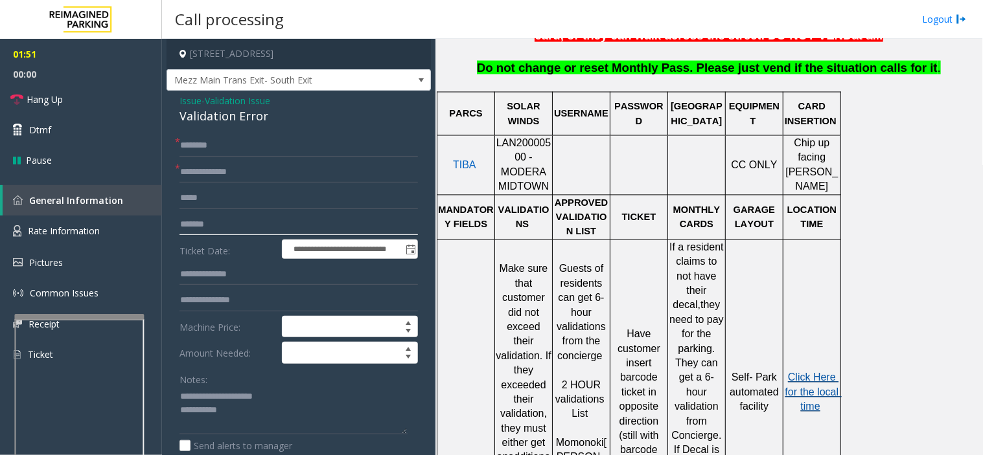
type input "*******"
click at [817, 372] on span "Click Here for the local time" at bounding box center [813, 392] width 56 height 40
click at [259, 305] on input "text" at bounding box center [298, 301] width 238 height 22
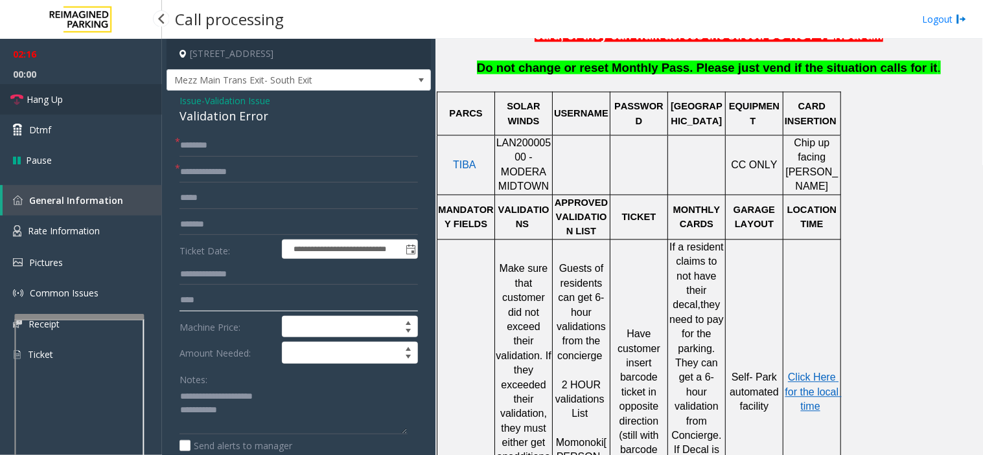
type input "***"
click at [23, 106] on icon at bounding box center [16, 99] width 13 height 13
click at [274, 132] on div "**********" at bounding box center [298, 447] width 264 height 712
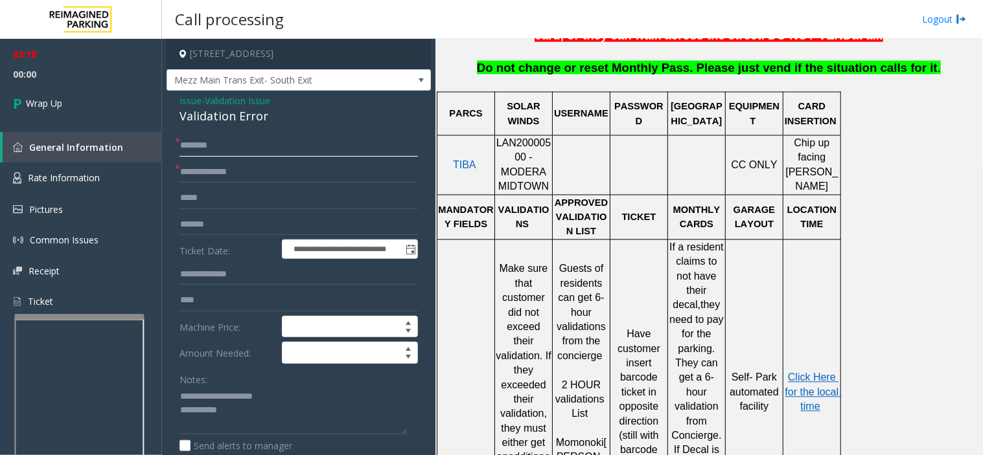
click at [266, 139] on input "text" at bounding box center [298, 146] width 238 height 22
type input "**"
type textarea "**********"
drag, startPoint x: 207, startPoint y: 308, endPoint x: 169, endPoint y: 306, distance: 38.2
click at [170, 306] on div "**********" at bounding box center [299, 462] width 258 height 655
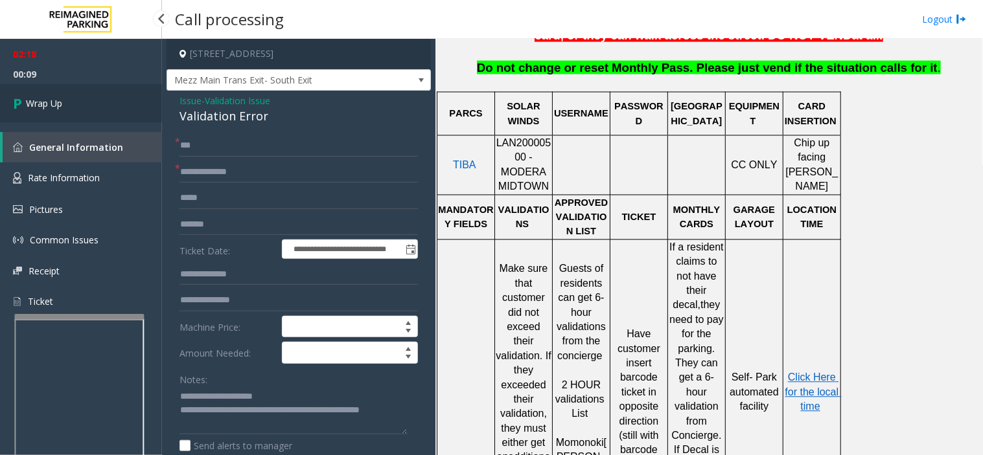
click at [76, 93] on link "Wrap Up" at bounding box center [81, 103] width 162 height 38
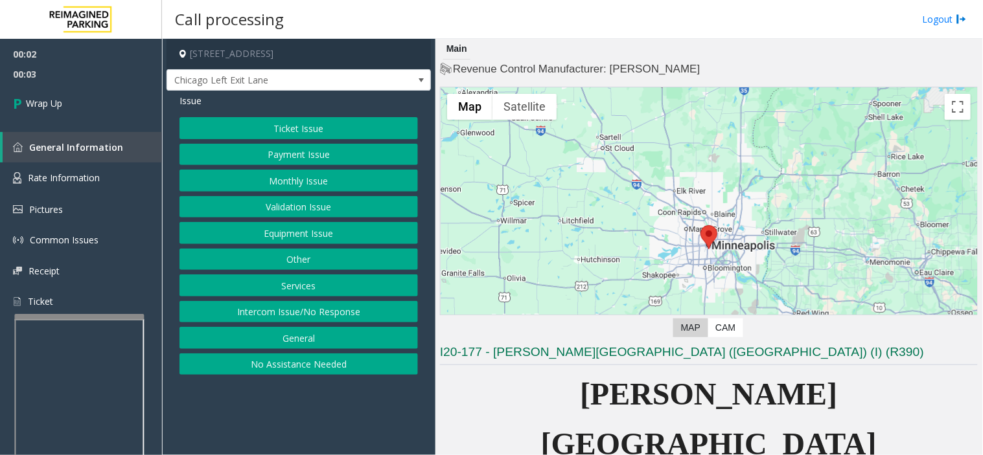
click at [326, 318] on button "Intercom Issue/No Response" at bounding box center [298, 312] width 238 height 22
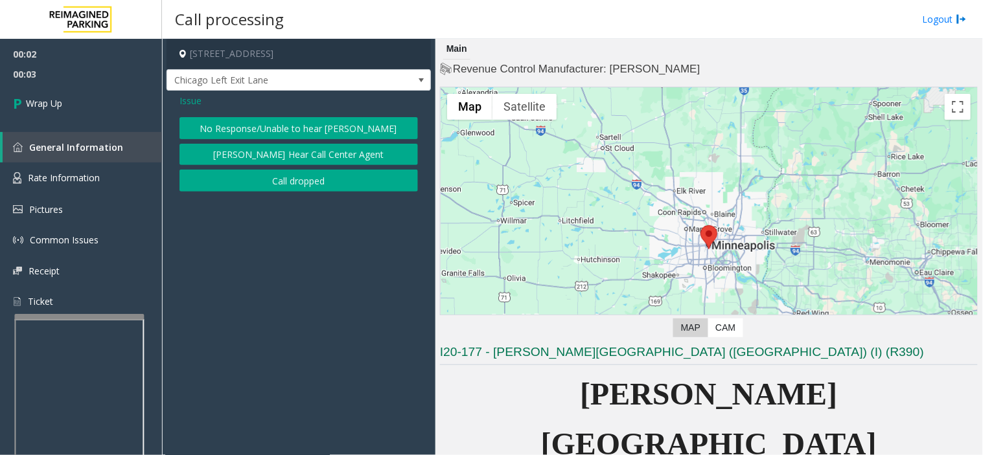
click at [318, 185] on button "Call dropped" at bounding box center [298, 181] width 238 height 22
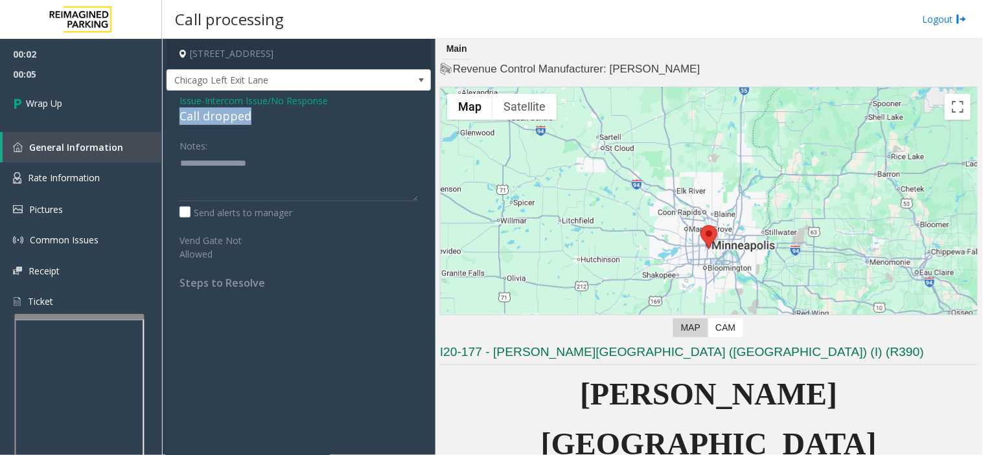
drag, startPoint x: 177, startPoint y: 118, endPoint x: 228, endPoint y: 112, distance: 51.5
click at [266, 120] on div "Issue - Intercom Issue/No Response Call dropped Notes: Send alerts to manager V…" at bounding box center [298, 197] width 264 height 212
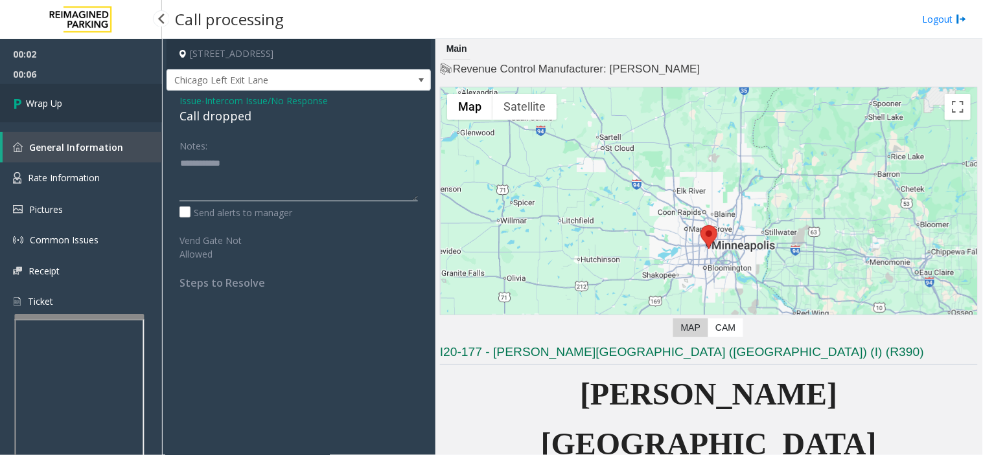
type textarea "**********"
click at [38, 107] on span "Wrap Up" at bounding box center [44, 104] width 36 height 14
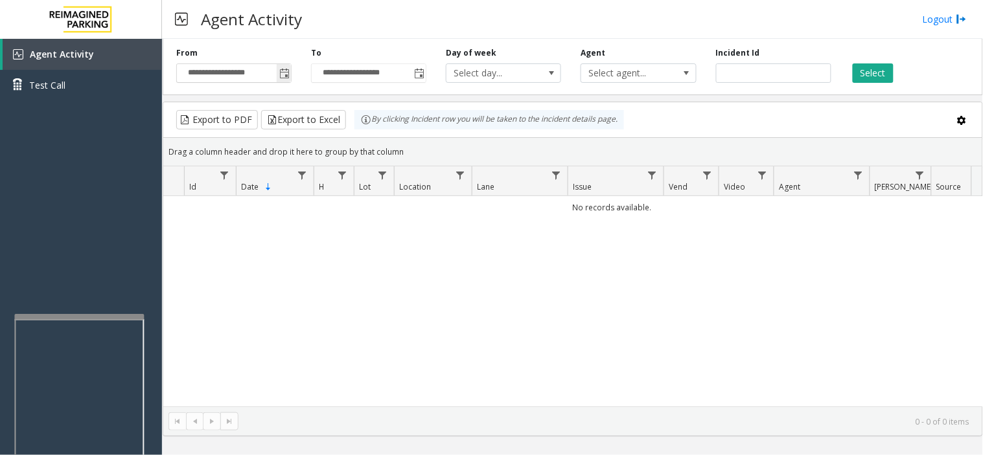
click at [289, 78] on span "Toggle popup" at bounding box center [284, 74] width 10 height 10
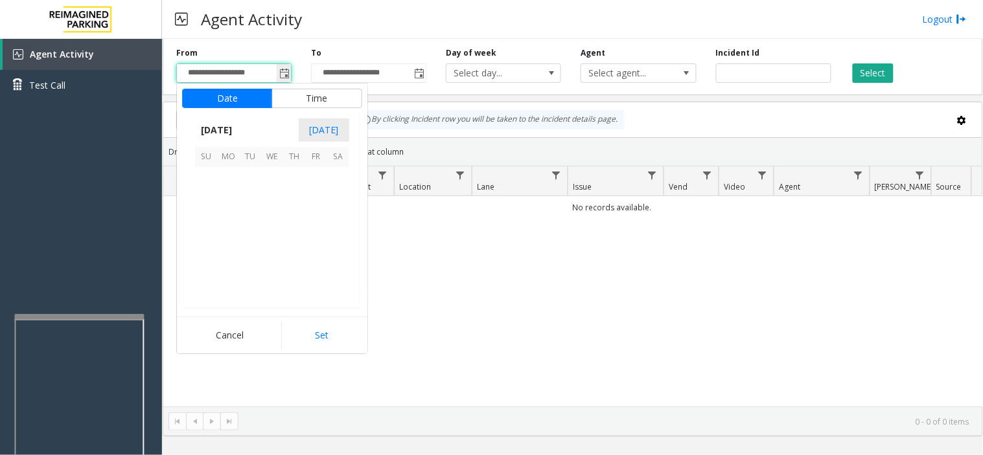
scroll to position [232448, 0]
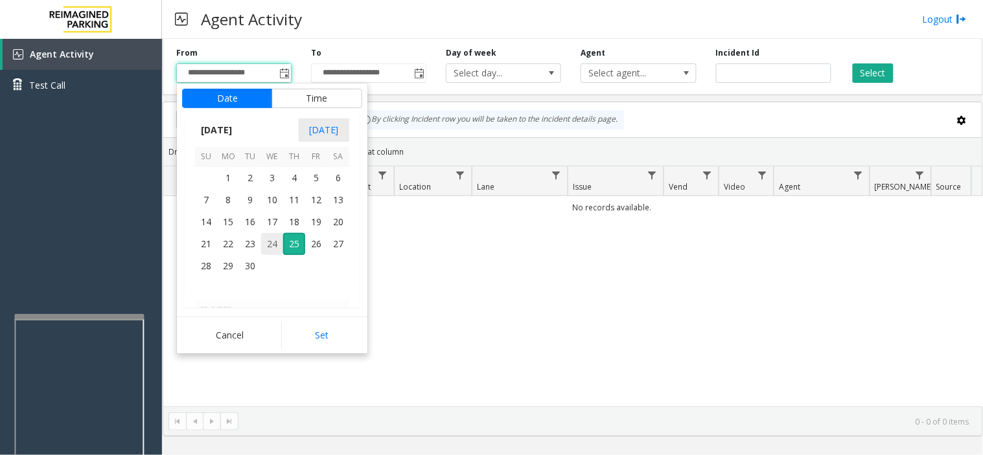
click at [270, 248] on span "24" at bounding box center [272, 244] width 22 height 22
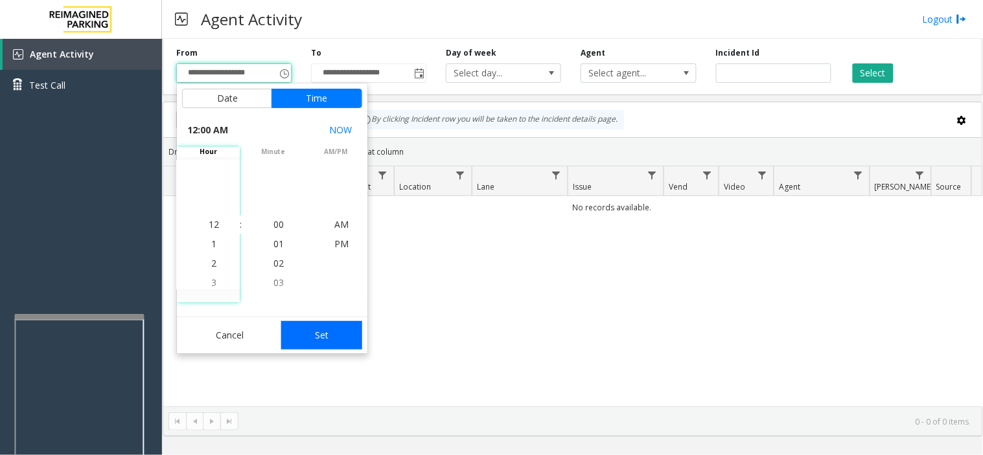
click at [334, 344] on button "Set" at bounding box center [322, 335] width 82 height 29
type input "**********"
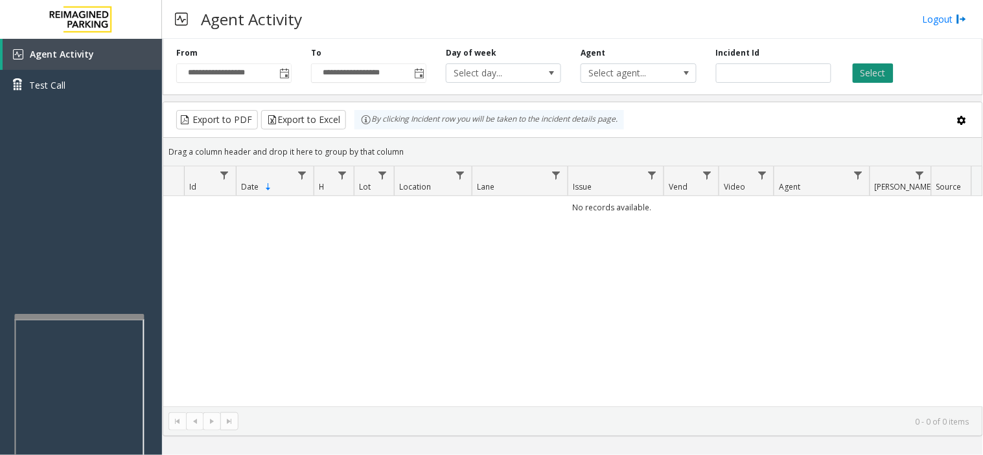
click at [871, 76] on button "Select" at bounding box center [872, 72] width 41 height 19
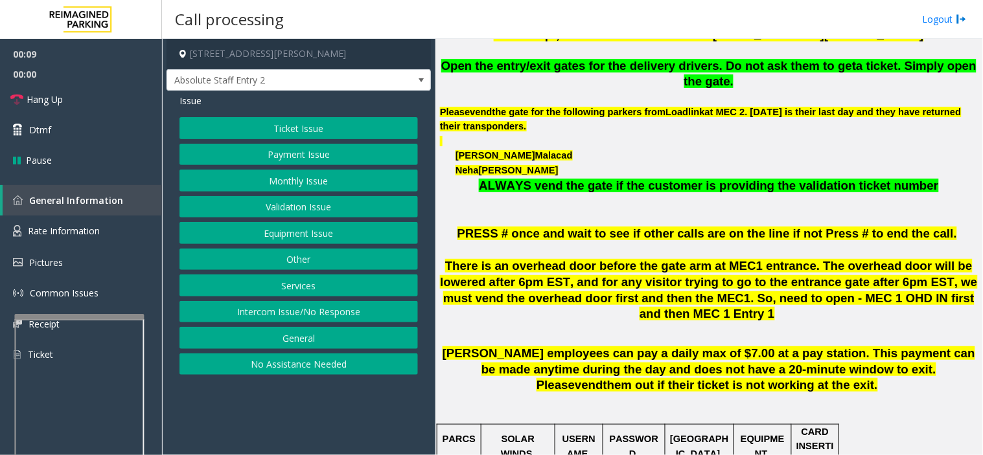
scroll to position [431, 0]
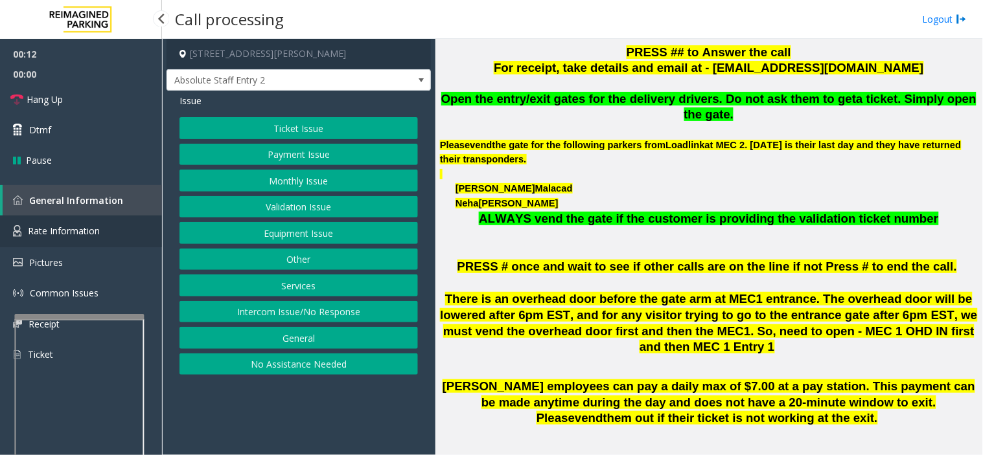
click at [111, 238] on link "Rate Information" at bounding box center [81, 232] width 162 height 32
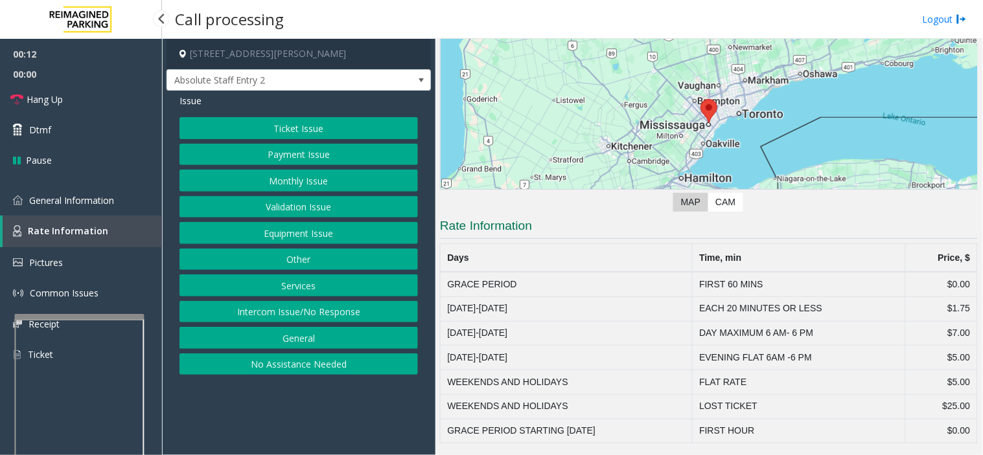
scroll to position [108, 0]
click at [74, 201] on span "General Information" at bounding box center [71, 200] width 85 height 12
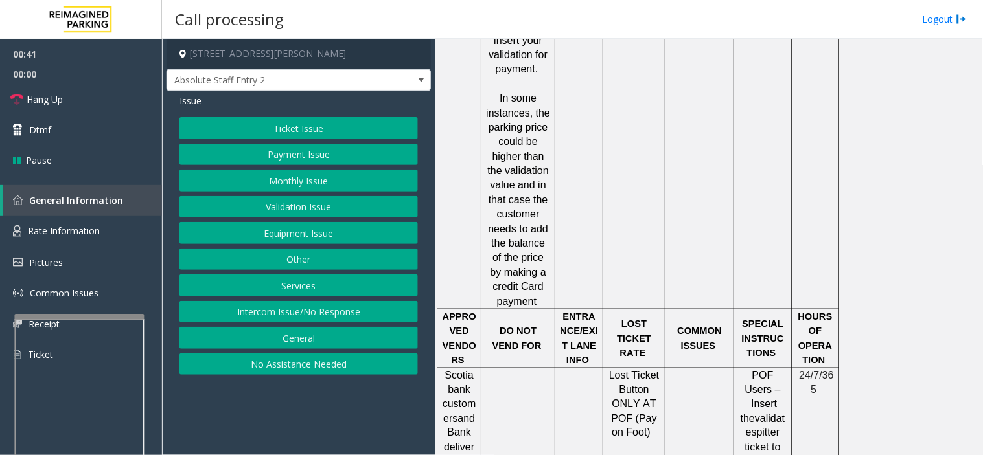
scroll to position [1511, 0]
click at [58, 222] on link "Rate Information" at bounding box center [81, 232] width 162 height 32
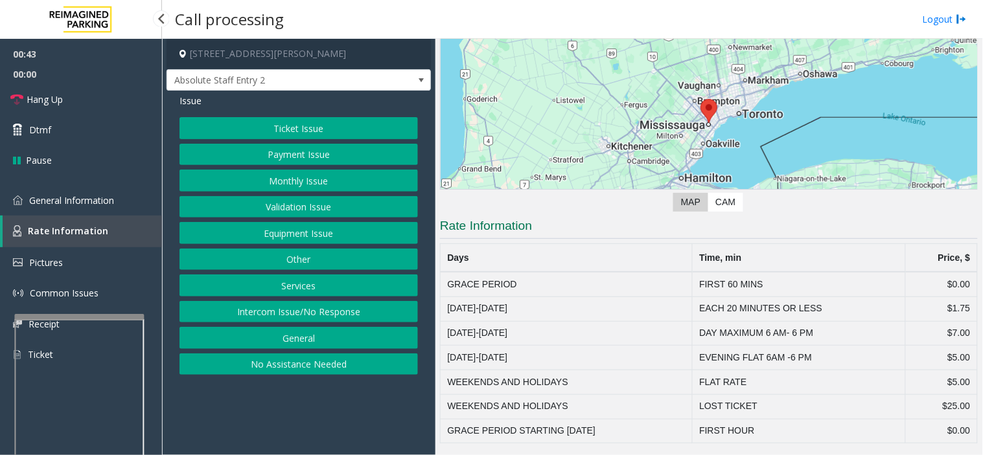
scroll to position [108, 0]
drag, startPoint x: 701, startPoint y: 335, endPoint x: 812, endPoint y: 332, distance: 110.8
click at [812, 332] on td "DAY MAXIMUM 6 AM- 6 PM" at bounding box center [798, 334] width 213 height 25
click at [830, 345] on td "DAY MAXIMUM 6 AM- 6 PM" at bounding box center [798, 334] width 213 height 25
drag, startPoint x: 816, startPoint y: 337, endPoint x: 797, endPoint y: 341, distance: 19.3
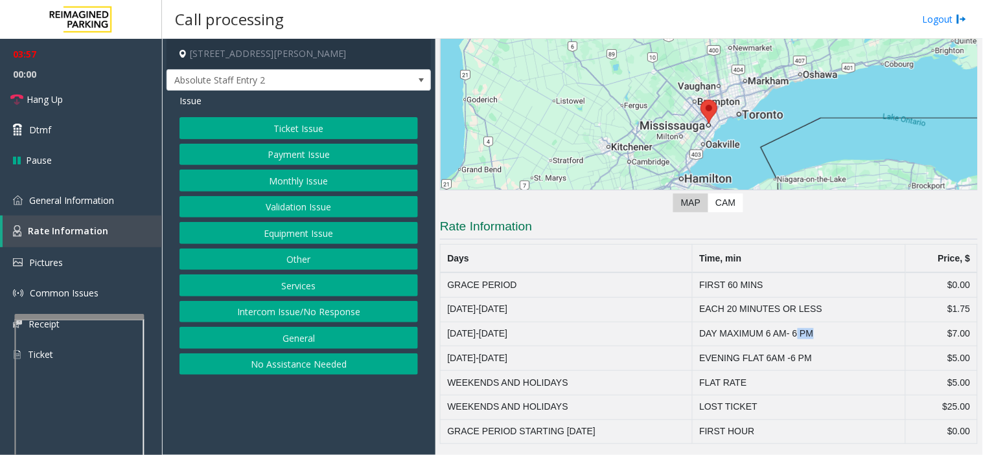
click at [797, 341] on td "DAY MAXIMUM 6 AM- 6 PM" at bounding box center [798, 334] width 213 height 25
click at [829, 333] on td "DAY MAXIMUM 6 AM- 6 PM" at bounding box center [798, 334] width 213 height 25
drag, startPoint x: 811, startPoint y: 337, endPoint x: 786, endPoint y: 336, distance: 25.3
click at [786, 336] on td "DAY MAXIMUM 6 AM- 6 PM" at bounding box center [798, 334] width 213 height 25
click at [821, 335] on td "DAY MAXIMUM 6 AM- 6 PM" at bounding box center [798, 334] width 213 height 25
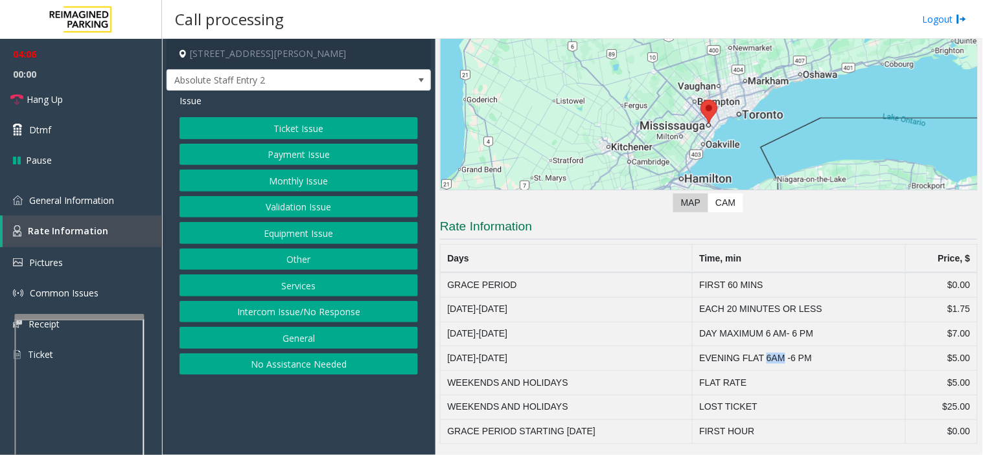
drag, startPoint x: 766, startPoint y: 360, endPoint x: 786, endPoint y: 359, distance: 20.1
click at [786, 359] on td "EVENING FLAT 6AM -6 PM" at bounding box center [798, 359] width 213 height 25
click at [315, 346] on button "General" at bounding box center [298, 338] width 238 height 22
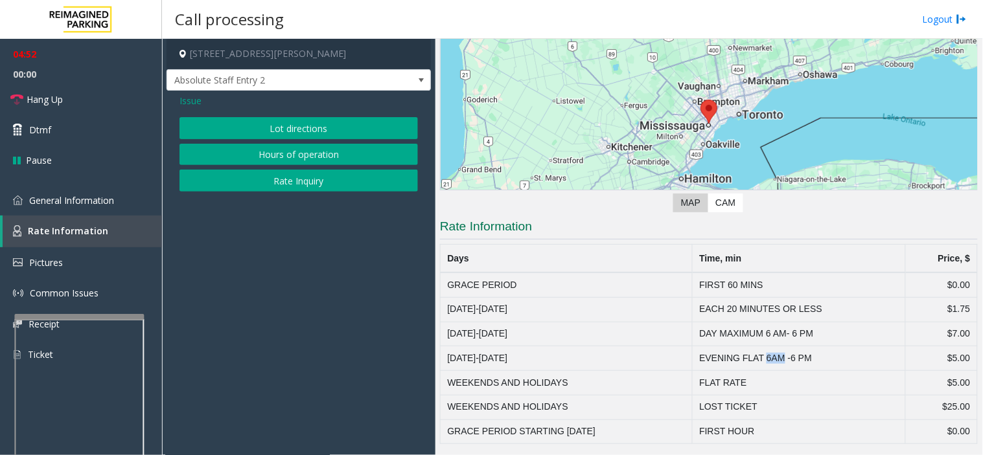
click at [310, 179] on button "Rate Inquiry" at bounding box center [298, 181] width 238 height 22
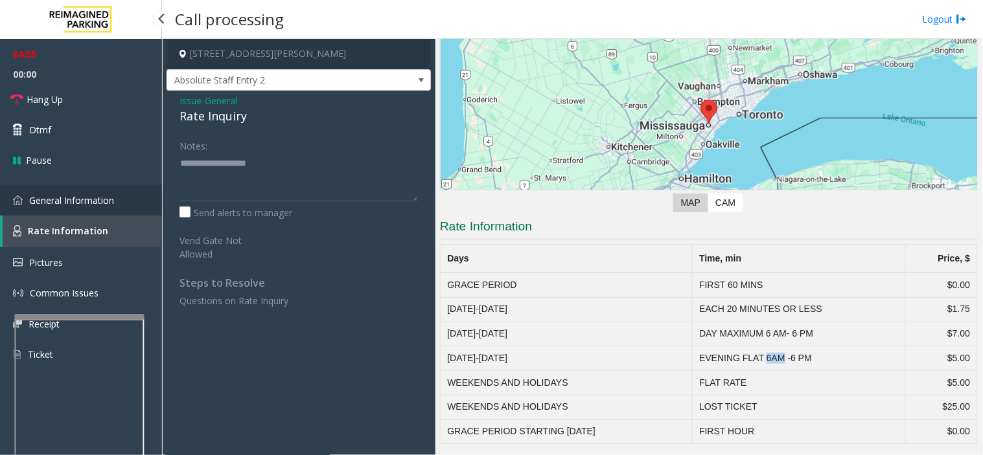
click at [98, 204] on span "General Information" at bounding box center [71, 200] width 85 height 12
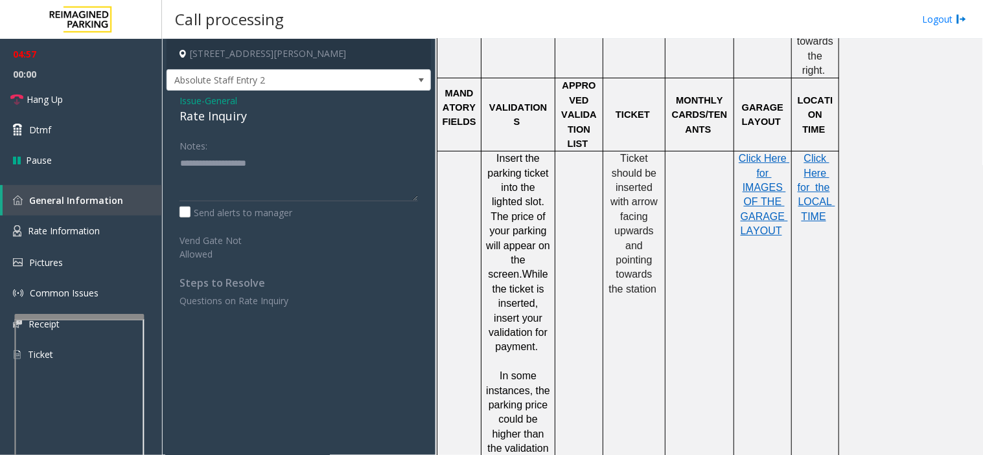
scroll to position [1223, 0]
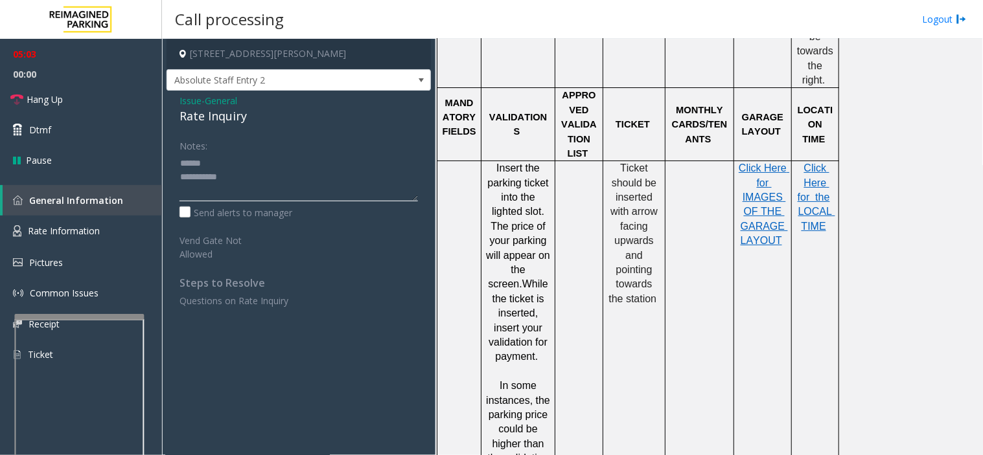
click at [229, 160] on textarea at bounding box center [298, 177] width 238 height 49
drag, startPoint x: 177, startPoint y: 120, endPoint x: 236, endPoint y: 117, distance: 59.0
click at [264, 120] on div "Issue - General Rate Inquiry Notes: Send alerts to manager Vend Gate Not Allowe…" at bounding box center [298, 206] width 264 height 230
click at [255, 177] on textarea at bounding box center [298, 177] width 238 height 49
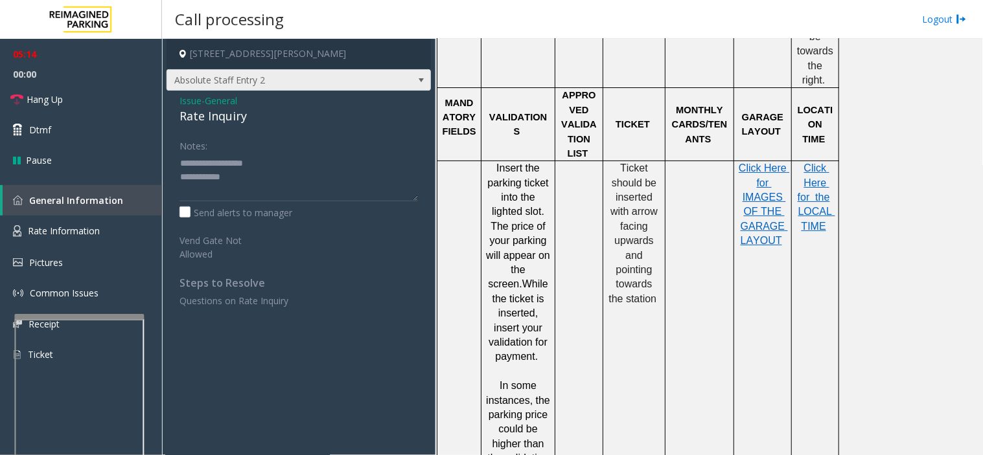
click at [357, 80] on span "Absolute Staff Entry 2" at bounding box center [272, 80] width 211 height 21
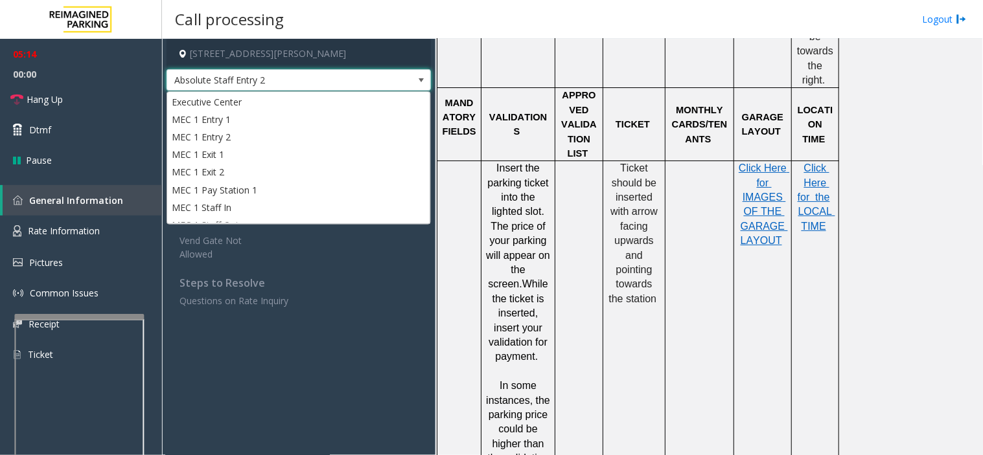
scroll to position [190, 0]
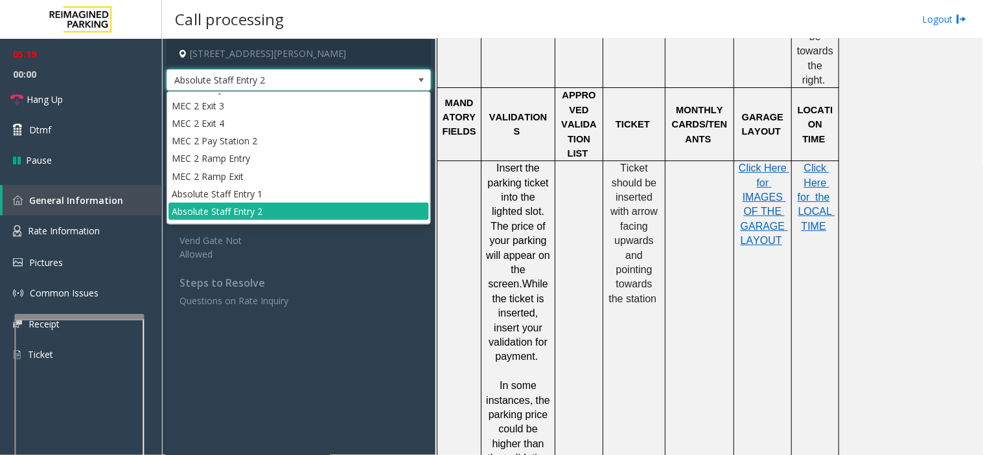
click at [354, 264] on div "Notes: Send alerts to manager Vend Gate Not Allowed Steps to Resolve Questions …" at bounding box center [299, 221] width 258 height 173
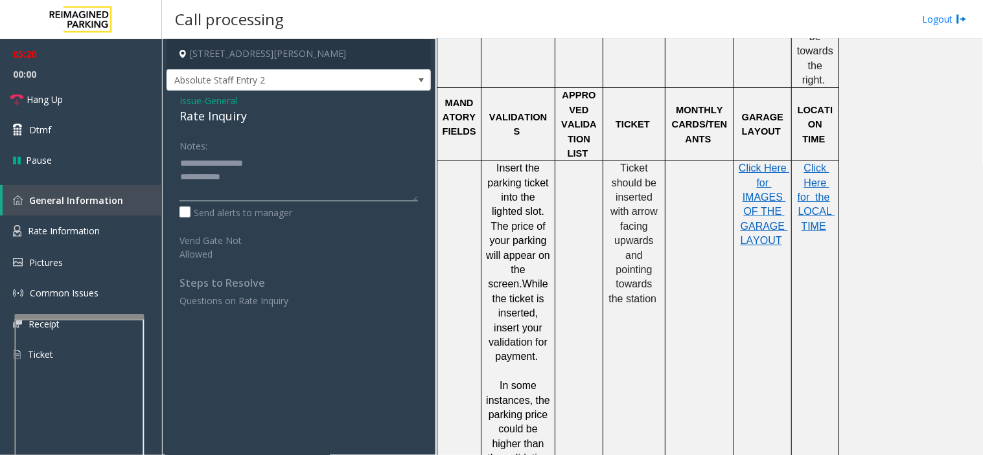
click at [306, 174] on textarea at bounding box center [298, 177] width 238 height 49
click at [49, 98] on span "Hang Up" at bounding box center [45, 100] width 36 height 14
click at [301, 179] on textarea at bounding box center [298, 177] width 238 height 49
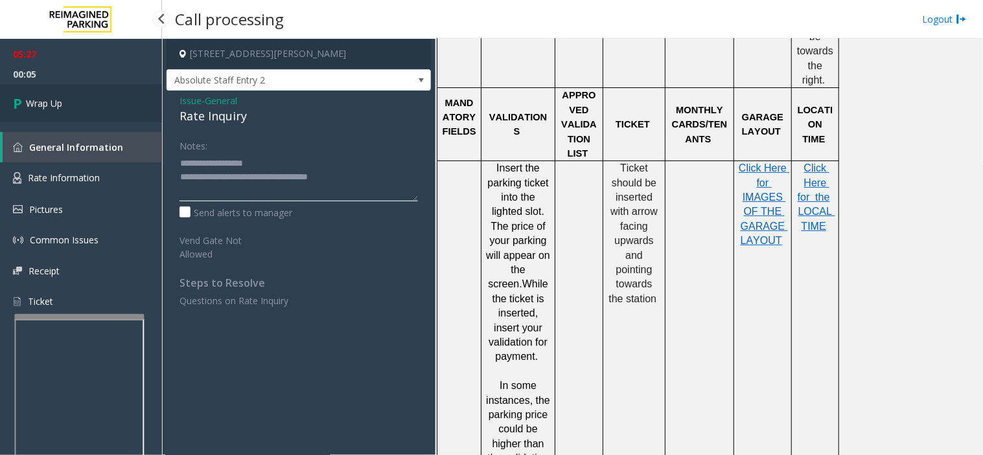
type textarea "**********"
click at [76, 108] on link "Wrap Up" at bounding box center [81, 103] width 162 height 38
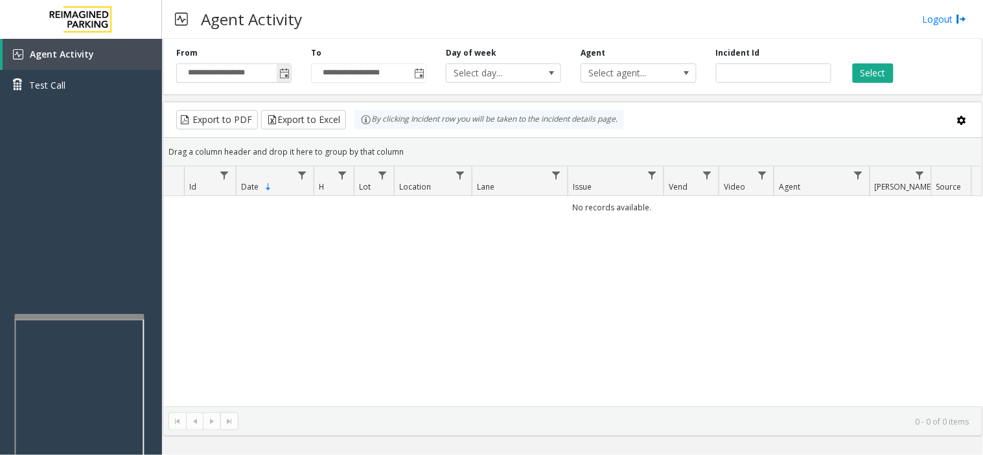
click at [282, 74] on span "Toggle popup" at bounding box center [284, 74] width 10 height 10
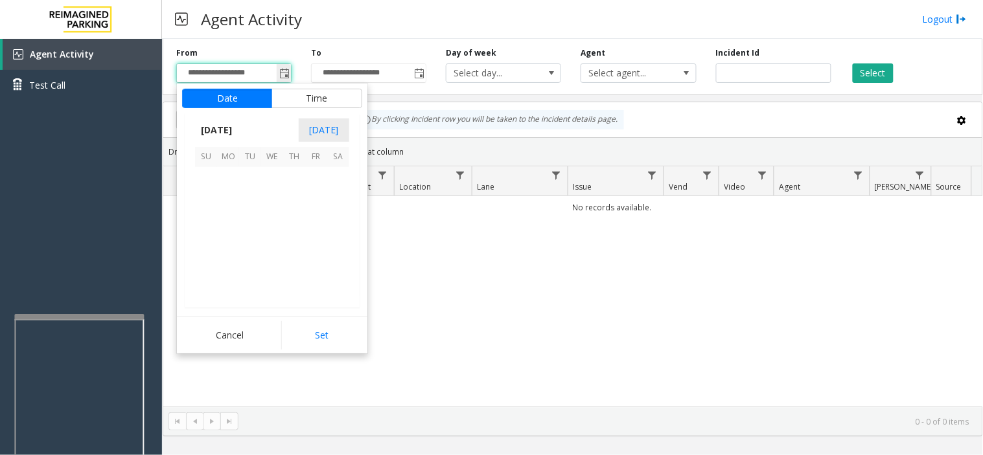
scroll to position [232448, 0]
click at [269, 246] on span "24" at bounding box center [272, 244] width 22 height 22
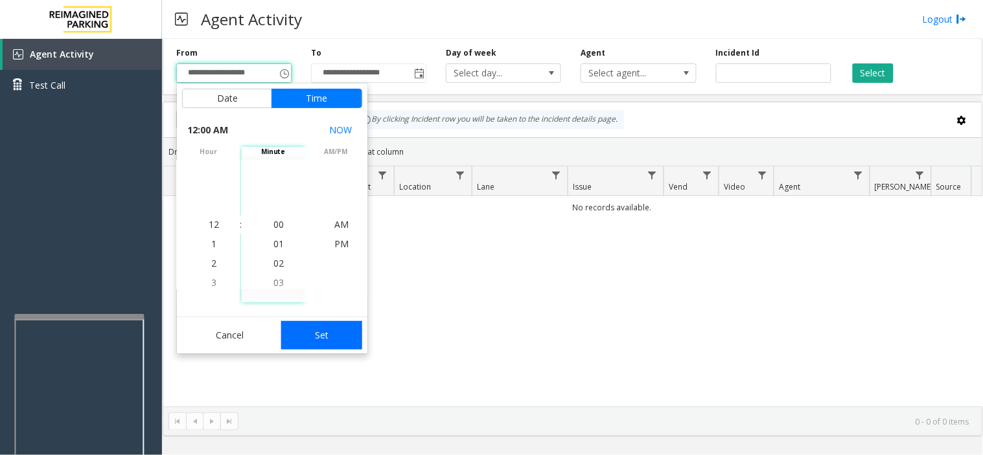
click at [327, 332] on button "Set" at bounding box center [322, 335] width 82 height 29
type input "**********"
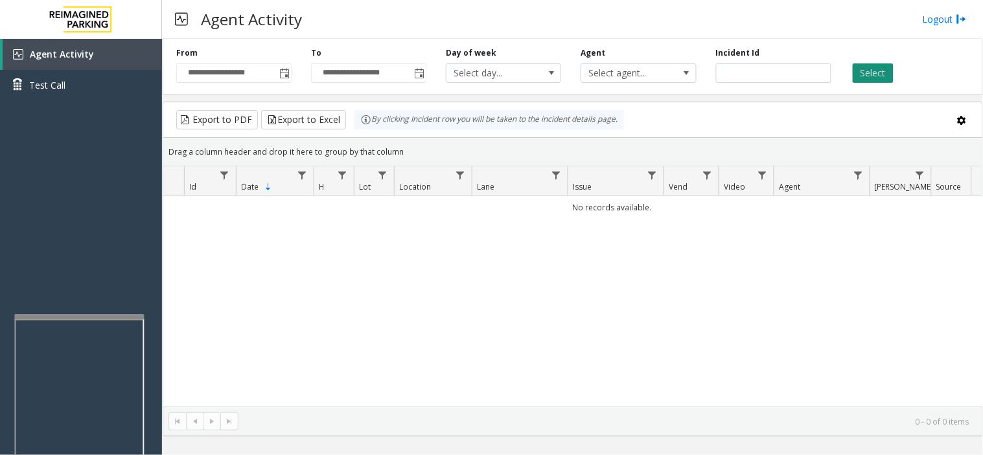
click at [868, 75] on button "Select" at bounding box center [872, 72] width 41 height 19
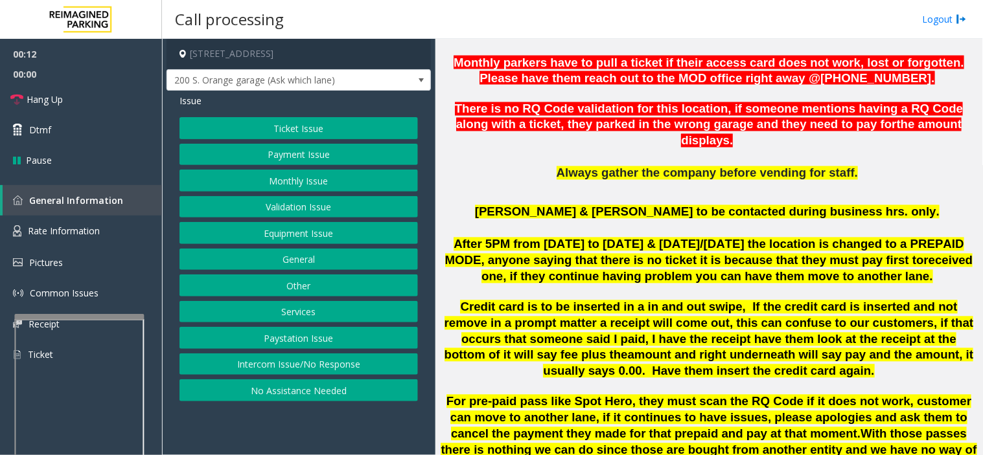
scroll to position [575, 0]
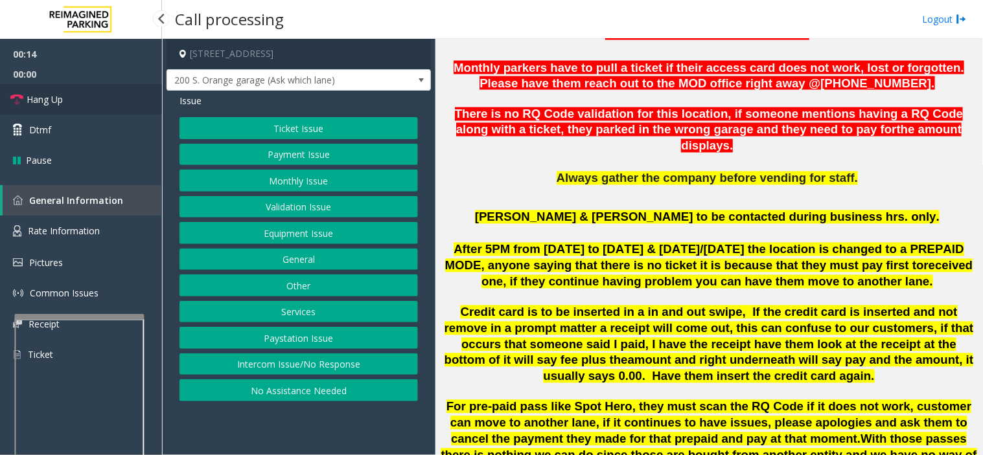
click at [62, 102] on span "Hang Up" at bounding box center [45, 100] width 36 height 14
click at [321, 396] on button "No Assistance Needed" at bounding box center [298, 391] width 238 height 22
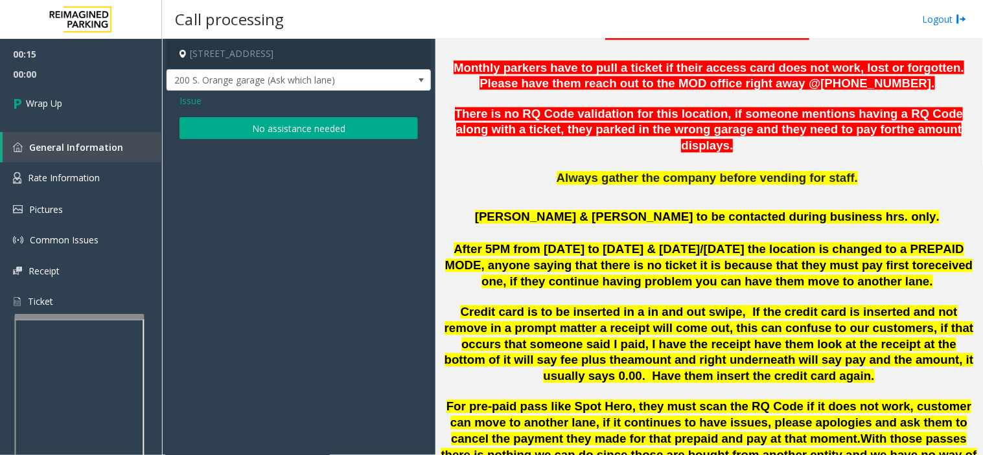
click at [326, 132] on button "No assistance needed" at bounding box center [298, 128] width 238 height 22
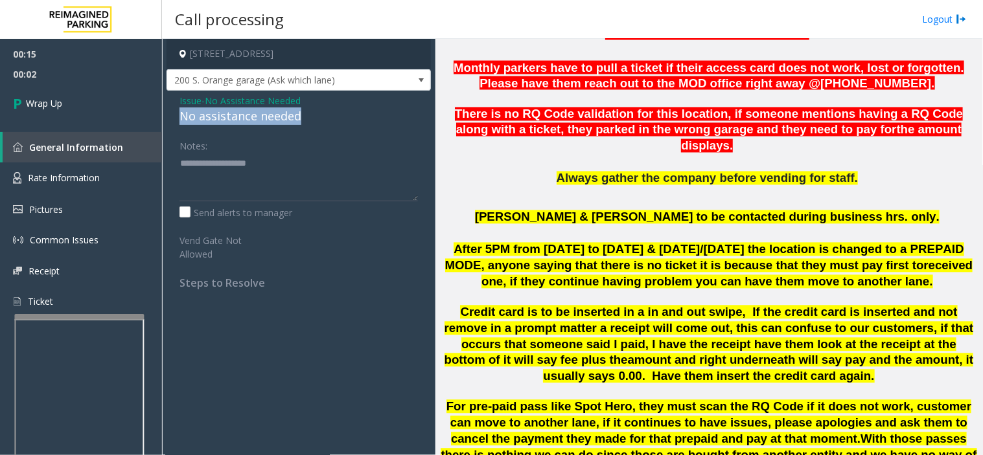
drag, startPoint x: 171, startPoint y: 114, endPoint x: 295, endPoint y: 113, distance: 124.4
click at [305, 113] on div "Issue - No Assistance Needed No assistance needed Notes: Send alerts to manager…" at bounding box center [298, 197] width 264 height 212
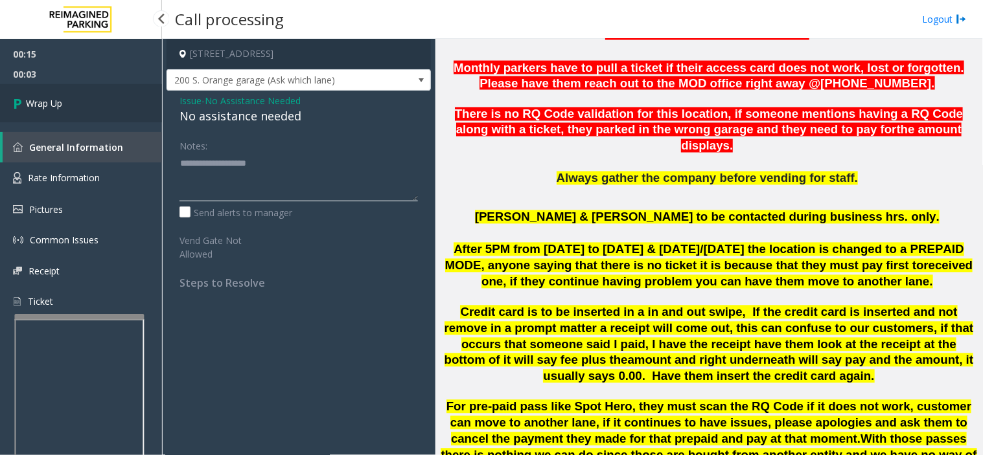
type textarea "**********"
click at [106, 106] on link "Wrap Up" at bounding box center [81, 103] width 162 height 38
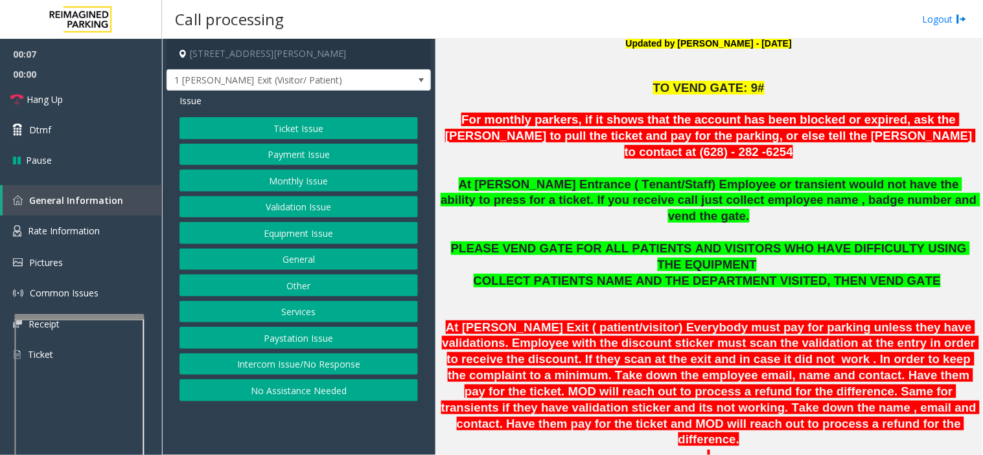
scroll to position [431, 0]
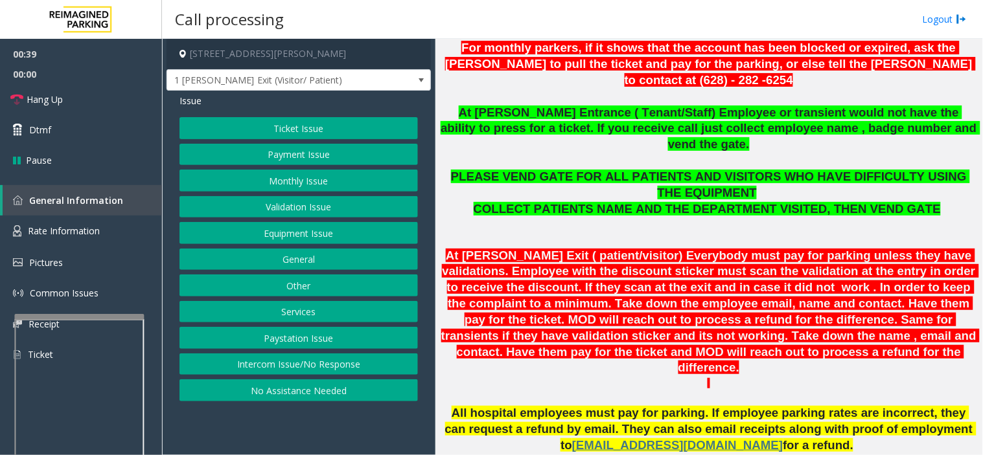
click at [308, 218] on div "Ticket Issue Payment Issue Monthly Issue Validation Issue Equipment Issue Gener…" at bounding box center [298, 259] width 238 height 284
click at [308, 211] on button "Validation Issue" at bounding box center [298, 207] width 238 height 22
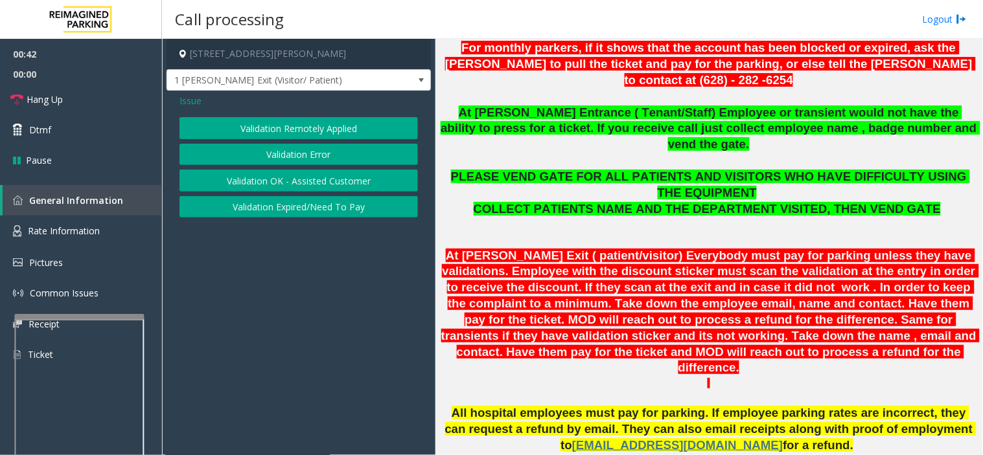
click at [322, 155] on button "Validation Error" at bounding box center [298, 155] width 238 height 22
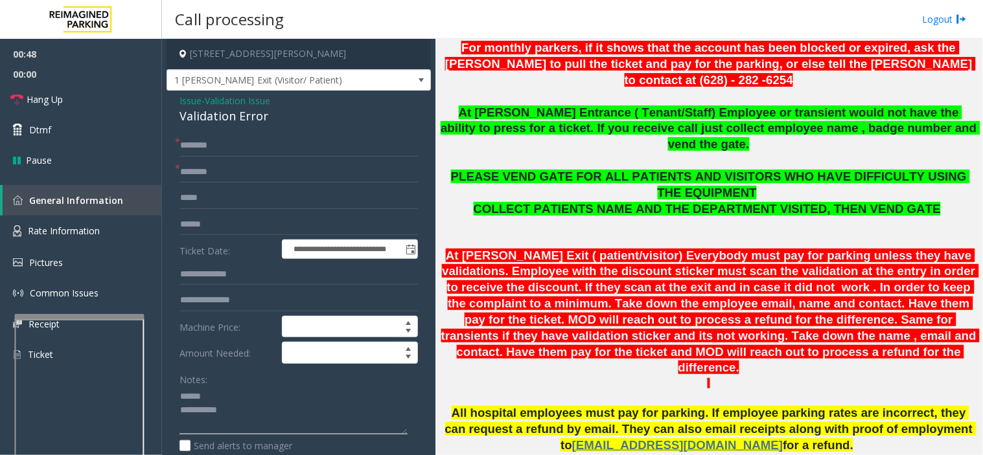
click at [211, 396] on textarea at bounding box center [293, 411] width 228 height 49
type textarea "**********"
click at [232, 227] on input "text" at bounding box center [298, 225] width 238 height 22
type input "*******"
drag, startPoint x: 177, startPoint y: 113, endPoint x: 279, endPoint y: 114, distance: 101.7
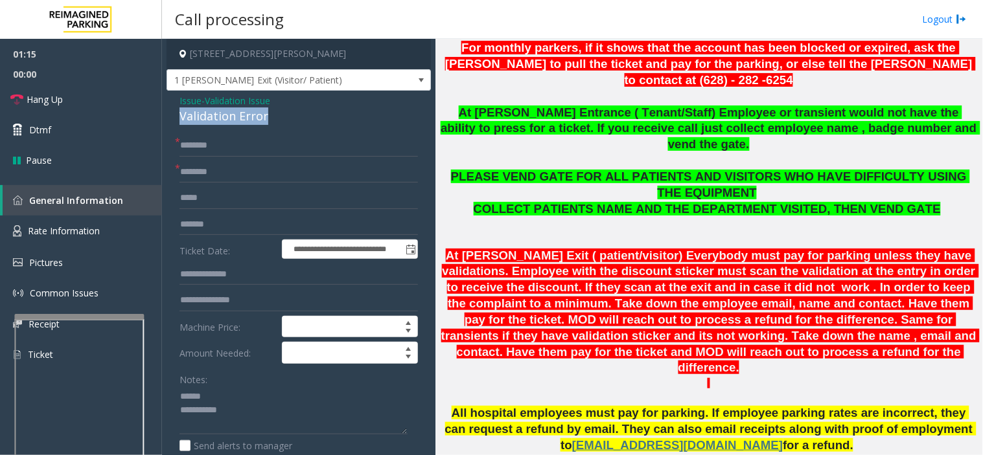
click at [279, 114] on div "**********" at bounding box center [298, 433] width 264 height 685
type textarea "**********"
click at [268, 154] on input "text" at bounding box center [298, 146] width 238 height 22
type input "*******"
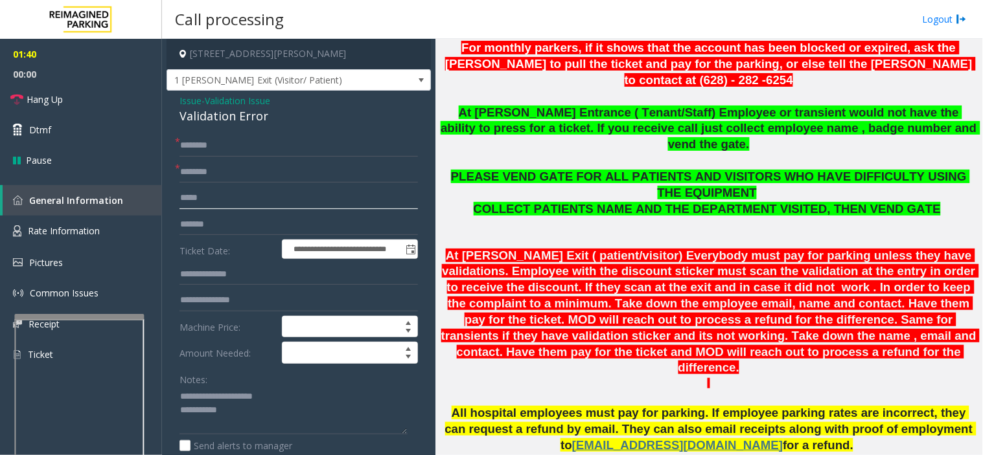
click at [286, 198] on input "text" at bounding box center [298, 198] width 238 height 22
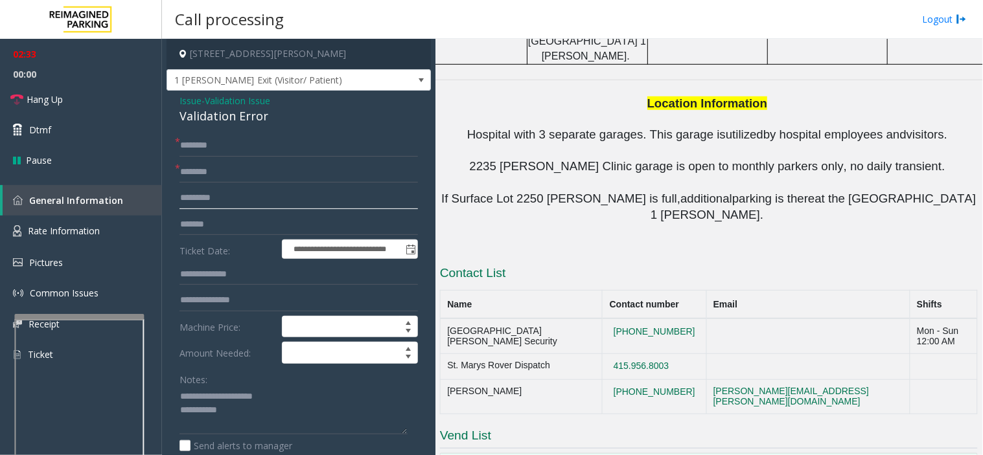
scroll to position [1422, 0]
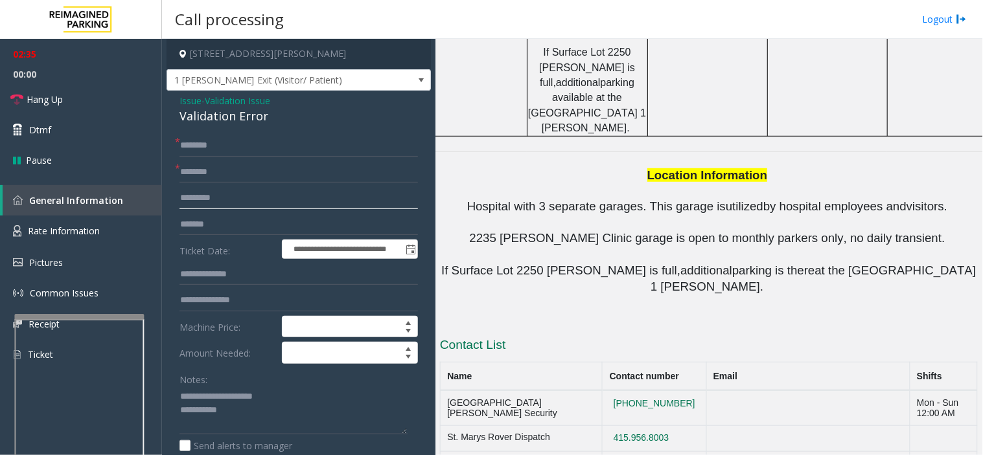
type input "******"
drag, startPoint x: 672, startPoint y: 246, endPoint x: 605, endPoint y: 249, distance: 67.4
copy button "[PHONE_NUMBER]"
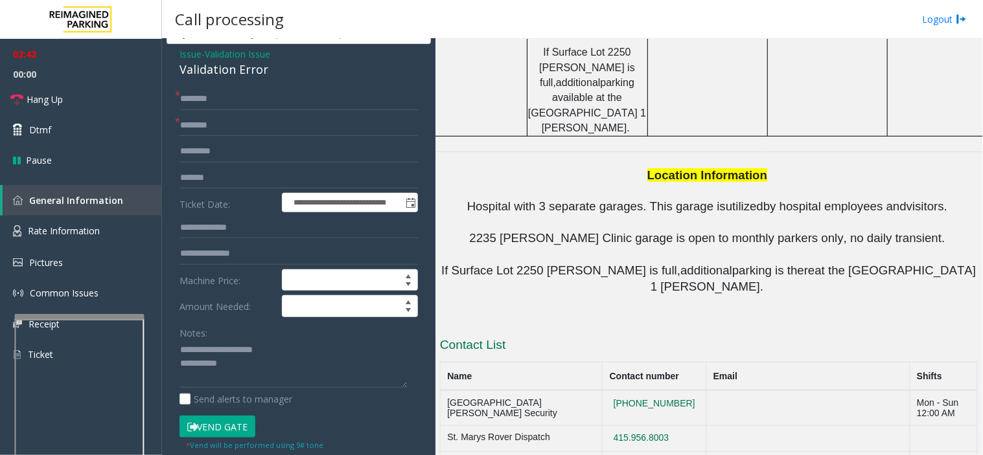
scroll to position [72, 0]
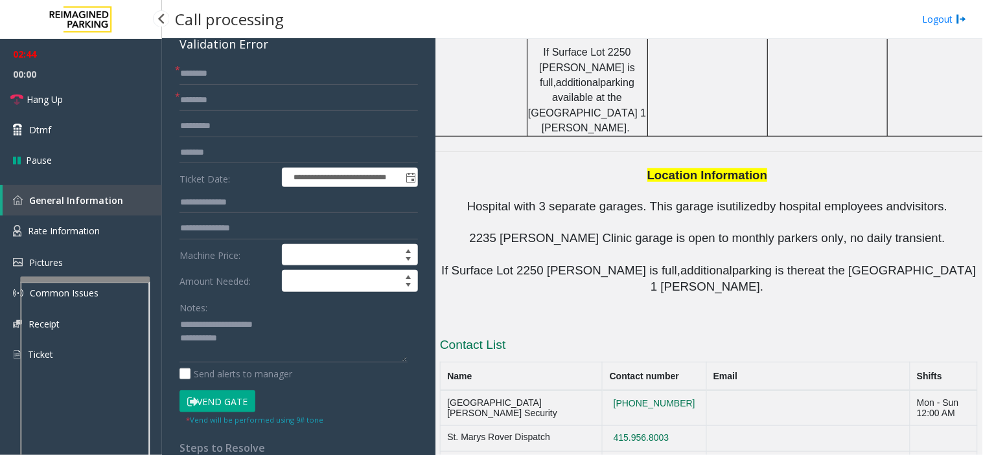
click at [76, 266] on app-root "**********" at bounding box center [491, 227] width 983 height 455
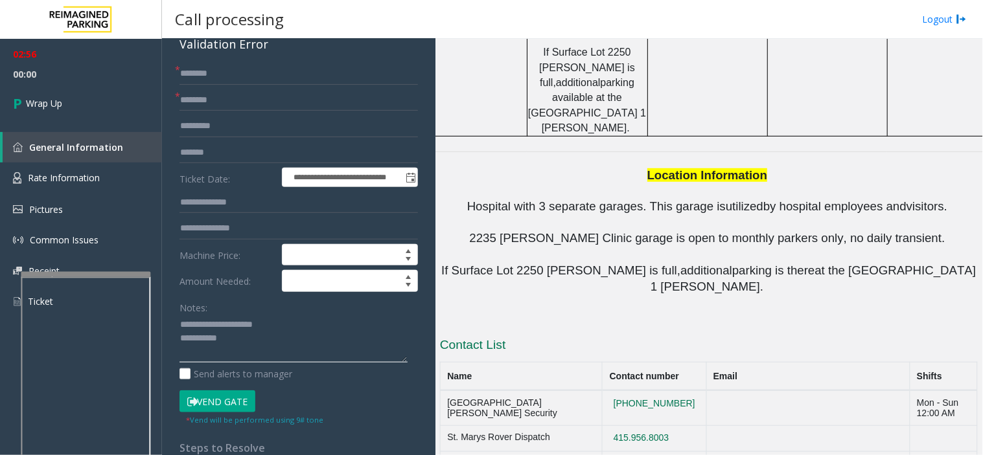
click at [268, 332] on textarea at bounding box center [293, 339] width 228 height 49
click at [268, 345] on textarea at bounding box center [293, 339] width 228 height 49
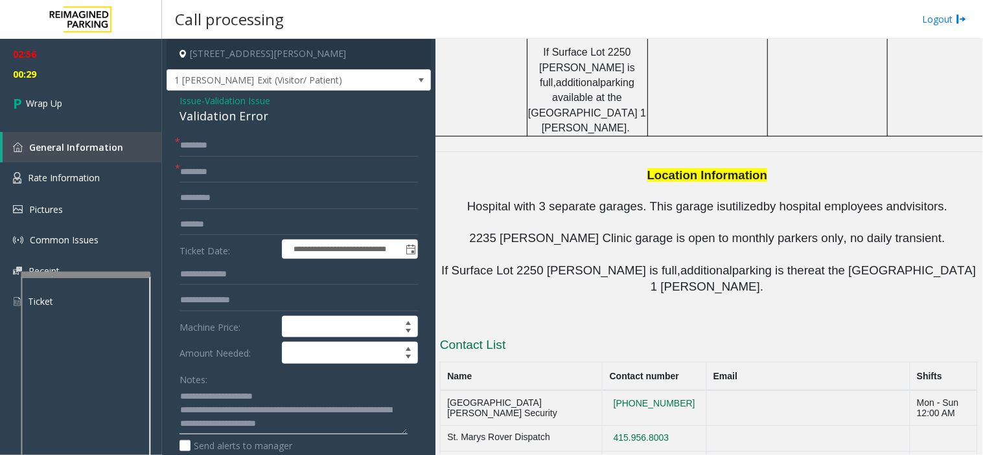
type textarea "**********"
click at [259, 170] on input "text" at bounding box center [298, 172] width 238 height 22
type input "**"
click at [63, 94] on link "Wrap Up" at bounding box center [81, 103] width 162 height 38
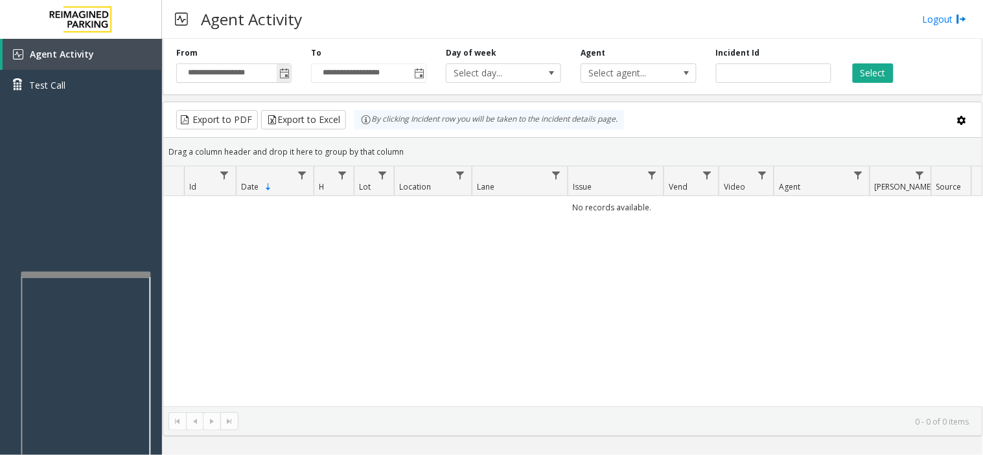
click at [284, 78] on span "Toggle popup" at bounding box center [284, 74] width 10 height 10
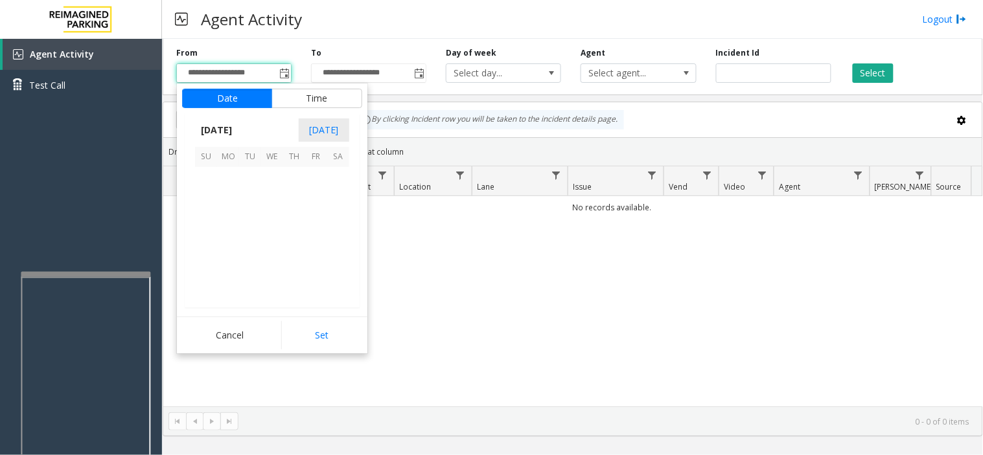
scroll to position [232448, 0]
click at [270, 247] on span "24" at bounding box center [272, 244] width 22 height 22
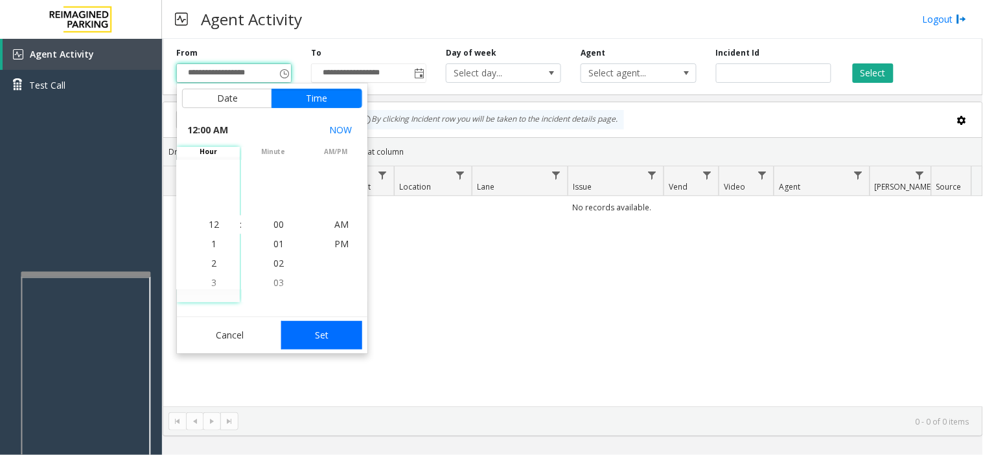
click at [306, 328] on button "Set" at bounding box center [322, 335] width 82 height 29
type input "**********"
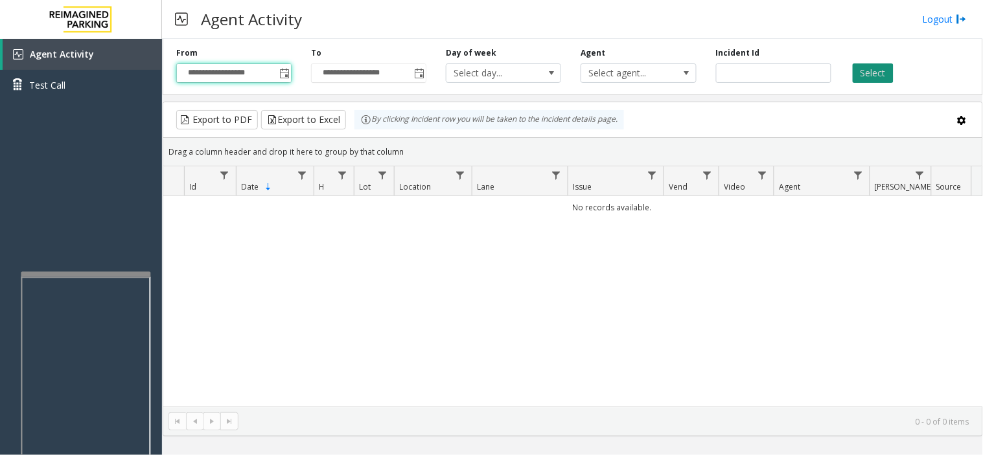
click at [872, 74] on button "Select" at bounding box center [872, 72] width 41 height 19
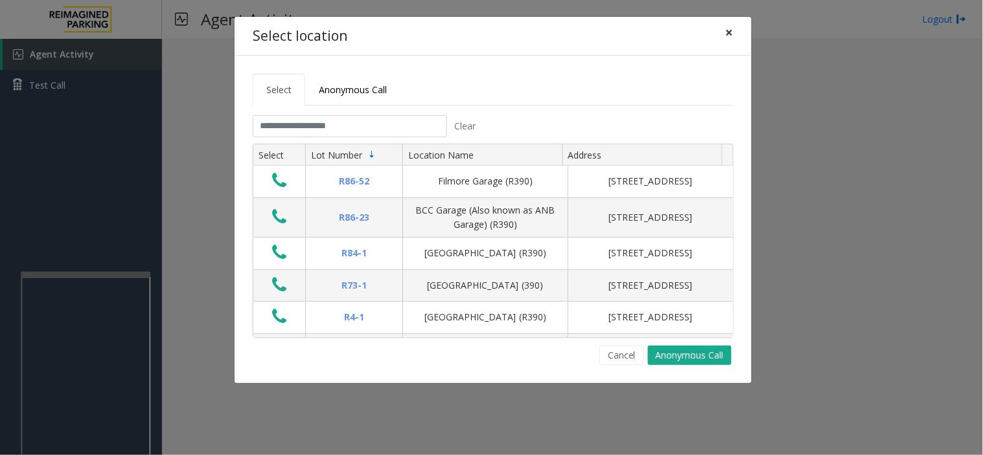
click at [731, 31] on span "×" at bounding box center [730, 32] width 8 height 18
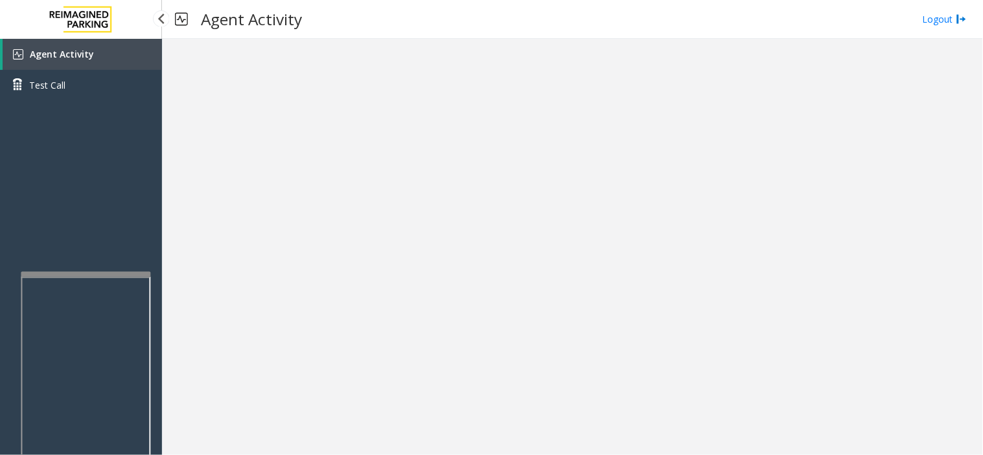
click at [121, 55] on link "Agent Activity" at bounding box center [82, 54] width 159 height 31
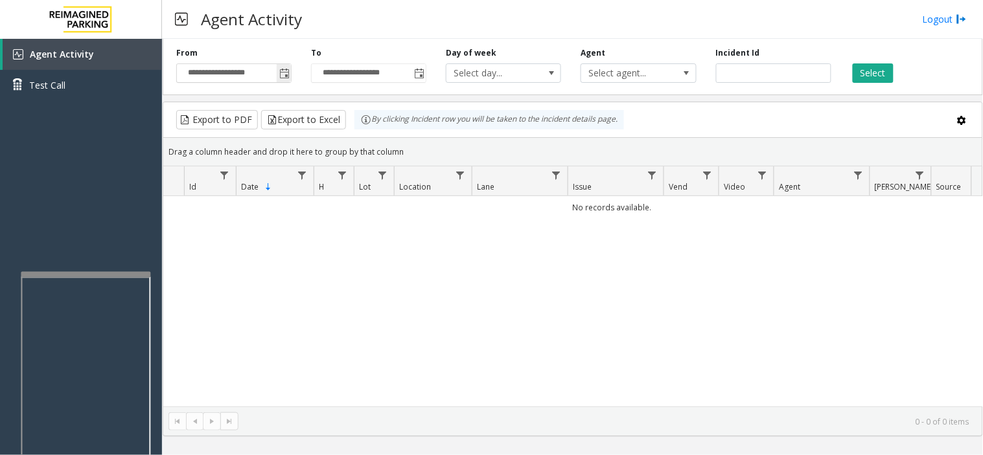
click at [286, 76] on span "Toggle popup" at bounding box center [284, 74] width 10 height 10
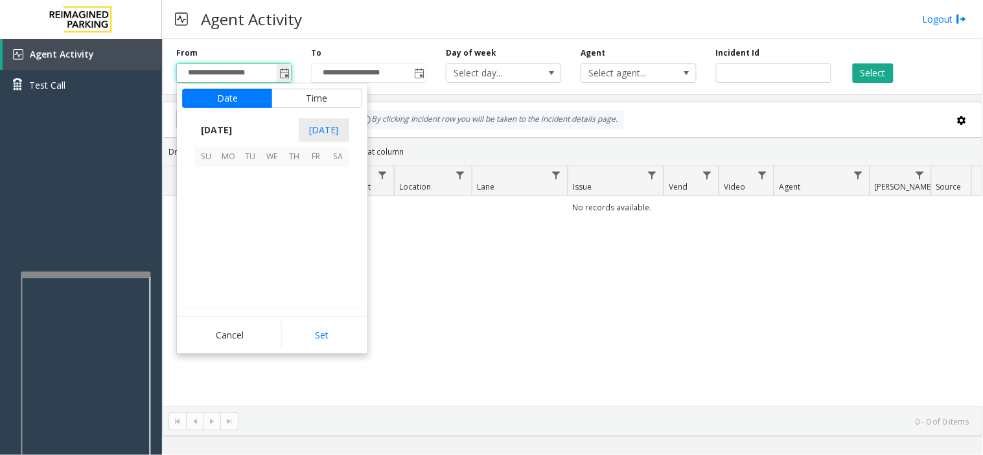
scroll to position [232448, 0]
click at [275, 246] on span "24" at bounding box center [272, 244] width 22 height 22
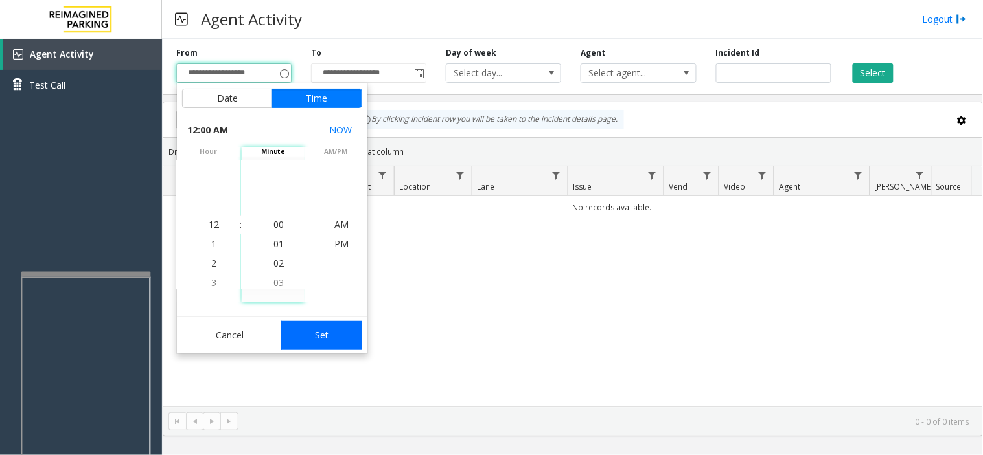
click at [326, 333] on button "Set" at bounding box center [322, 335] width 82 height 29
type input "**********"
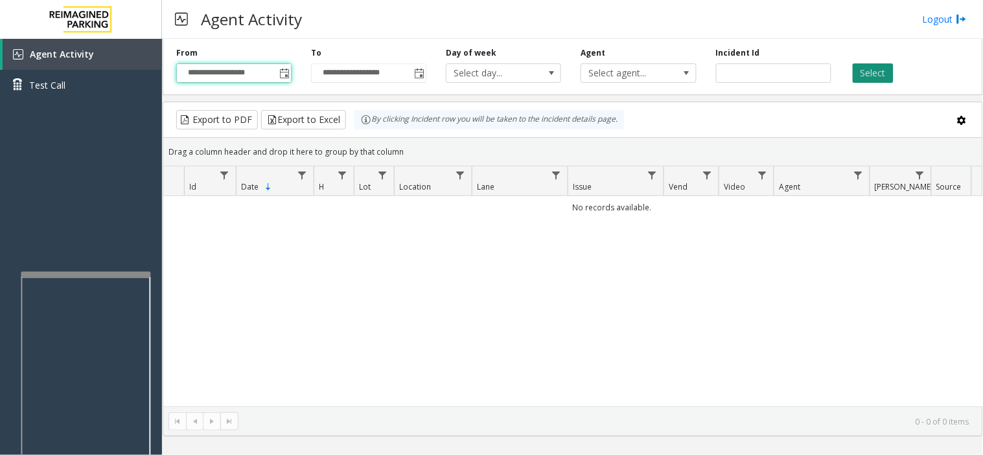
click at [869, 76] on button "Select" at bounding box center [872, 72] width 41 height 19
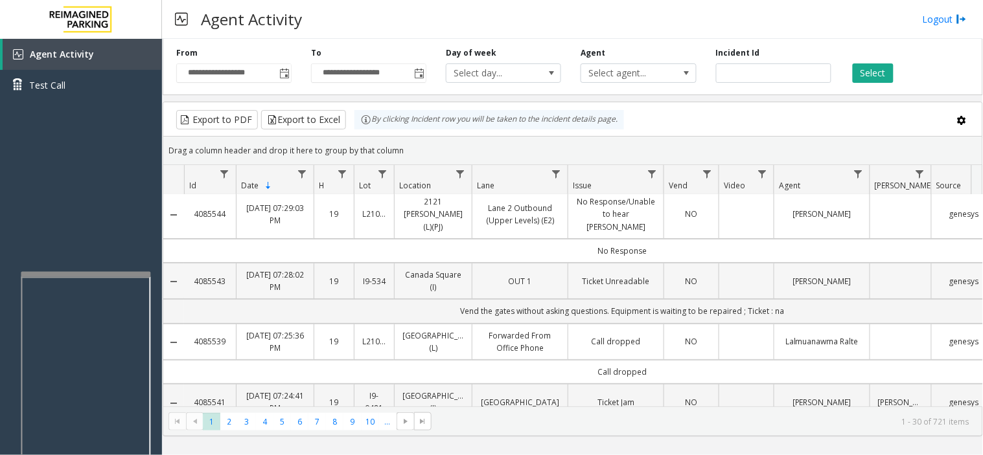
scroll to position [0, 0]
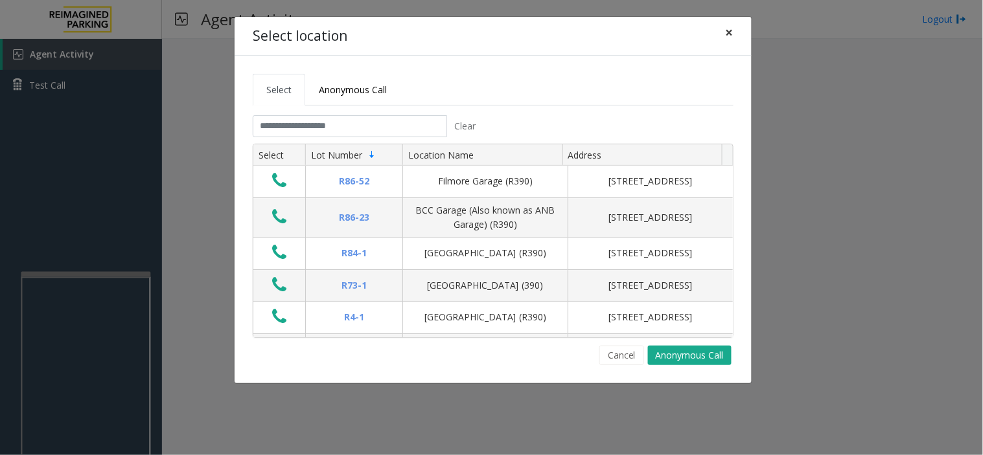
click at [735, 31] on button "×" at bounding box center [729, 33] width 26 height 32
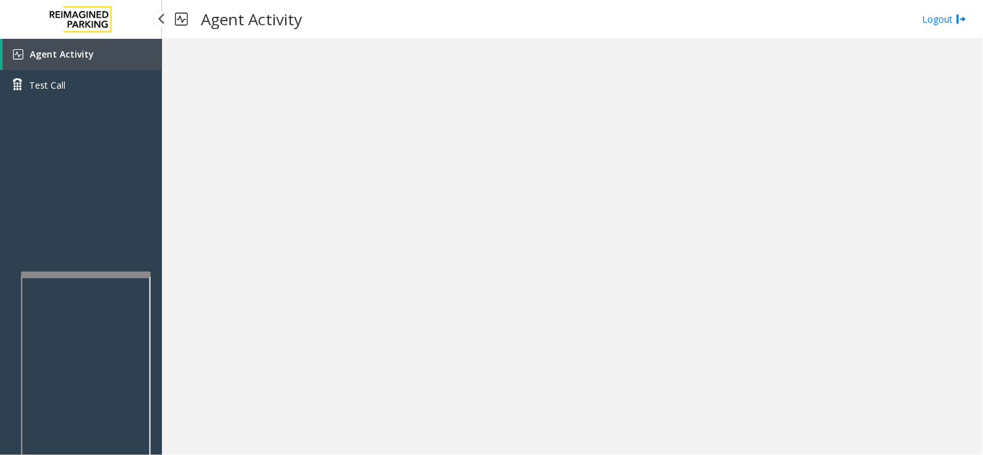
click at [148, 55] on link "Agent Activity" at bounding box center [82, 54] width 159 height 31
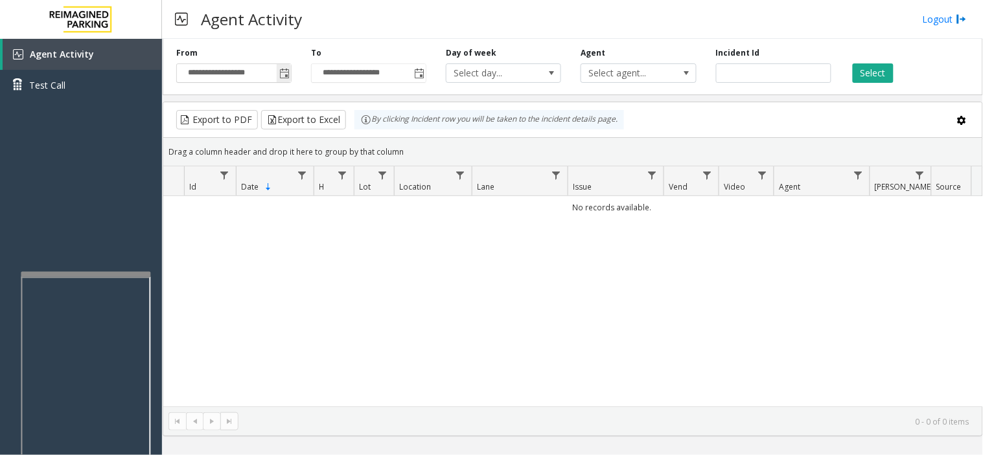
click at [286, 67] on span "Toggle popup" at bounding box center [284, 73] width 14 height 21
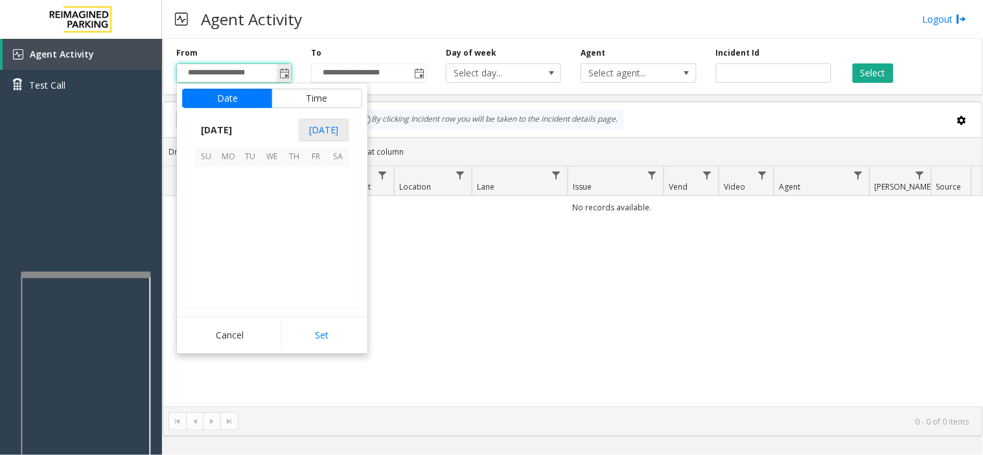
scroll to position [232448, 0]
click at [273, 248] on span "24" at bounding box center [272, 244] width 22 height 22
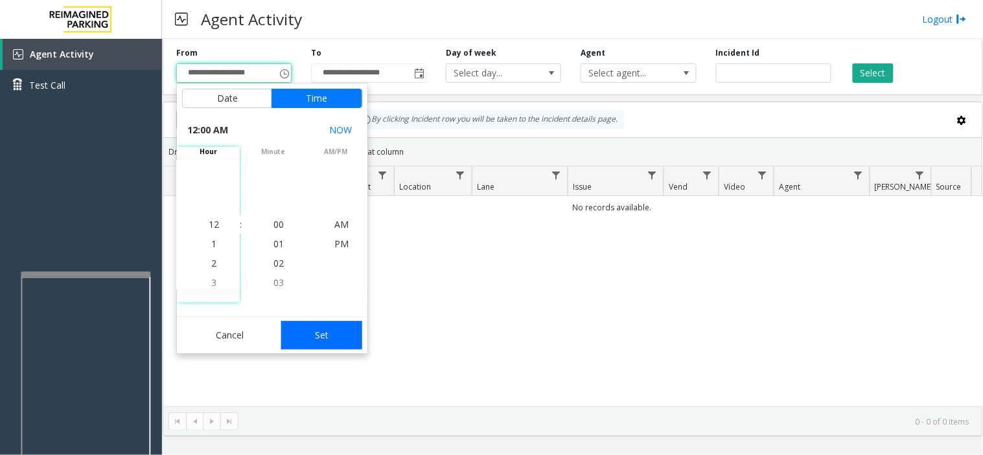
click at [325, 339] on button "Set" at bounding box center [322, 335] width 82 height 29
type input "**********"
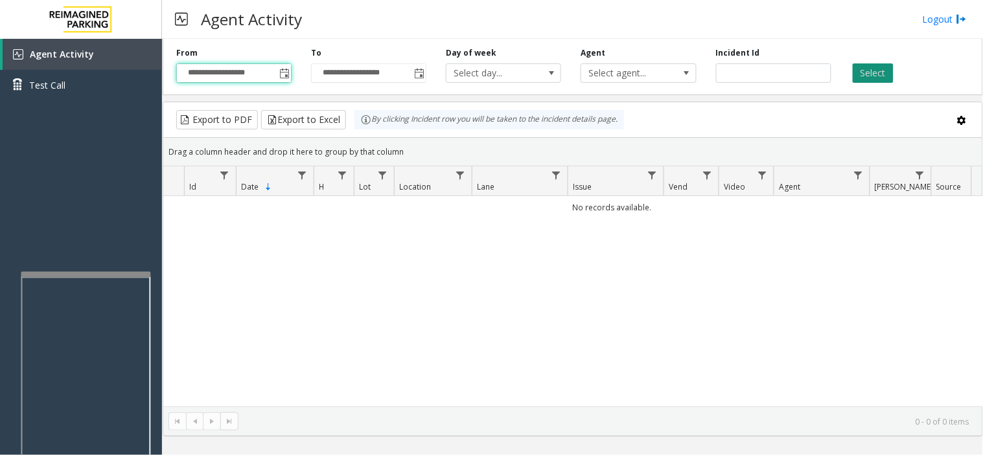
click at [883, 72] on button "Select" at bounding box center [872, 72] width 41 height 19
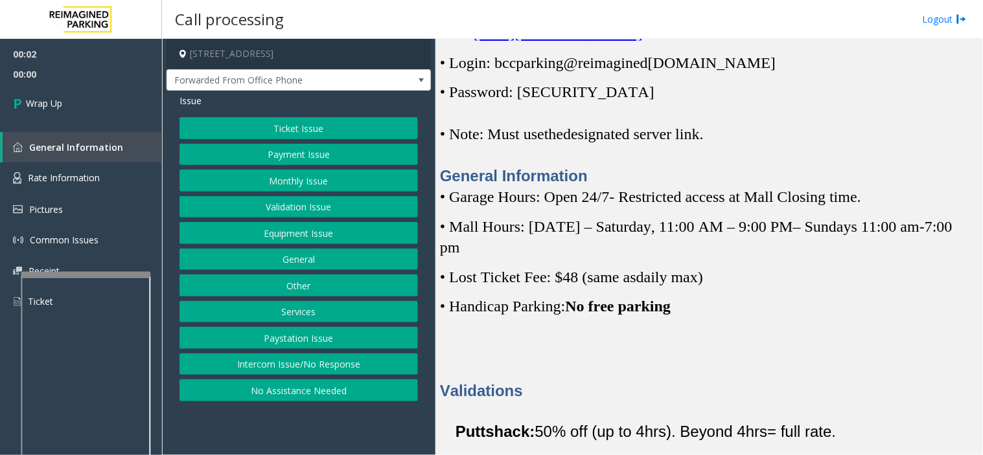
scroll to position [431, 0]
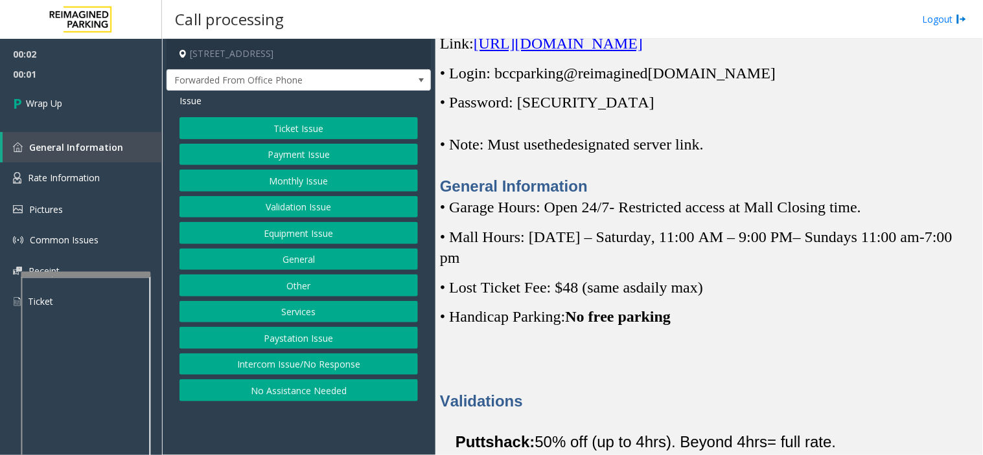
drag, startPoint x: 344, startPoint y: 365, endPoint x: 340, endPoint y: 353, distance: 12.3
click at [344, 365] on button "Intercom Issue/No Response" at bounding box center [298, 365] width 238 height 22
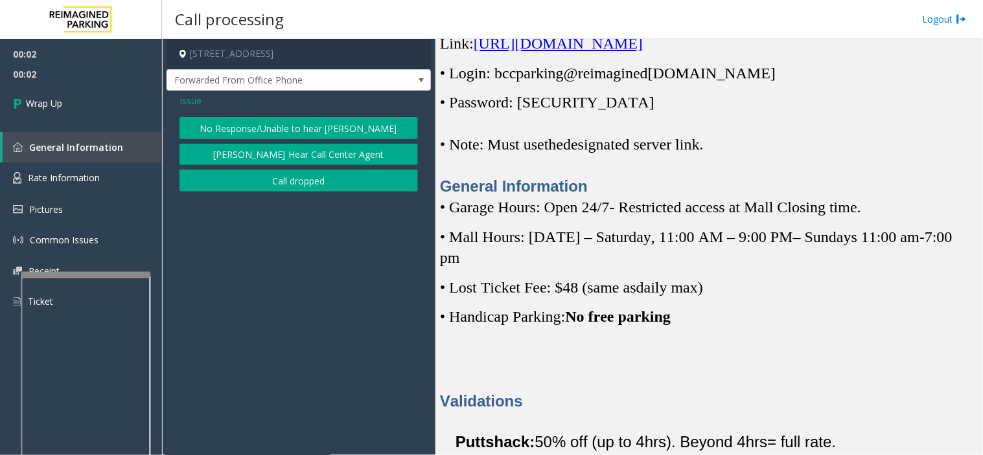
click at [293, 185] on button "Call dropped" at bounding box center [298, 181] width 238 height 22
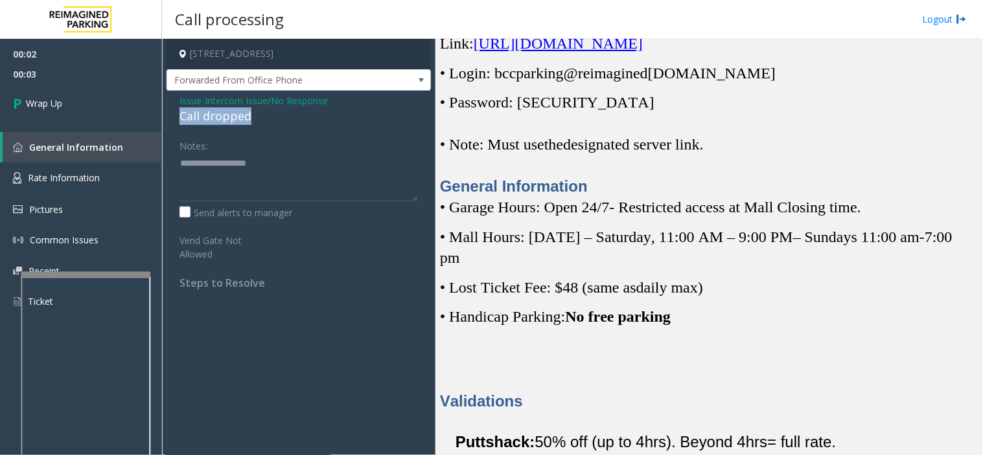
drag, startPoint x: 171, startPoint y: 119, endPoint x: 256, endPoint y: 120, distance: 84.9
click at [256, 120] on div "Issue - Intercom Issue/No Response Call dropped Notes: Send alerts to manager V…" at bounding box center [298, 197] width 264 height 212
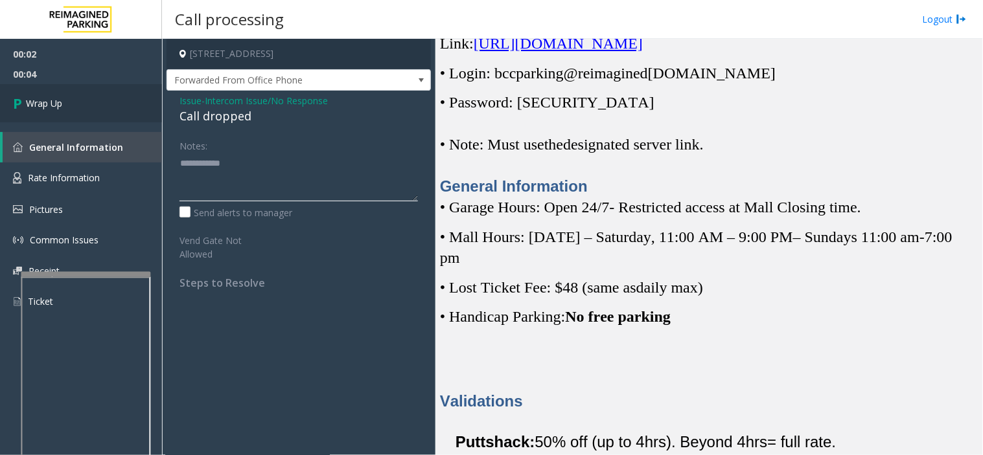
type textarea "**********"
click at [49, 100] on span "Wrap Up" at bounding box center [44, 104] width 36 height 14
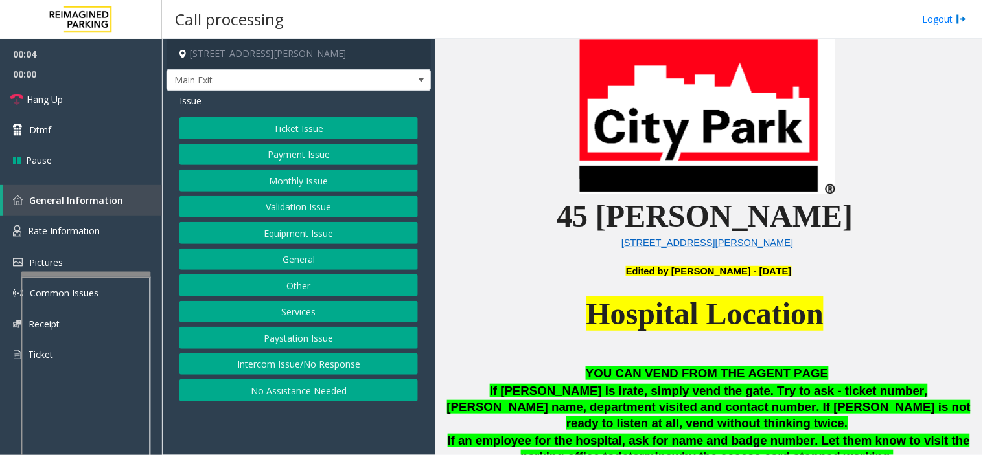
scroll to position [360, 0]
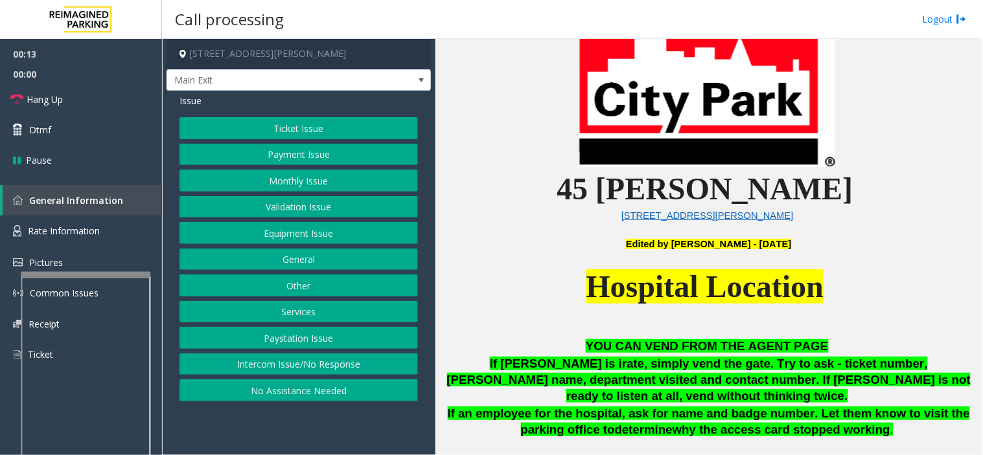
click at [330, 361] on button "Intercom Issue/No Response" at bounding box center [298, 365] width 238 height 22
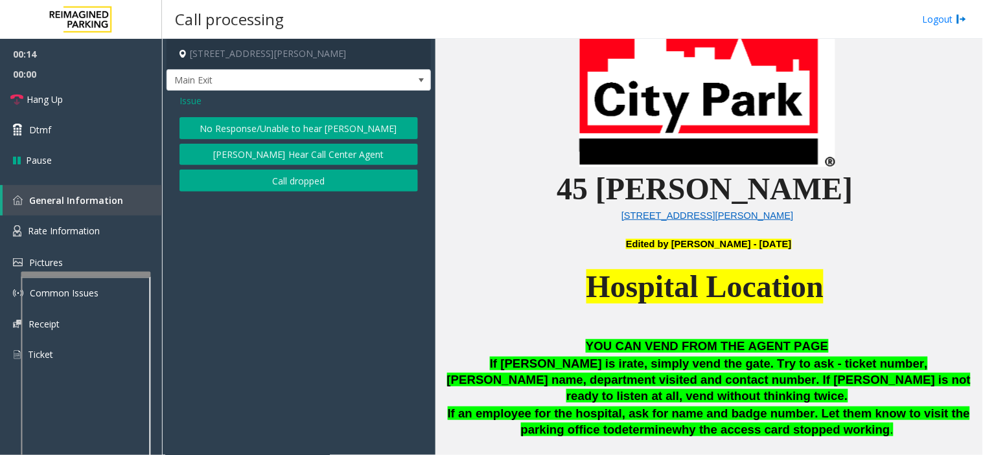
click at [279, 132] on button "No Response/Unable to hear [PERSON_NAME]" at bounding box center [298, 128] width 238 height 22
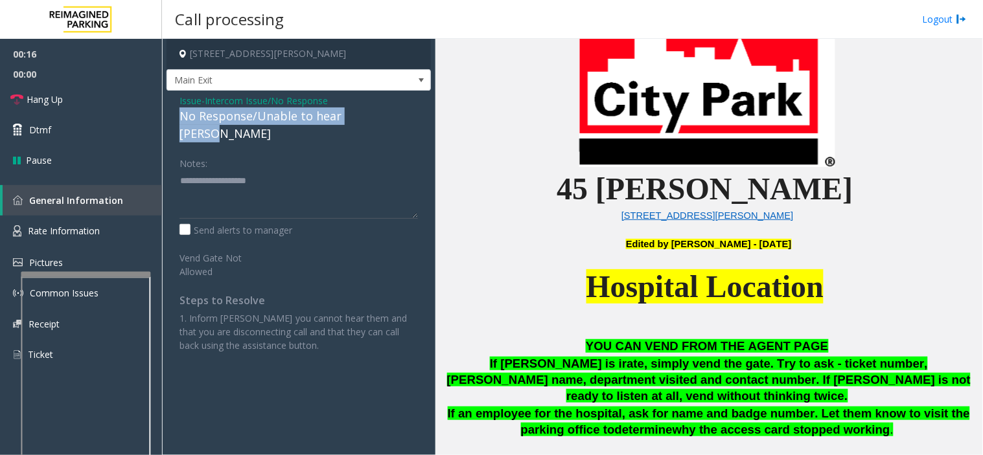
drag, startPoint x: 178, startPoint y: 111, endPoint x: 396, endPoint y: 122, distance: 218.6
click at [396, 122] on div "Issue - Intercom Issue/No Response No Response/Unable to hear [PERSON_NAME] Not…" at bounding box center [298, 228] width 264 height 275
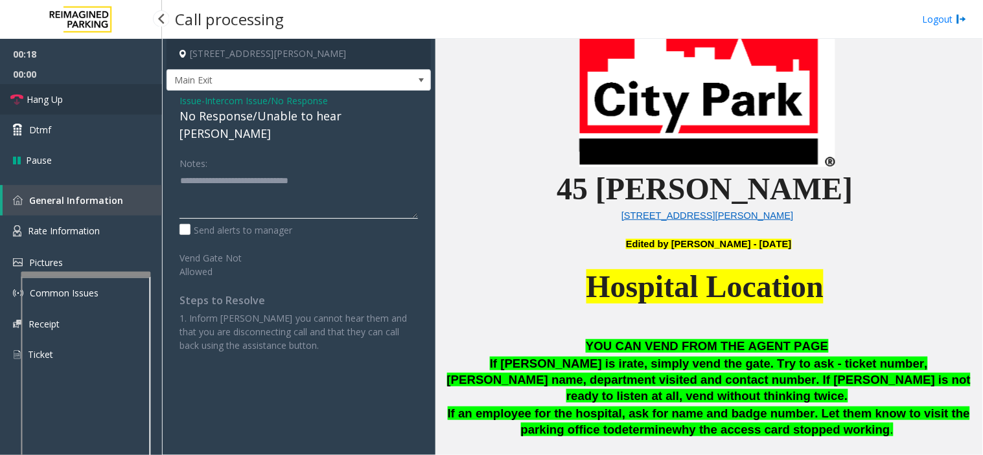
type textarea "**********"
click at [89, 95] on link "Hang Up" at bounding box center [81, 99] width 162 height 30
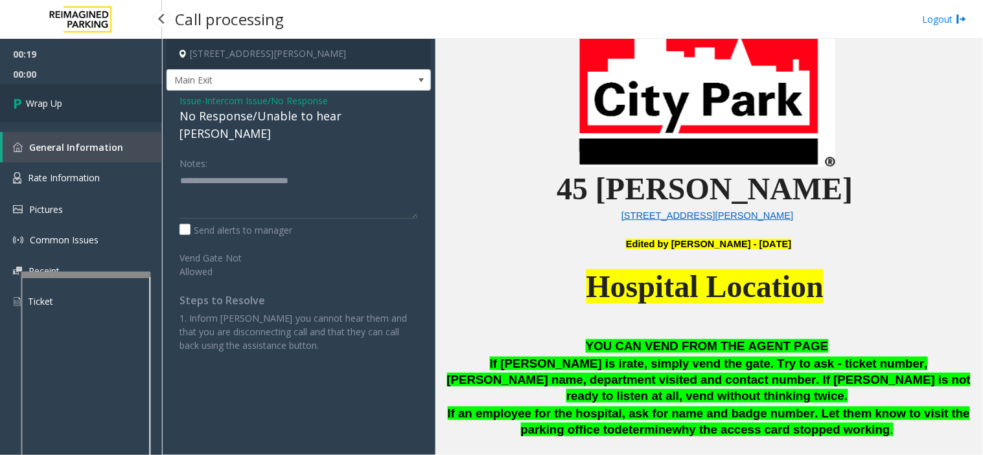
click at [92, 97] on link "Wrap Up" at bounding box center [81, 103] width 162 height 38
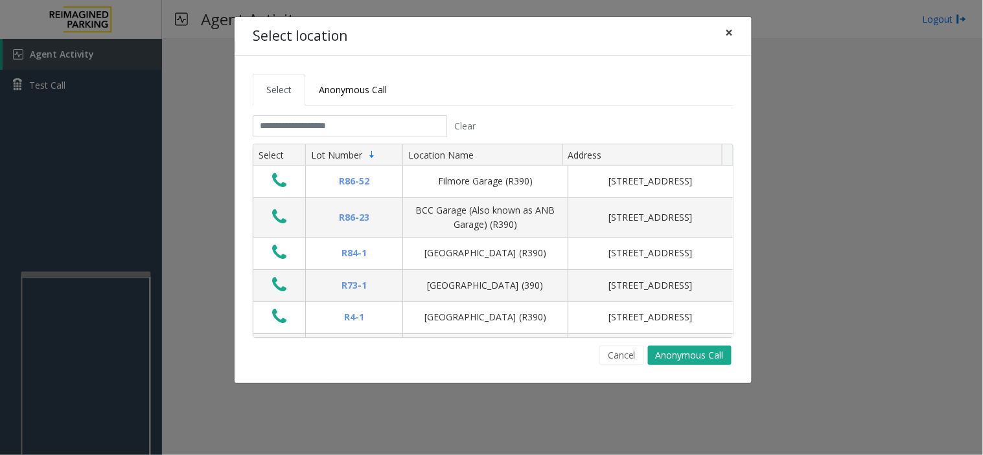
click at [729, 29] on span "×" at bounding box center [730, 32] width 8 height 18
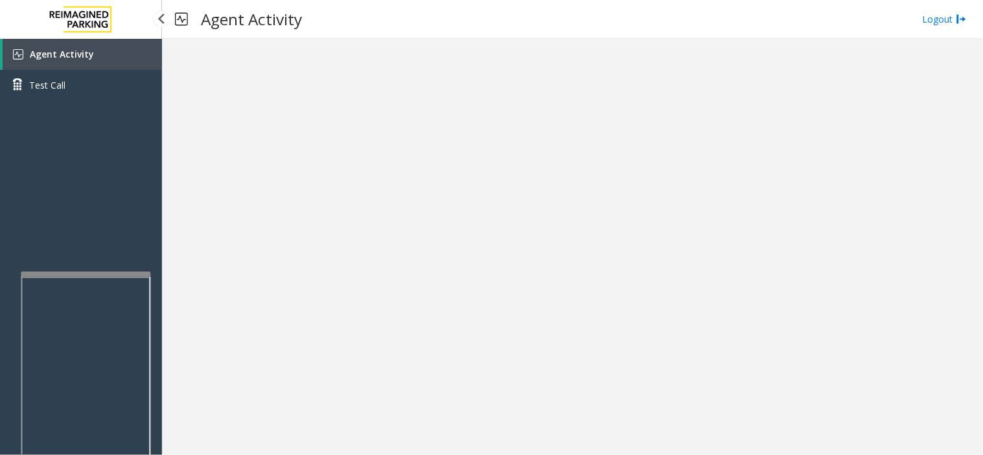
click at [107, 50] on link "Agent Activity" at bounding box center [82, 54] width 159 height 31
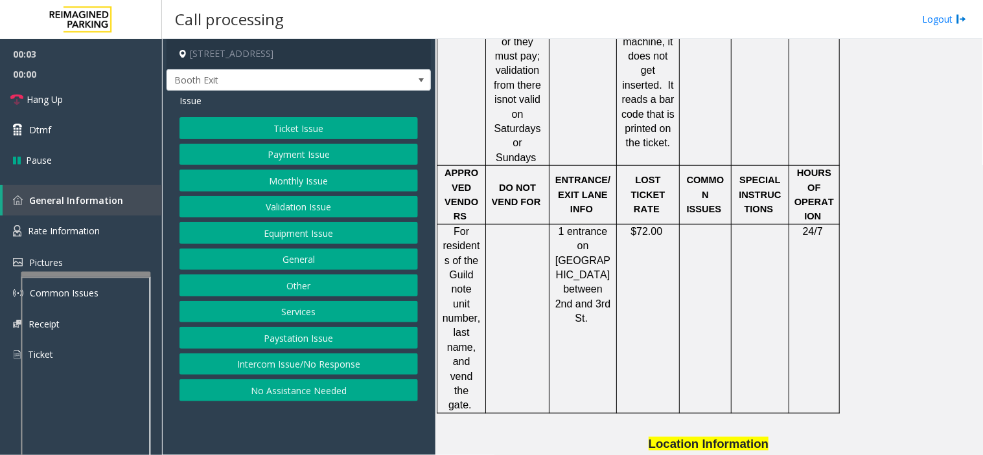
scroll to position [1367, 0]
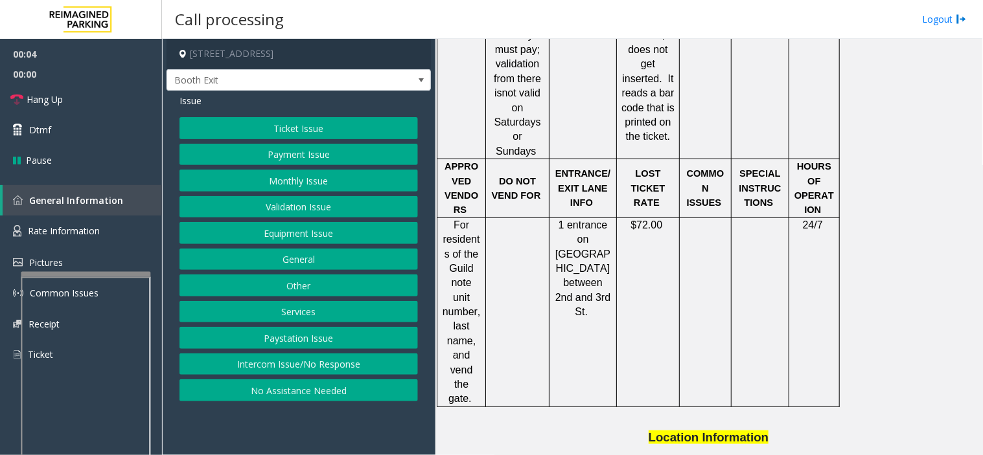
click at [279, 214] on button "Validation Issue" at bounding box center [298, 207] width 238 height 22
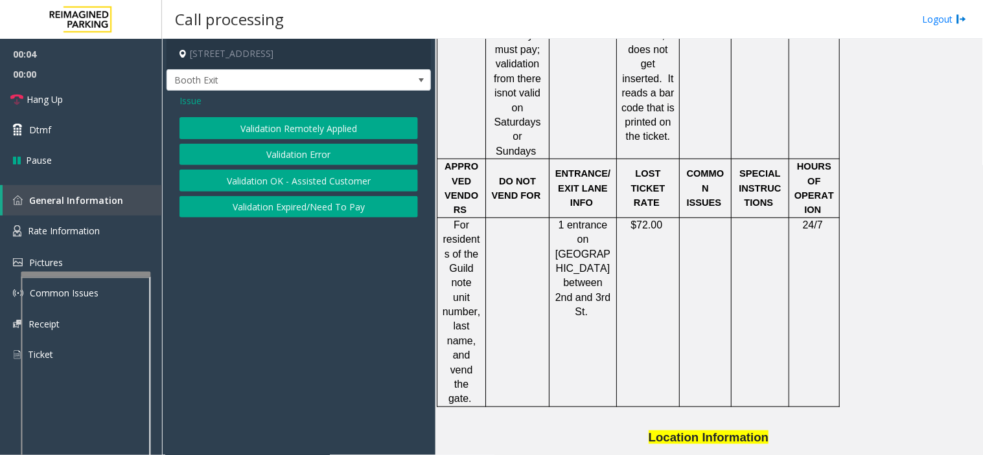
click at [296, 163] on button "Validation Error" at bounding box center [298, 155] width 238 height 22
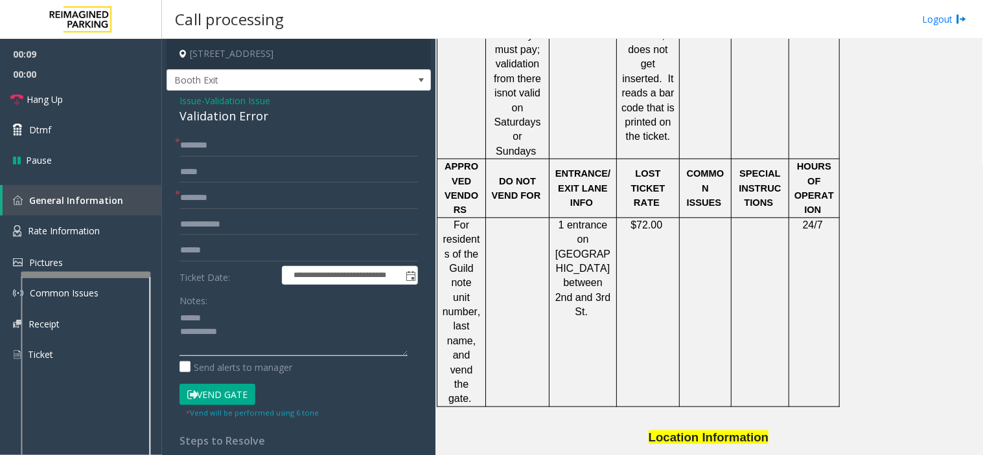
click at [211, 321] on textarea at bounding box center [293, 332] width 228 height 49
drag, startPoint x: 170, startPoint y: 117, endPoint x: 271, endPoint y: 122, distance: 100.5
click at [271, 122] on div "**********" at bounding box center [298, 353] width 264 height 524
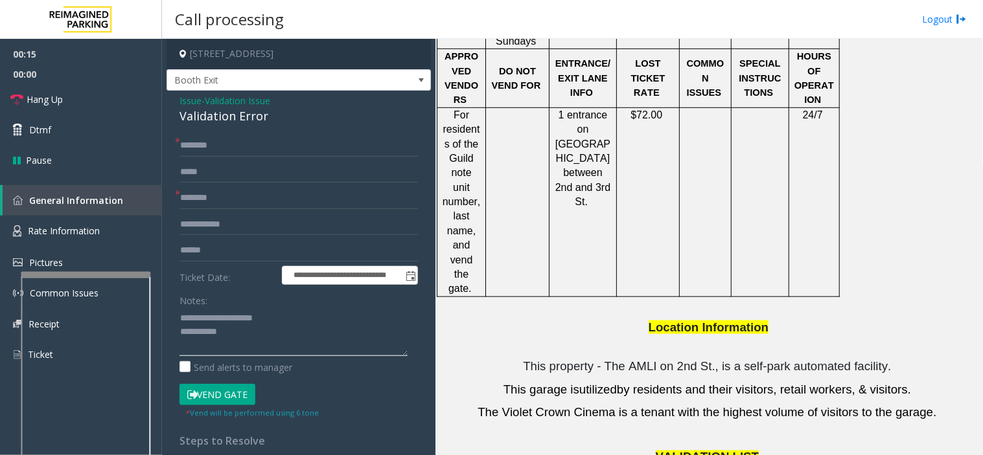
scroll to position [1655, 0]
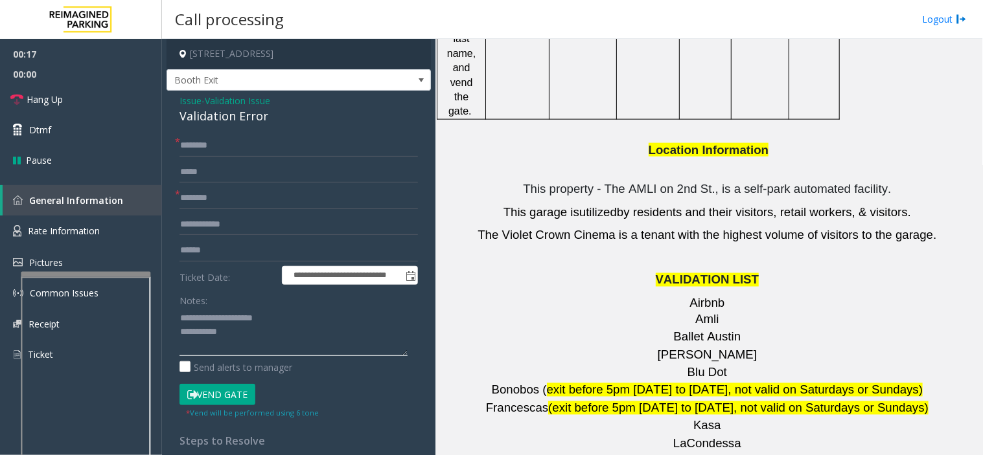
type textarea "**********"
drag, startPoint x: 727, startPoint y: 275, endPoint x: 681, endPoint y: 276, distance: 46.0
click at [681, 348] on p "[PERSON_NAME]" at bounding box center [709, 356] width 538 height 16
type input "*******"
click at [263, 248] on input "text" at bounding box center [298, 251] width 238 height 22
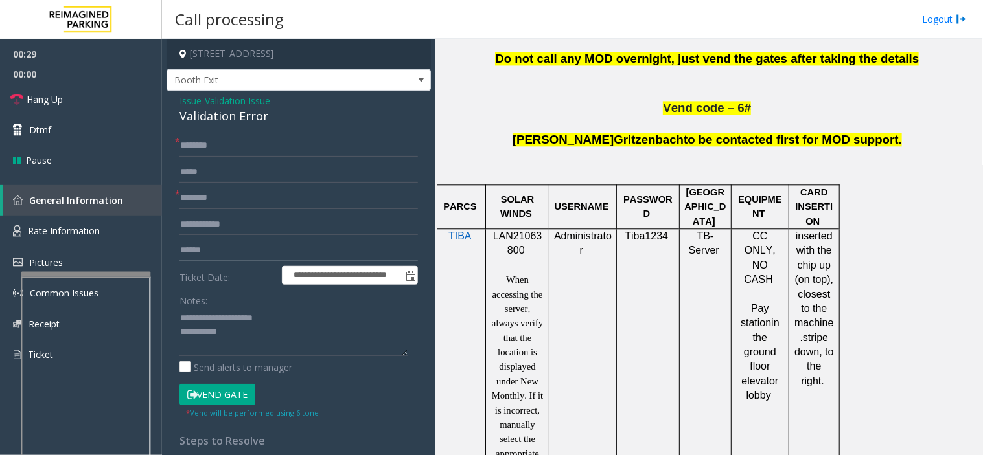
scroll to position [720, 0]
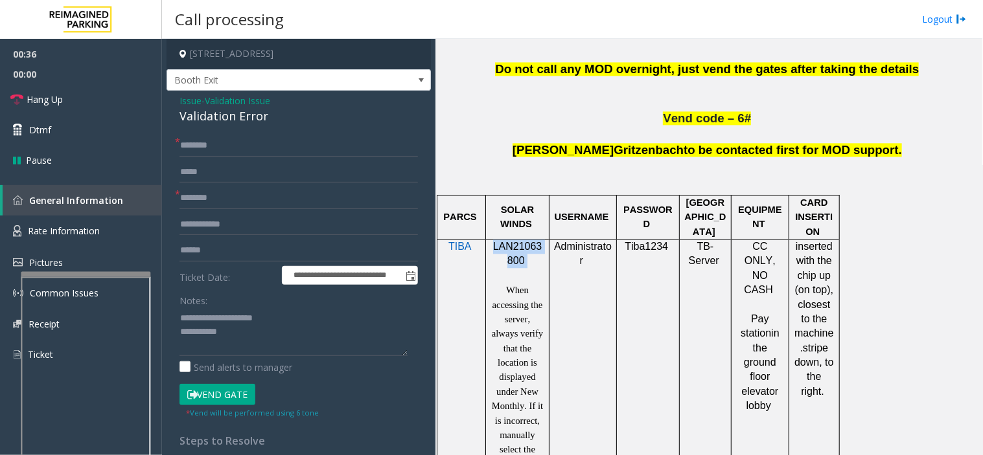
drag, startPoint x: 534, startPoint y: 268, endPoint x: 490, endPoint y: 253, distance: 46.3
click at [490, 253] on p "LAN21063800" at bounding box center [517, 254] width 54 height 29
click at [286, 256] on input "text" at bounding box center [298, 251] width 238 height 22
type input "*******"
click at [242, 152] on input "text" at bounding box center [298, 146] width 238 height 22
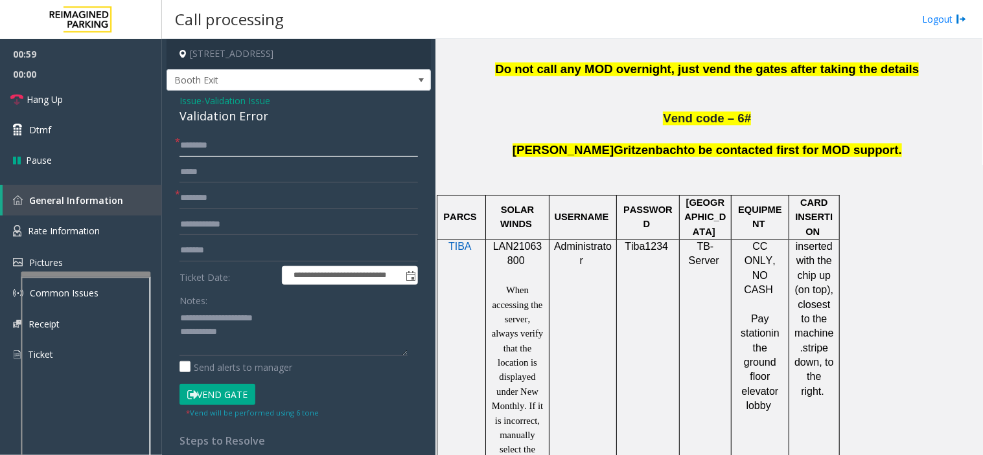
click at [267, 152] on input "text" at bounding box center [298, 146] width 238 height 22
type input "****"
click at [243, 227] on input "text" at bounding box center [298, 225] width 238 height 22
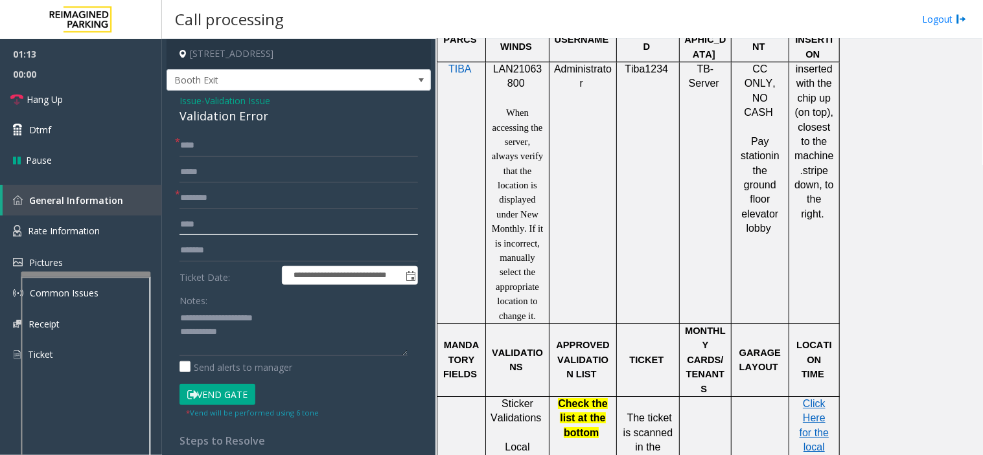
scroll to position [935, 0]
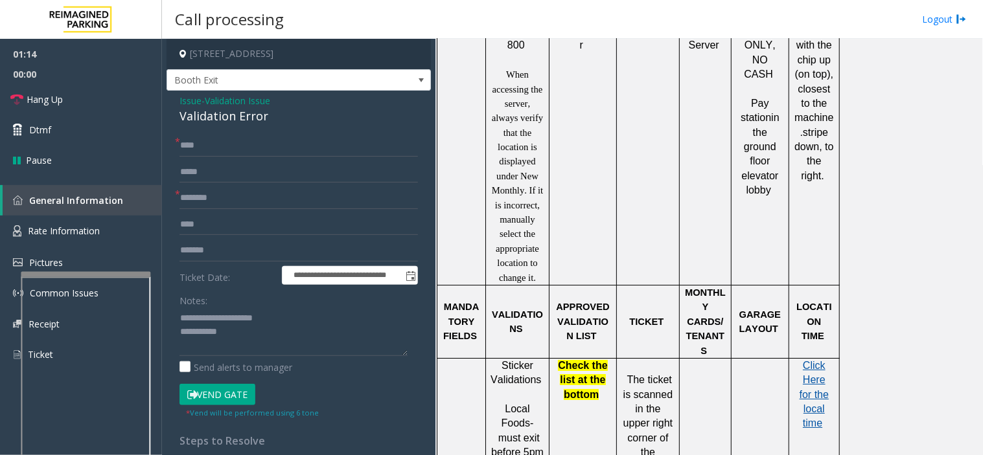
click at [818, 379] on span "Click Here for the local time" at bounding box center [813, 394] width 29 height 69
click at [243, 229] on input "***" at bounding box center [298, 225] width 238 height 22
type input "********"
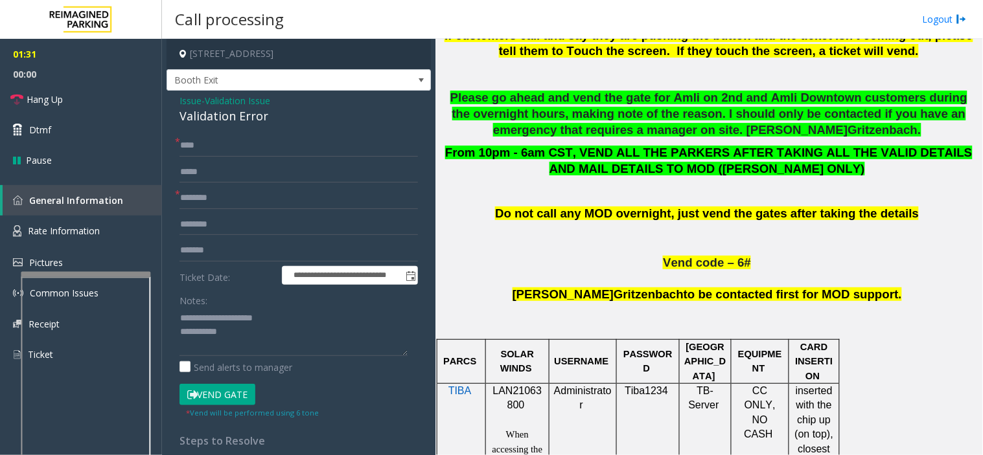
scroll to position [144, 0]
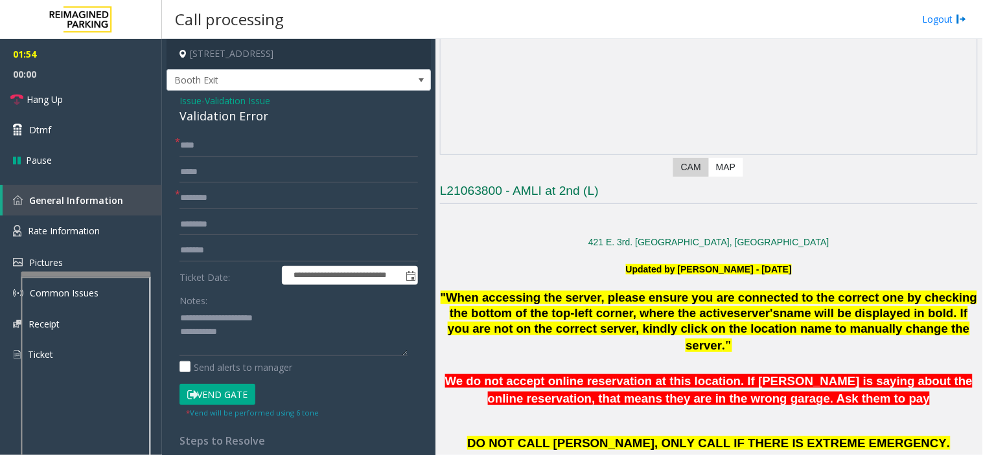
click at [229, 389] on button "Vend Gate" at bounding box center [217, 395] width 76 height 22
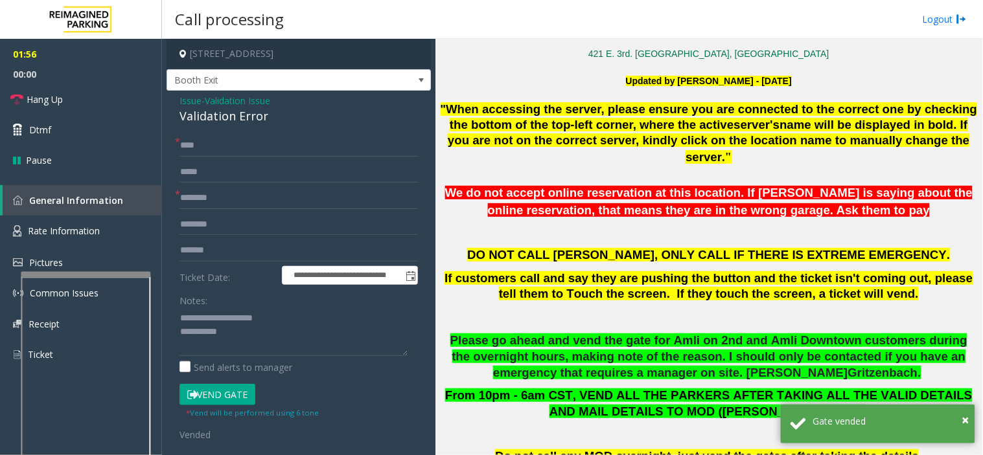
scroll to position [360, 0]
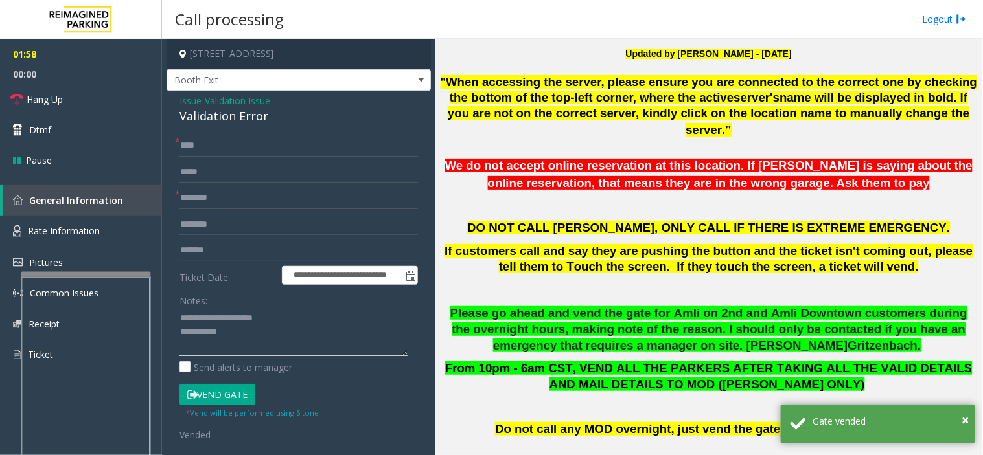
click at [301, 336] on textarea at bounding box center [293, 332] width 228 height 49
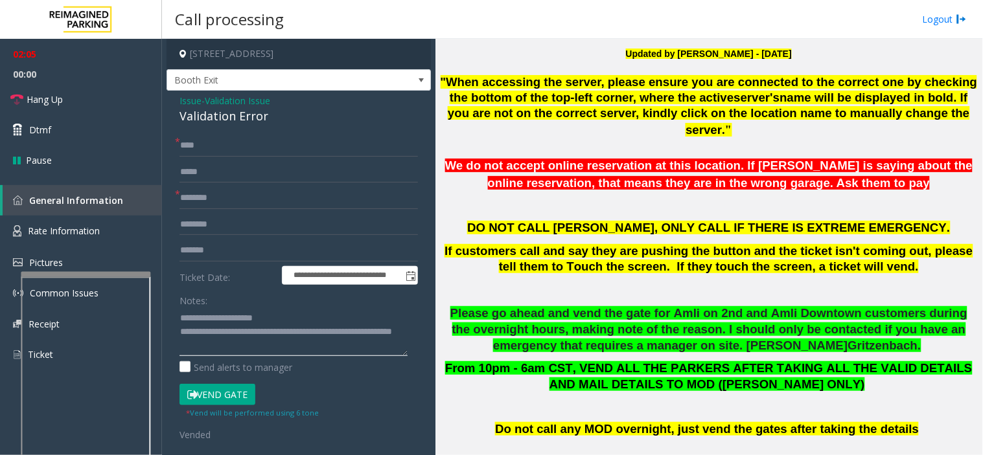
type textarea "**********"
click at [336, 379] on form "**********" at bounding box center [298, 288] width 238 height 307
click at [98, 106] on link "Hang Up" at bounding box center [81, 99] width 162 height 30
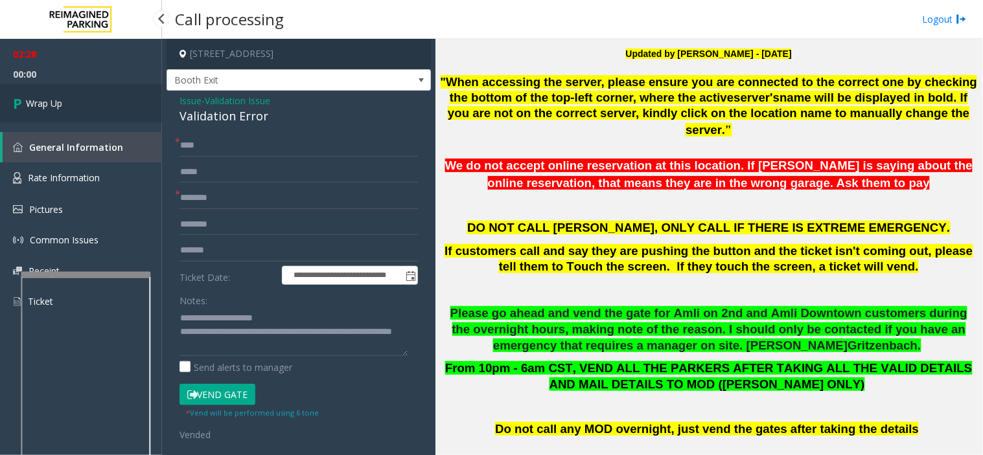
click at [98, 106] on link "Wrap Up" at bounding box center [81, 103] width 162 height 38
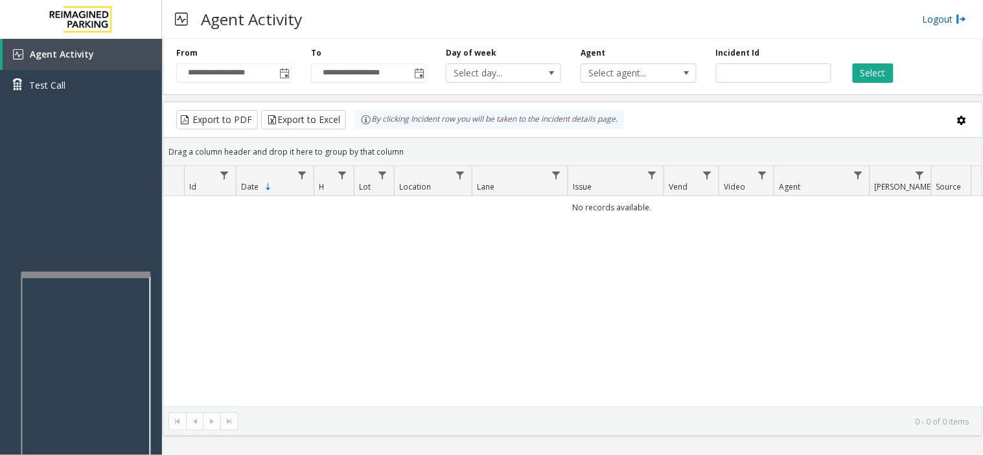
click at [943, 12] on link "Logout" at bounding box center [944, 19] width 44 height 14
